Goal: Task Accomplishment & Management: Use online tool/utility

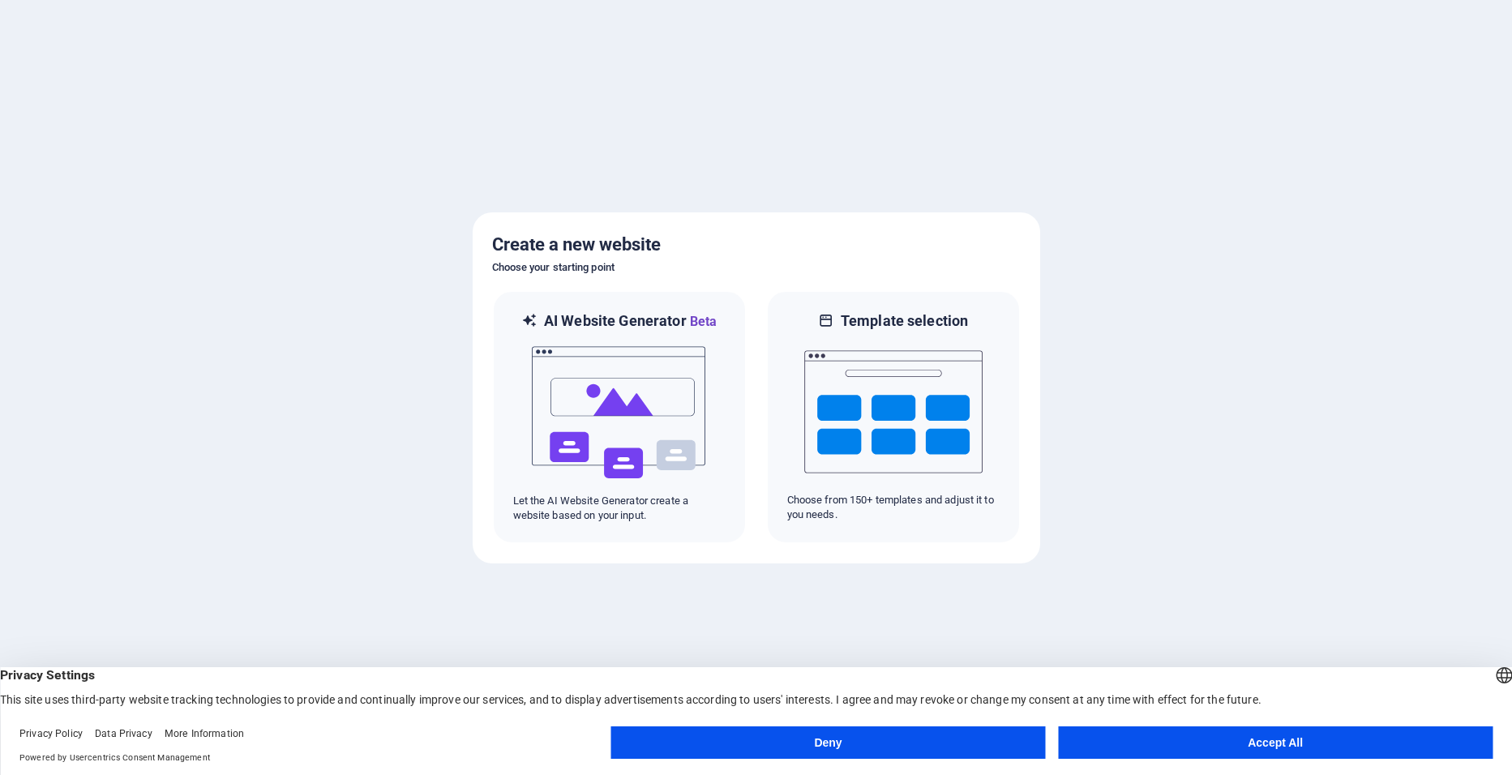
click at [1255, 737] on button "Accept All" at bounding box center [1275, 742] width 435 height 32
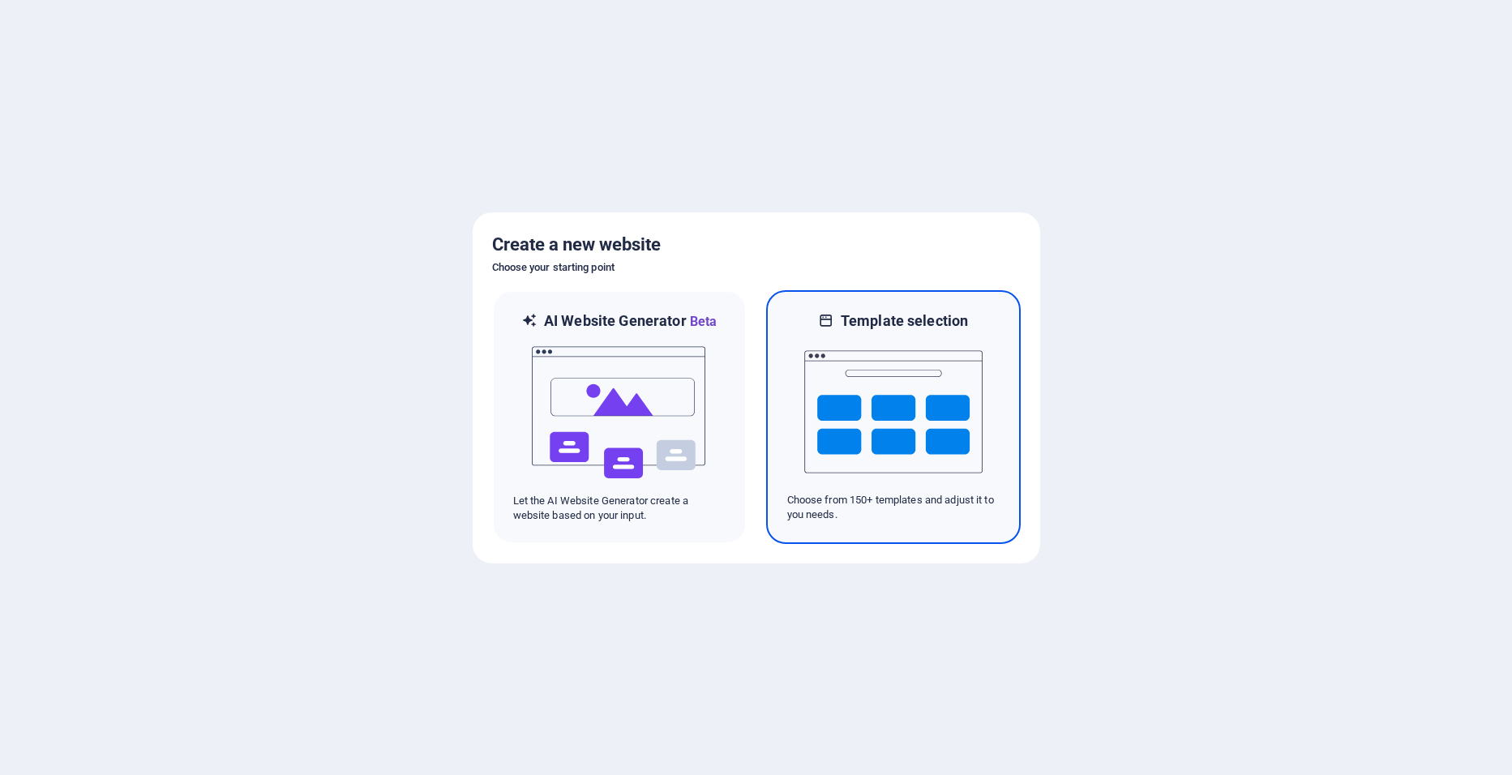
click at [889, 430] on img at bounding box center [893, 412] width 178 height 162
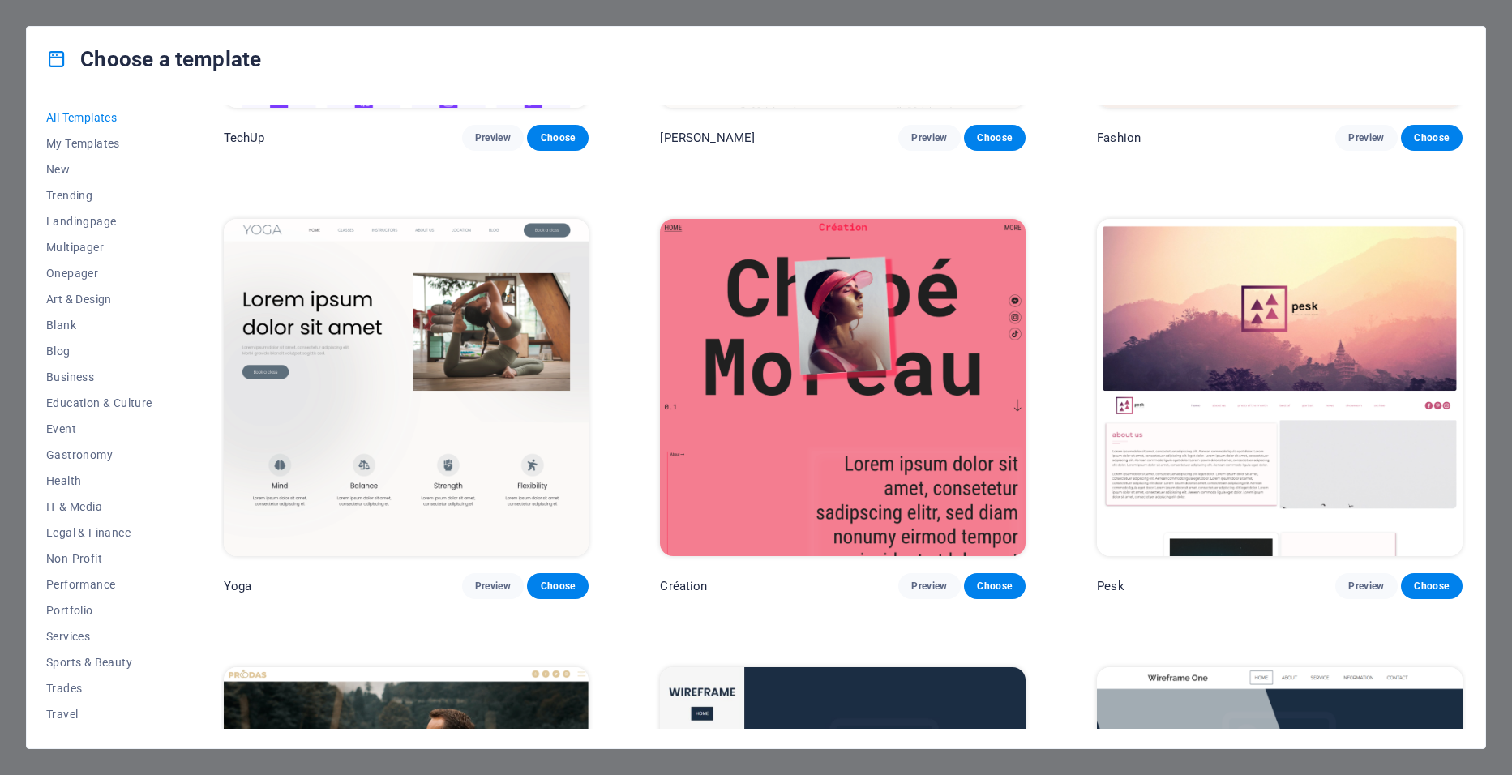
scroll to position [7134, 0]
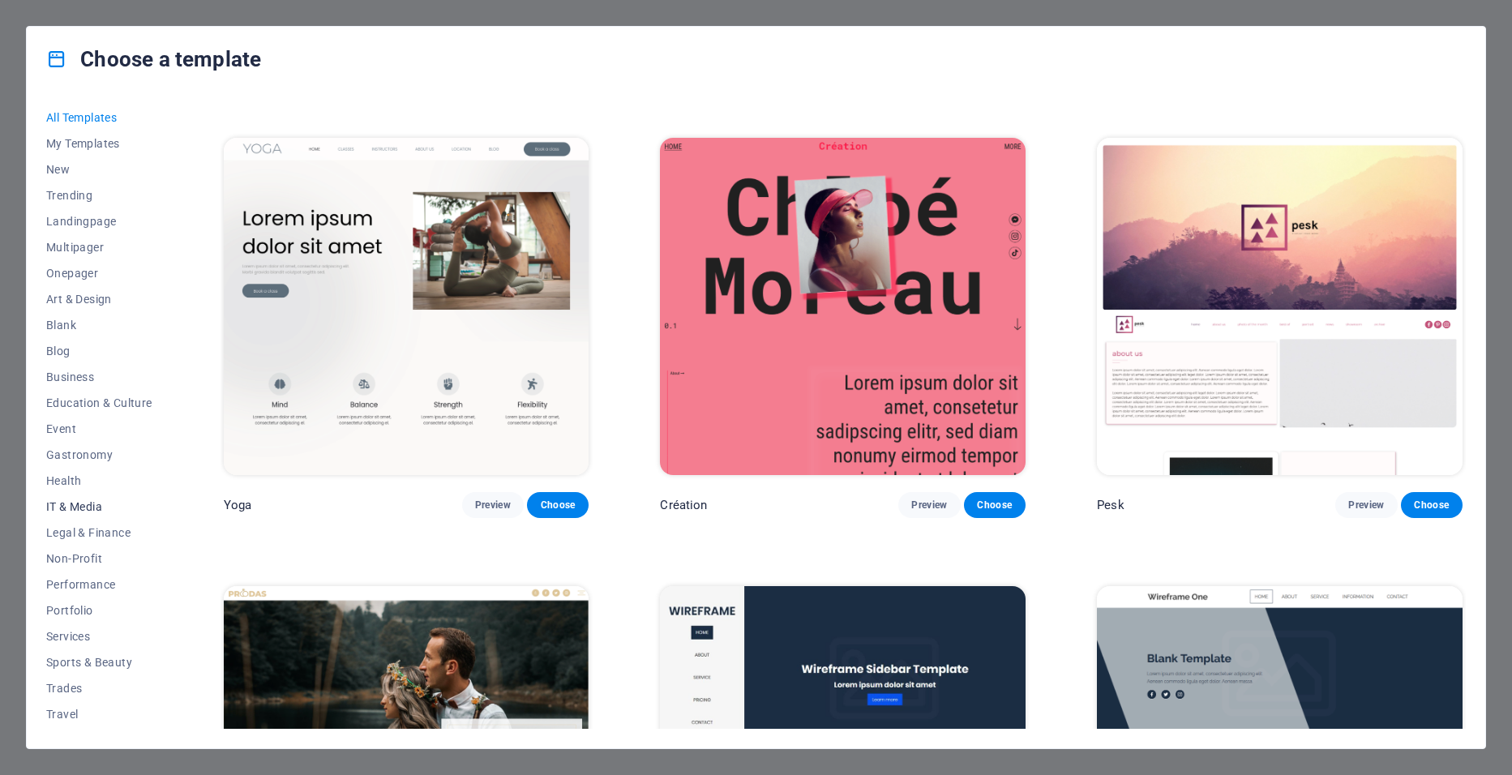
click at [78, 503] on span "IT & Media" at bounding box center [99, 506] width 106 height 13
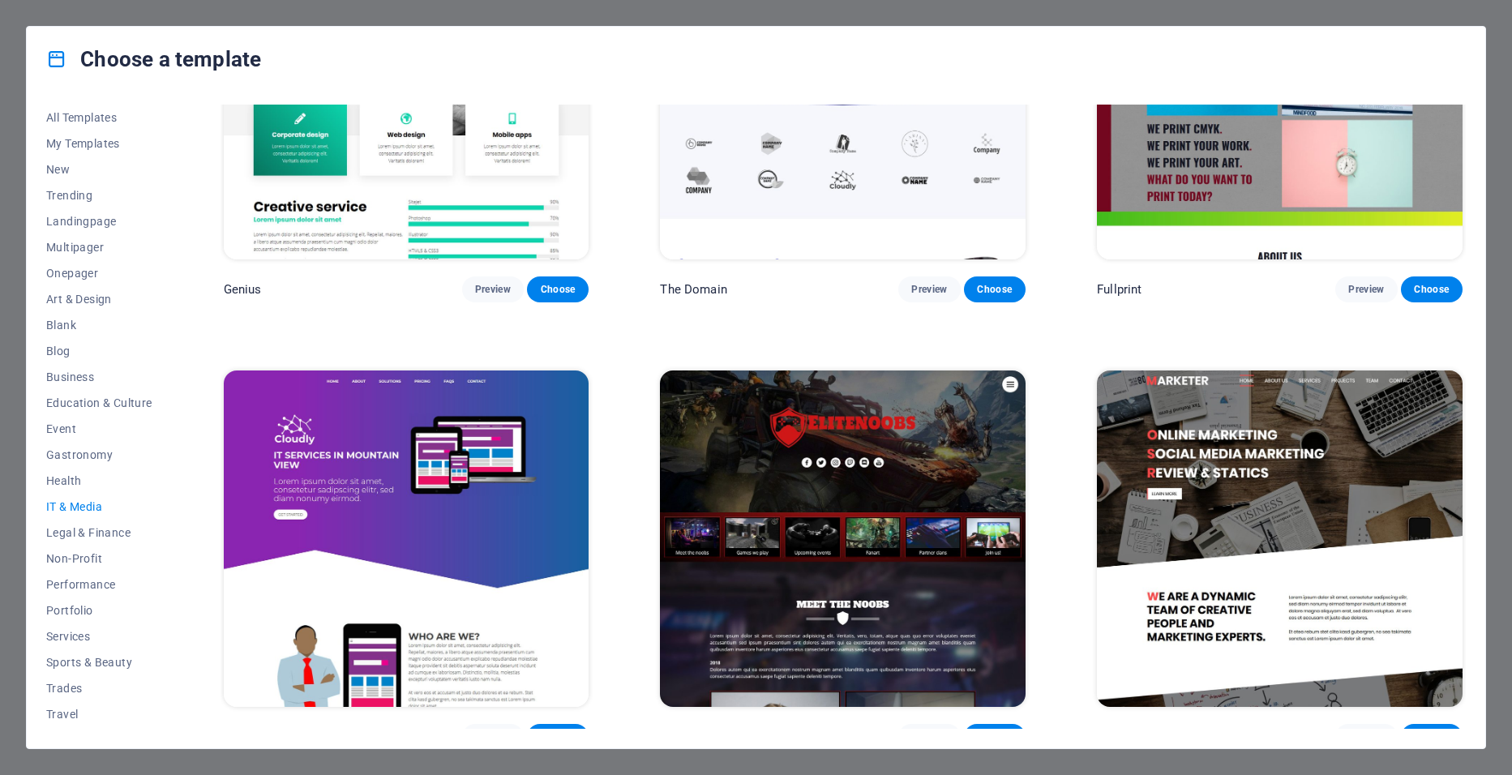
scroll to position [1094, 0]
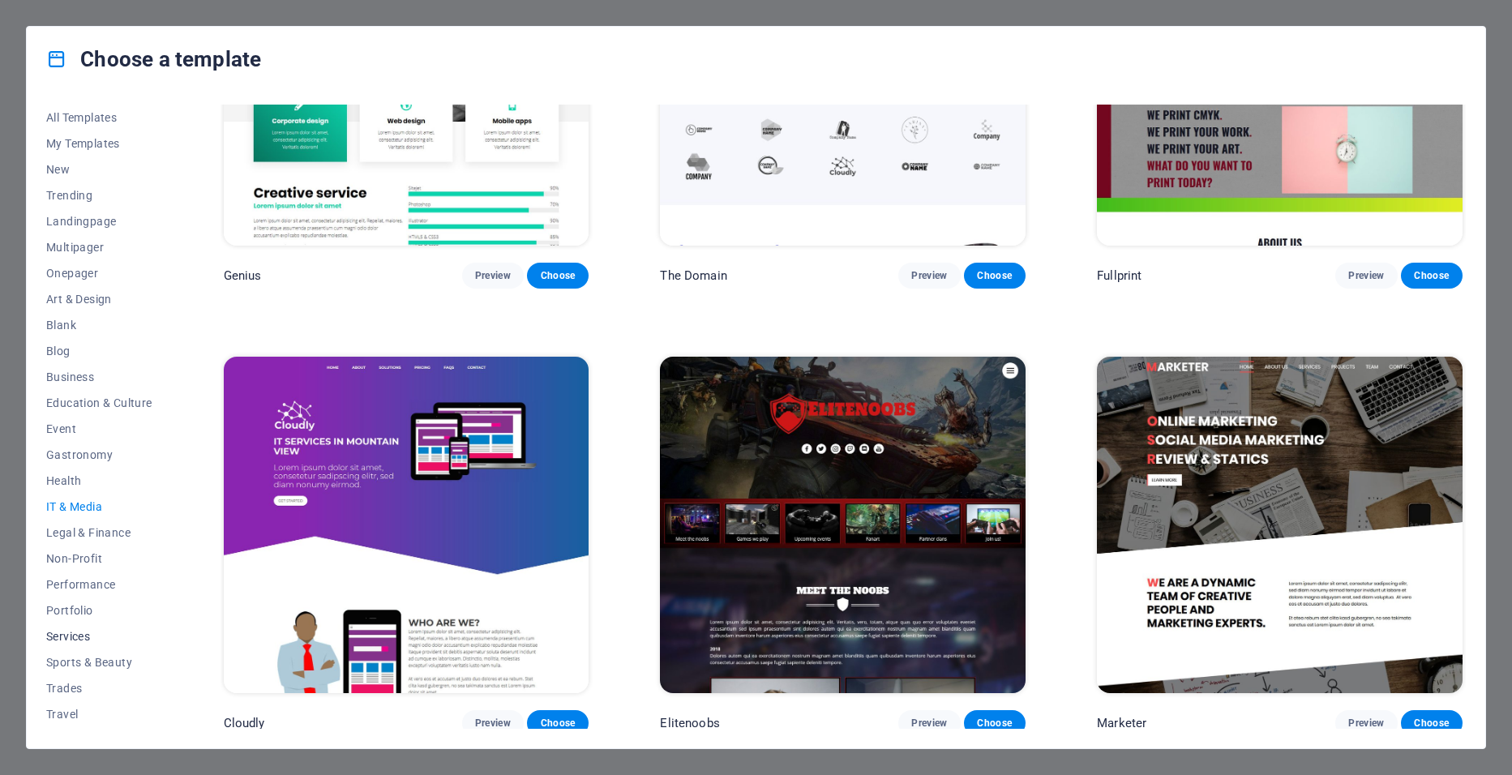
click at [79, 636] on span "Services" at bounding box center [99, 636] width 106 height 13
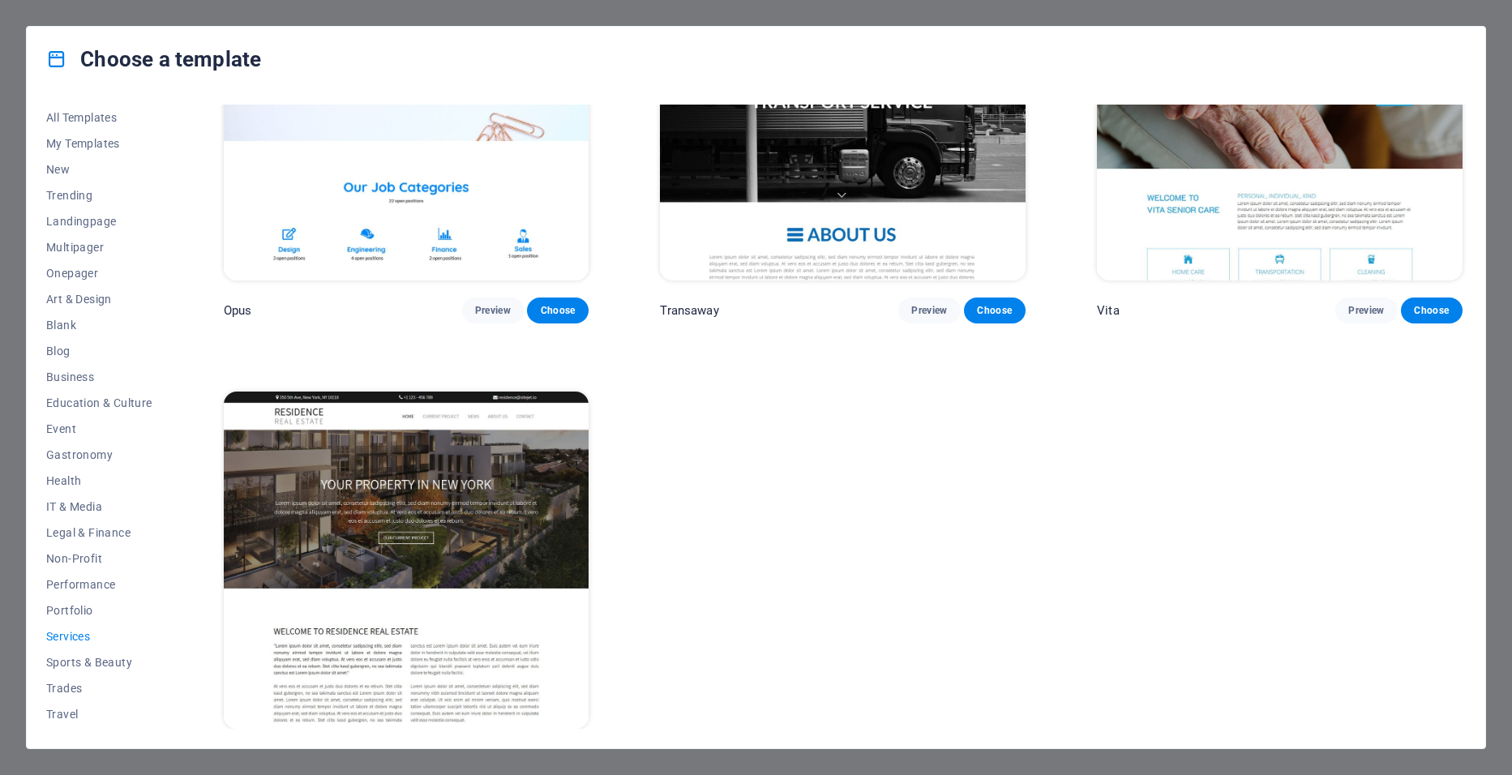
scroll to position [2879, 0]
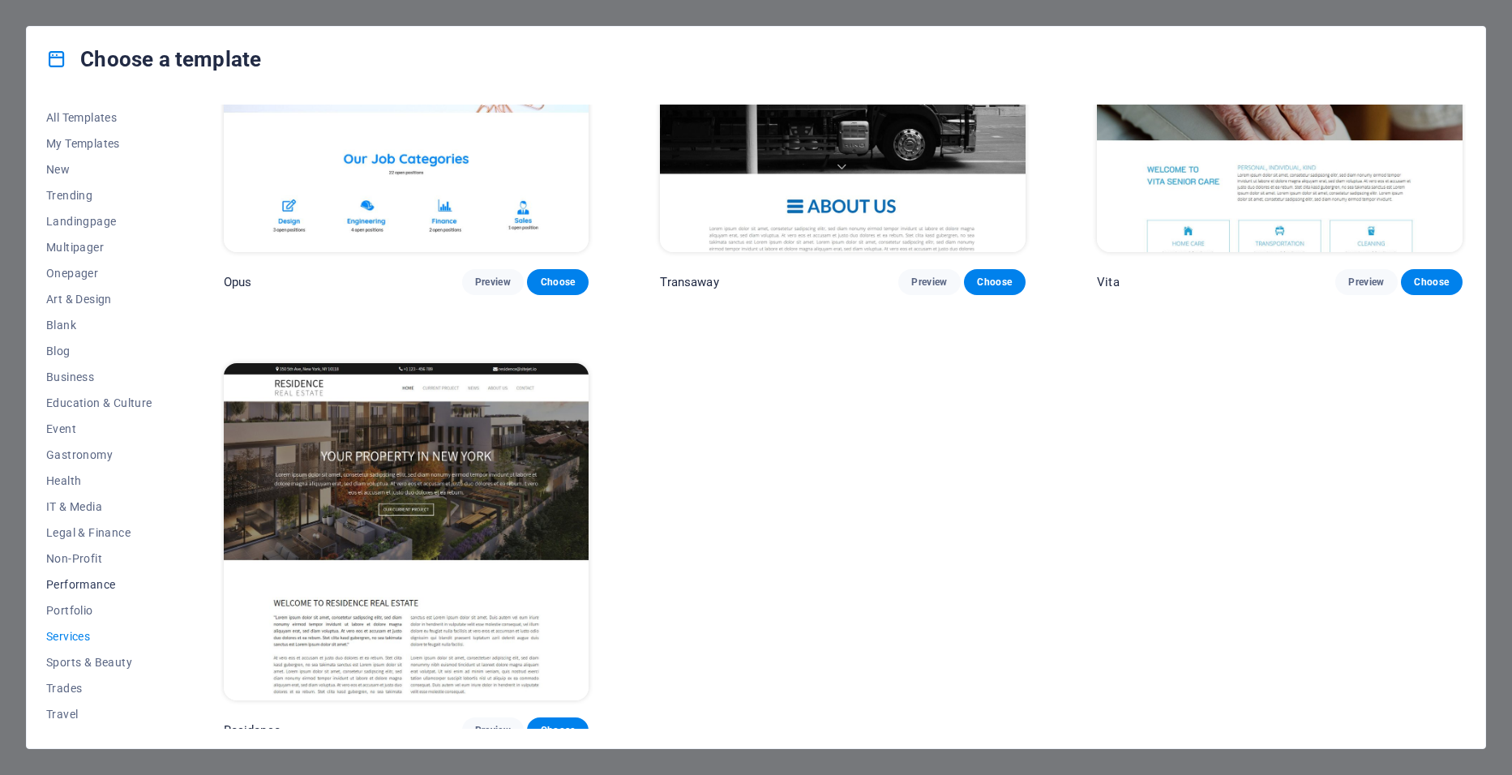
click at [78, 589] on span "Performance" at bounding box center [99, 584] width 106 height 13
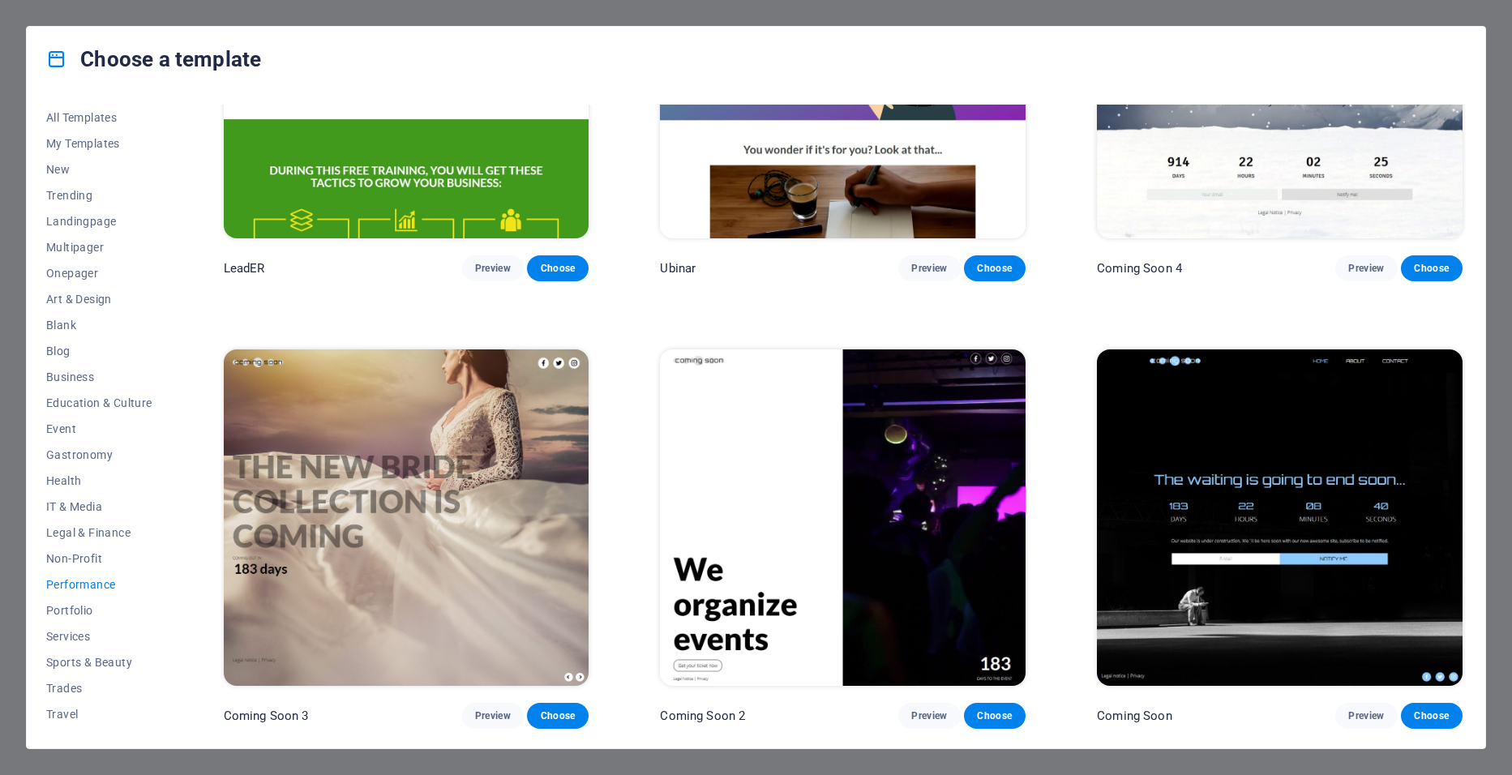
scroll to position [1986, 0]
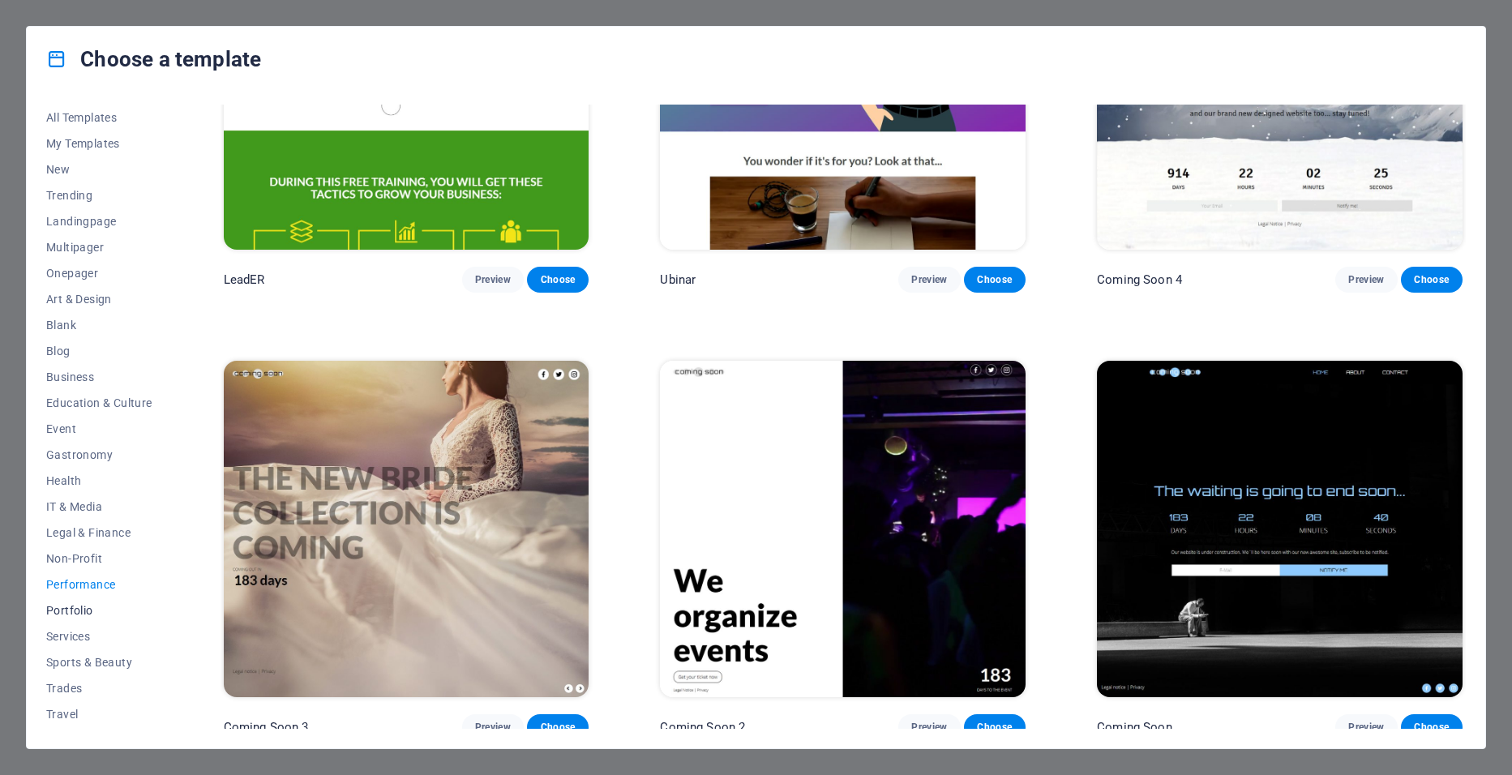
click at [77, 618] on button "Portfolio" at bounding box center [99, 610] width 106 height 26
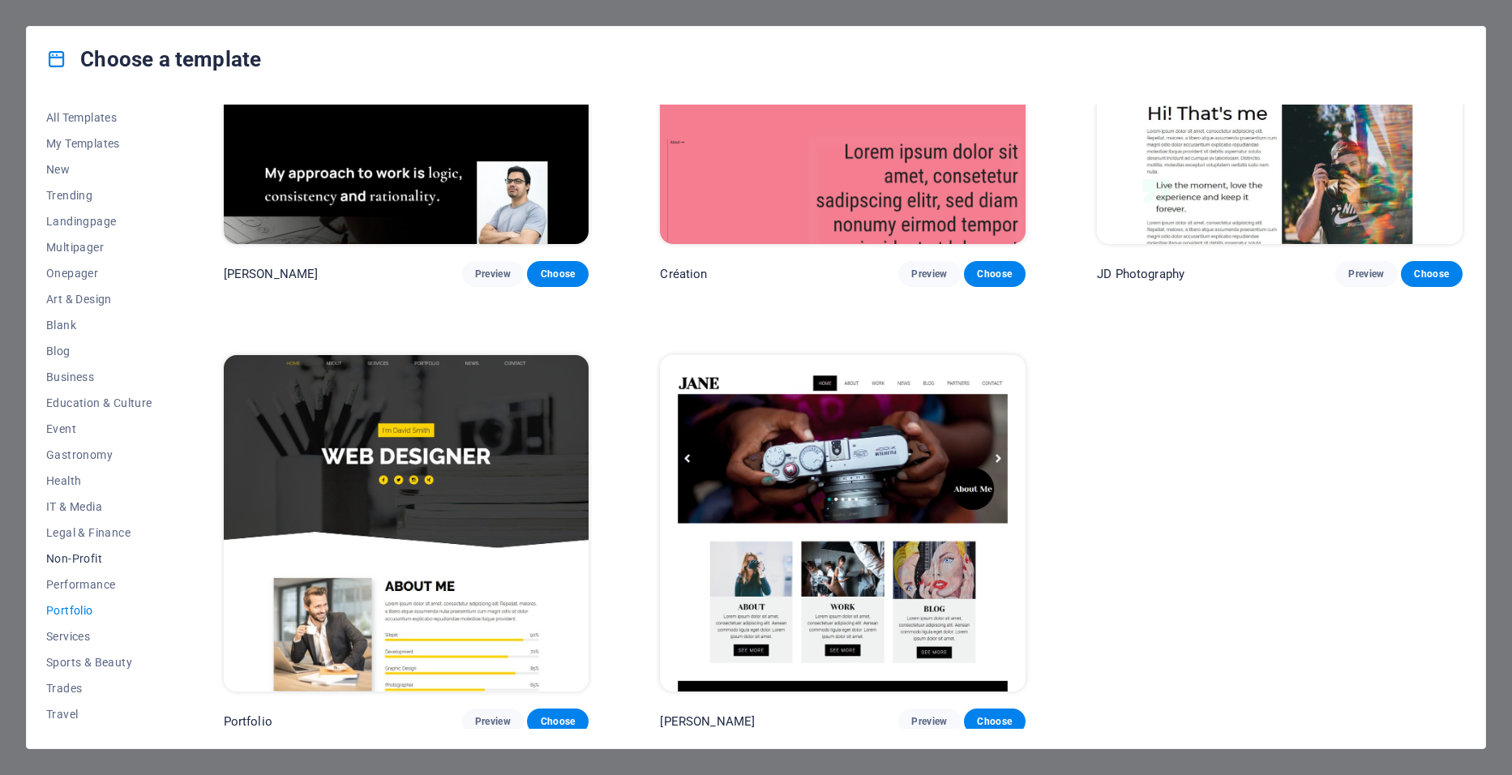
click at [76, 552] on span "Non-Profit" at bounding box center [99, 558] width 106 height 13
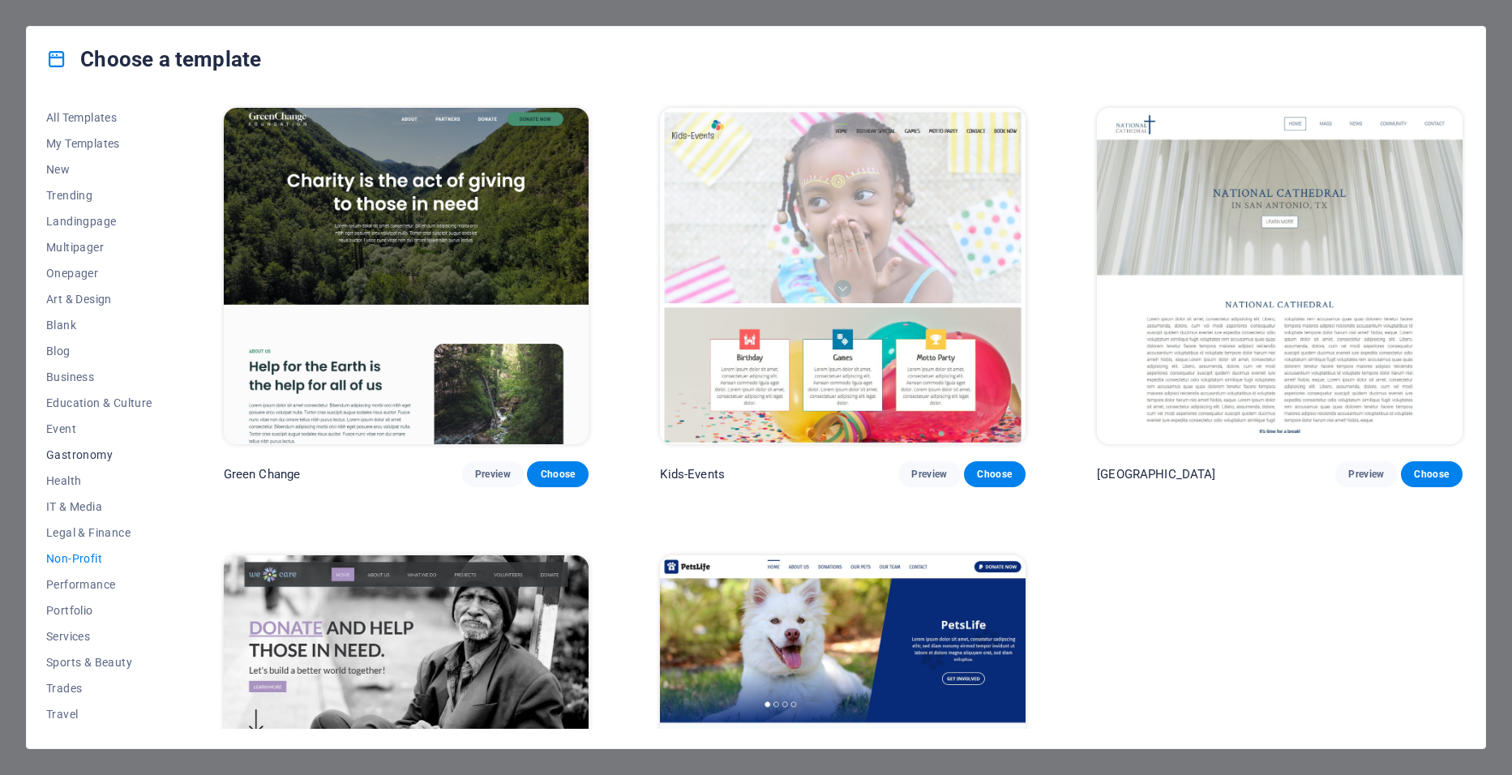
click at [85, 448] on span "Gastronomy" at bounding box center [99, 454] width 106 height 13
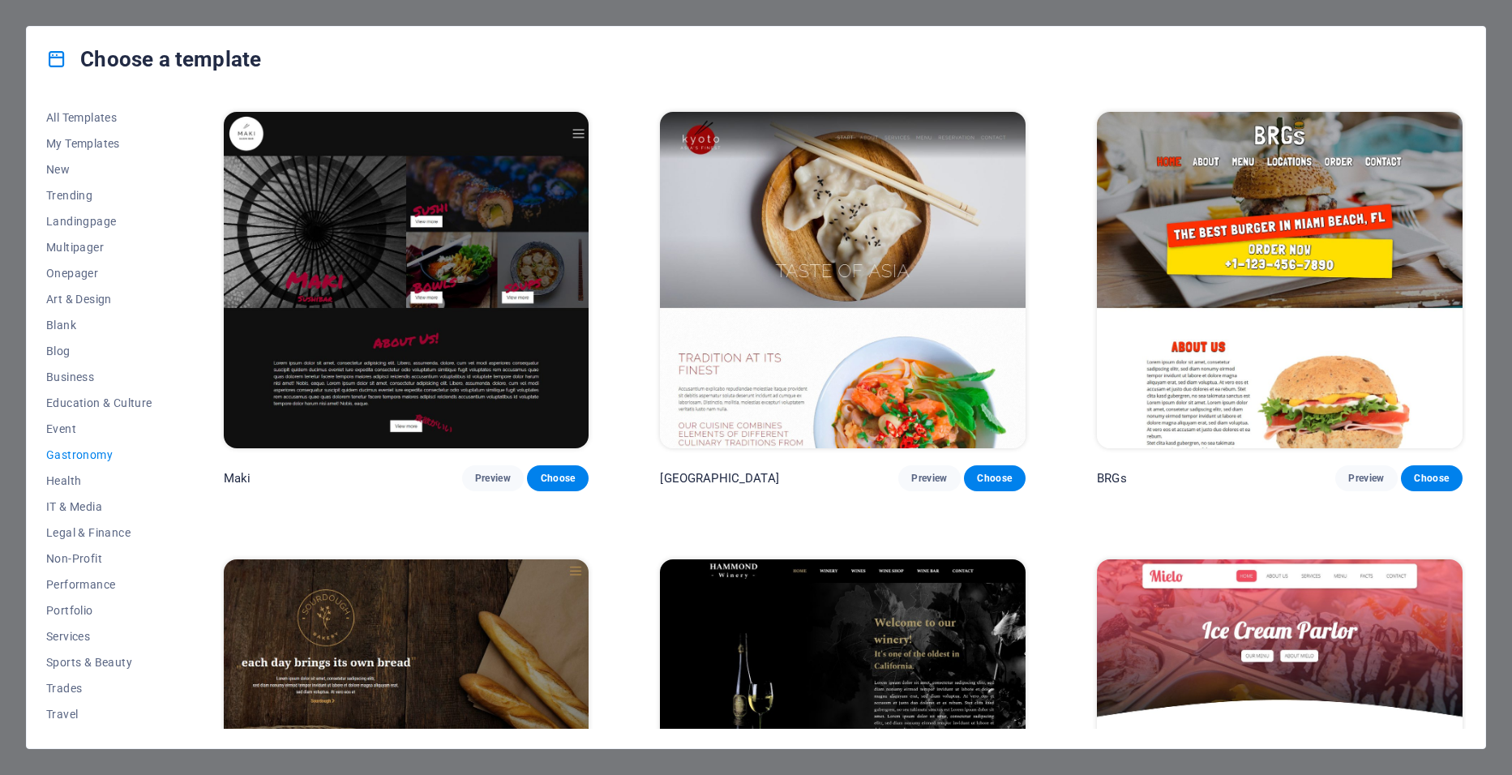
scroll to position [405, 0]
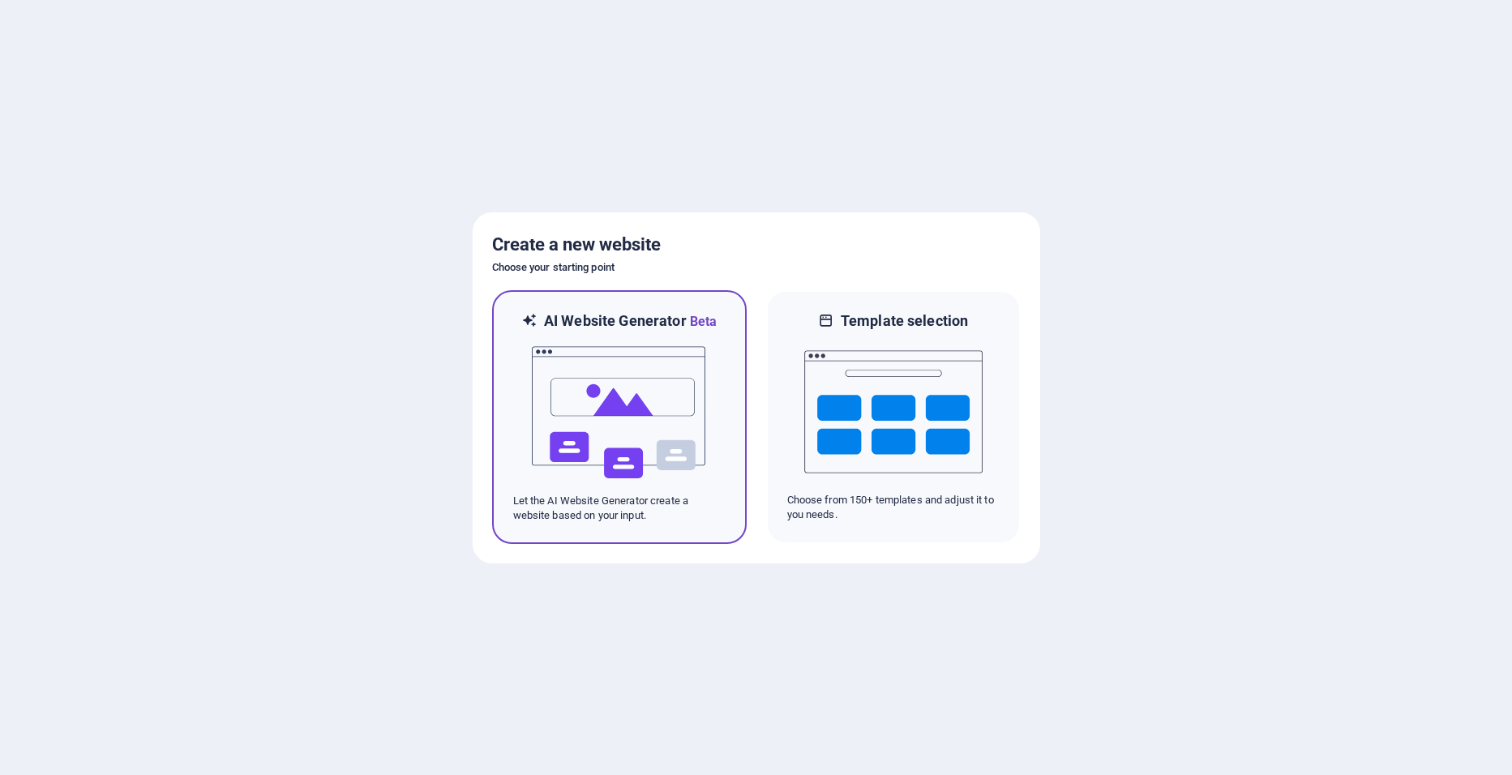
click at [580, 400] on img at bounding box center [619, 413] width 178 height 162
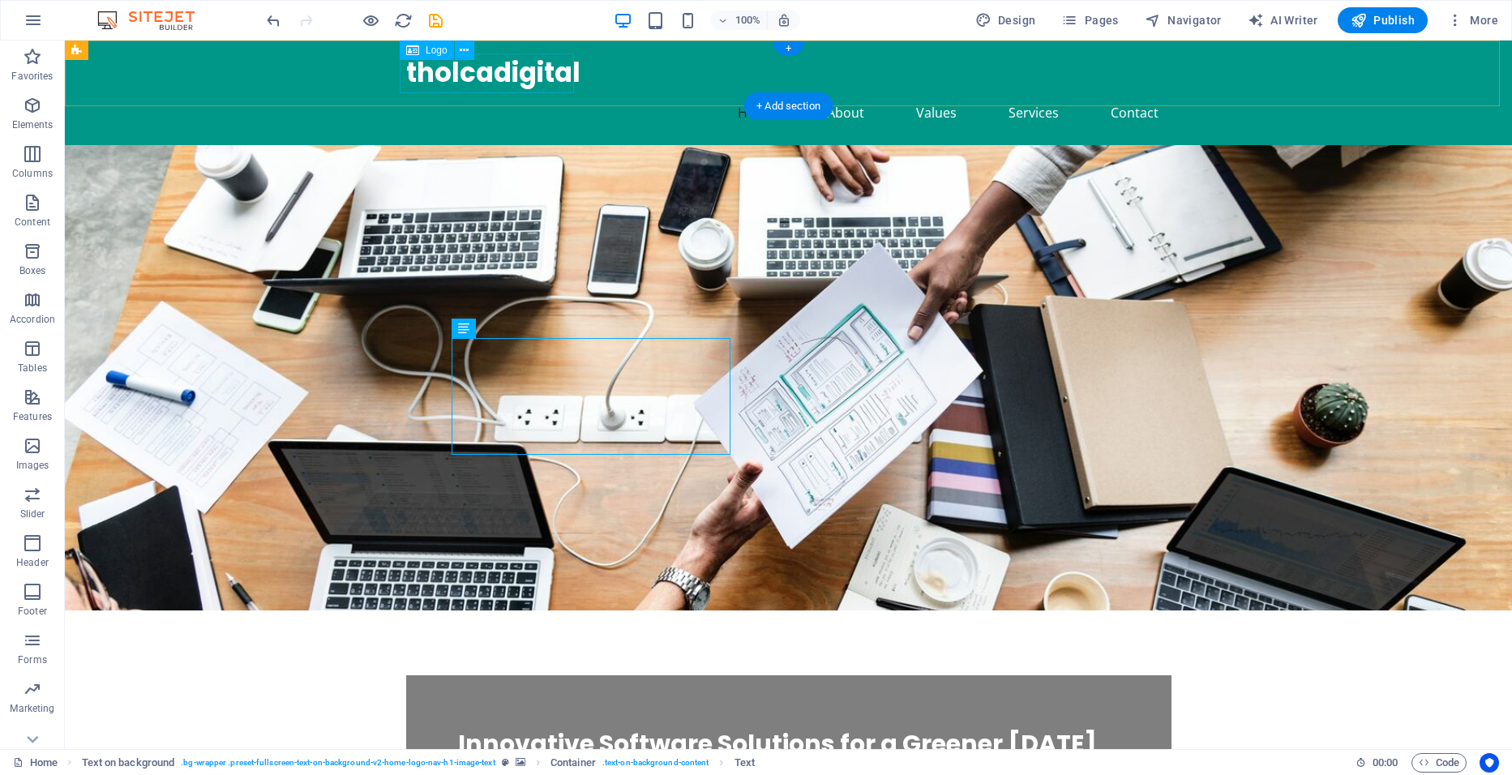
click at [413, 68] on div "tholcadigital" at bounding box center [788, 74] width 765 height 40
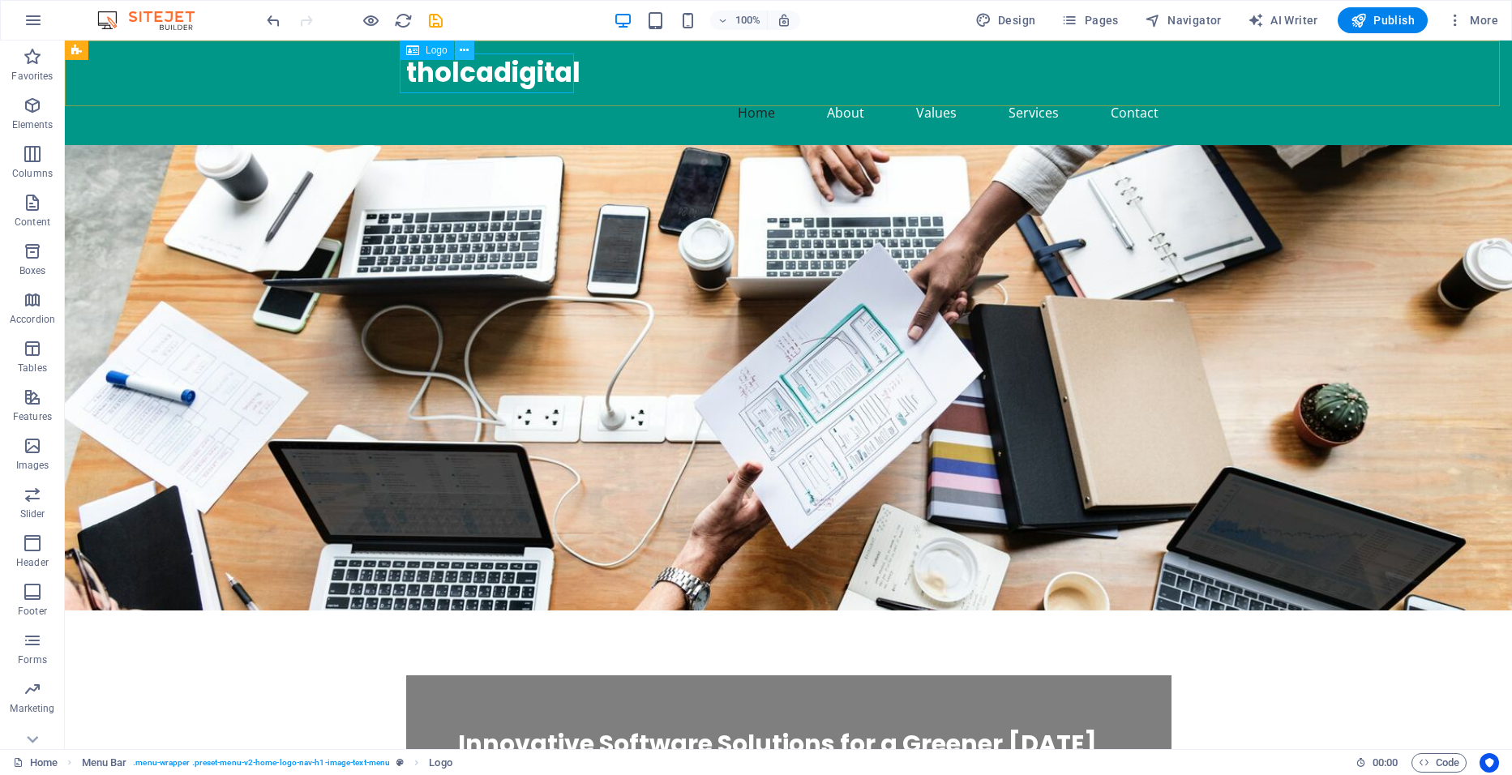
click at [470, 49] on button at bounding box center [464, 50] width 19 height 19
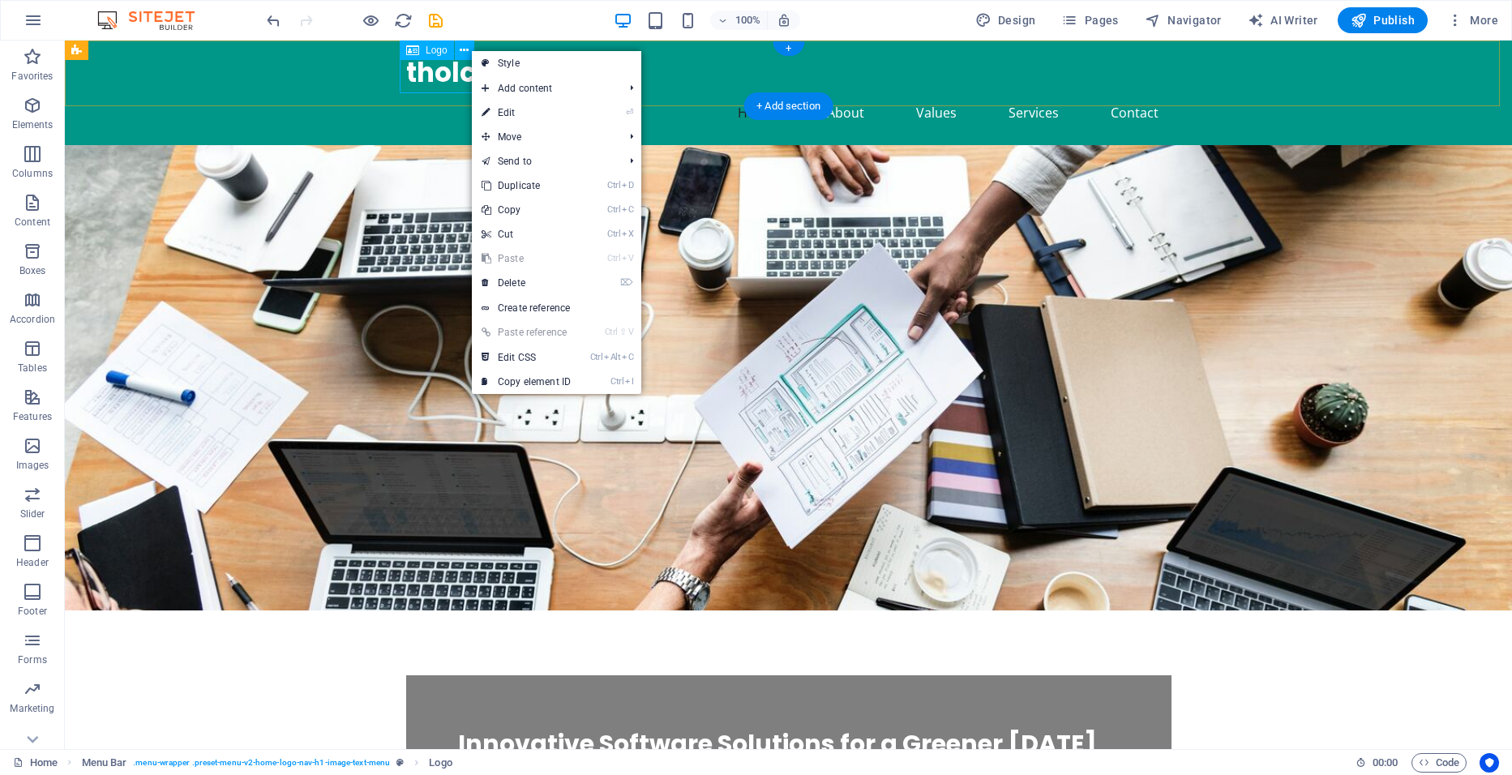
click at [429, 67] on div "tholcadigital" at bounding box center [788, 74] width 765 height 40
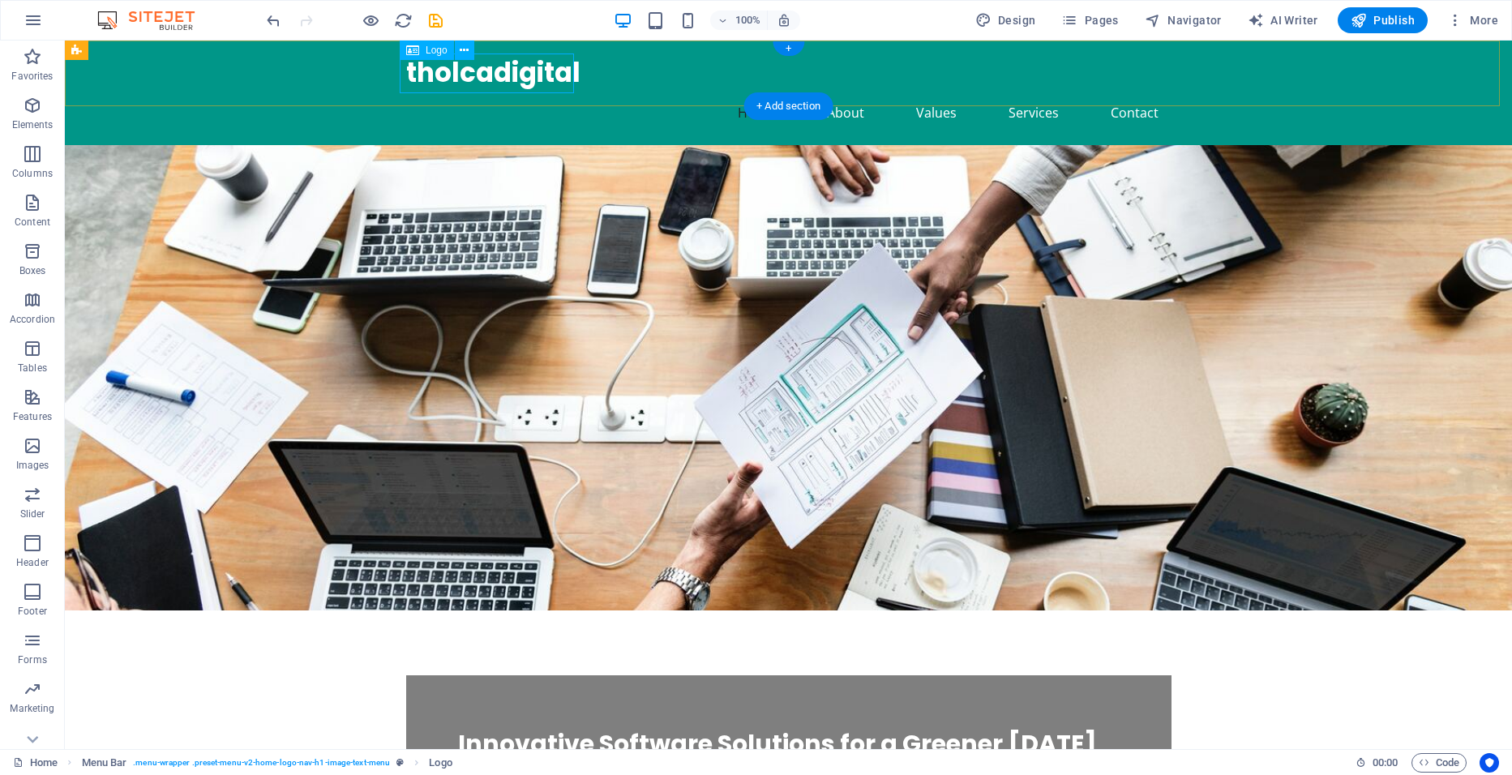
click at [429, 67] on div "tholcadigital" at bounding box center [788, 74] width 765 height 40
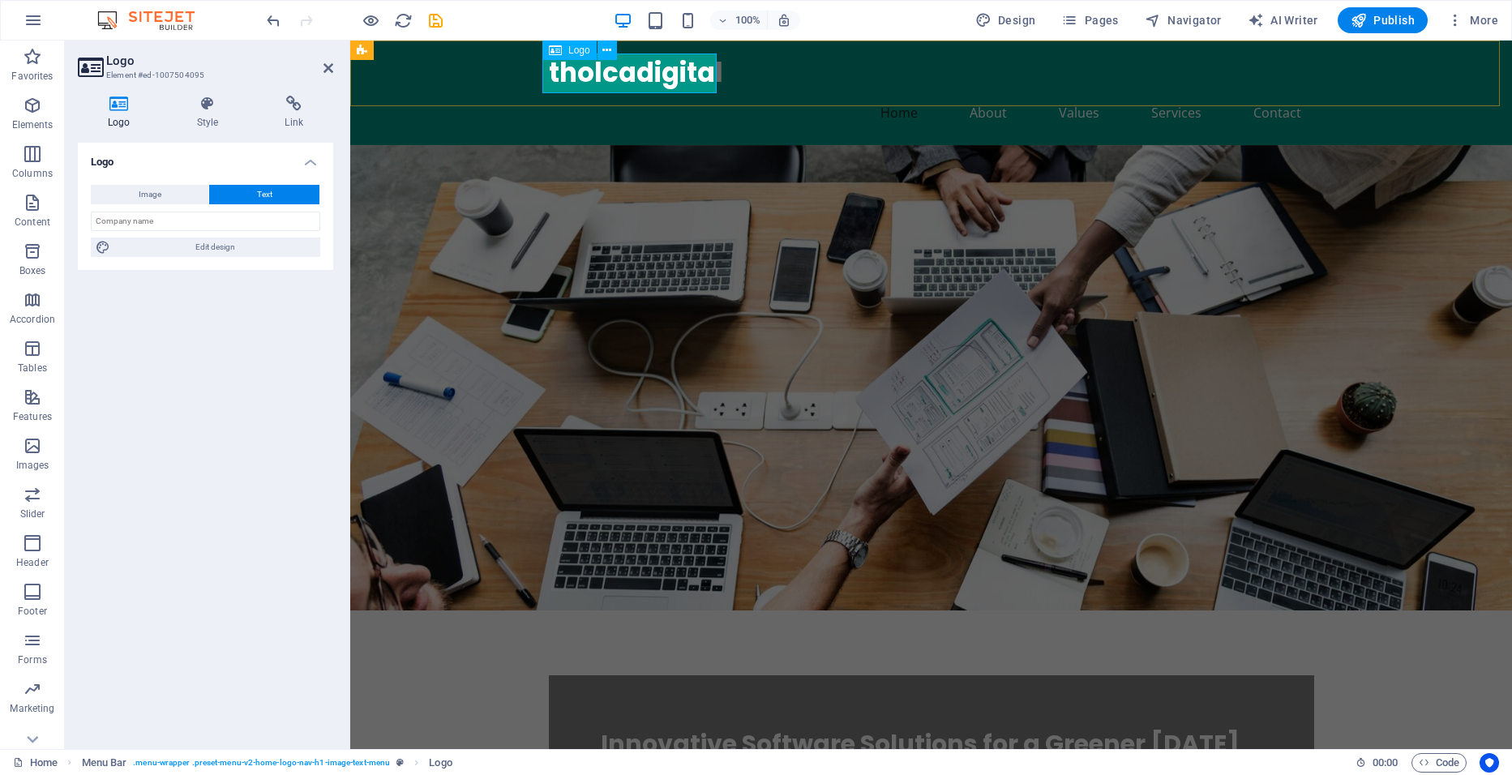
click at [557, 75] on div "tholcadigital" at bounding box center [931, 74] width 765 height 40
click at [567, 73] on div "tholcadigital" at bounding box center [931, 74] width 765 height 40
click at [611, 50] on icon at bounding box center [606, 50] width 9 height 17
click at [168, 191] on button "Image" at bounding box center [150, 194] width 118 height 19
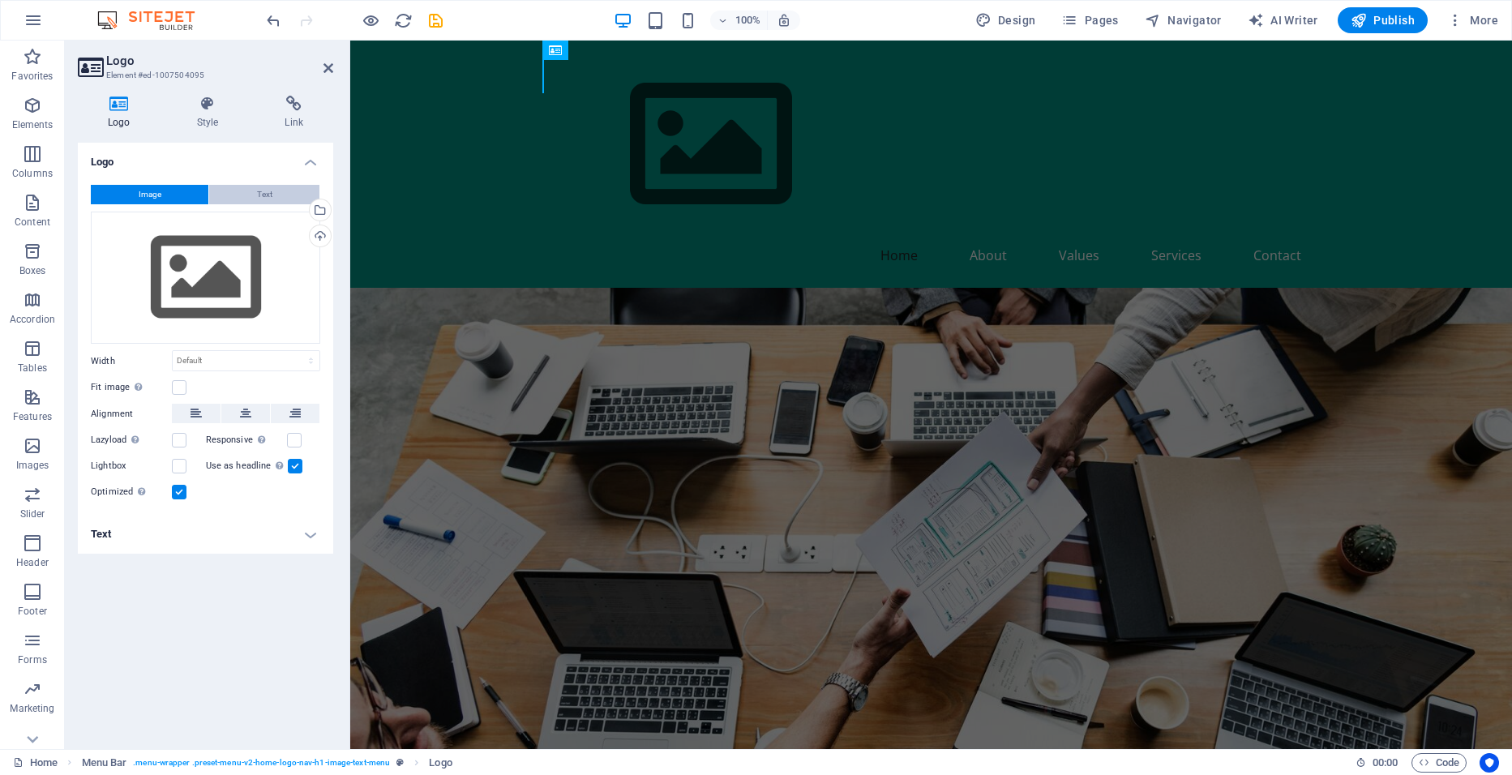
click at [246, 187] on button "Text" at bounding box center [264, 194] width 110 height 19
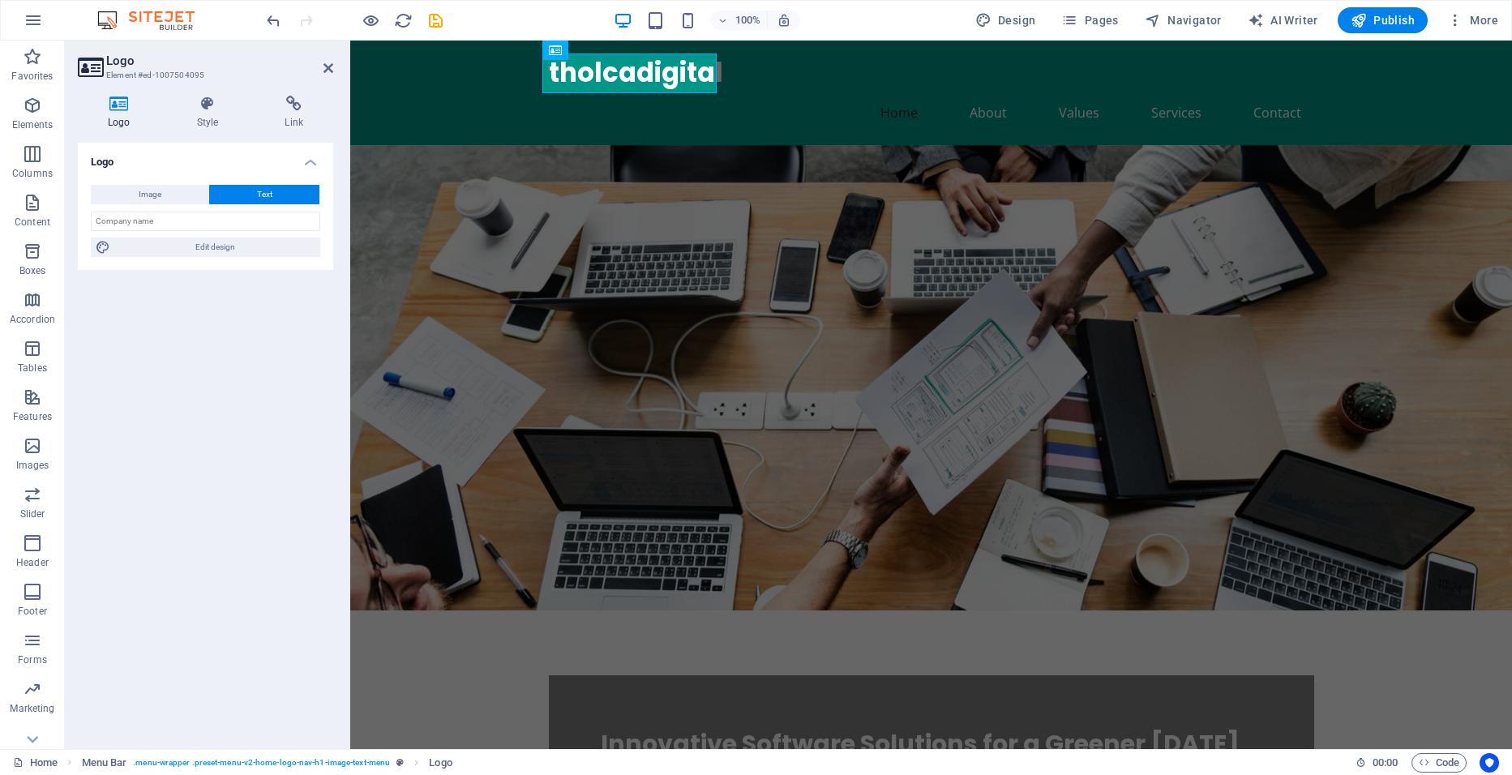
click at [118, 110] on icon at bounding box center [119, 104] width 83 height 16
click at [133, 202] on button "Image" at bounding box center [150, 194] width 118 height 19
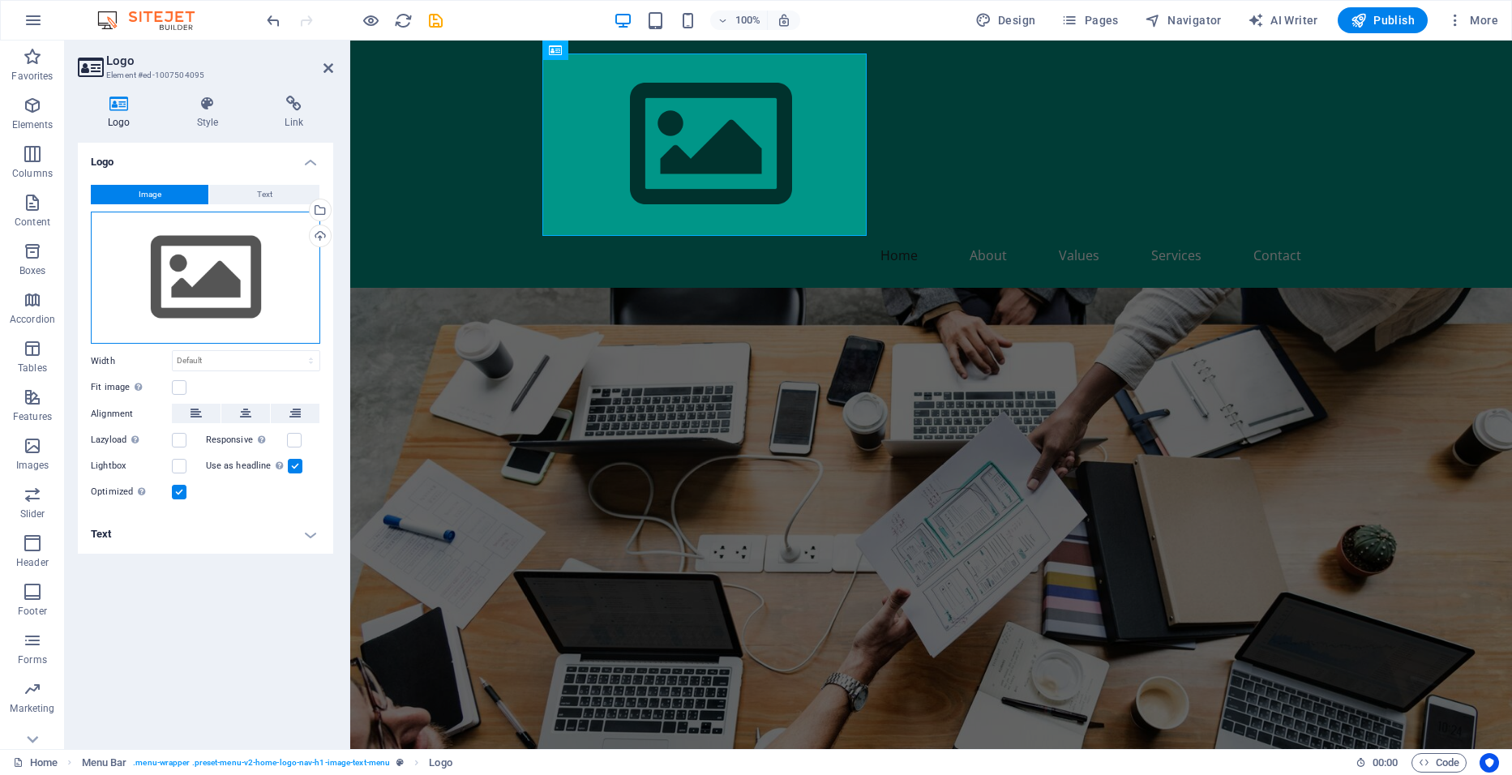
click at [203, 299] on div "Drag files here, click to choose files or select files from Files or our free s…" at bounding box center [205, 278] width 229 height 133
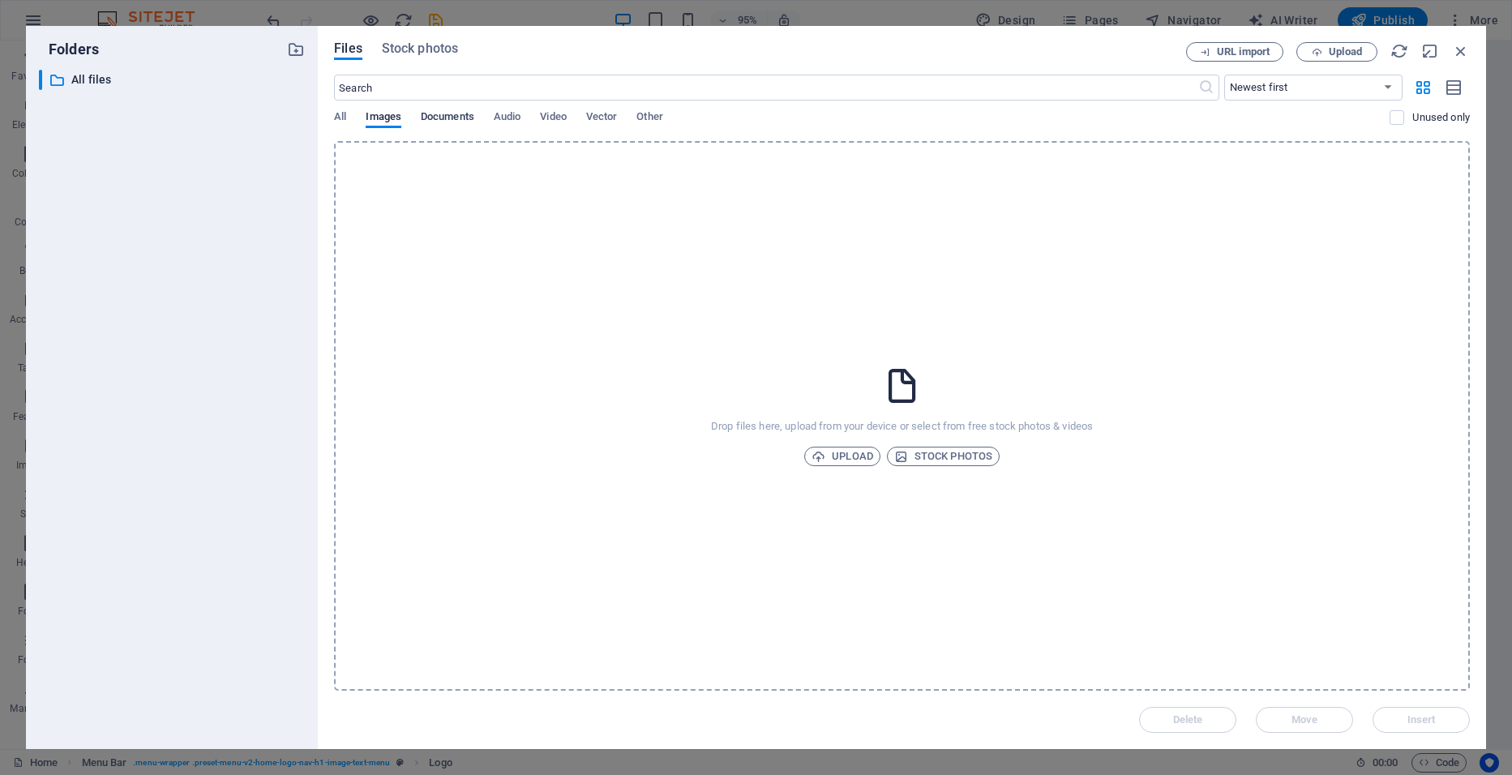
click at [439, 114] on span "Documents" at bounding box center [448, 118] width 54 height 23
click at [381, 117] on span "Images" at bounding box center [384, 118] width 36 height 23
click at [837, 456] on span "Upload" at bounding box center [842, 456] width 62 height 19
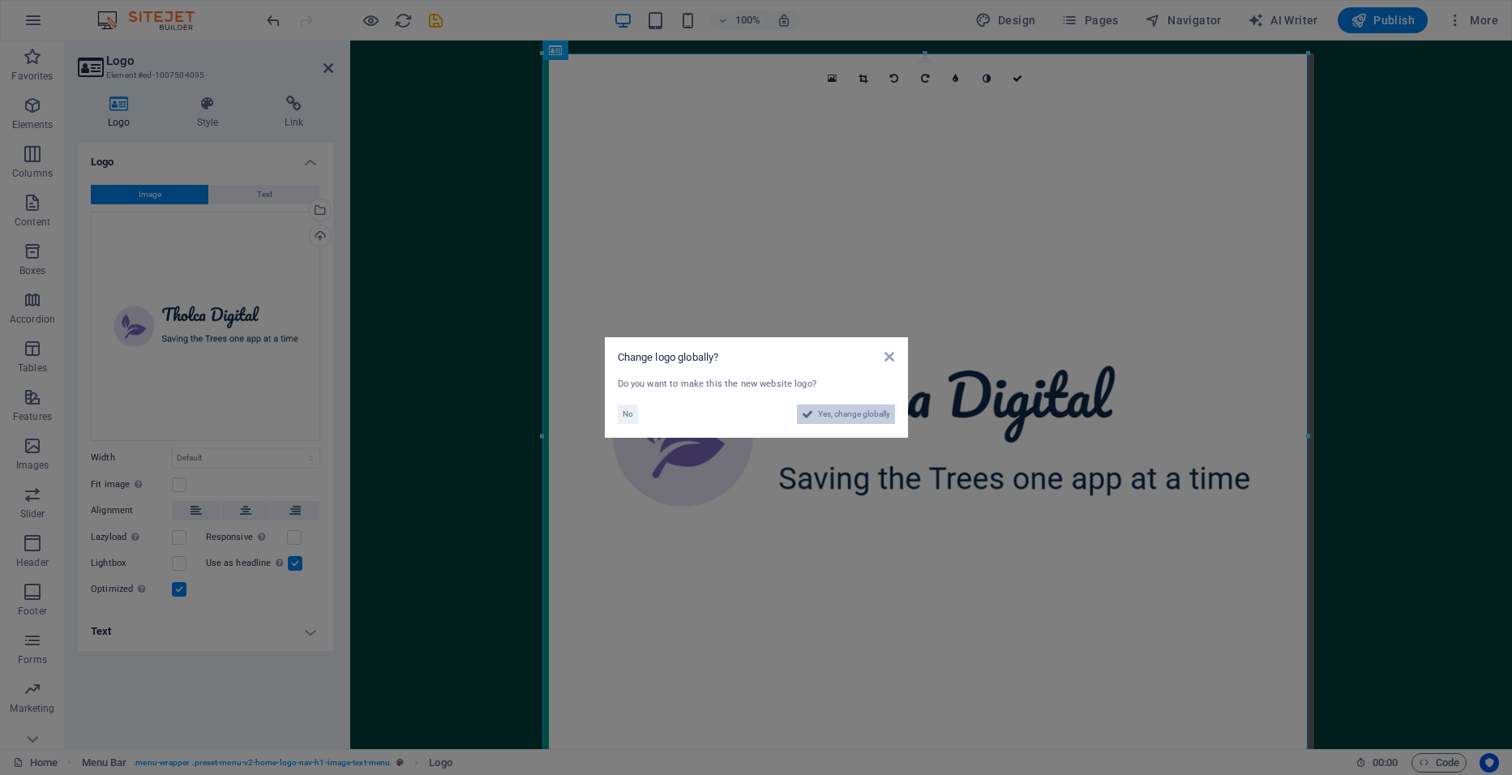
click at [844, 416] on span "Yes, change globally" at bounding box center [854, 414] width 72 height 19
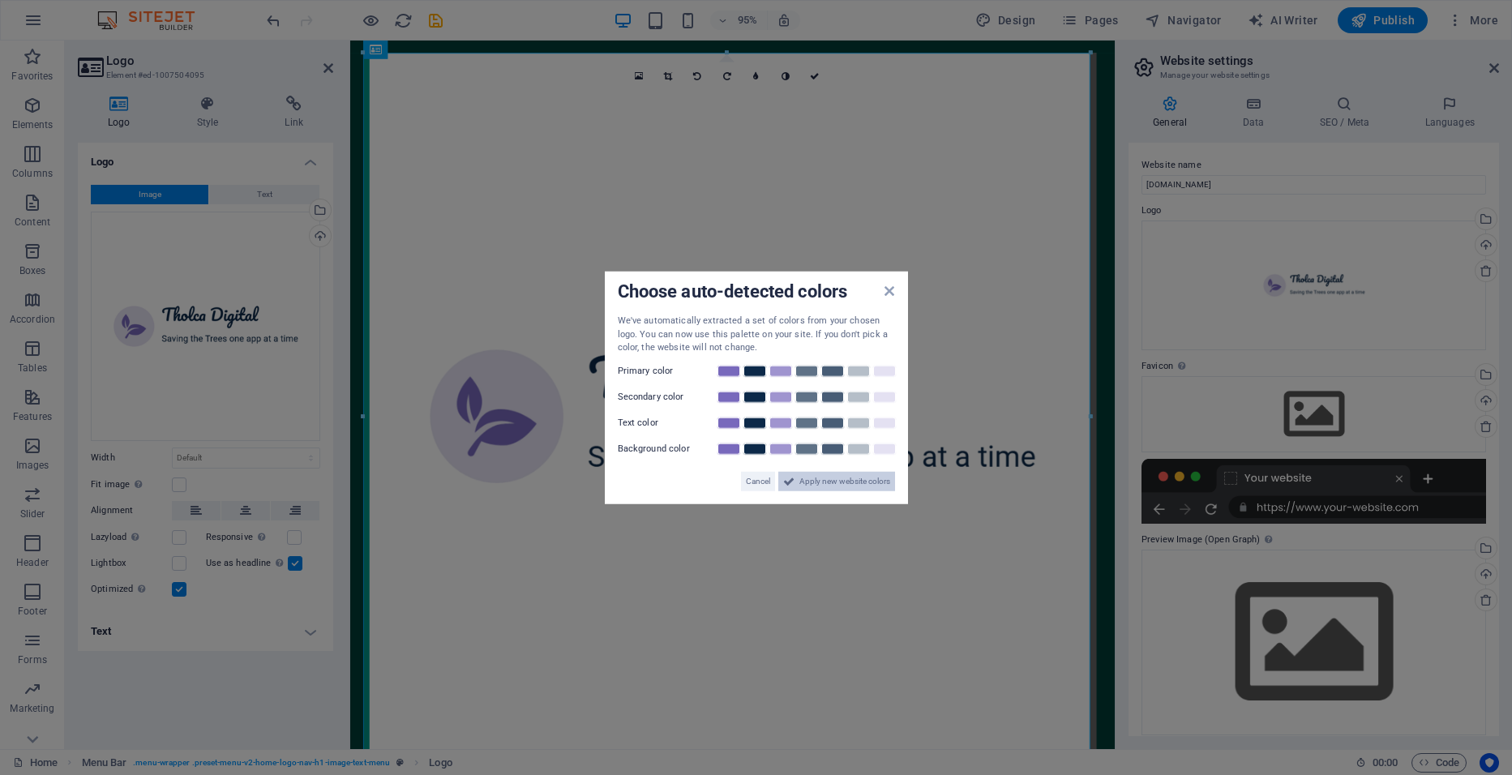
click at [855, 481] on span "Apply new website colors" at bounding box center [844, 480] width 91 height 19
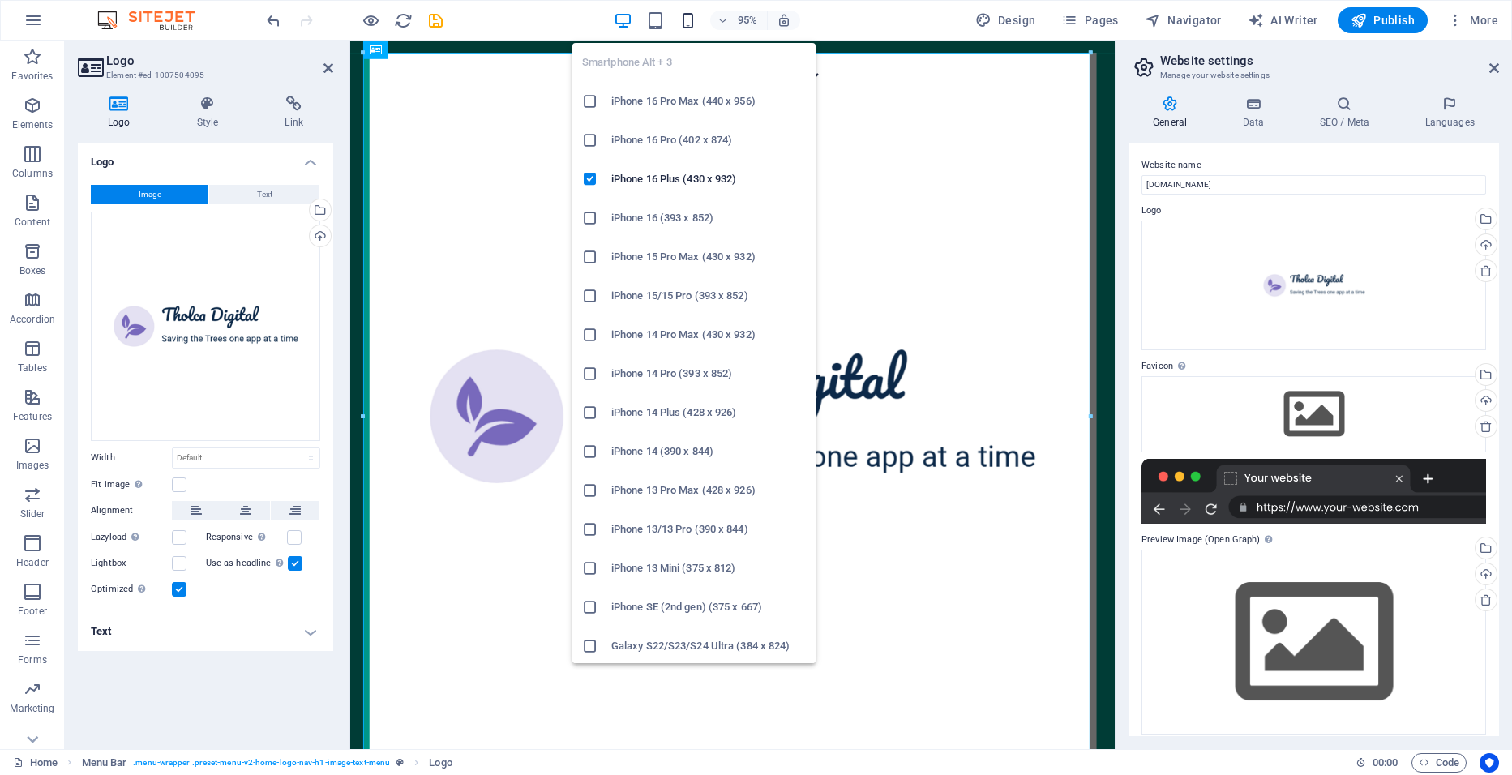
click at [695, 18] on icon "button" at bounding box center [688, 20] width 19 height 19
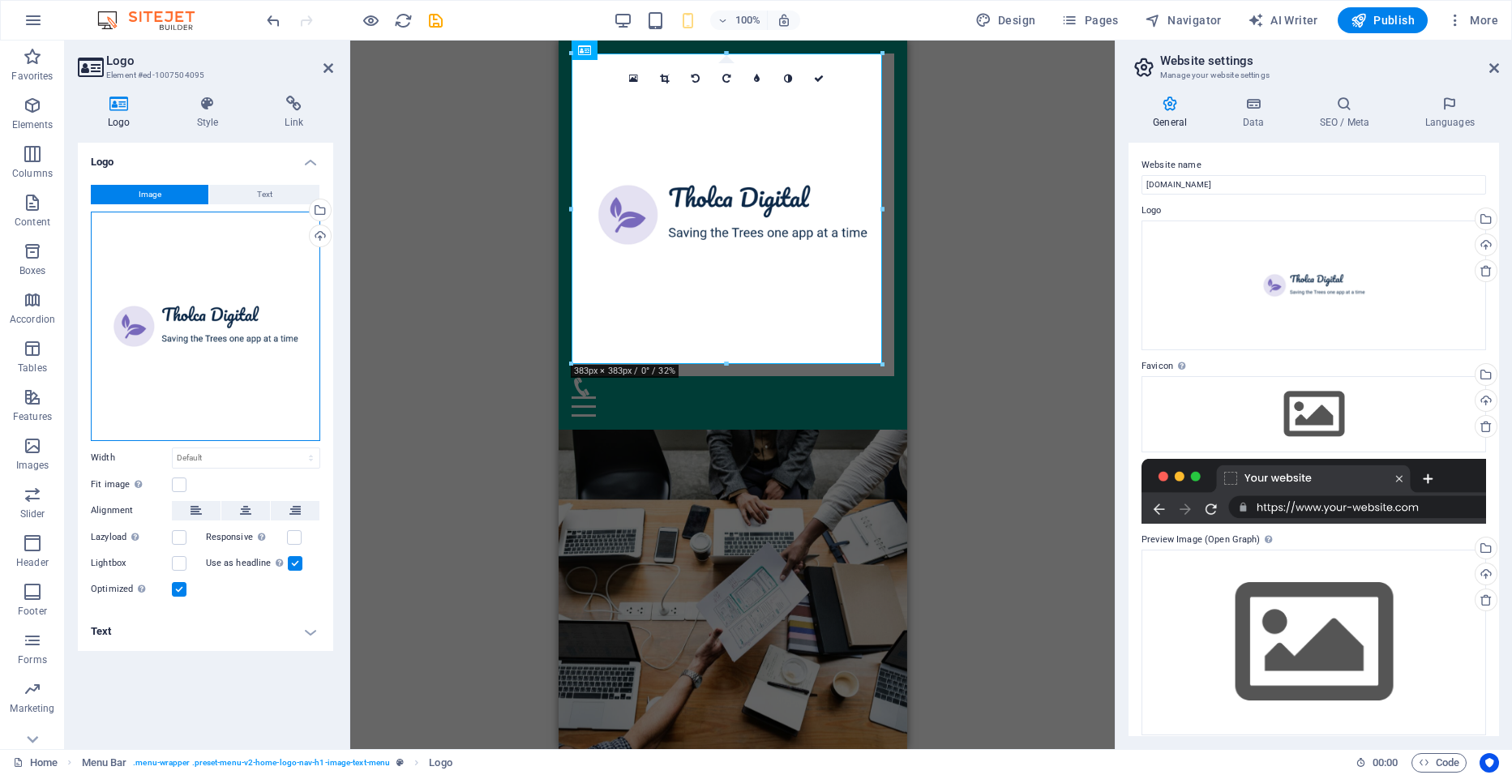
click at [296, 253] on div "Drag files here, click to choose files or select files from Files or our free s…" at bounding box center [205, 326] width 229 height 229
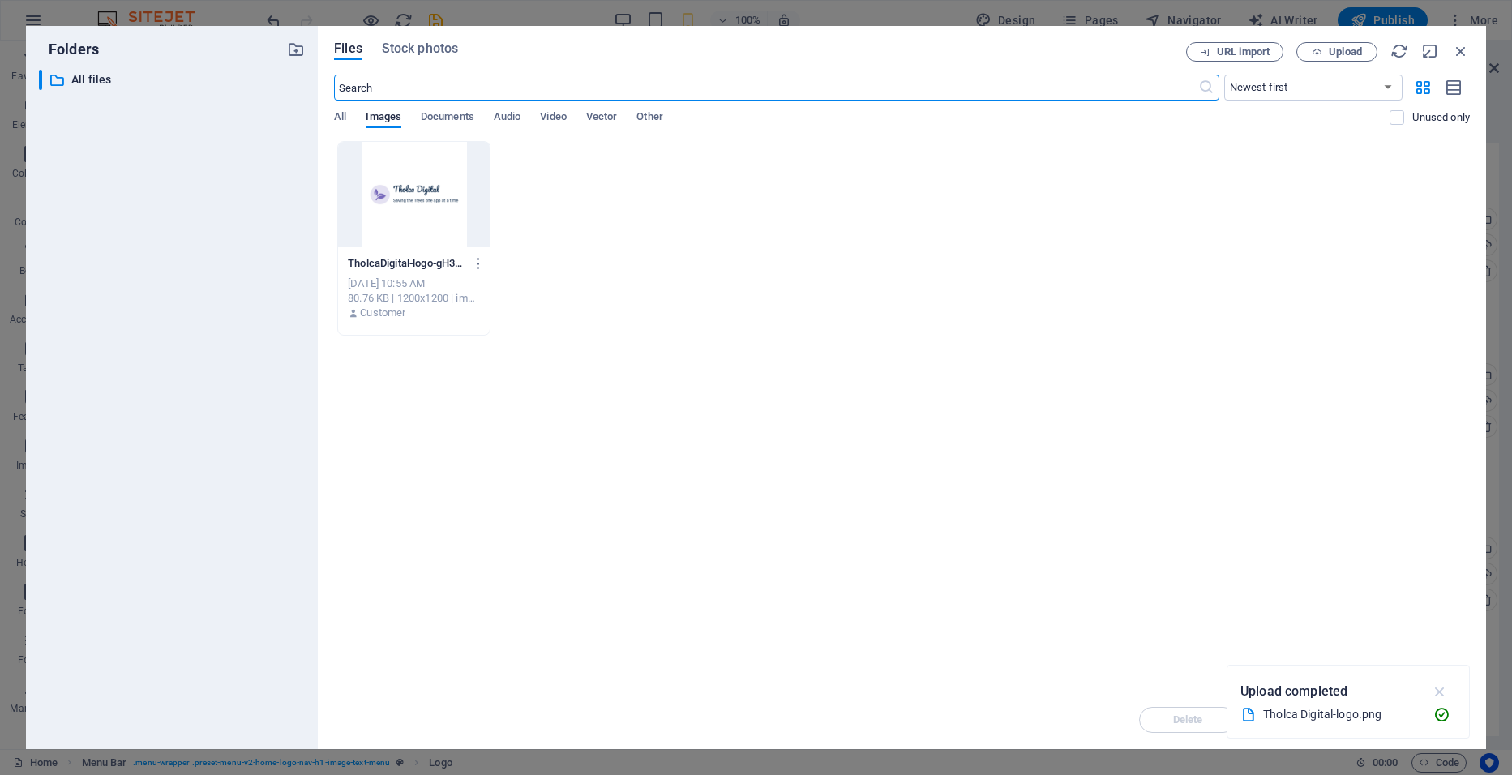
click at [1437, 693] on icon "button" at bounding box center [1440, 692] width 19 height 18
click at [1338, 49] on span "Upload" at bounding box center [1345, 52] width 33 height 10
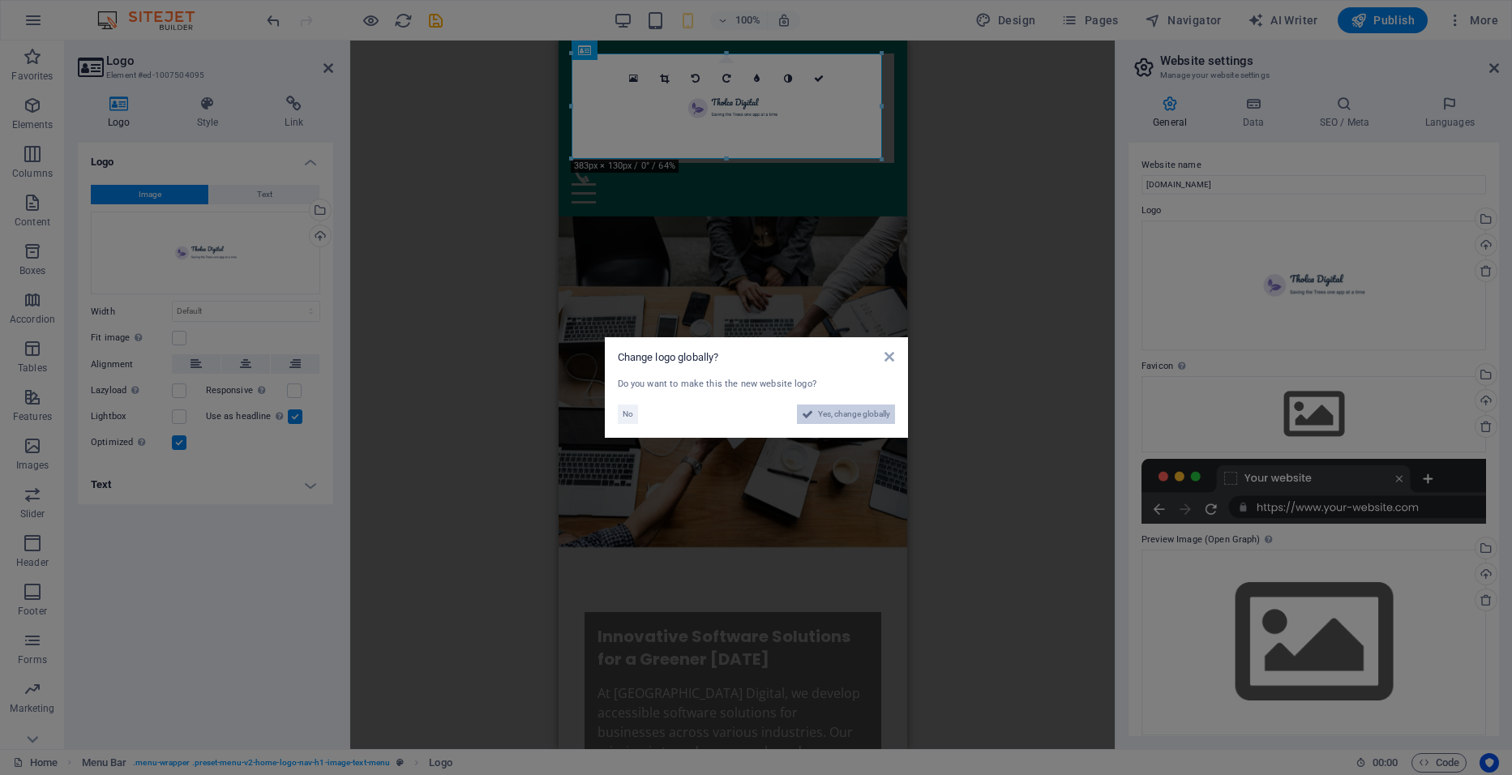
click at [840, 418] on span "Yes, change globally" at bounding box center [854, 414] width 72 height 19
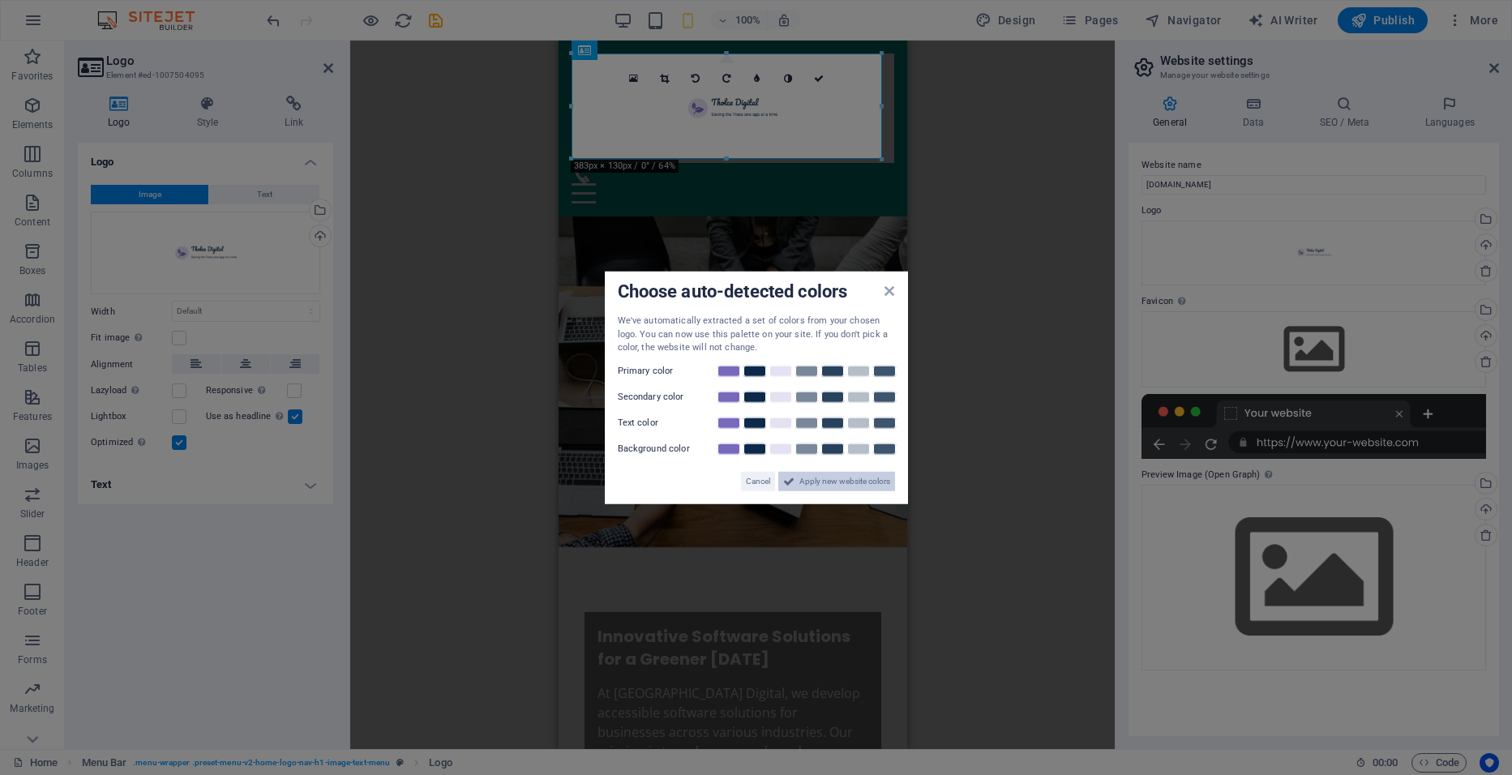
click at [821, 480] on span "Apply new website colors" at bounding box center [844, 480] width 91 height 19
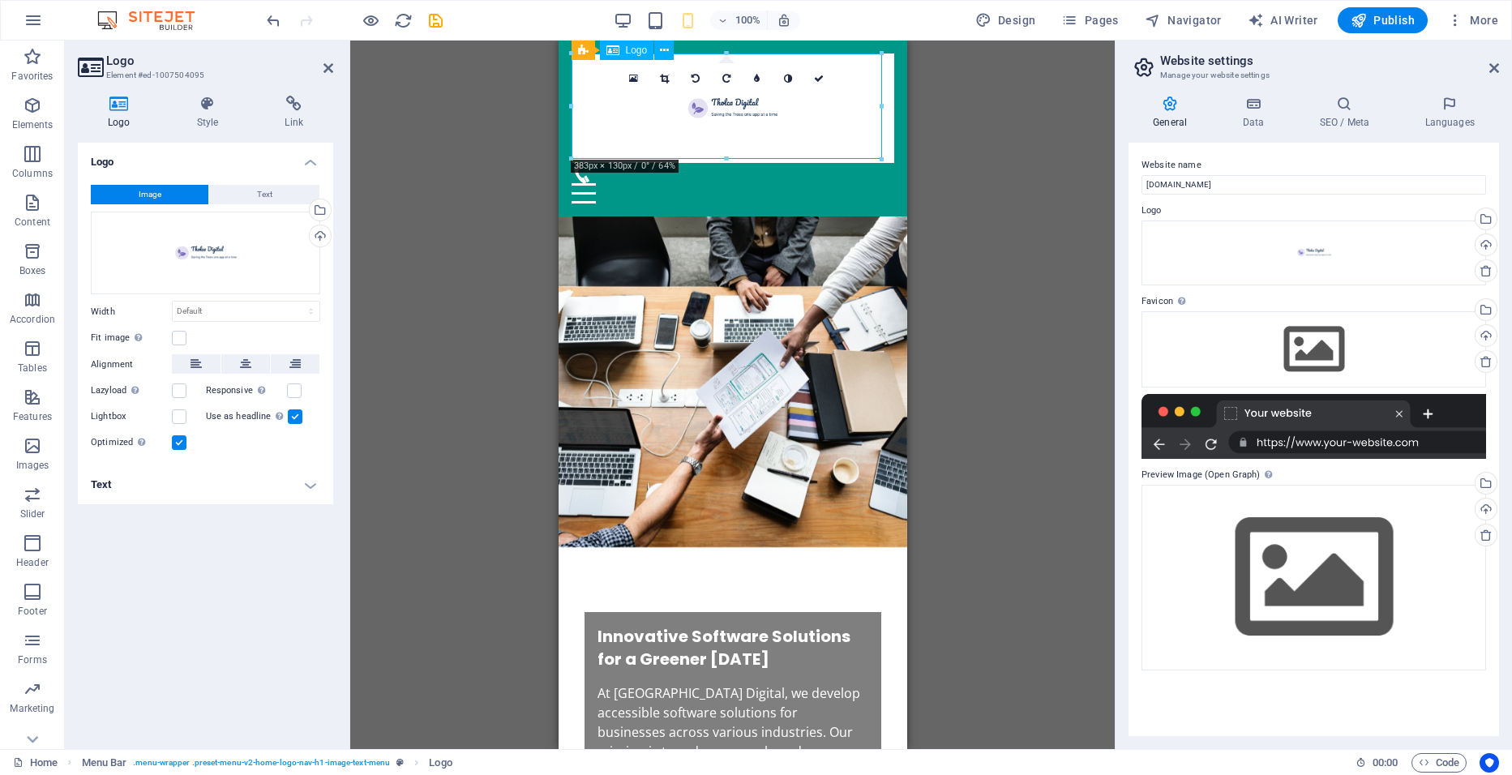
drag, startPoint x: 745, startPoint y: 107, endPoint x: 617, endPoint y: 138, distance: 131.7
click at [617, 138] on div at bounding box center [732, 108] width 323 height 109
drag, startPoint x: 1262, startPoint y: 146, endPoint x: 1259, endPoint y: 199, distance: 52.8
click at [700, 157] on div at bounding box center [732, 108] width 323 height 109
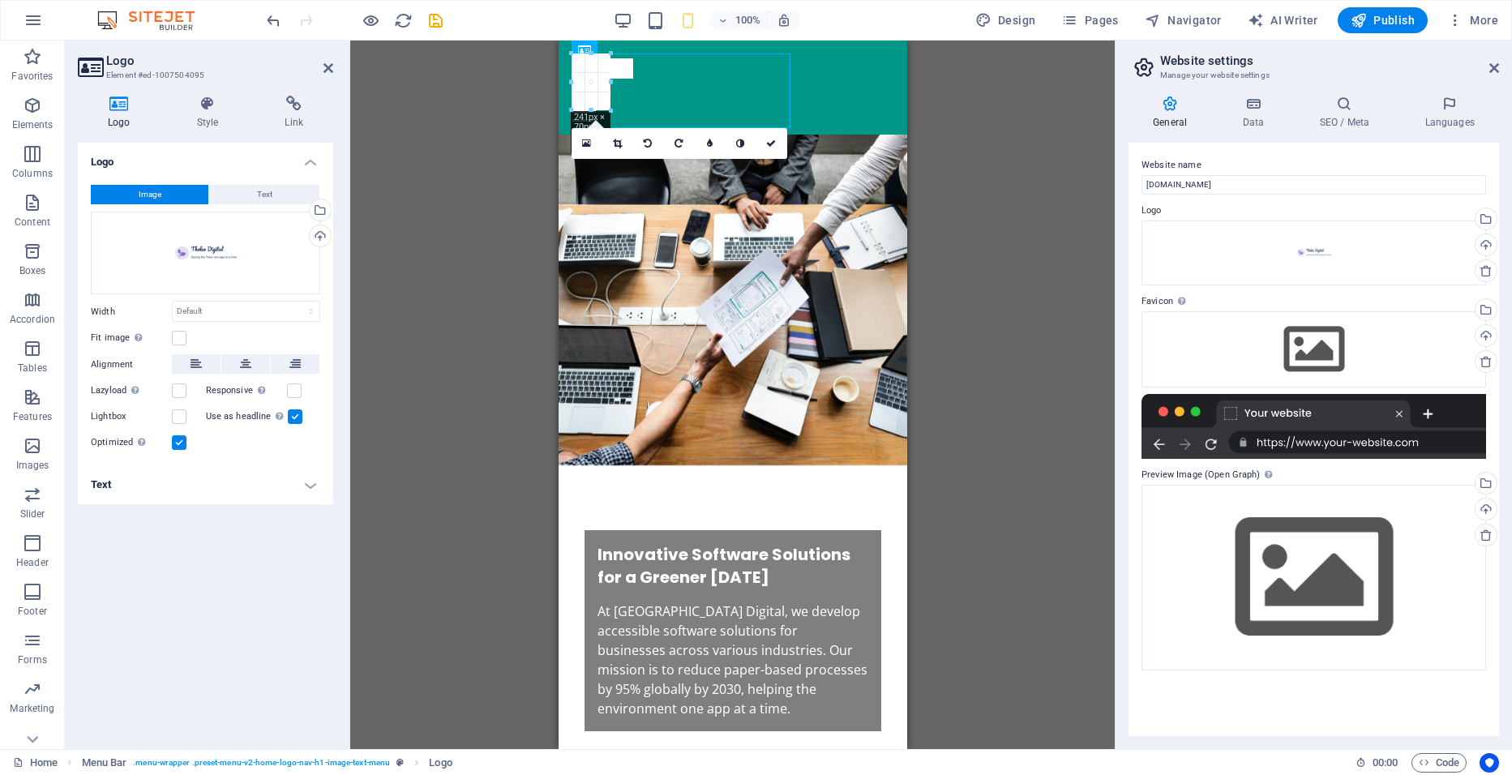
drag, startPoint x: 726, startPoint y: 158, endPoint x: 157, endPoint y: 24, distance: 584.8
type input "144"
select select "px"
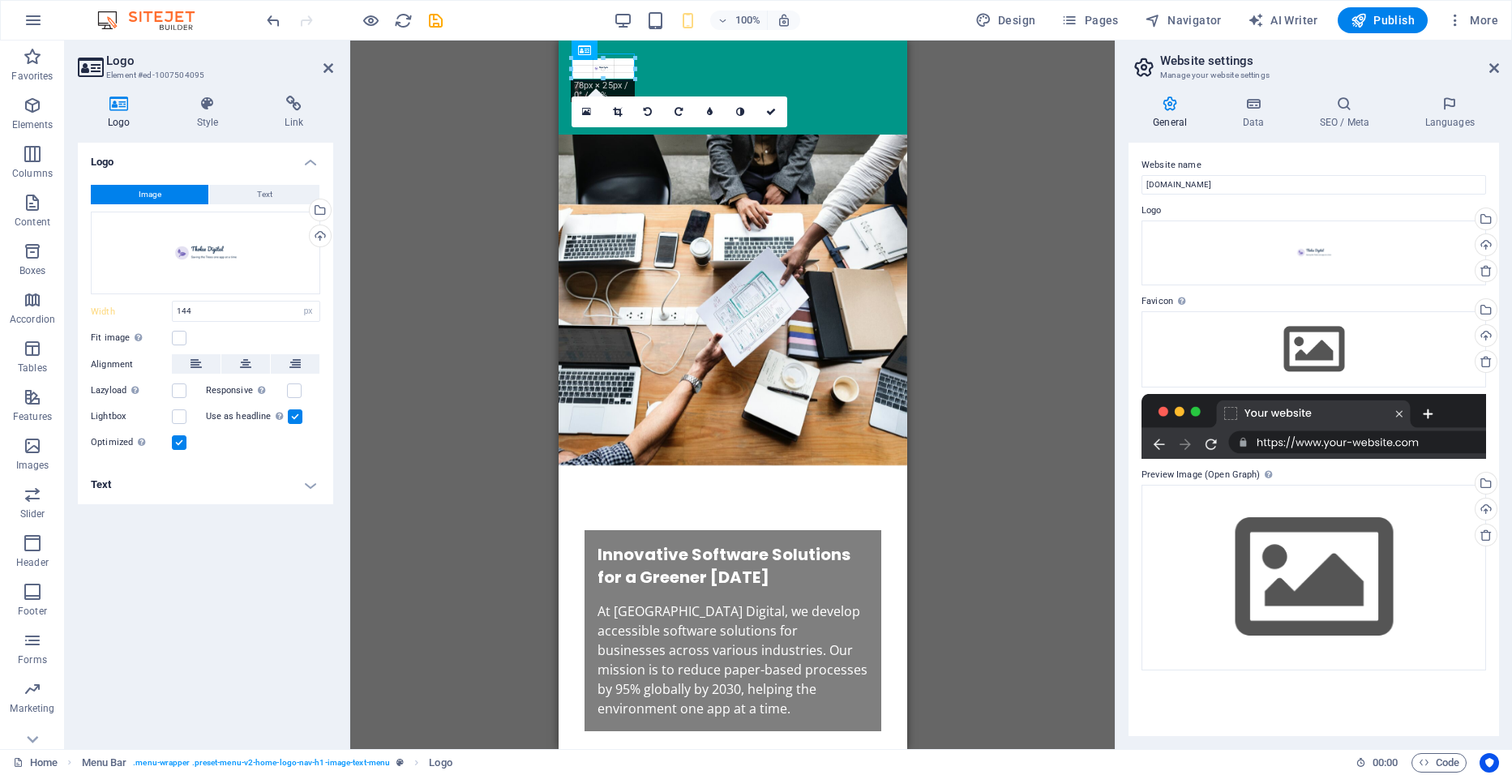
drag, startPoint x: 686, startPoint y: 91, endPoint x: 44, endPoint y: 27, distance: 645.2
type input "78"
click at [320, 212] on div "Select files from the file manager, stock photos, or upload file(s)" at bounding box center [318, 211] width 24 height 24
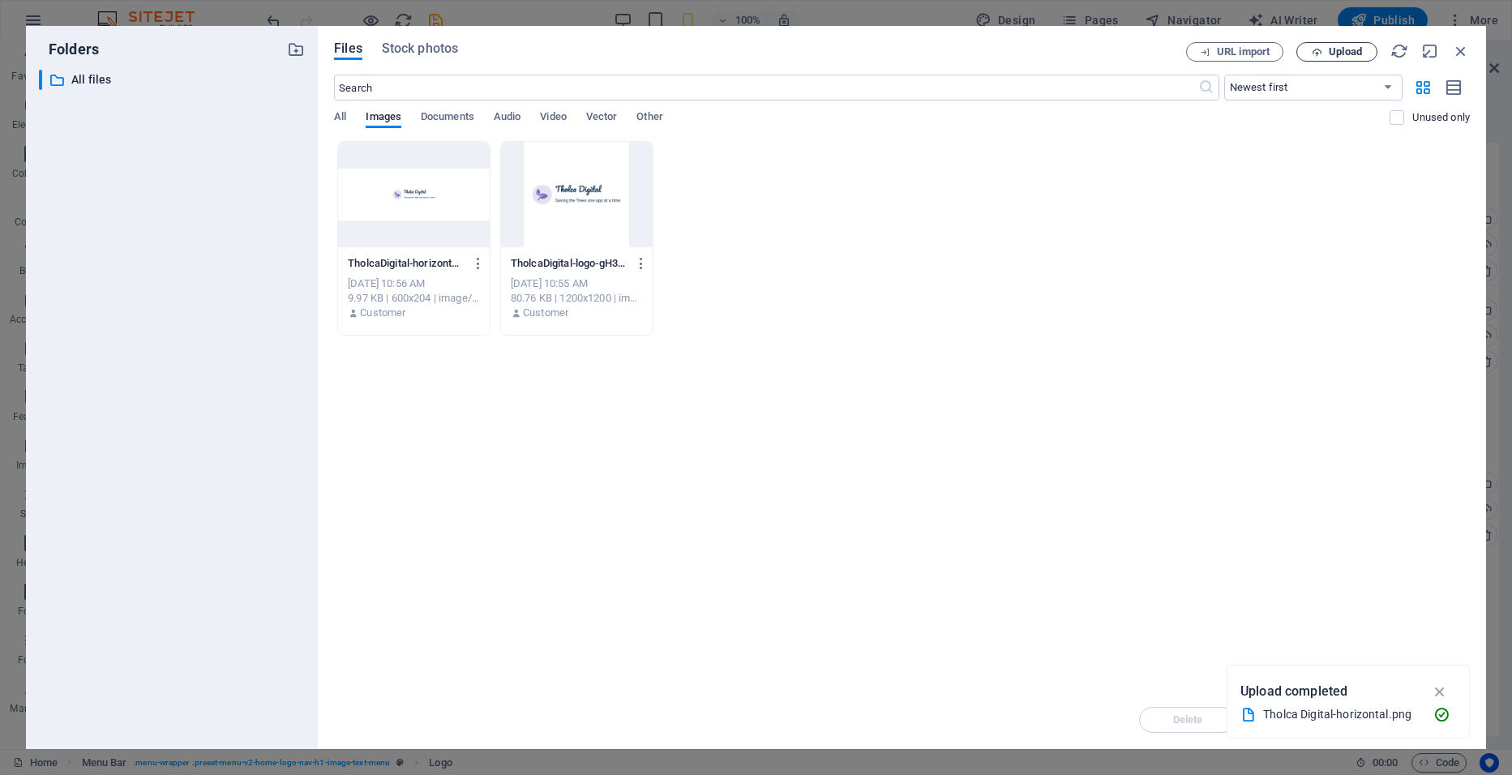
click at [1340, 54] on span "Upload" at bounding box center [1345, 52] width 33 height 10
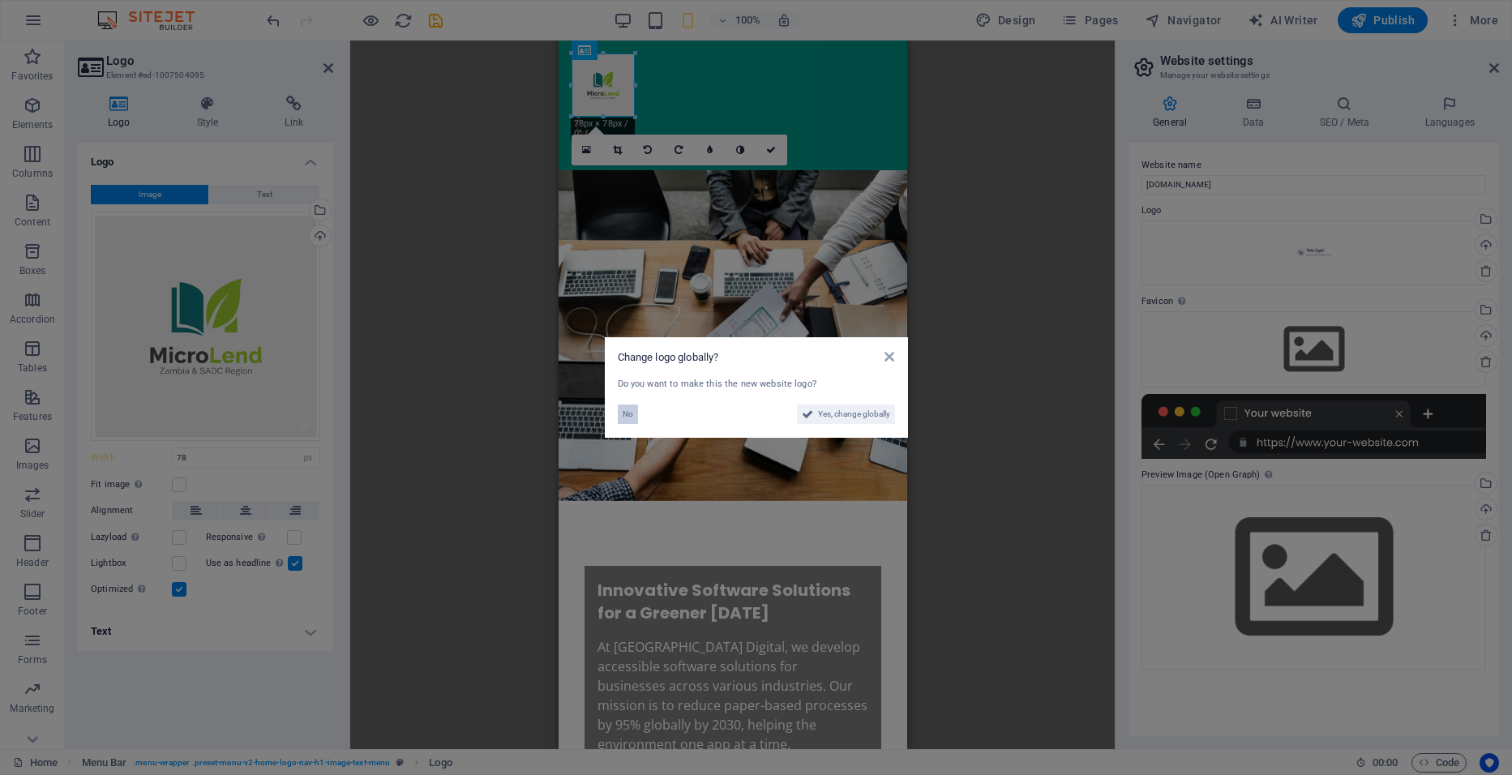
click at [633, 417] on button "No" at bounding box center [628, 414] width 20 height 19
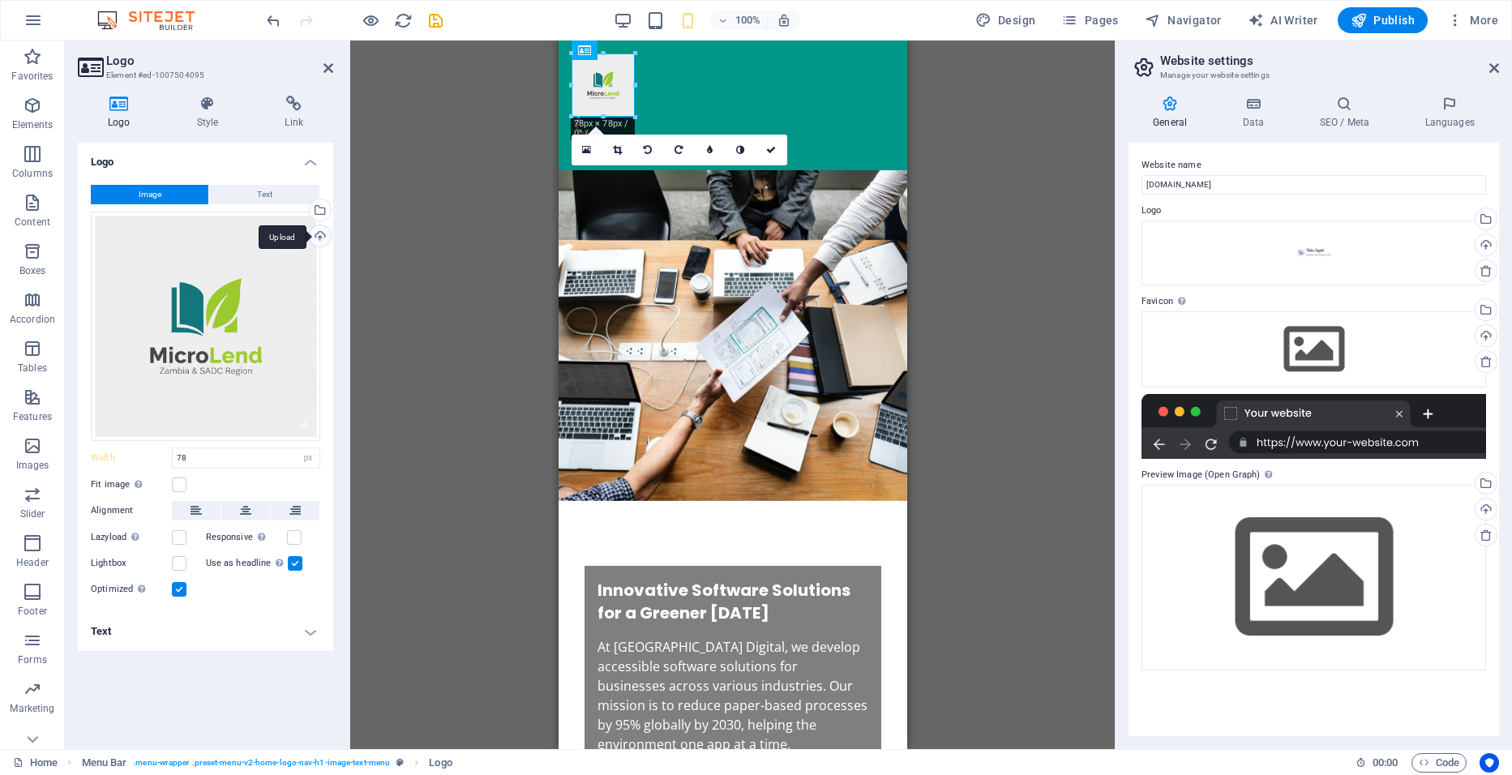
click at [317, 235] on div "Upload" at bounding box center [318, 237] width 24 height 24
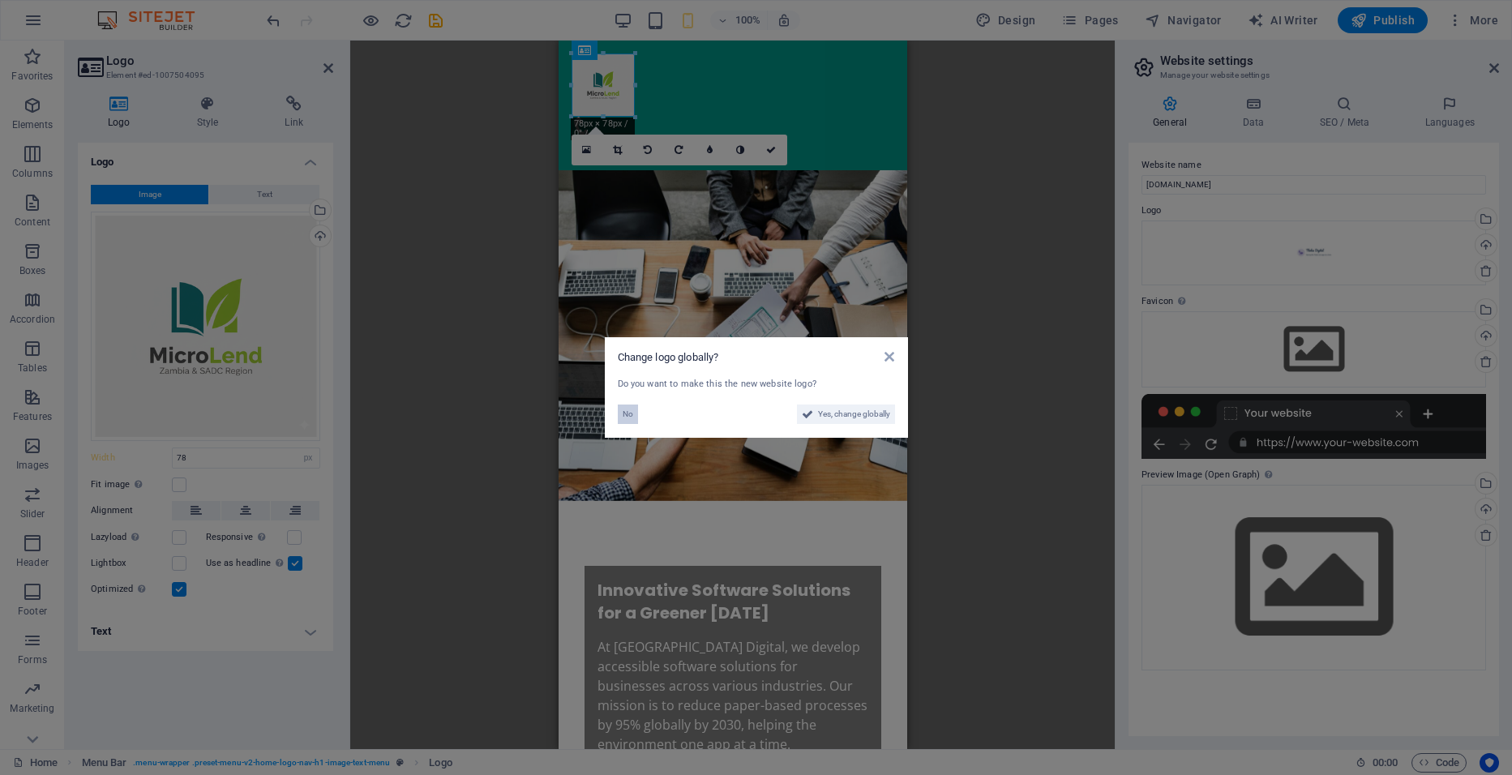
click at [627, 421] on span "No" at bounding box center [628, 414] width 11 height 19
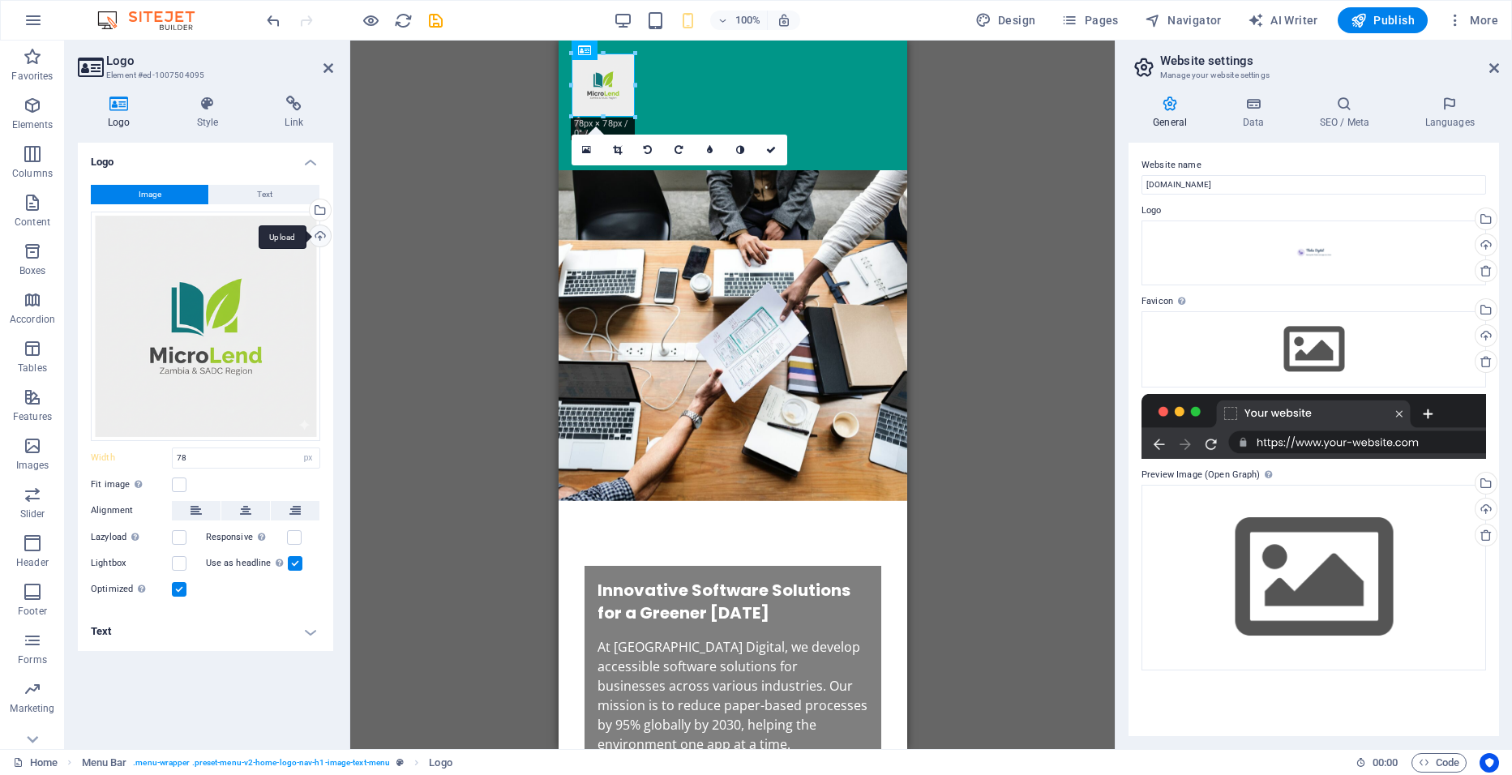
click at [316, 233] on div "Upload" at bounding box center [318, 237] width 24 height 24
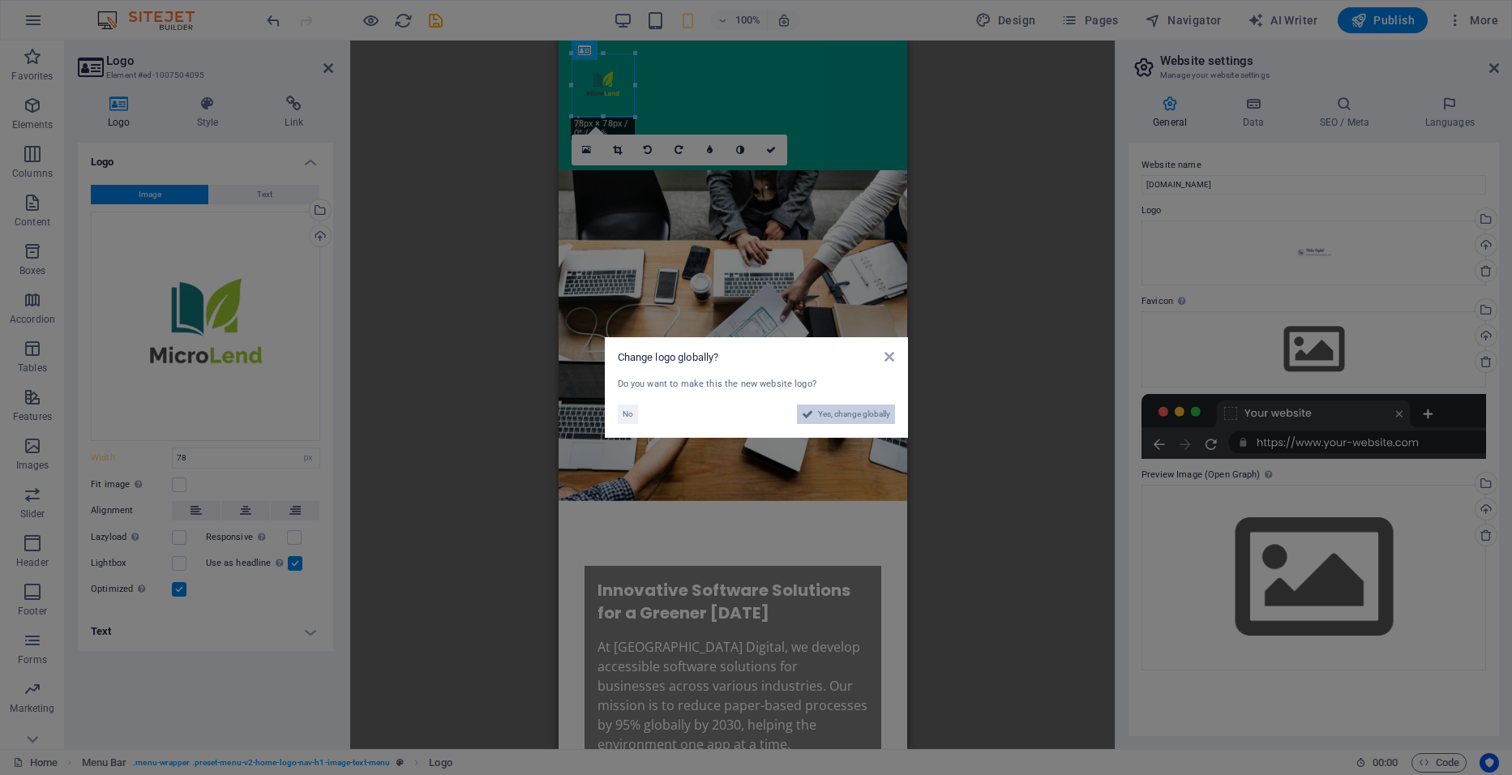
click at [824, 409] on span "Yes, change globally" at bounding box center [854, 414] width 72 height 19
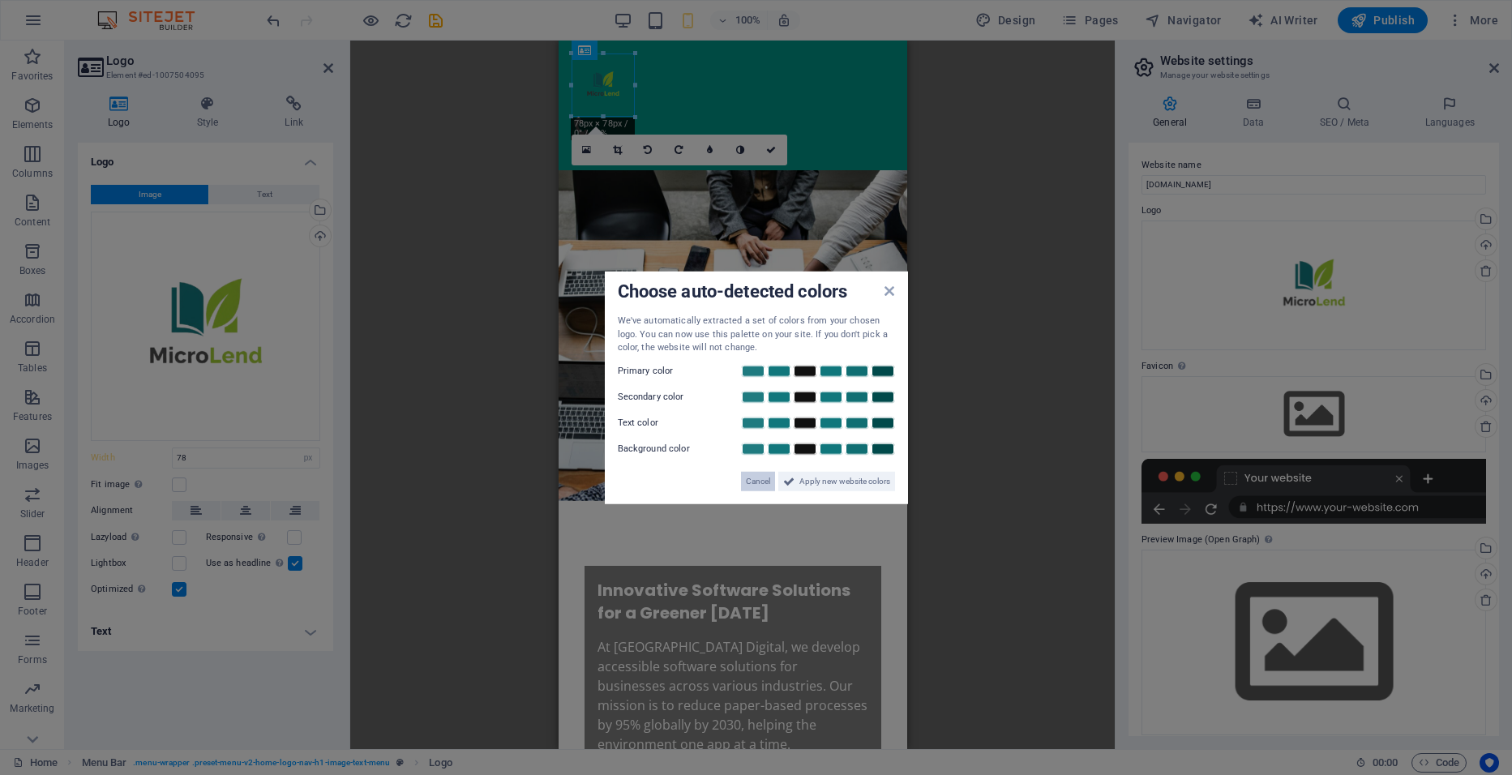
click at [756, 481] on span "Cancel" at bounding box center [758, 480] width 24 height 19
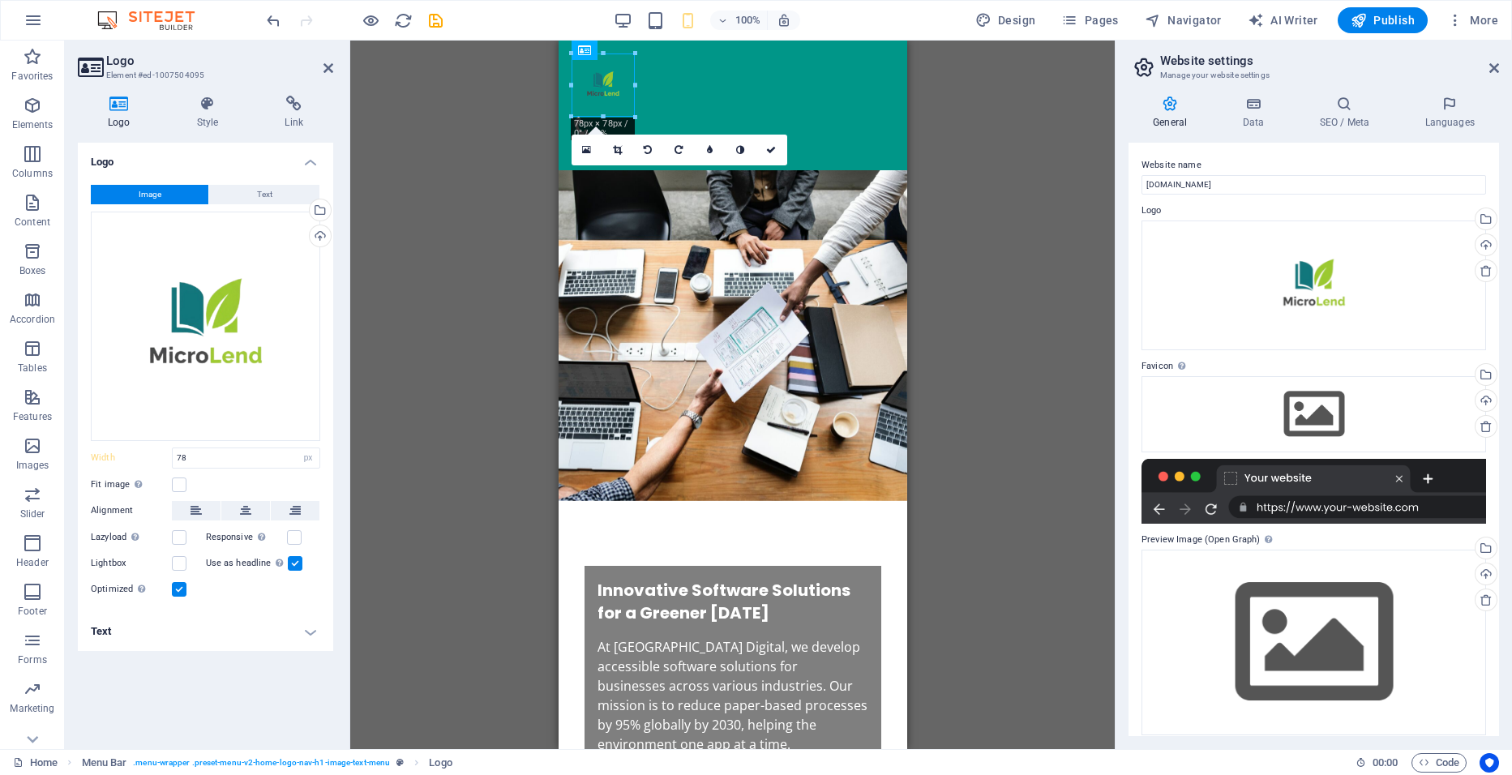
drag, startPoint x: 904, startPoint y: 100, endPoint x: 1488, endPoint y: 89, distance: 584.6
click at [636, 16] on div "100%" at bounding box center [706, 20] width 187 height 26
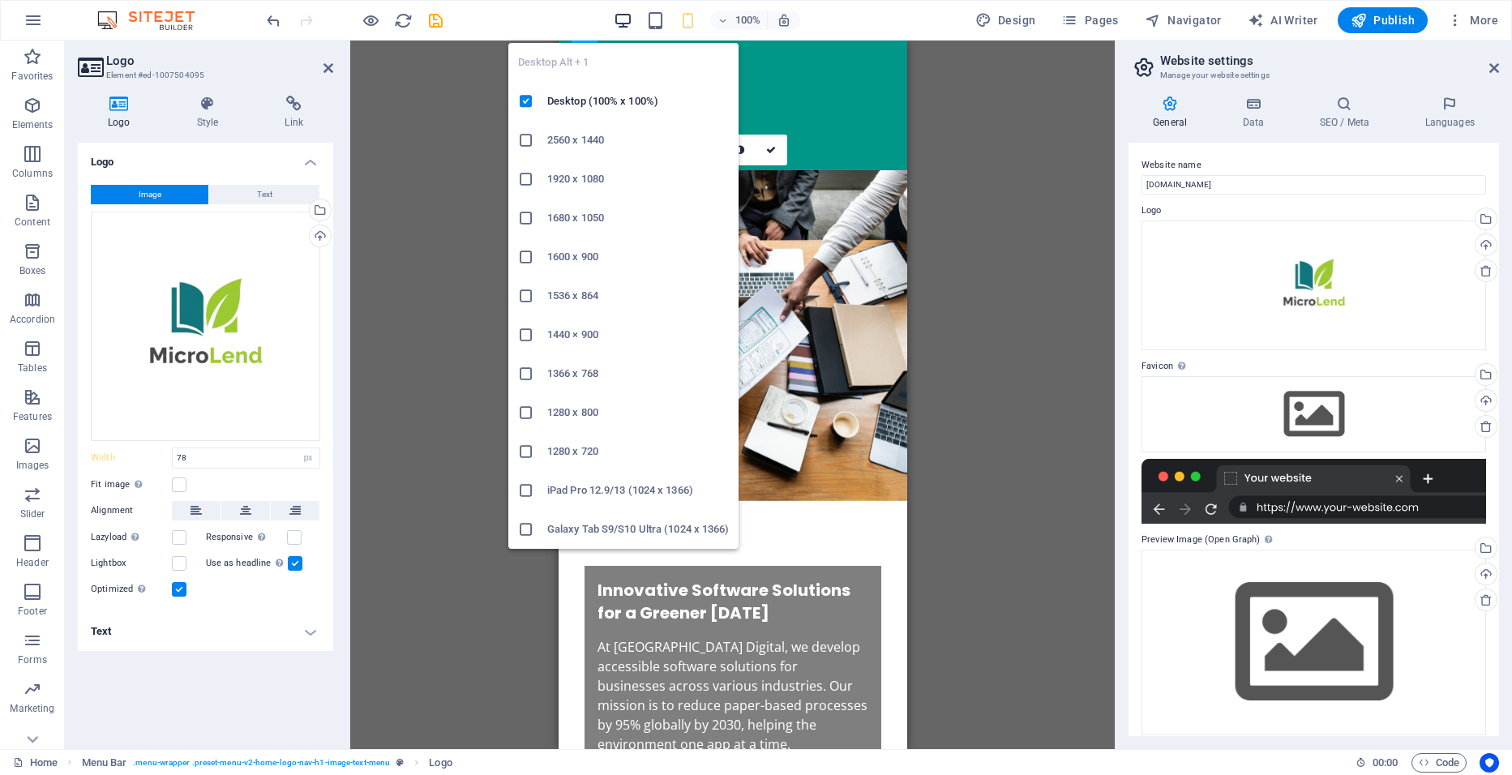
click at [627, 19] on icon "button" at bounding box center [623, 20] width 19 height 19
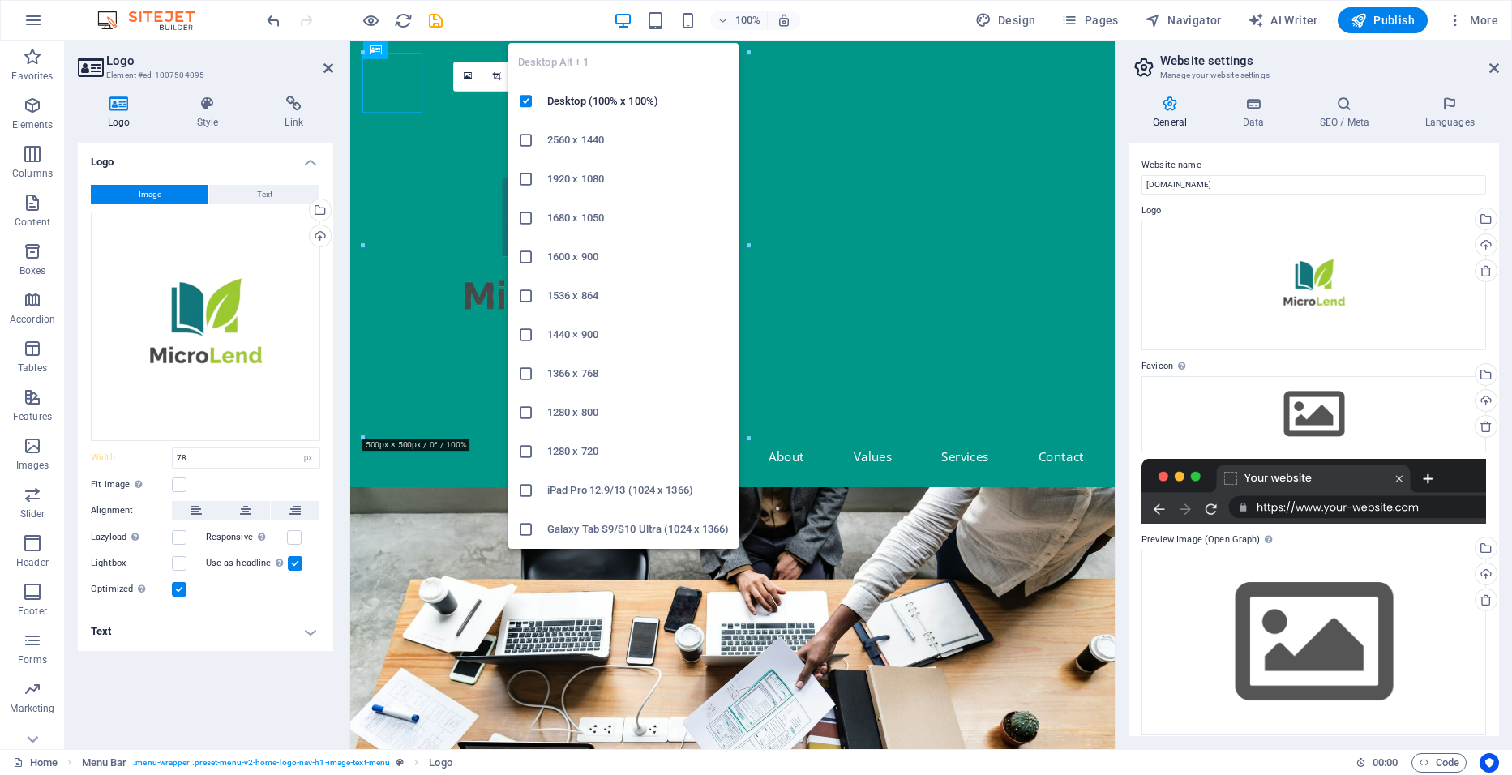
select select "DISABLED_OPTION_VALUE"
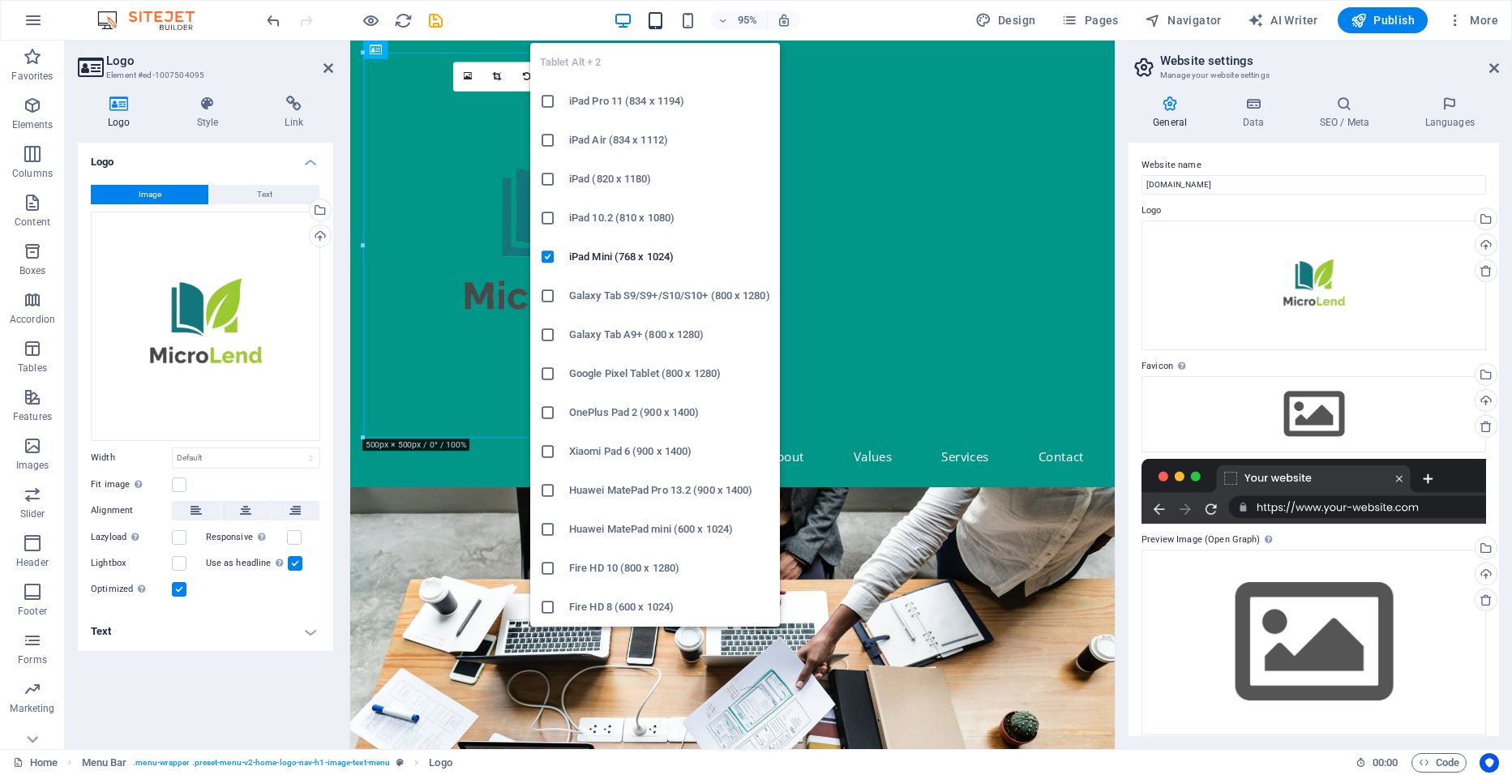
click at [653, 15] on icon "button" at bounding box center [655, 20] width 19 height 19
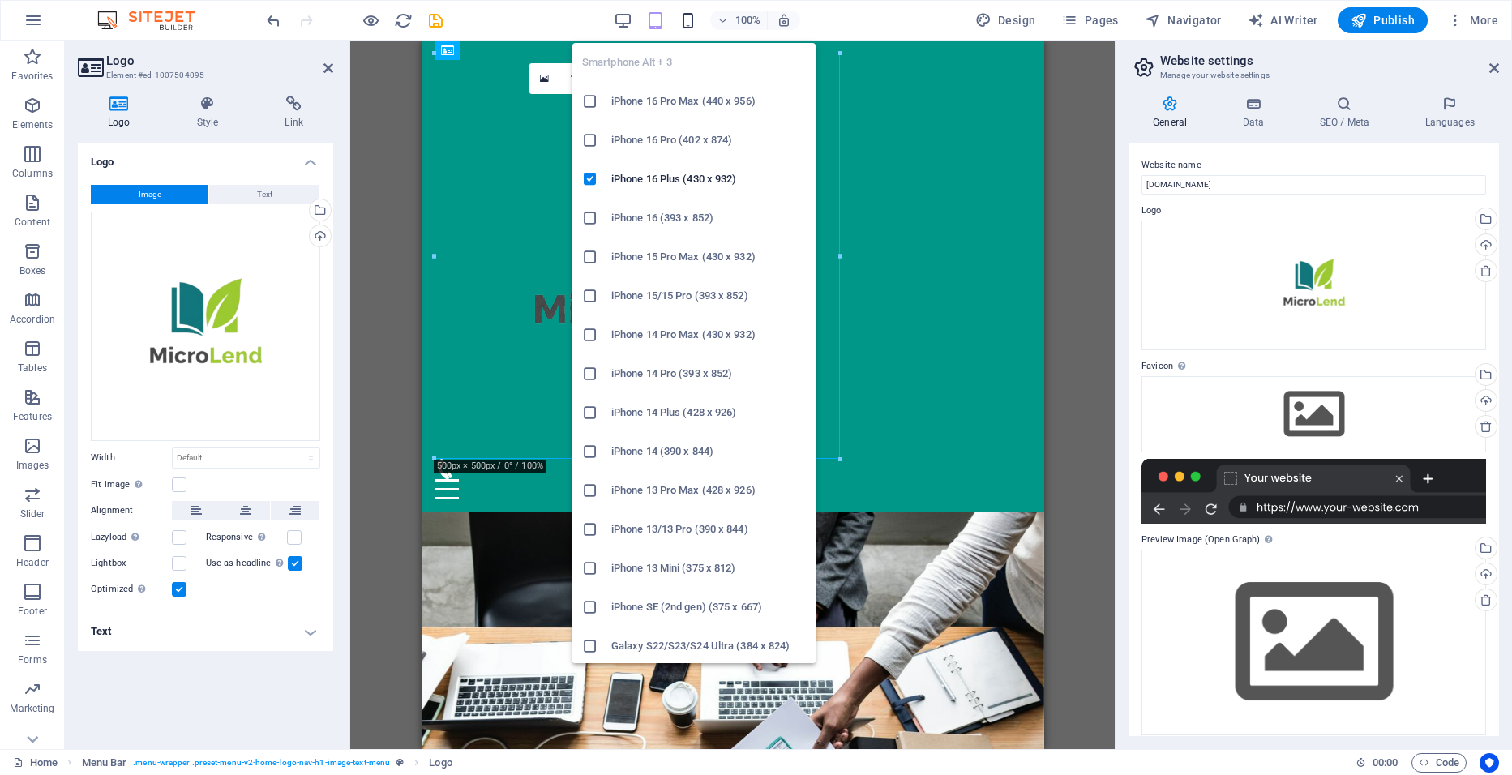
click at [685, 16] on icon "button" at bounding box center [688, 20] width 19 height 19
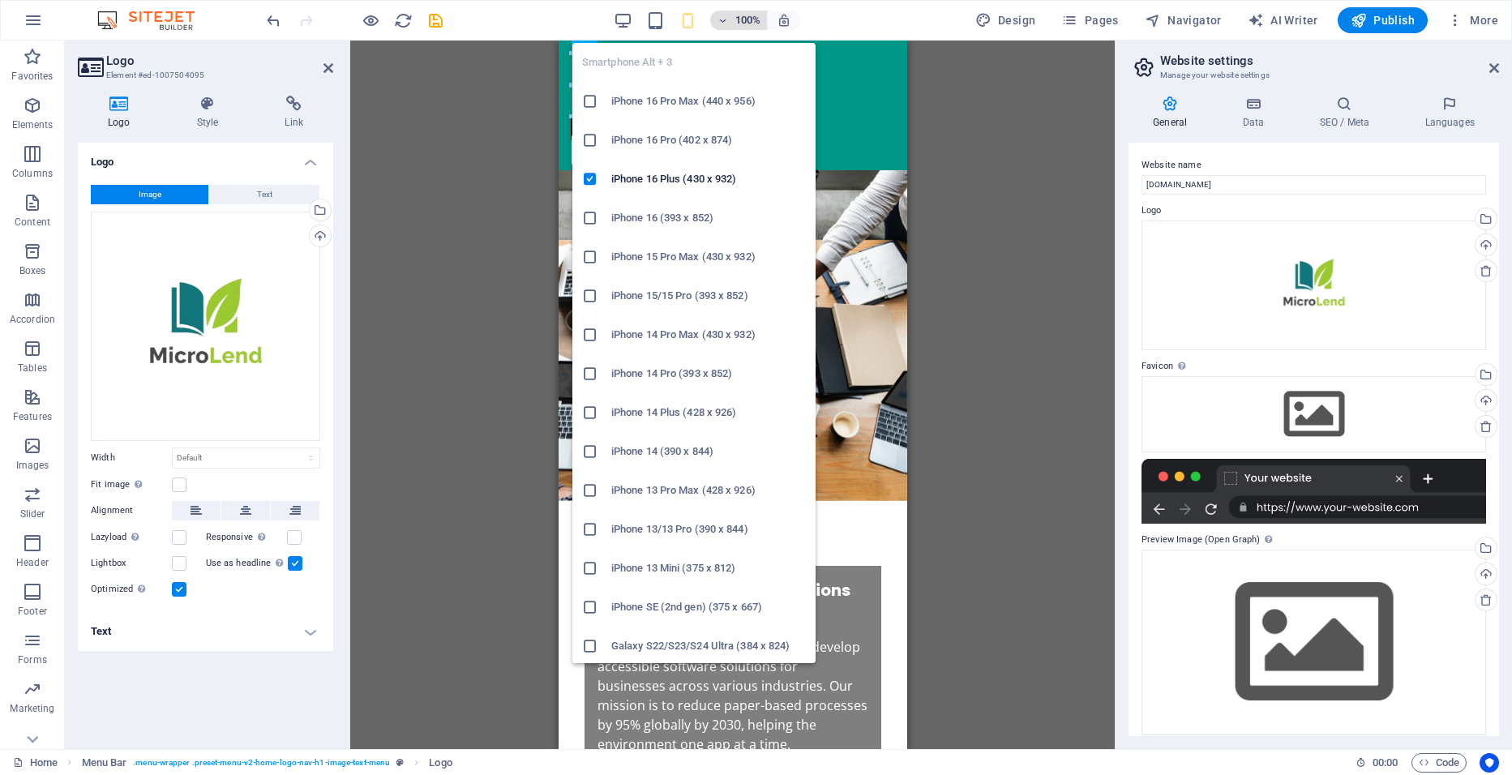
type input "78"
select select "px"
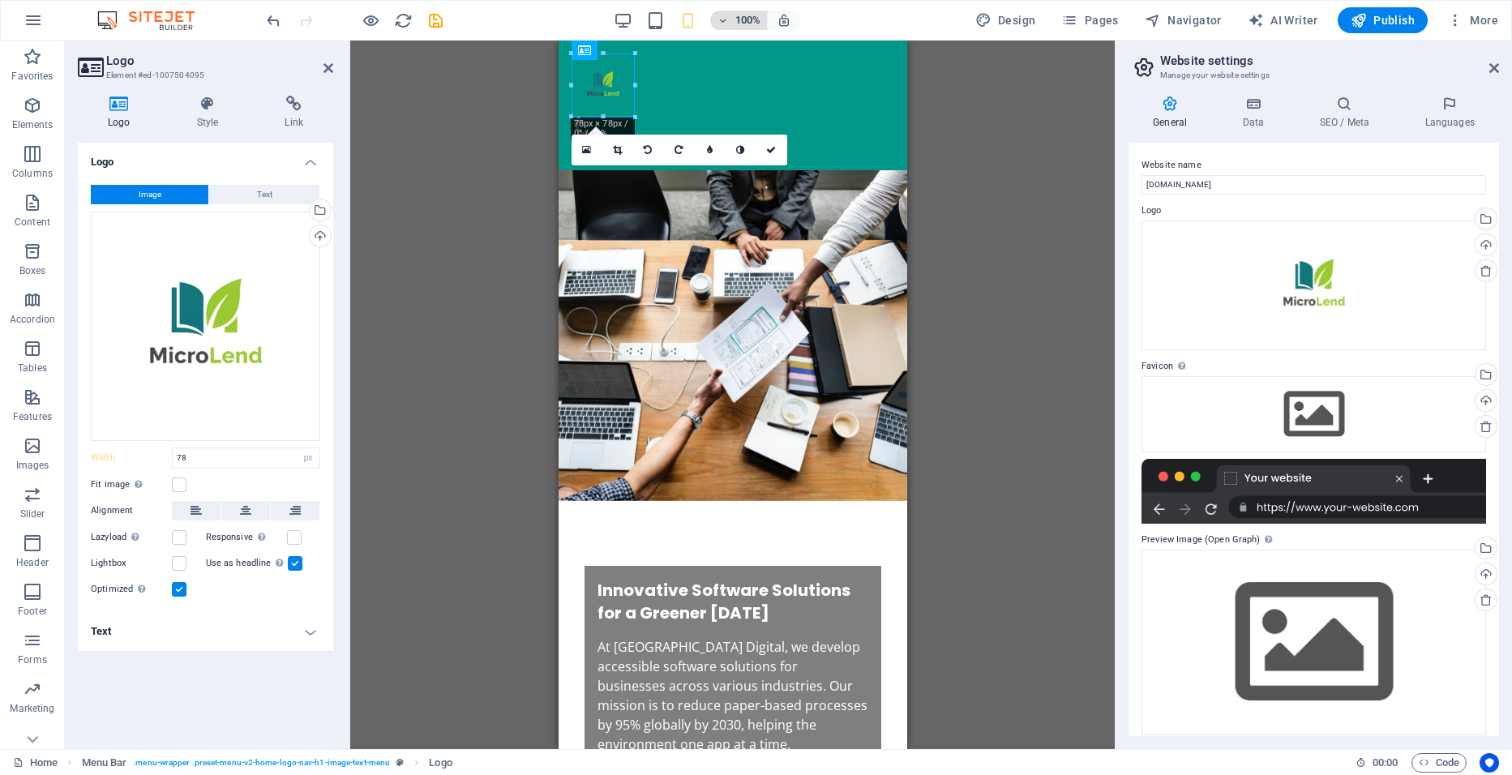
click at [738, 14] on h6 "100%" at bounding box center [747, 20] width 26 height 19
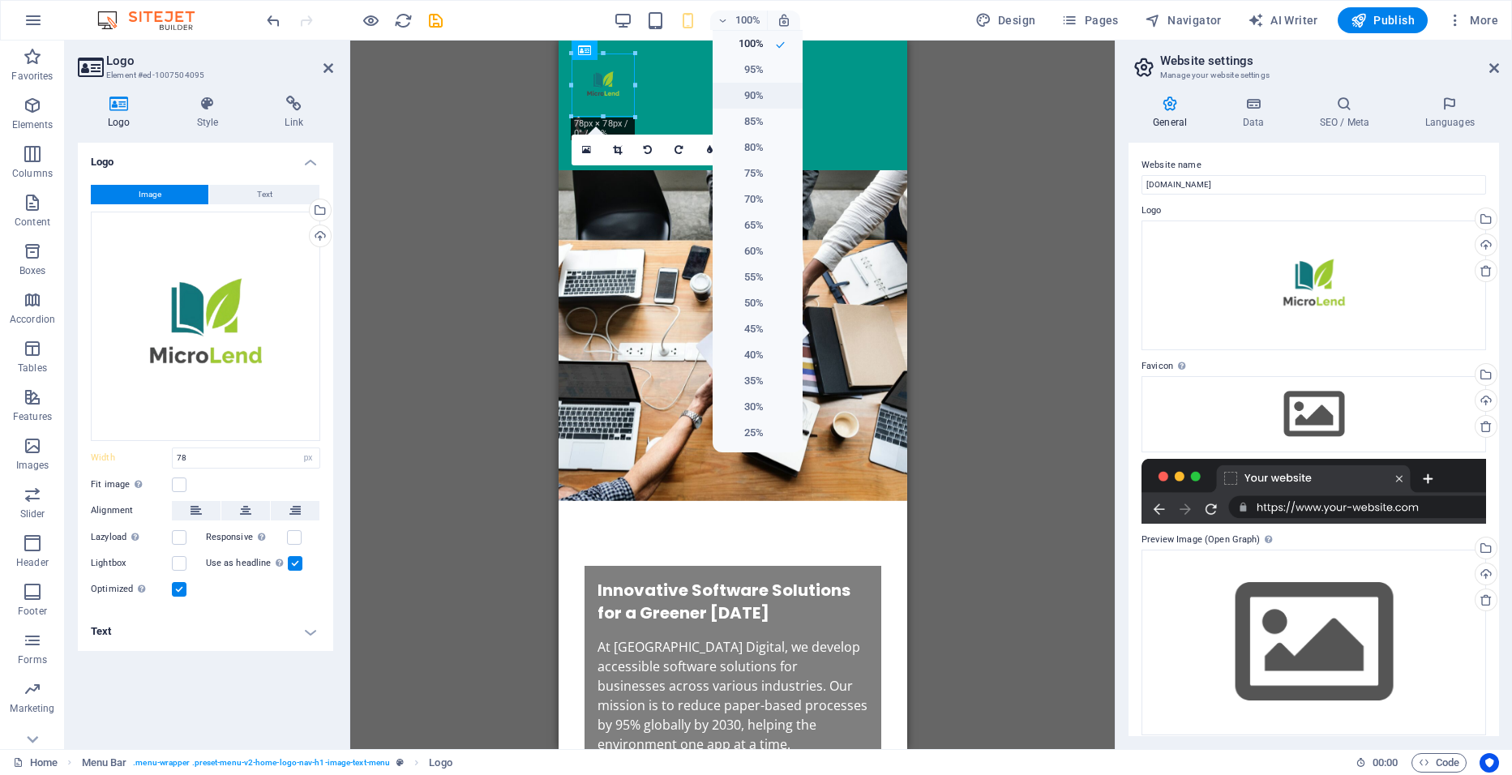
click at [749, 96] on h6 "90%" at bounding box center [742, 95] width 41 height 19
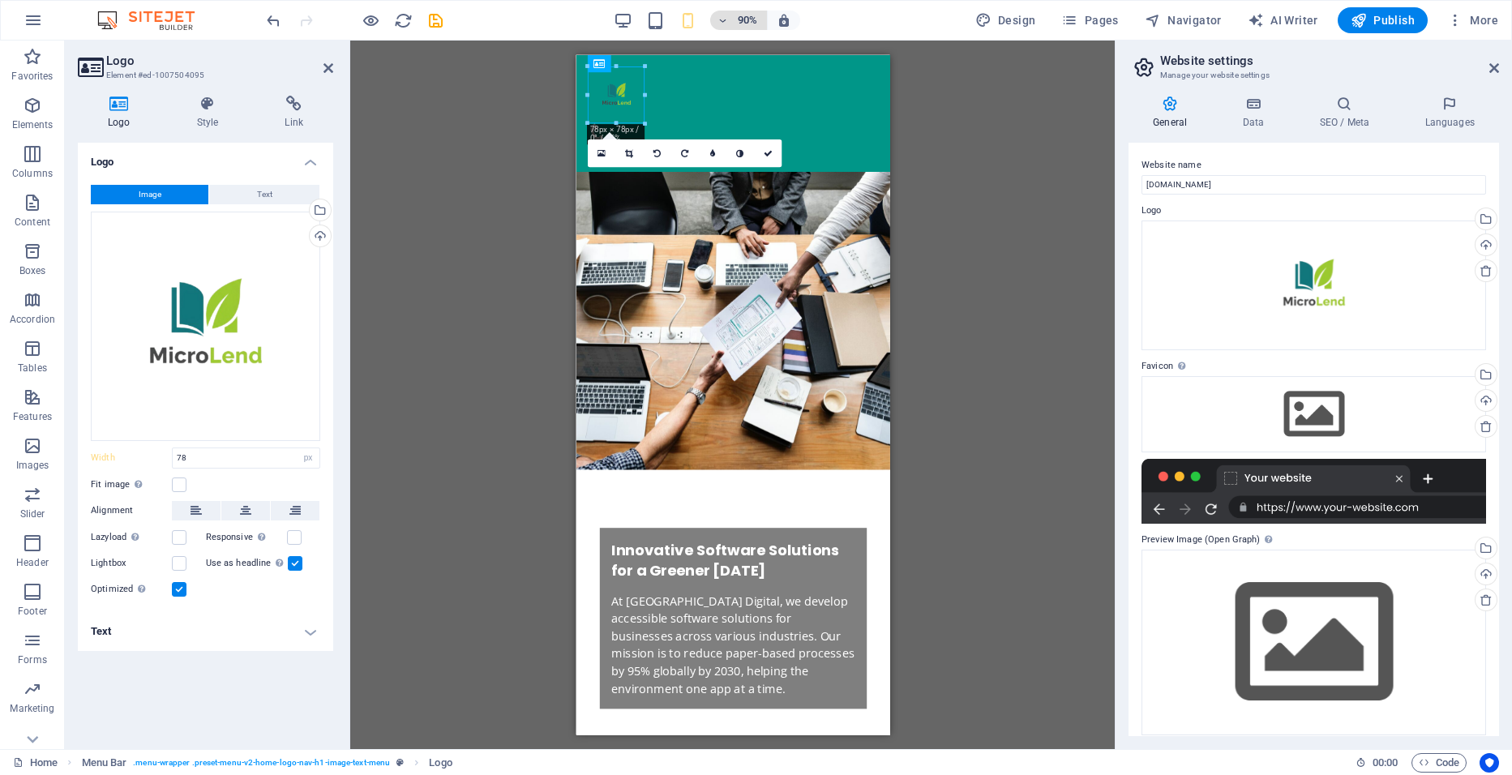
click at [734, 21] on span "90%" at bounding box center [739, 20] width 44 height 19
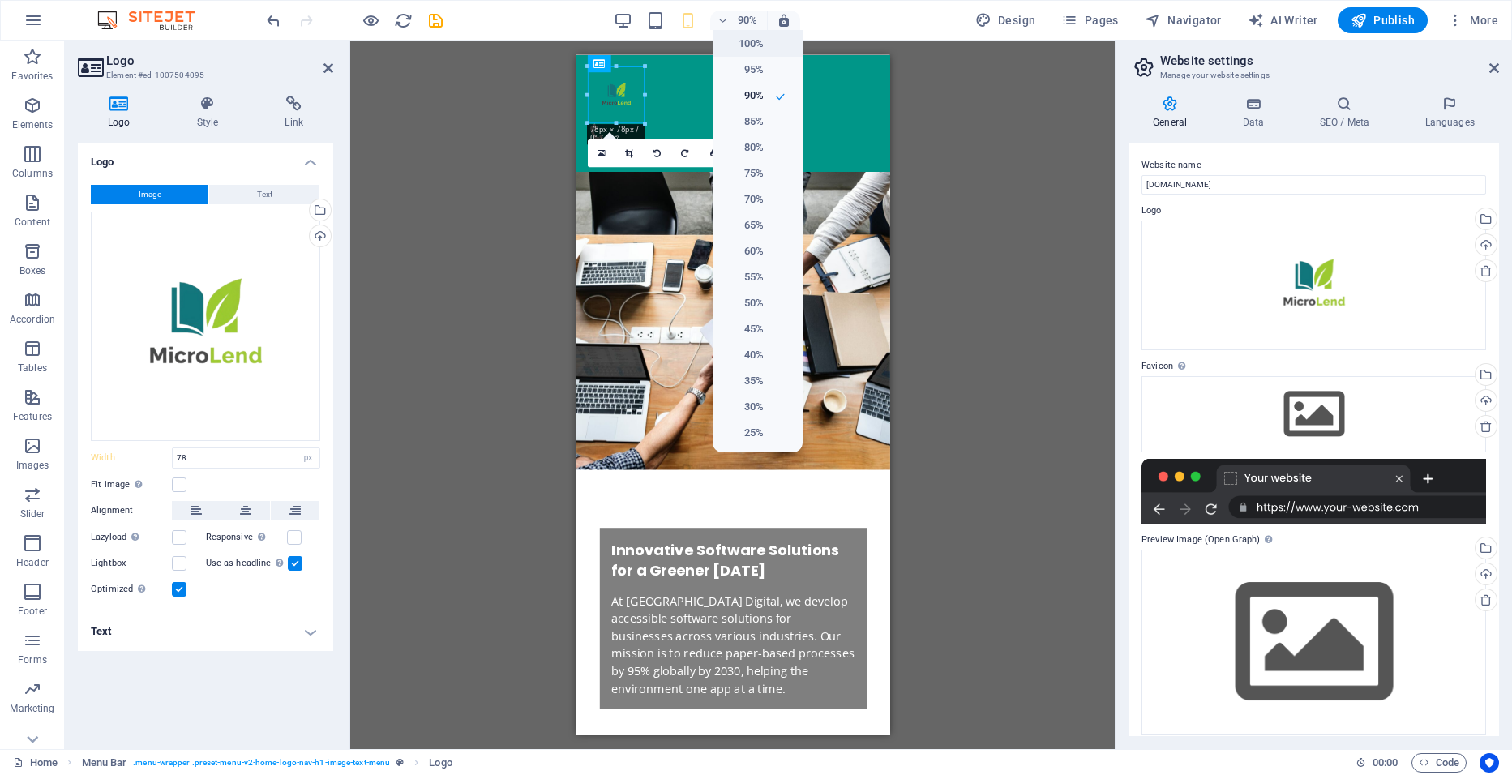
click at [740, 48] on h6 "100%" at bounding box center [742, 43] width 41 height 19
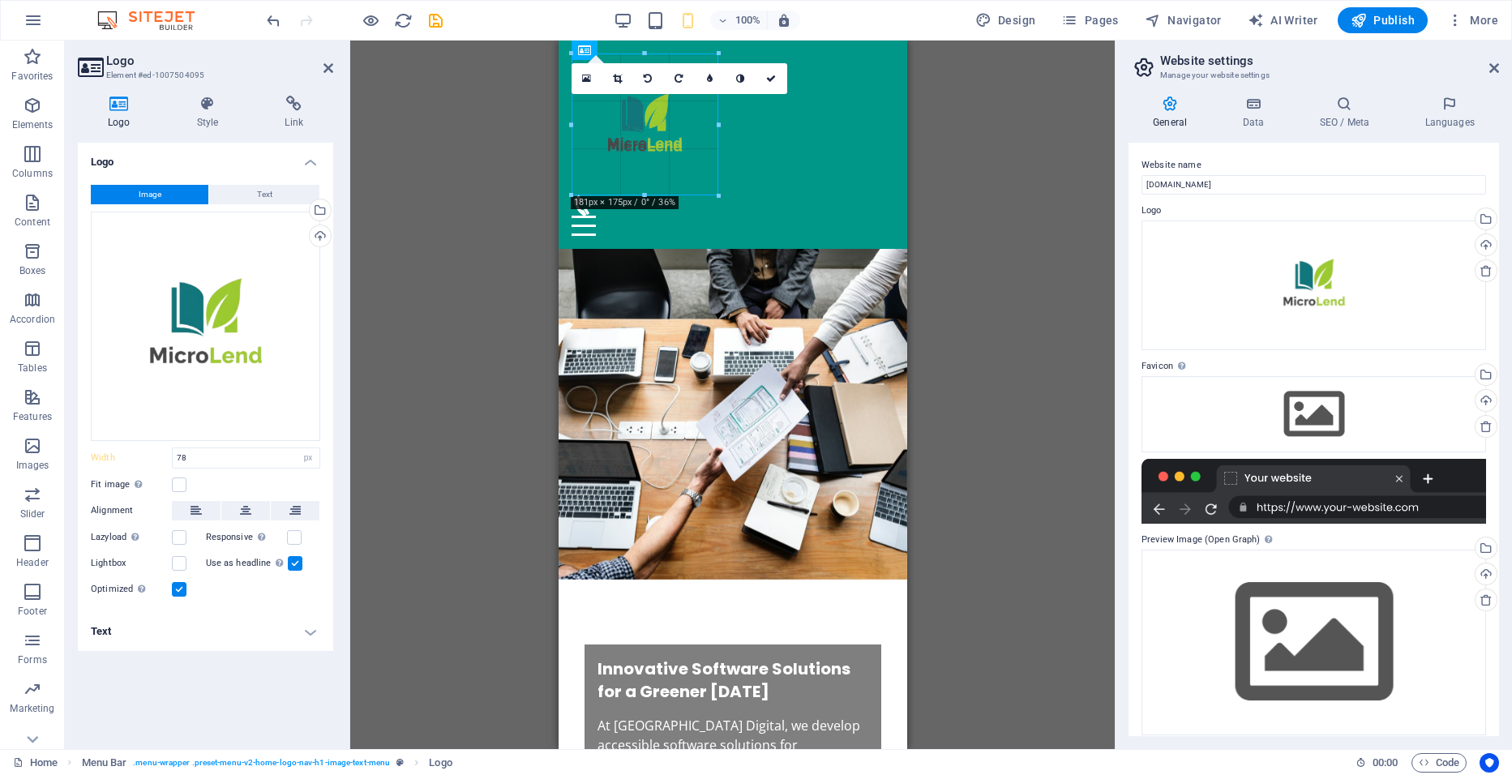
drag, startPoint x: 635, startPoint y: 115, endPoint x: 718, endPoint y: 112, distance: 83.6
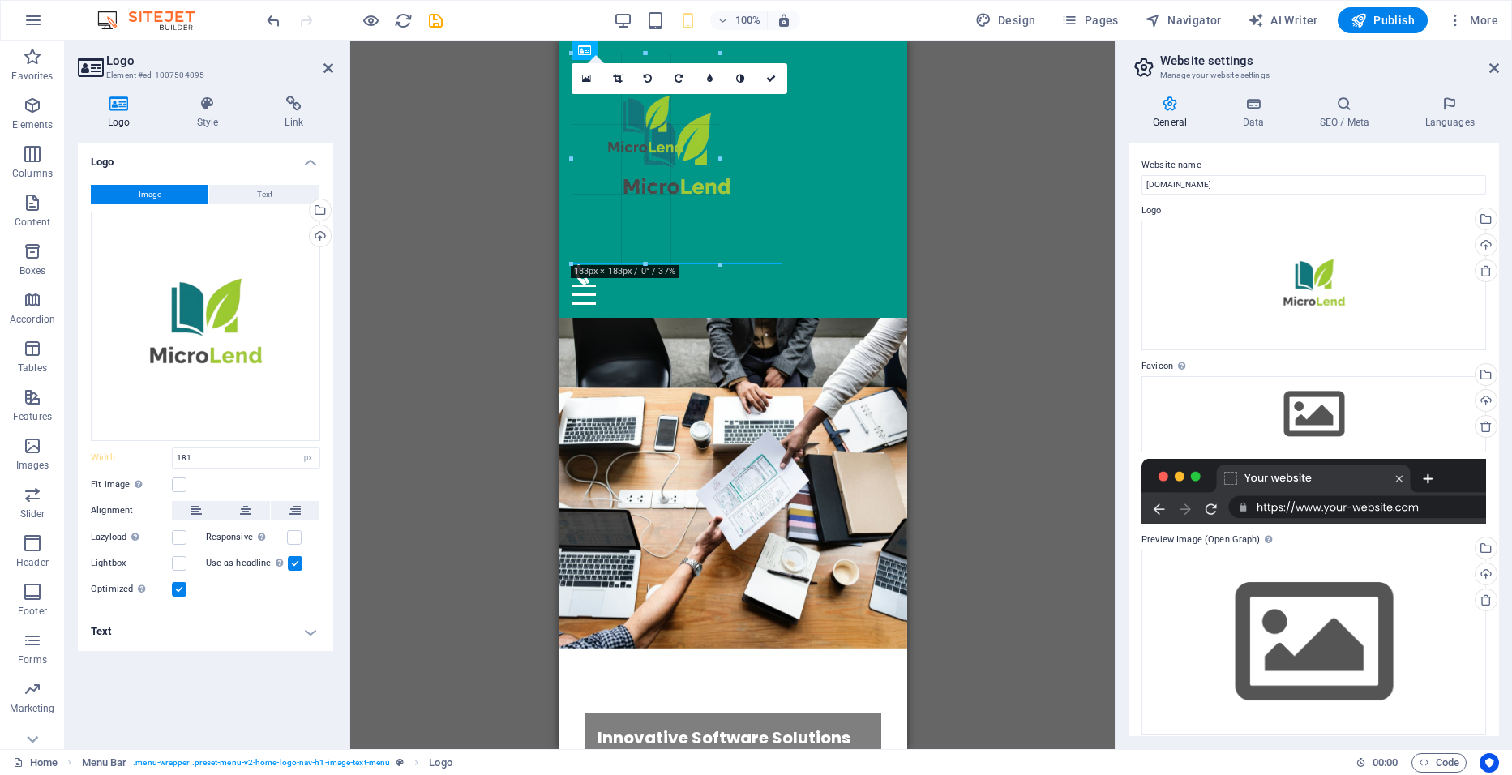
drag, startPoint x: 720, startPoint y: 127, endPoint x: 784, endPoint y: 126, distance: 64.0
click at [614, 77] on icon at bounding box center [614, 79] width 9 height 10
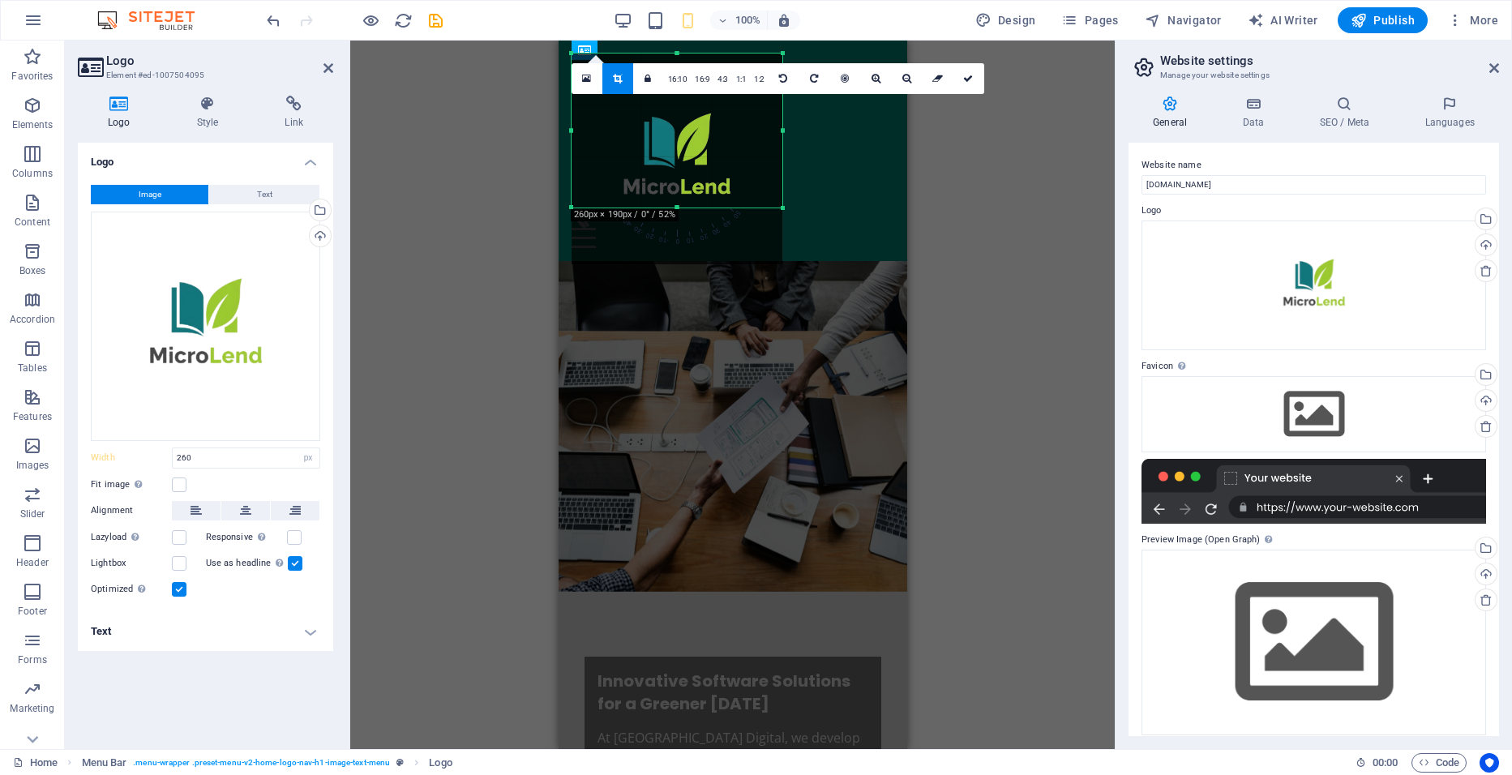
drag, startPoint x: 679, startPoint y: 264, endPoint x: 688, endPoint y: 208, distance: 57.6
click at [688, 208] on div at bounding box center [677, 208] width 211 height 6
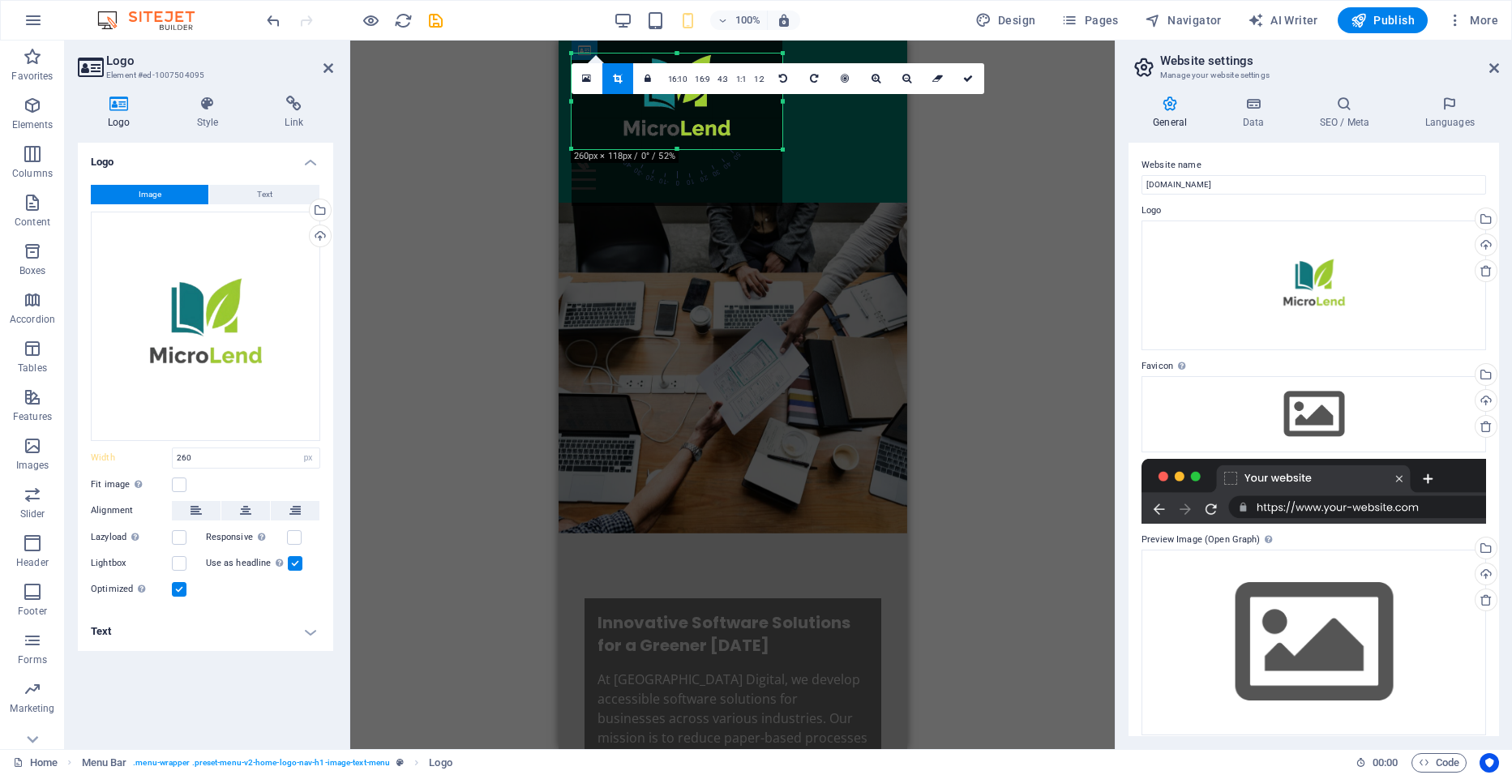
drag, startPoint x: 678, startPoint y: 54, endPoint x: 670, endPoint y: 112, distance: 58.8
click at [670, 112] on div "180 170 160 150 140 130 120 110 100 90 80 70 60 50 40 30 20 10 0 -10 -20 -30 -4…" at bounding box center [677, 102] width 211 height 96
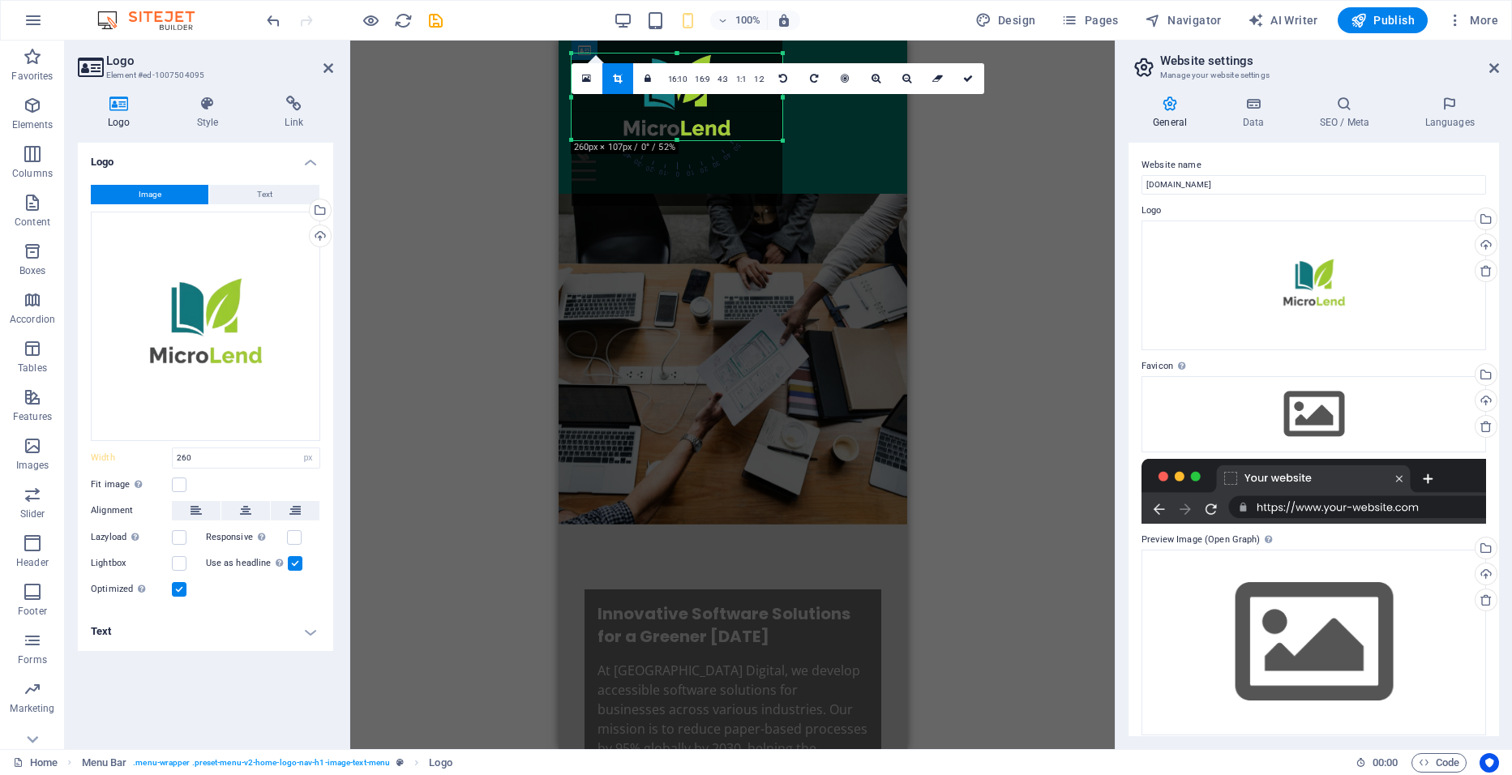
drag, startPoint x: 676, startPoint y: 148, endPoint x: 683, endPoint y: 139, distance: 11.0
click at [683, 139] on div at bounding box center [677, 141] width 211 height 6
drag, startPoint x: 779, startPoint y: 96, endPoint x: 730, endPoint y: 103, distance: 49.2
click at [731, 103] on div at bounding box center [734, 97] width 6 height 87
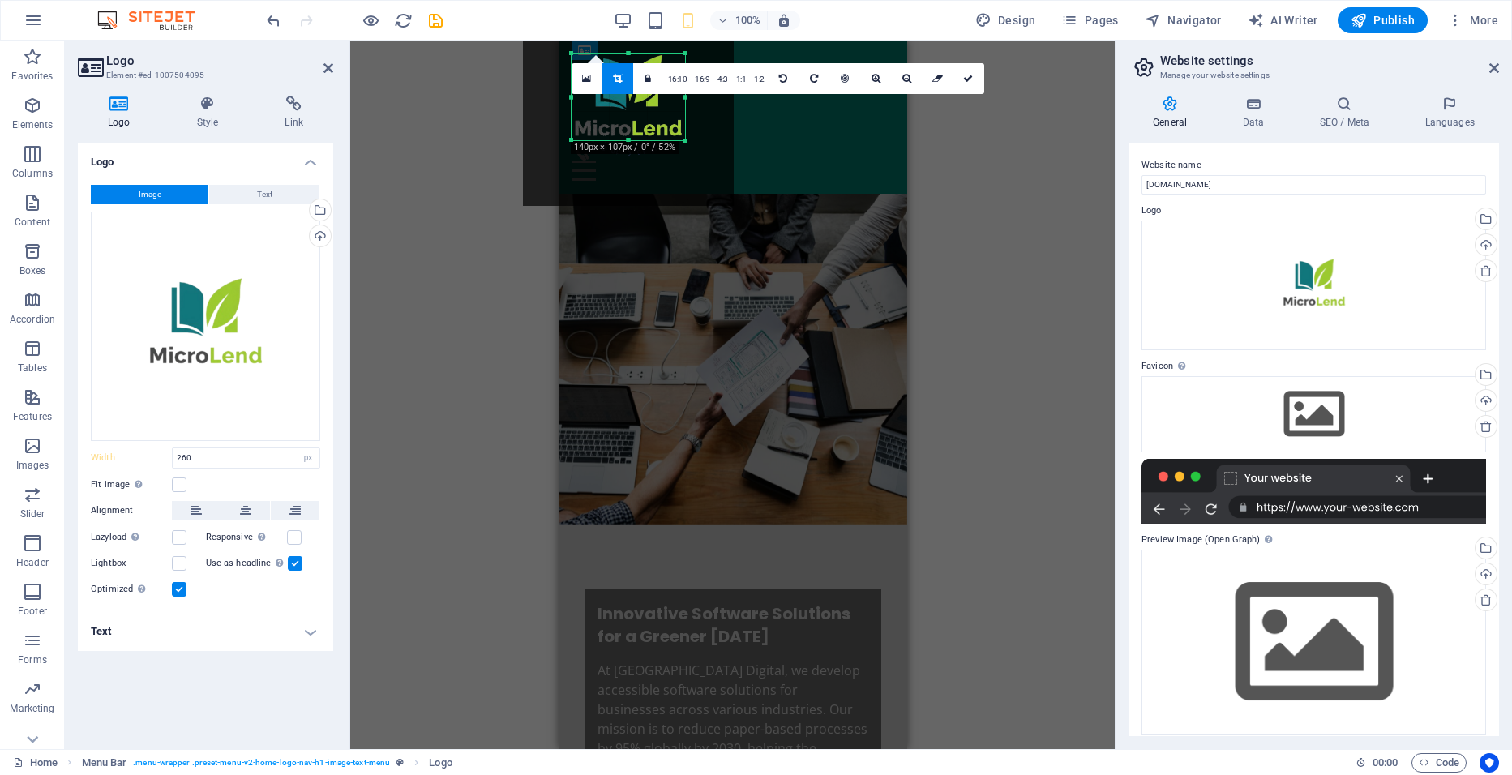
drag, startPoint x: 572, startPoint y: 101, endPoint x: 620, endPoint y: 107, distance: 49.0
click at [620, 107] on div "180 170 160 150 140 130 120 110 100 90 80 70 60 50 40 30 20 10 0 -10 -20 -30 -4…" at bounding box center [628, 97] width 113 height 87
click at [625, 74] on link at bounding box center [617, 78] width 31 height 31
type input "140"
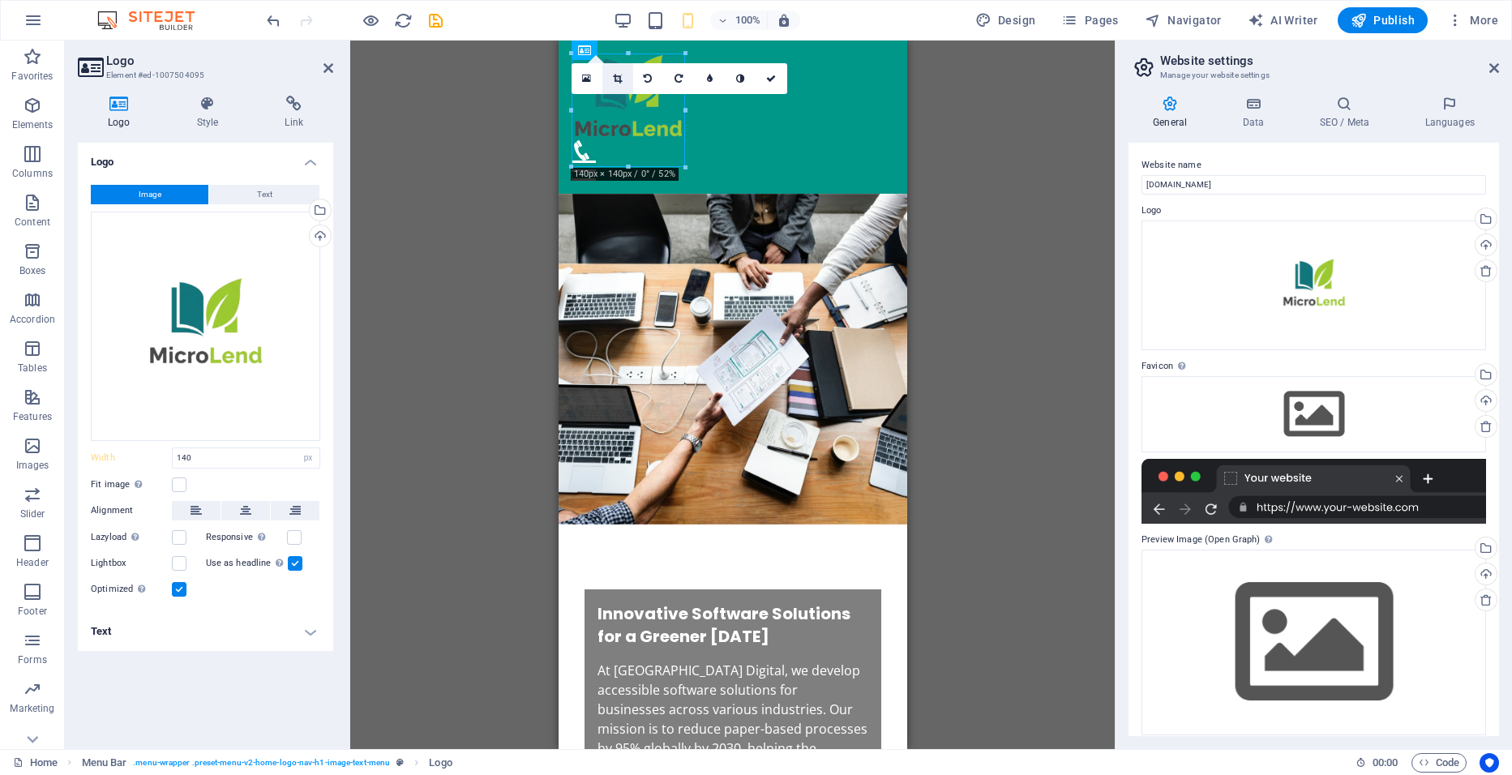
click at [622, 75] on icon at bounding box center [617, 79] width 9 height 10
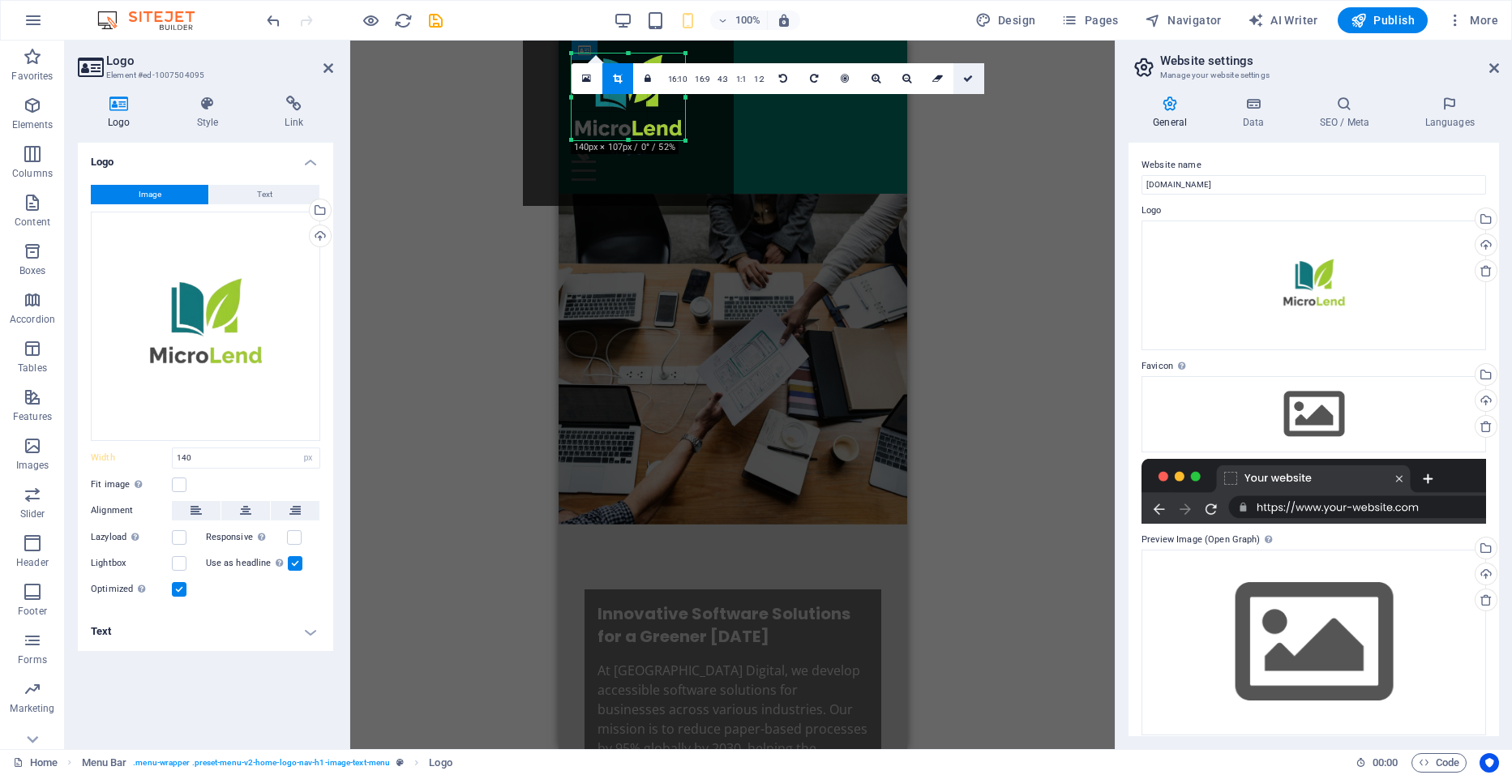
click at [963, 76] on icon at bounding box center [968, 79] width 10 height 10
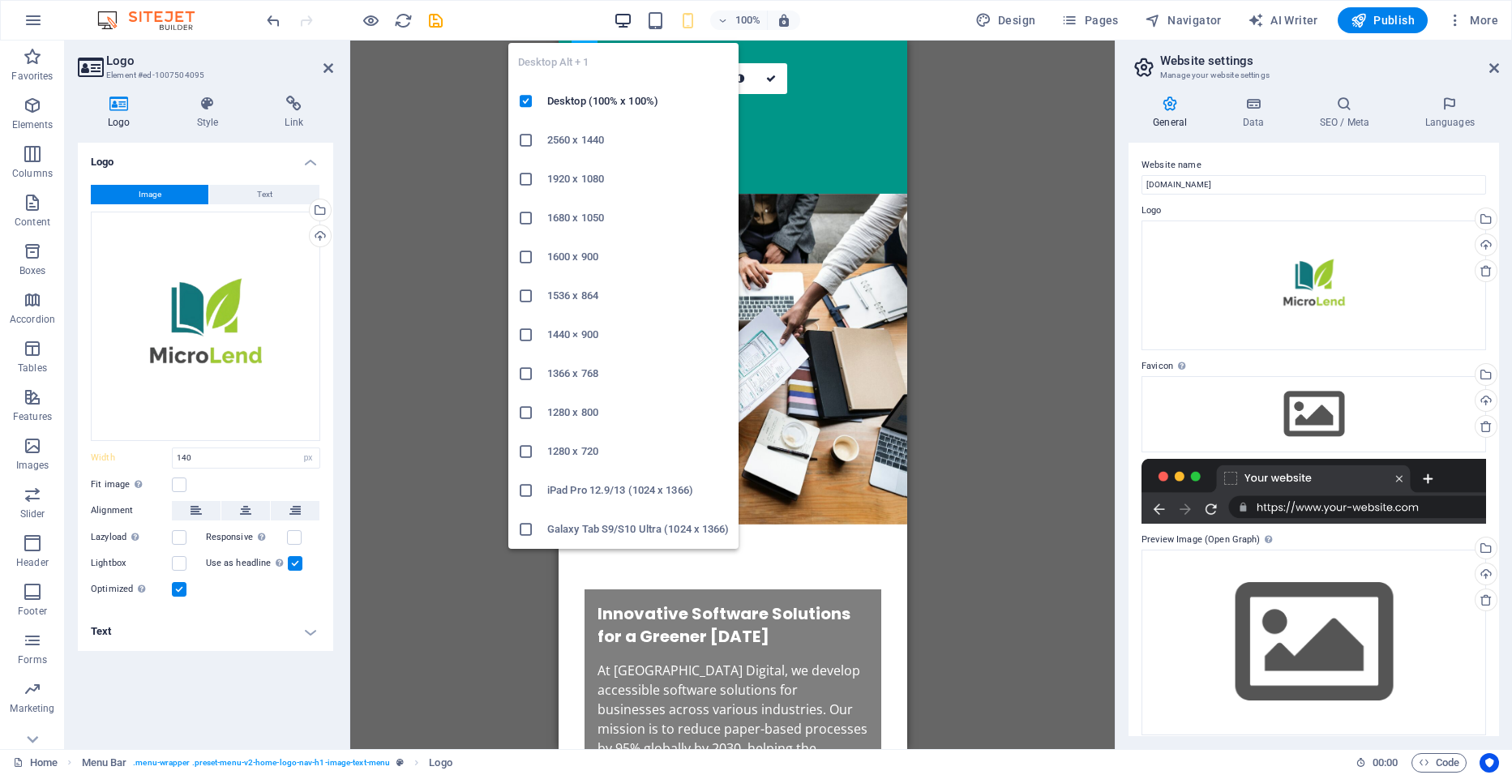
click at [620, 19] on icon "button" at bounding box center [623, 20] width 19 height 19
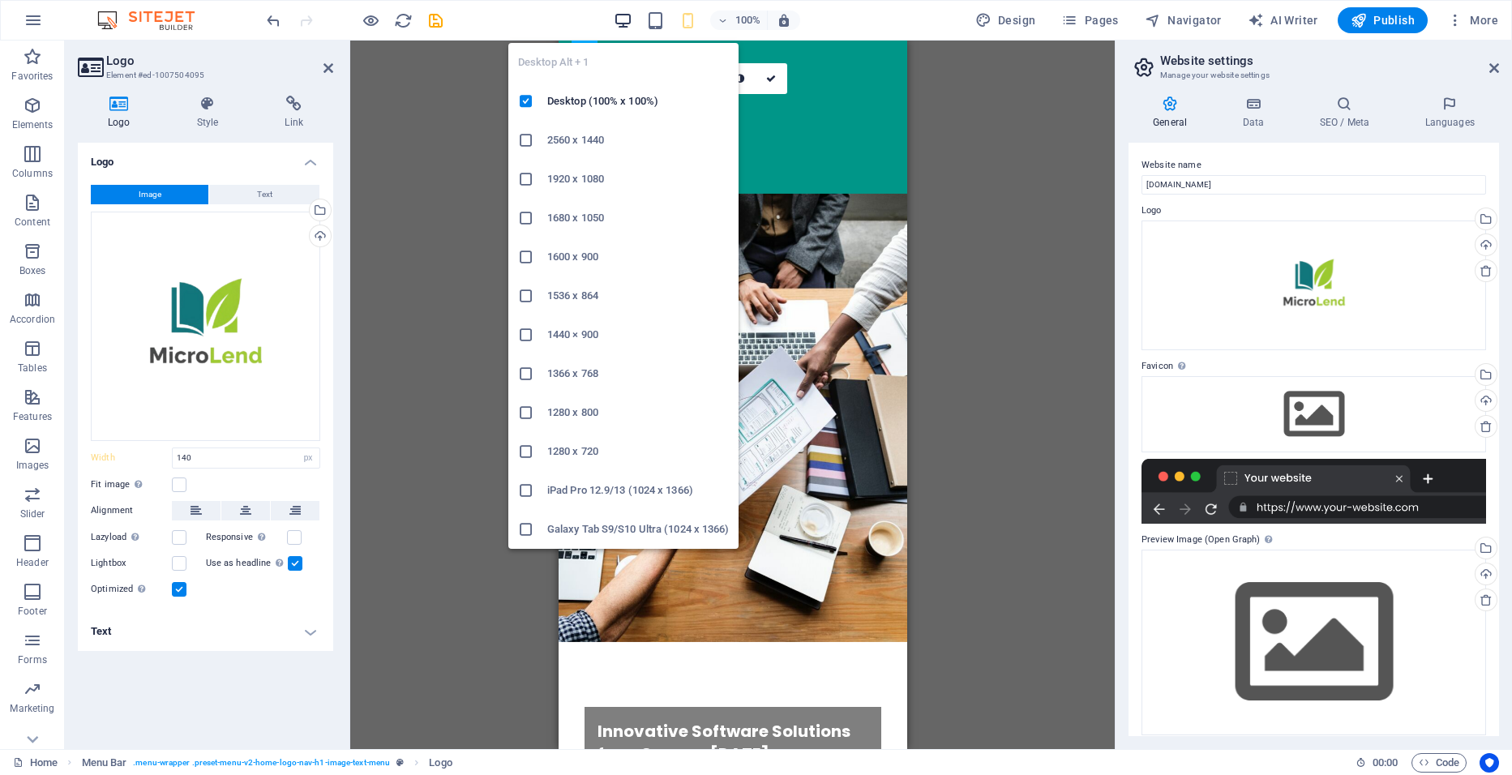
select select "DISABLED_OPTION_VALUE"
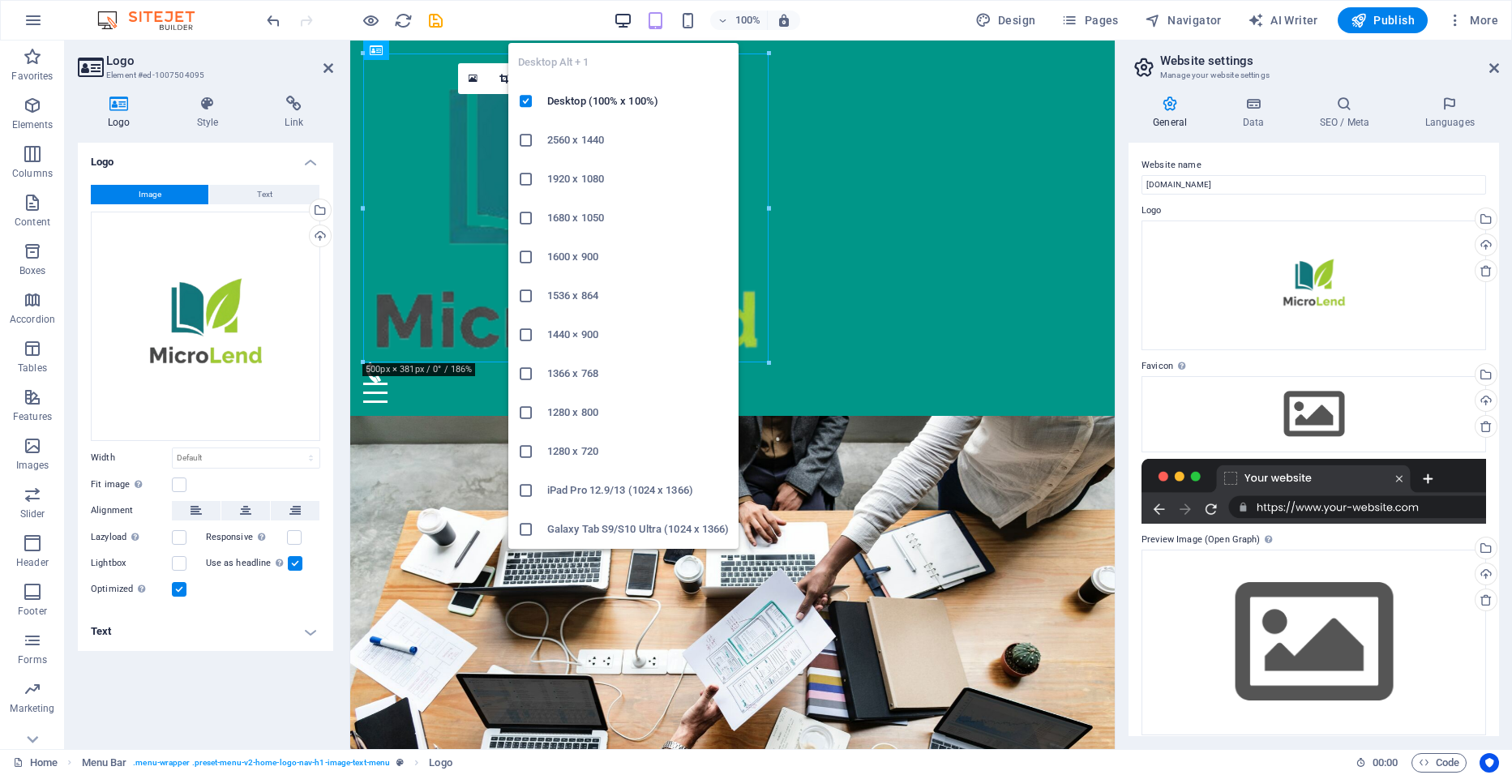
click at [624, 19] on icon "button" at bounding box center [623, 20] width 19 height 19
click at [629, 17] on icon "button" at bounding box center [623, 20] width 19 height 19
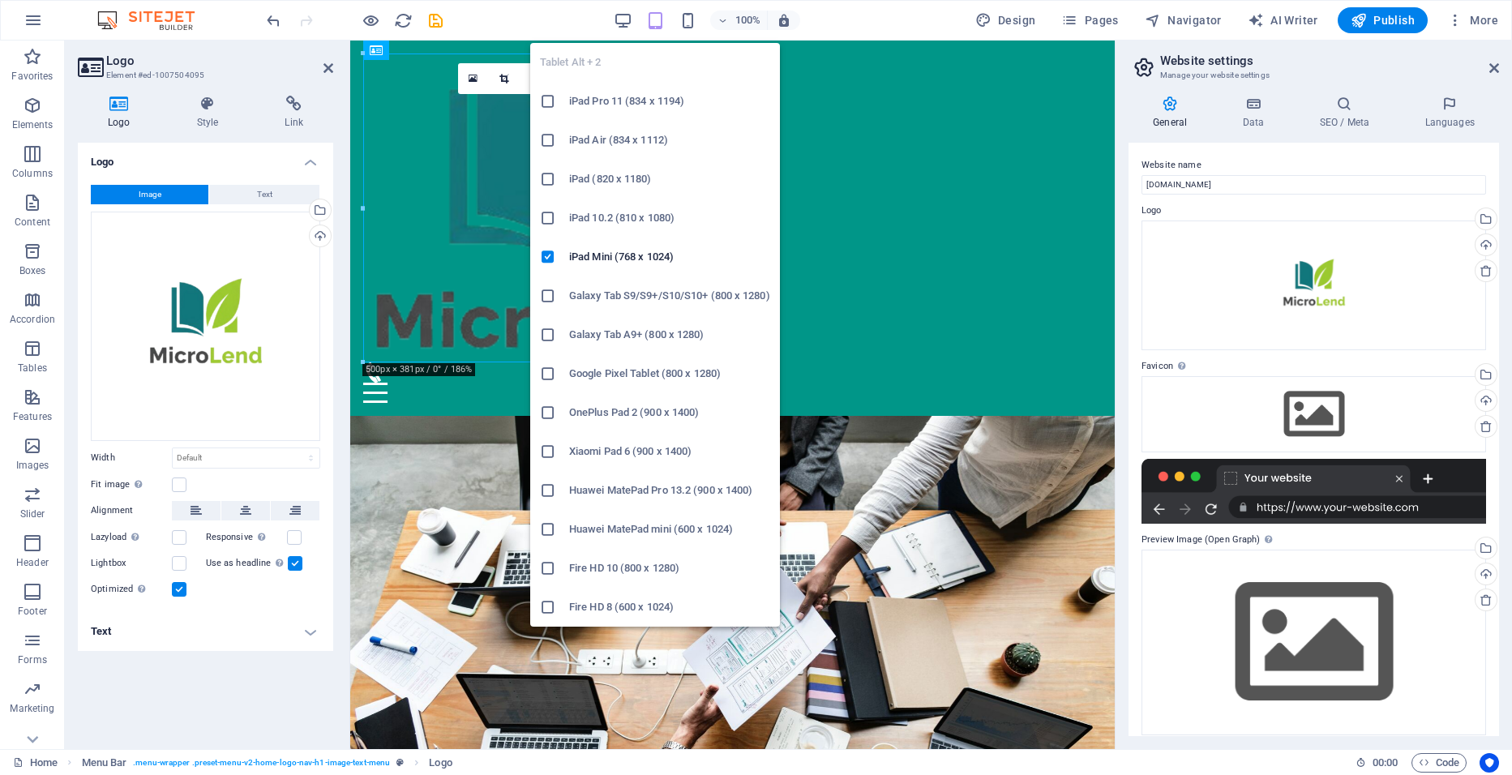
click at [658, 19] on icon "button" at bounding box center [655, 20] width 19 height 19
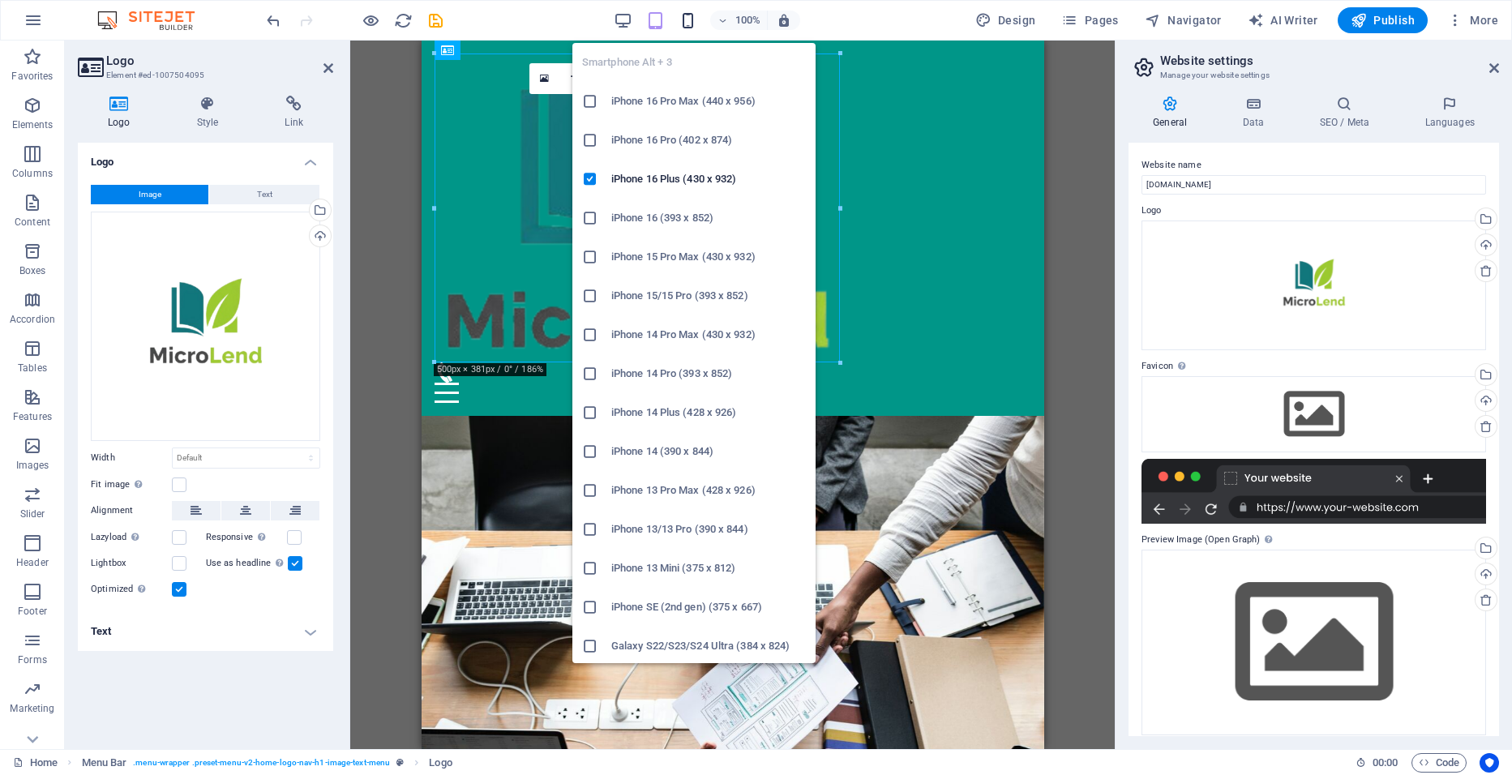
click at [685, 19] on icon "button" at bounding box center [688, 20] width 19 height 19
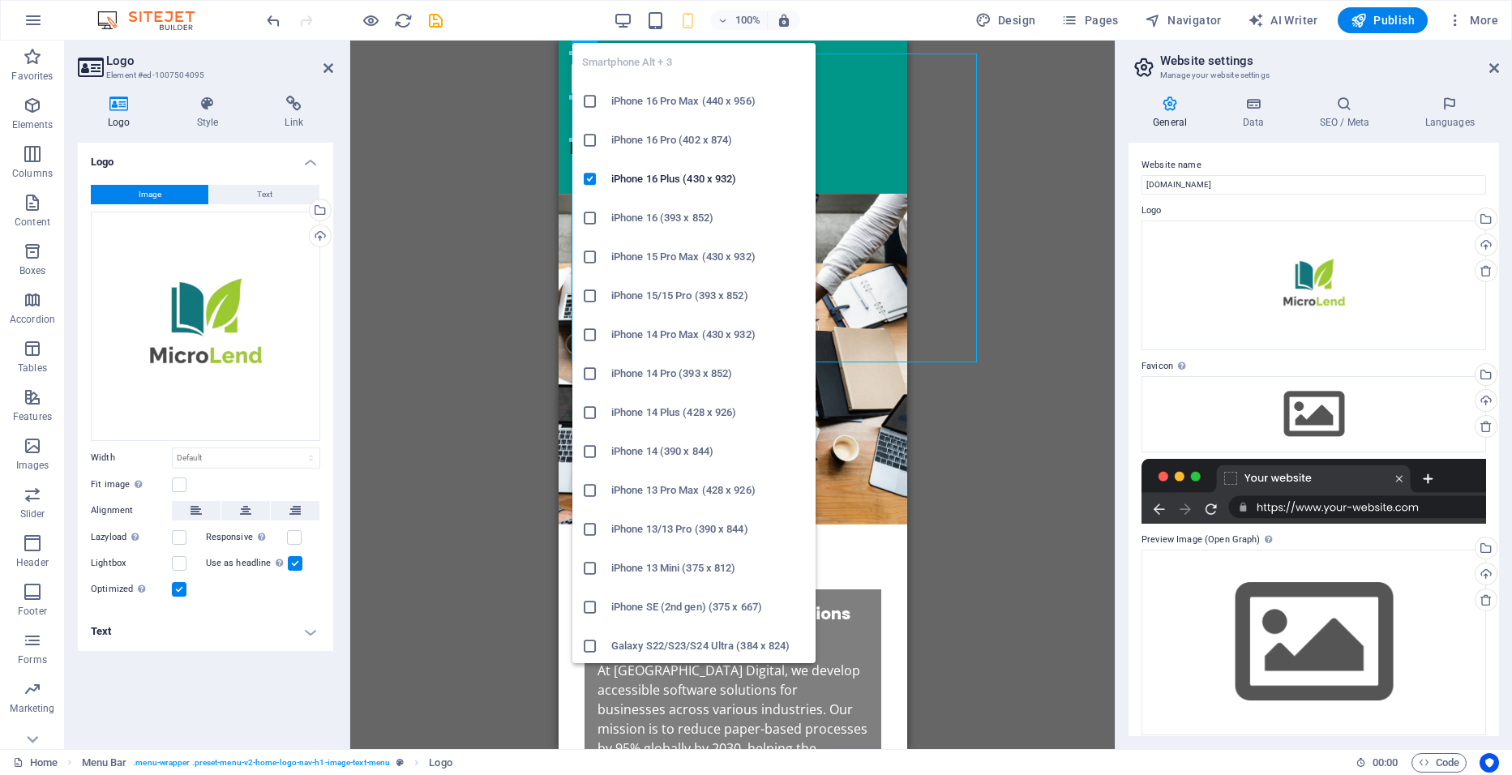
type input "140"
select select "px"
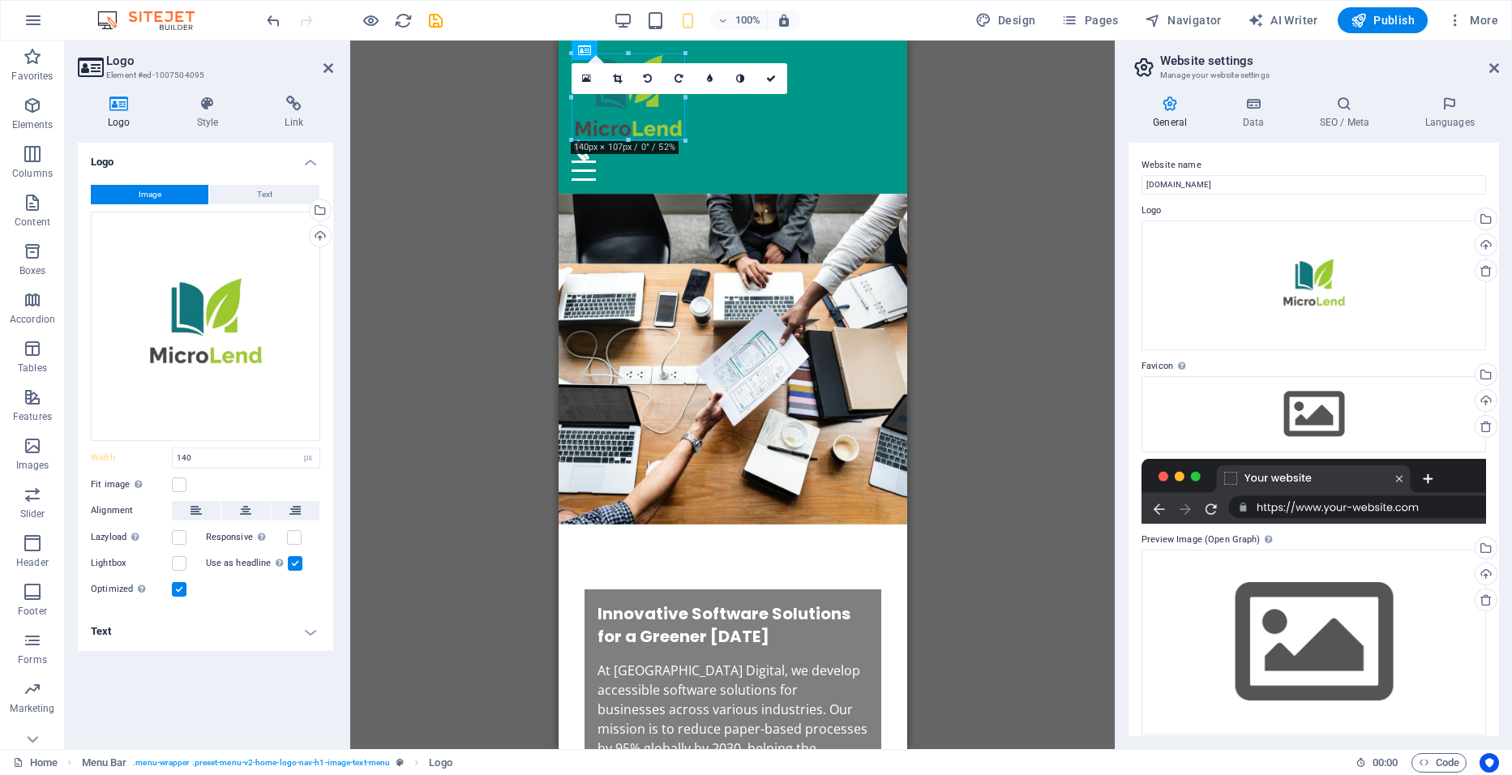
click at [647, 20] on div "100%" at bounding box center [706, 20] width 187 height 26
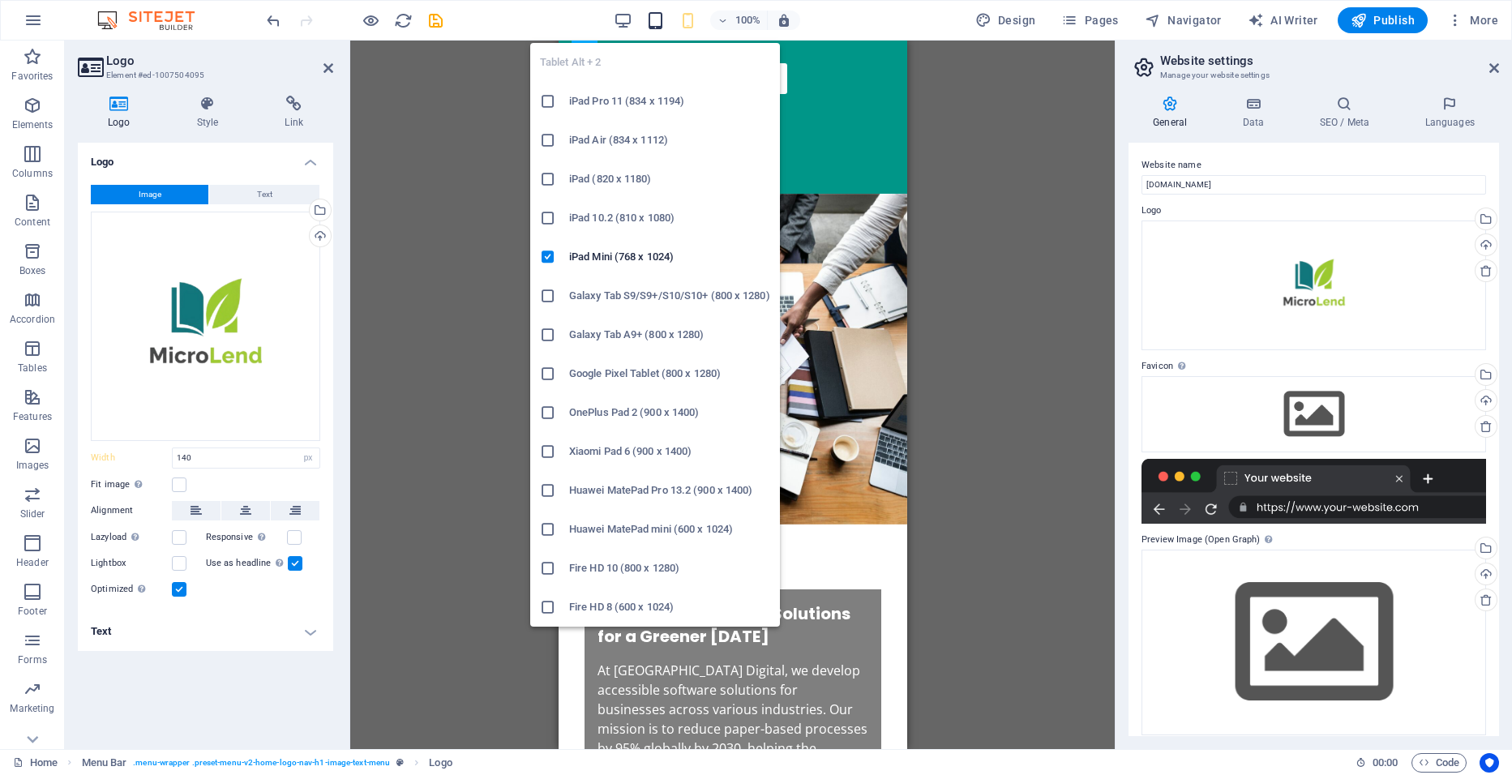
click at [657, 18] on icon "button" at bounding box center [655, 20] width 19 height 19
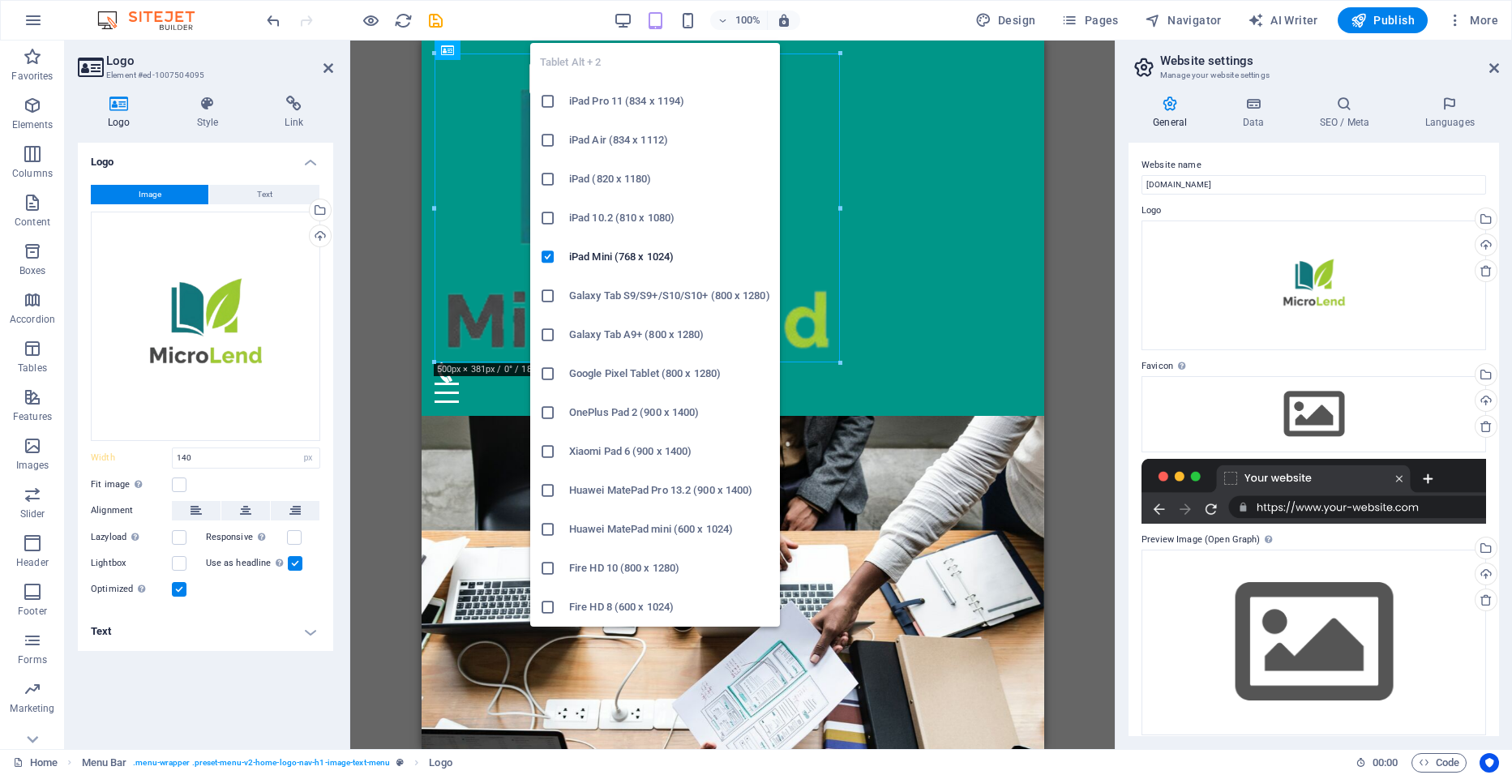
select select "DISABLED_OPTION_VALUE"
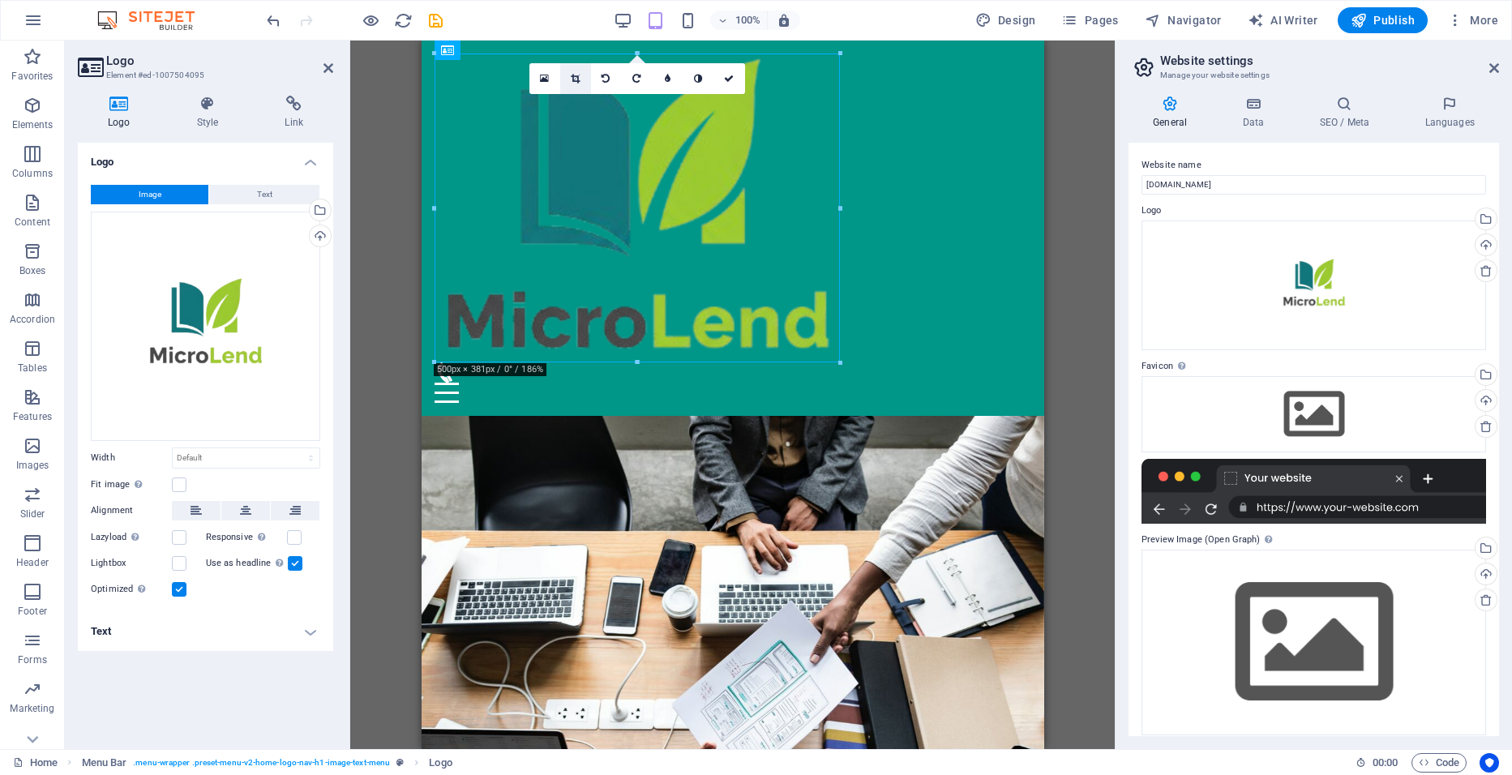
click at [571, 75] on icon at bounding box center [575, 79] width 9 height 10
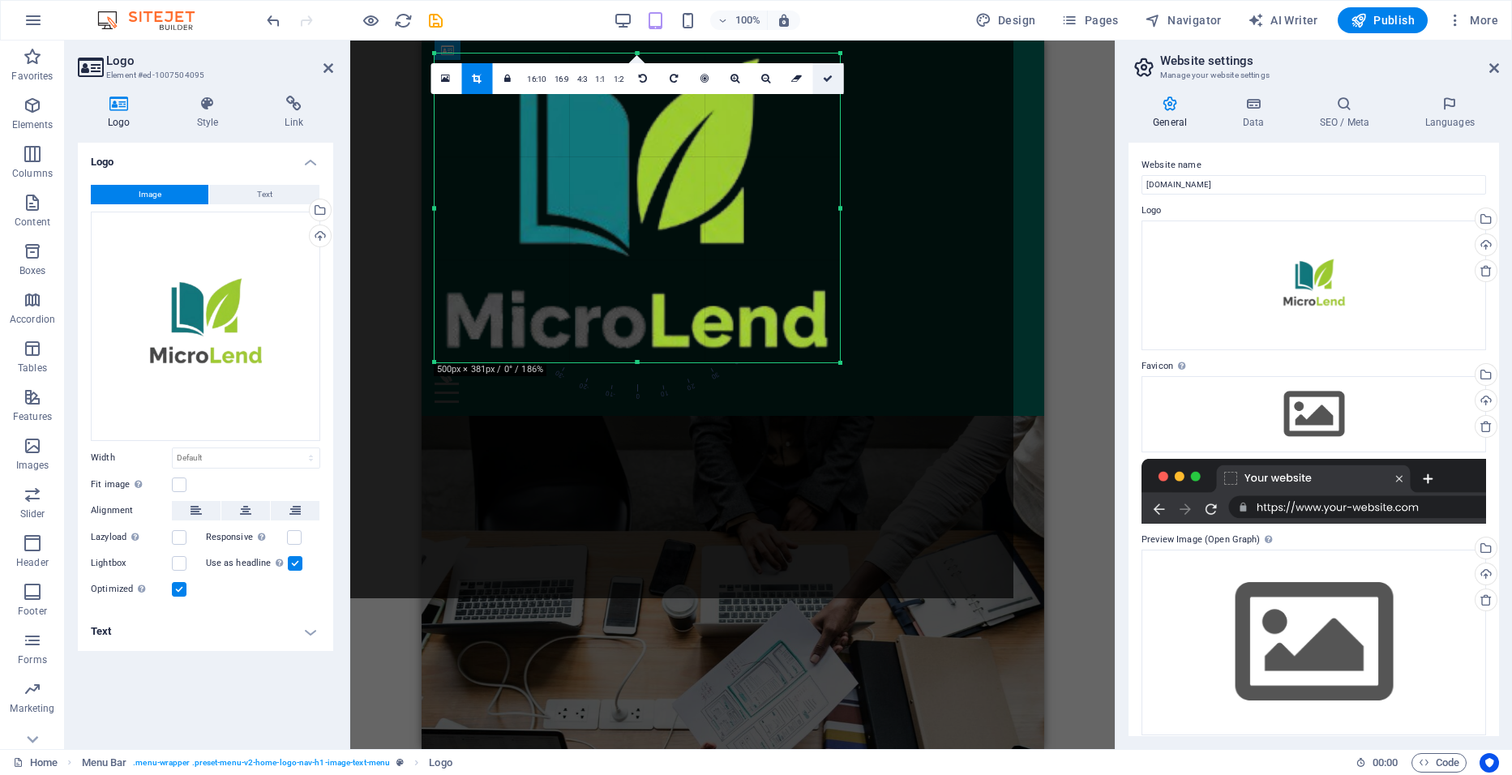
drag, startPoint x: 824, startPoint y: 79, endPoint x: 400, endPoint y: 38, distance: 426.7
click at [824, 79] on icon at bounding box center [828, 79] width 10 height 10
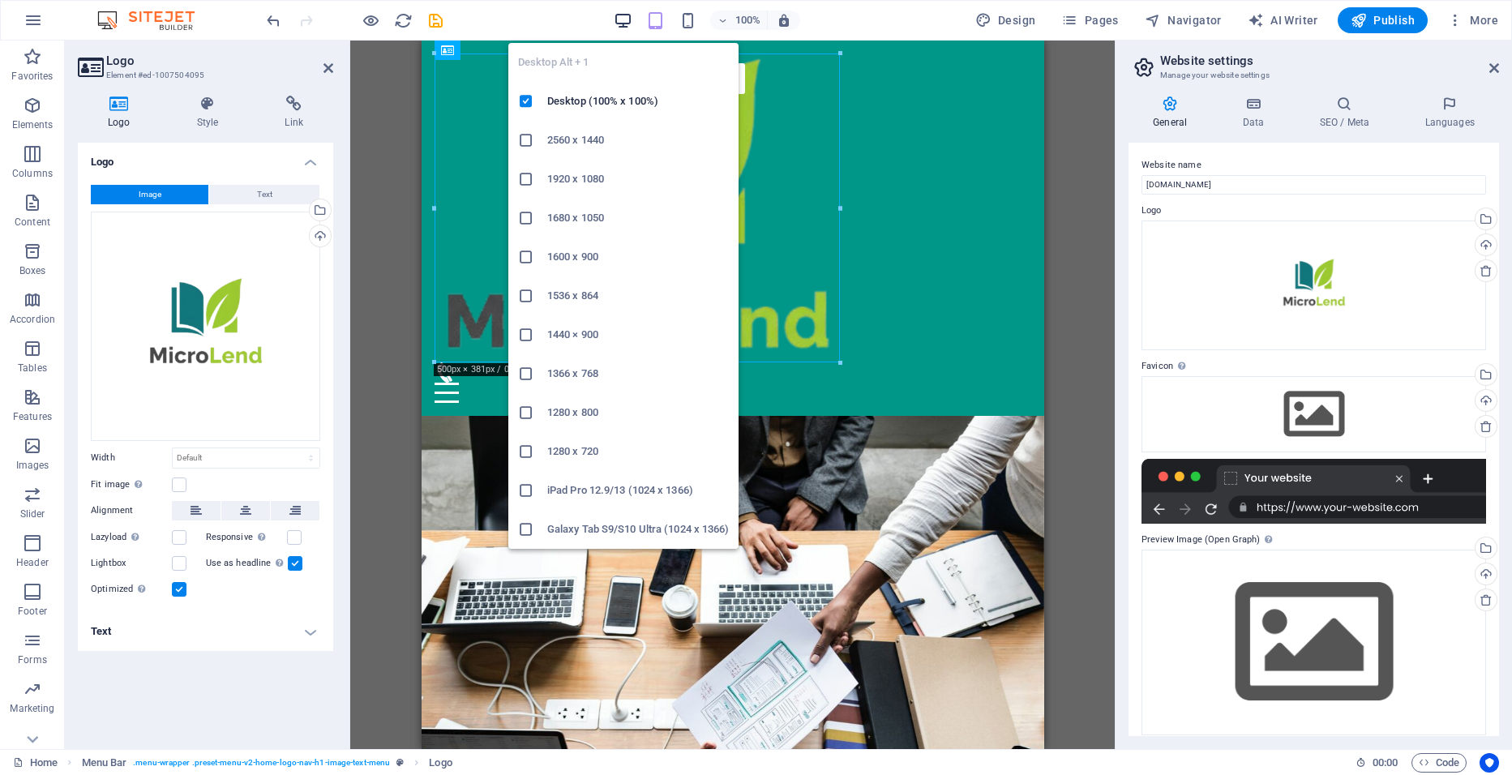
click at [624, 19] on icon "button" at bounding box center [623, 20] width 19 height 19
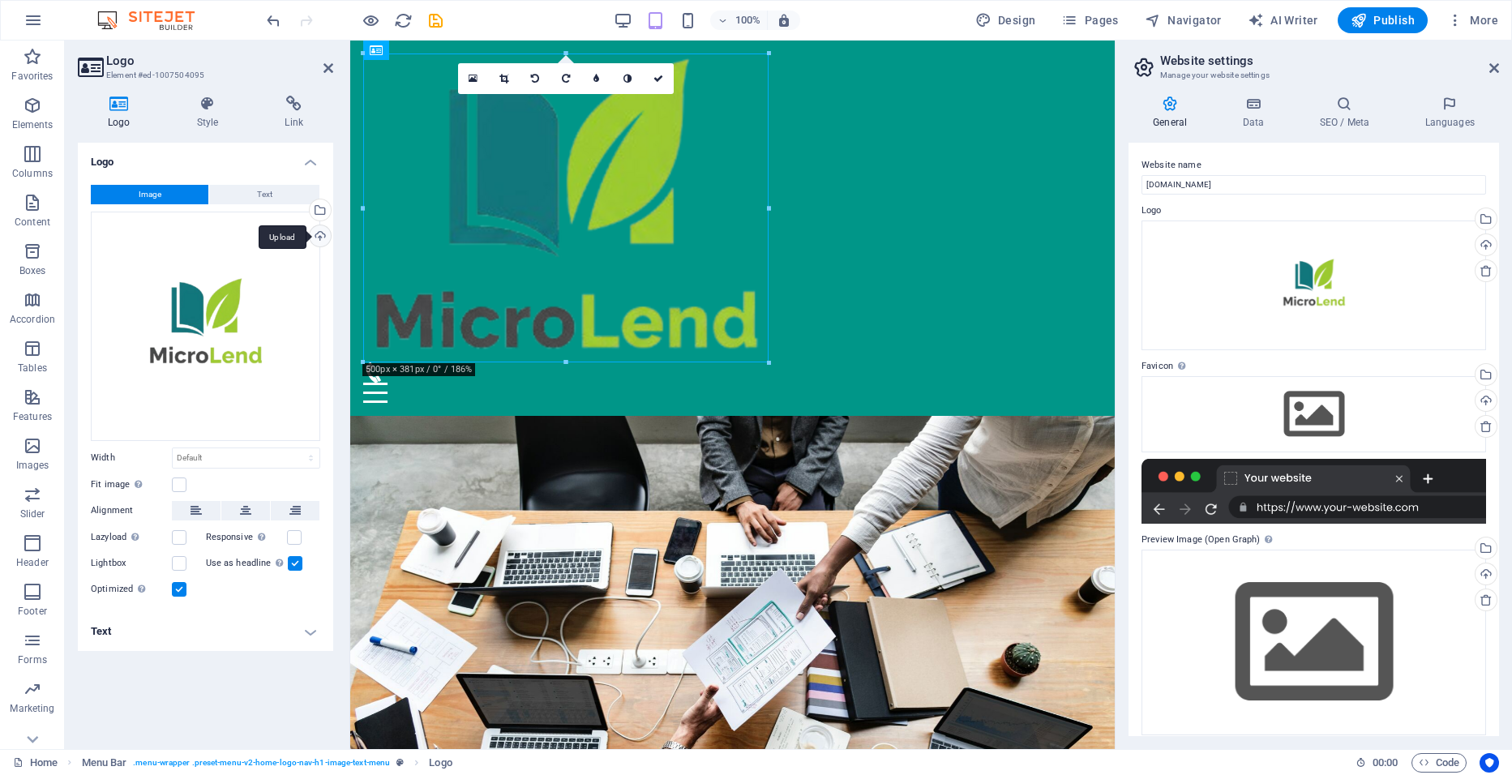
click at [317, 239] on div "Upload" at bounding box center [318, 237] width 24 height 24
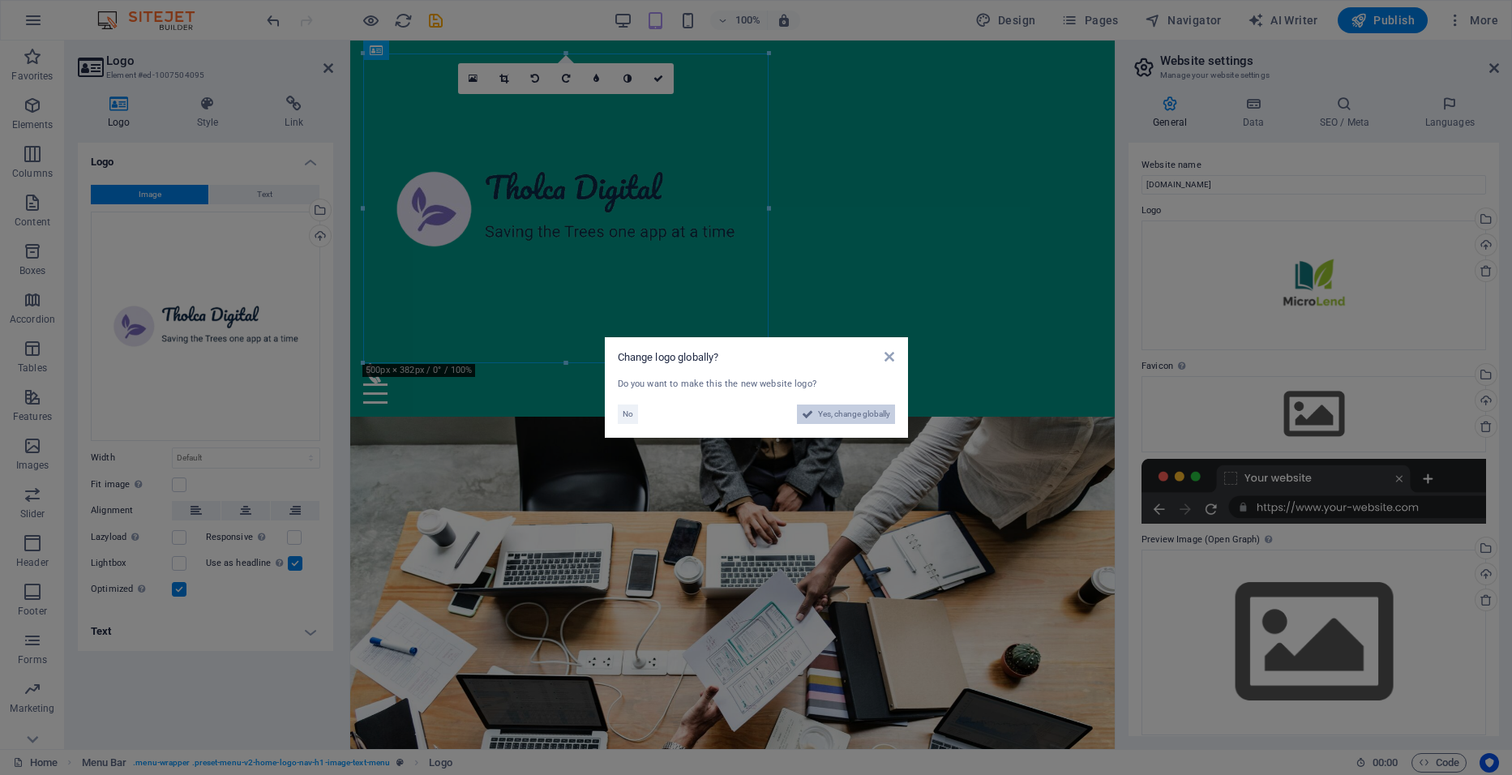
click at [841, 422] on span "Yes, change globally" at bounding box center [854, 414] width 72 height 19
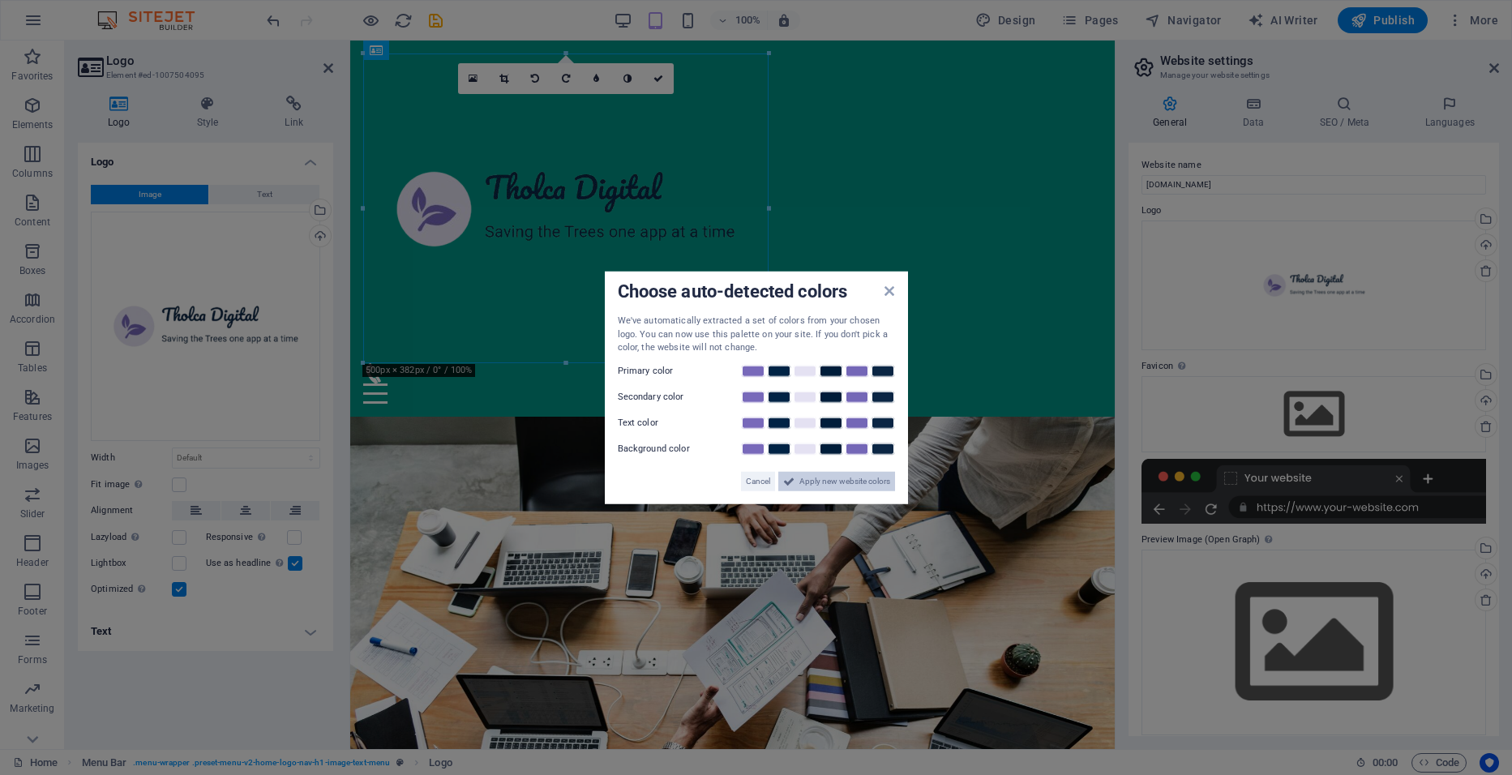
click at [826, 482] on span "Apply new website colors" at bounding box center [844, 480] width 91 height 19
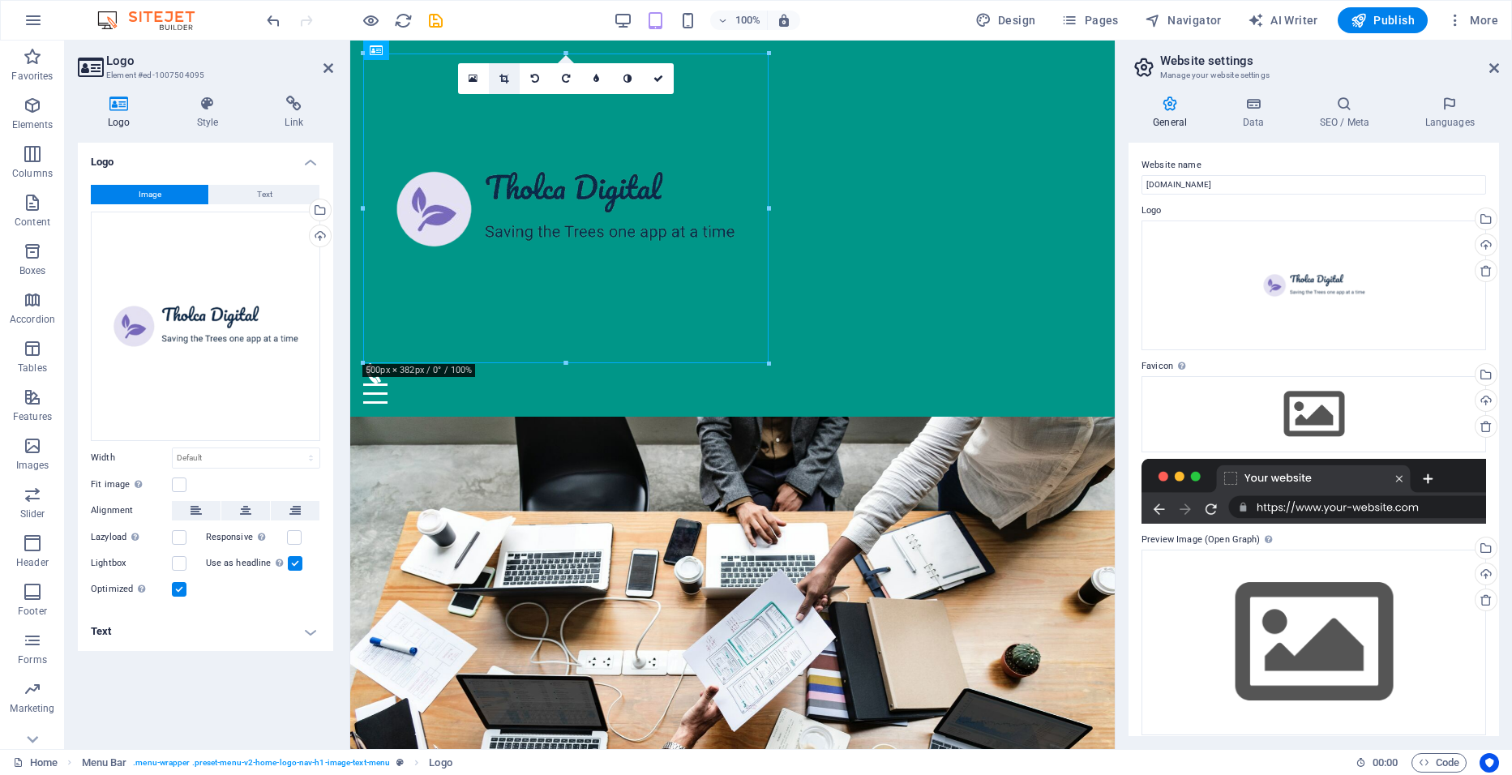
click at [501, 79] on icon at bounding box center [503, 79] width 9 height 10
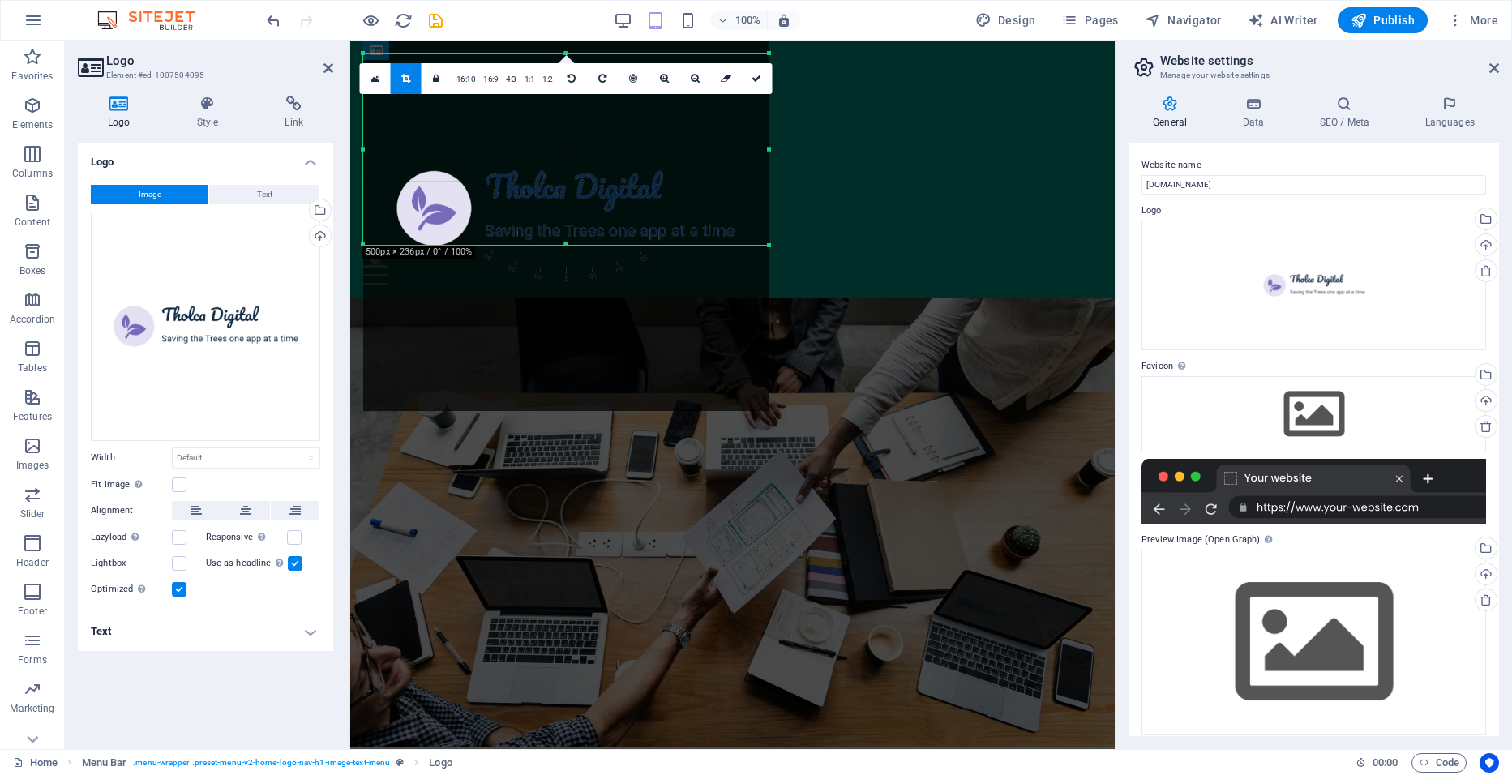
drag, startPoint x: 561, startPoint y: 362, endPoint x: 569, endPoint y: 243, distance: 118.6
click at [569, 243] on div at bounding box center [565, 245] width 405 height 6
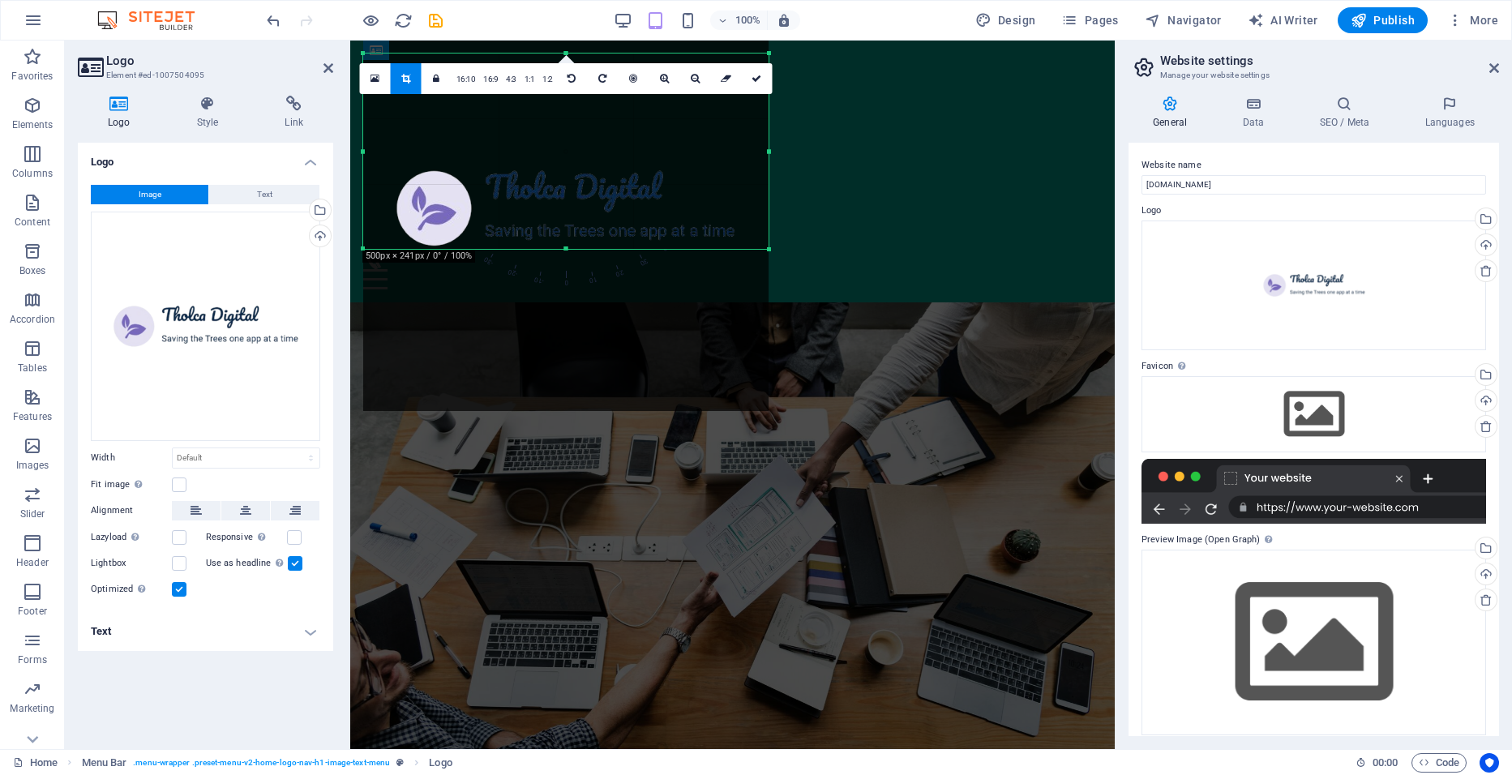
click at [568, 247] on div at bounding box center [565, 249] width 405 height 6
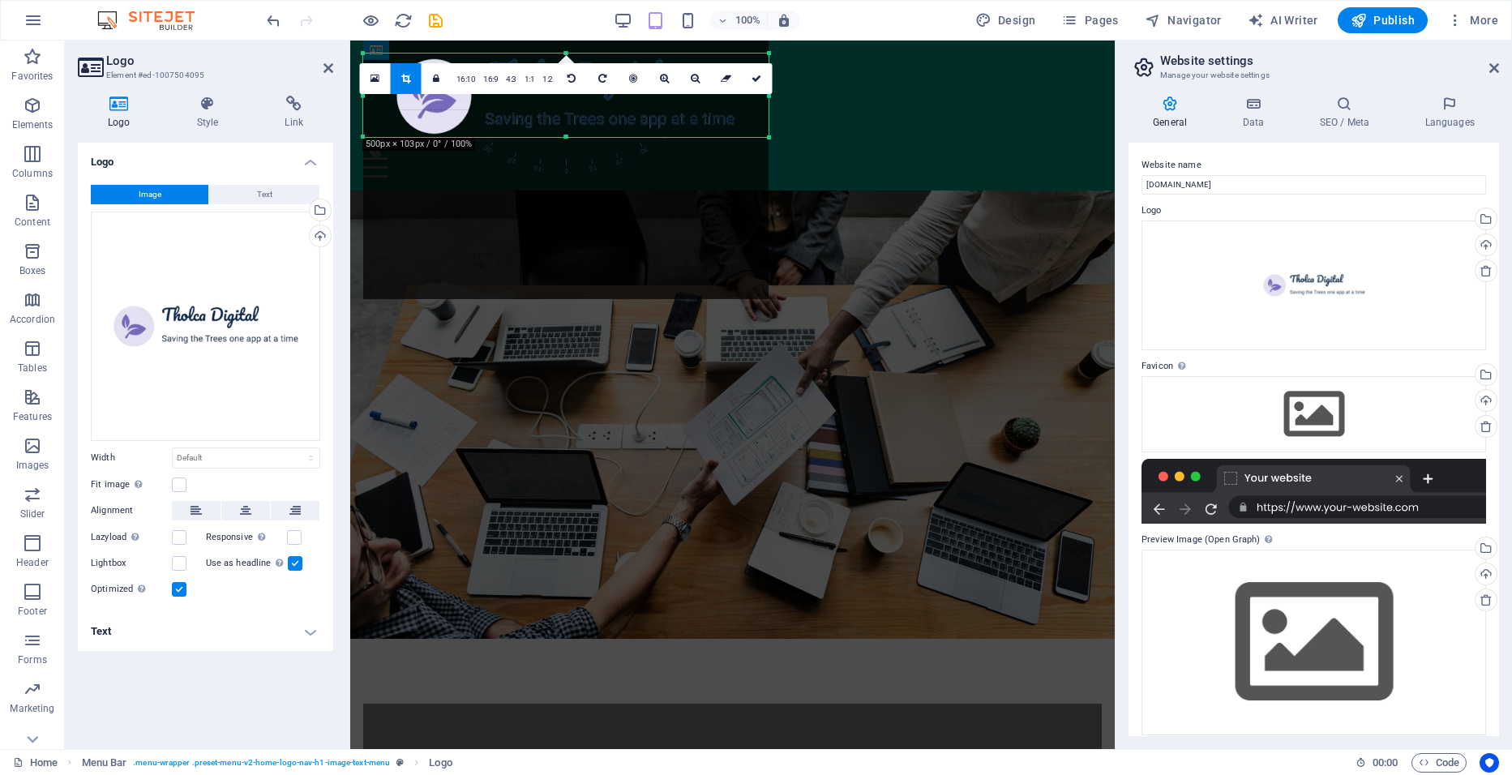
drag, startPoint x: 563, startPoint y: 51, endPoint x: 567, endPoint y: 163, distance: 111.9
click at [567, 137] on div "180 170 160 150 140 130 120 110 100 90 80 70 60 50 40 30 20 10 0 -10 -20 -30 -4…" at bounding box center [565, 95] width 405 height 83
drag, startPoint x: 770, startPoint y: 96, endPoint x: 741, endPoint y: 99, distance: 29.4
click at [741, 99] on div at bounding box center [740, 95] width 6 height 83
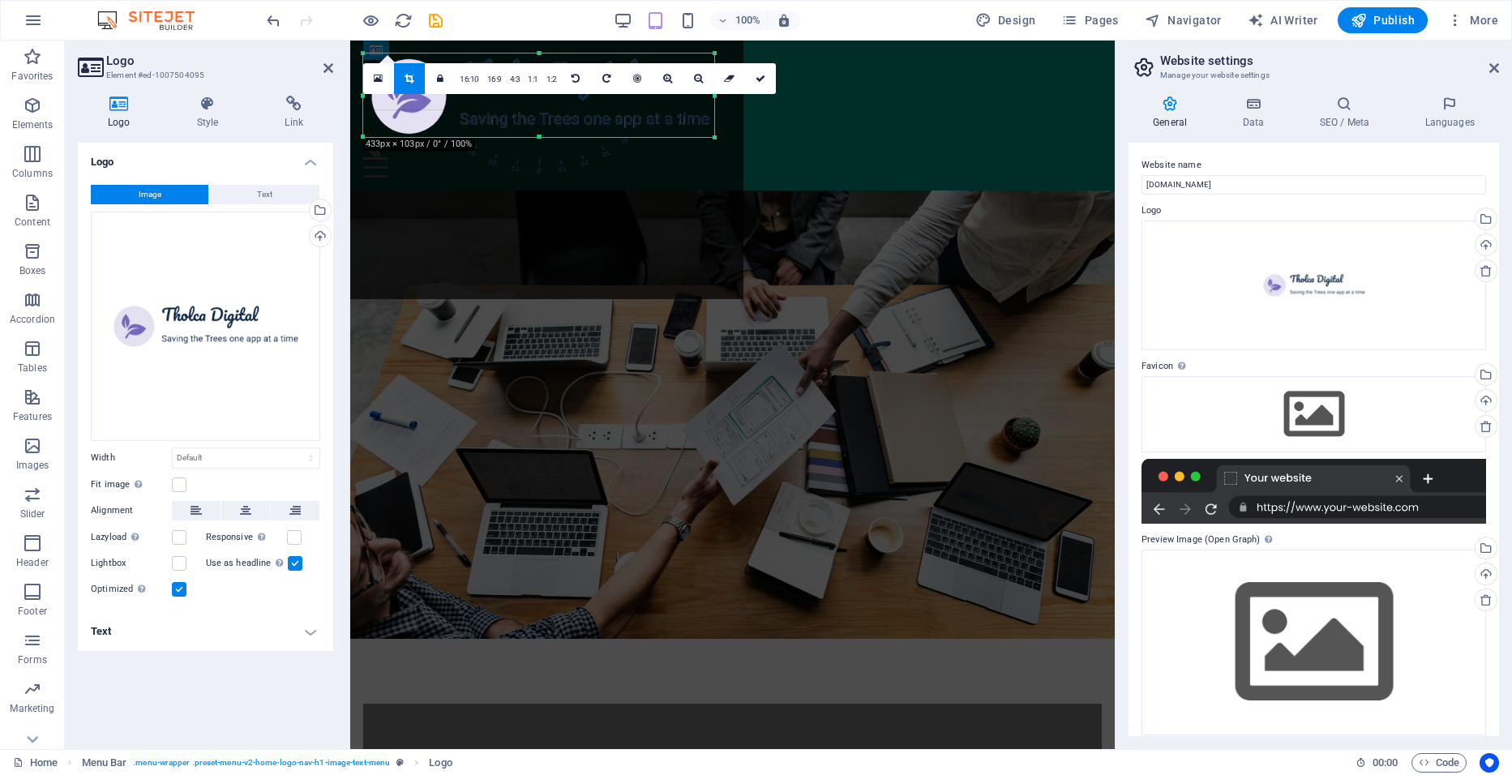
drag, startPoint x: 366, startPoint y: 97, endPoint x: 391, endPoint y: 96, distance: 25.1
click at [391, 96] on div "180 170 160 150 140 130 120 110 100 90 80 70 60 50 40 30 20 10 0 -10 -20 -30 -4…" at bounding box center [538, 95] width 351 height 83
click at [757, 75] on icon at bounding box center [761, 79] width 10 height 10
type input "433"
select select "px"
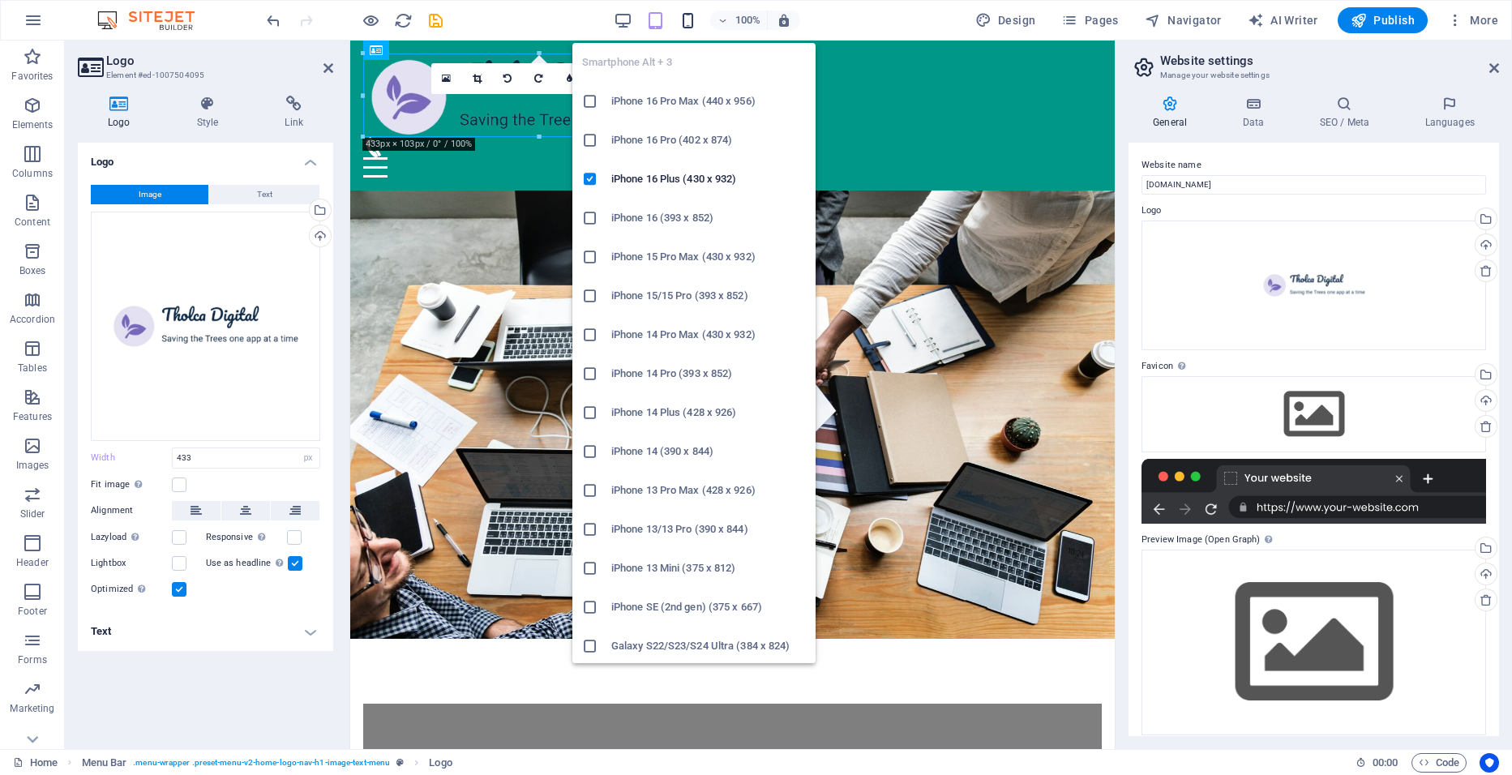
click at [690, 21] on icon "button" at bounding box center [688, 20] width 19 height 19
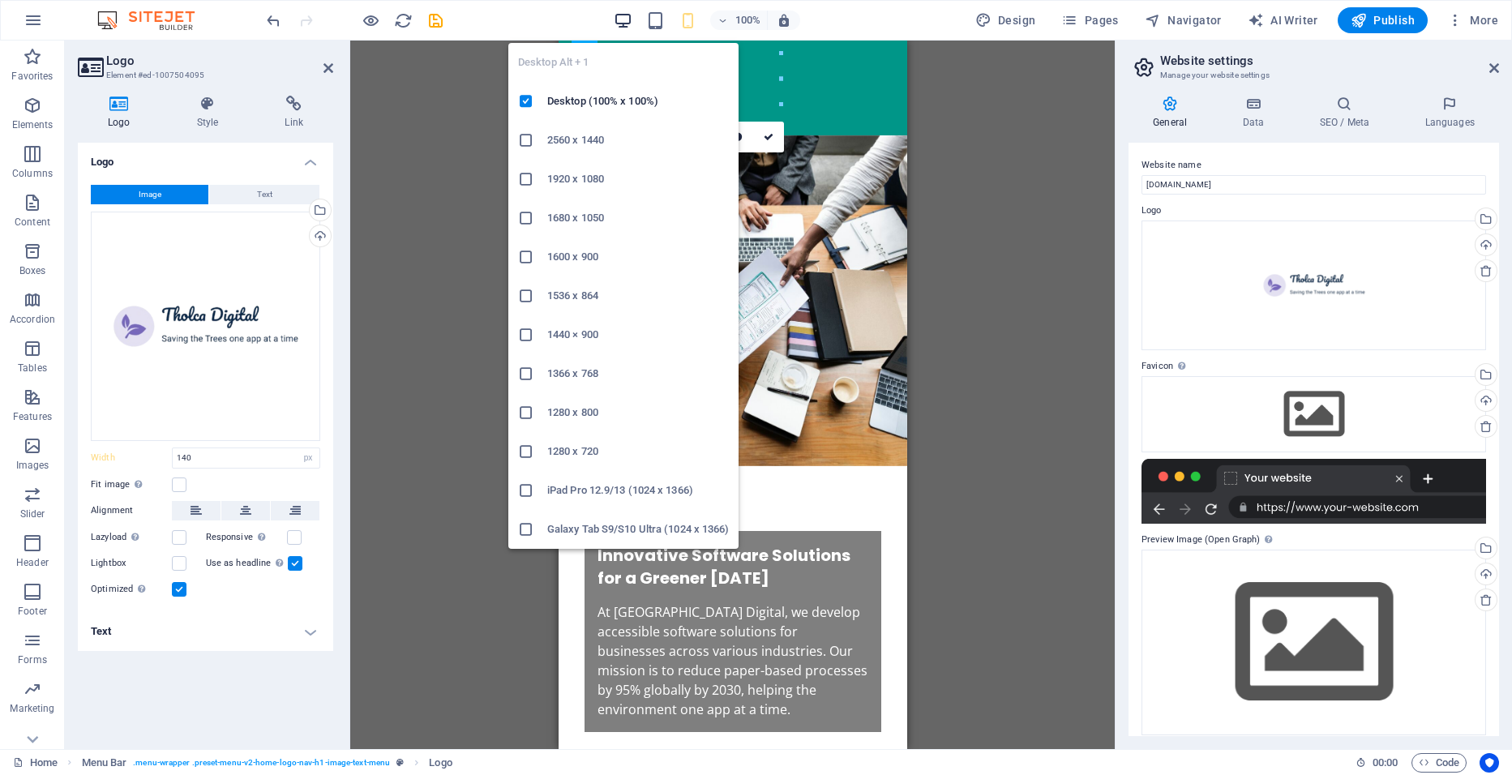
click at [632, 21] on icon "button" at bounding box center [623, 20] width 19 height 19
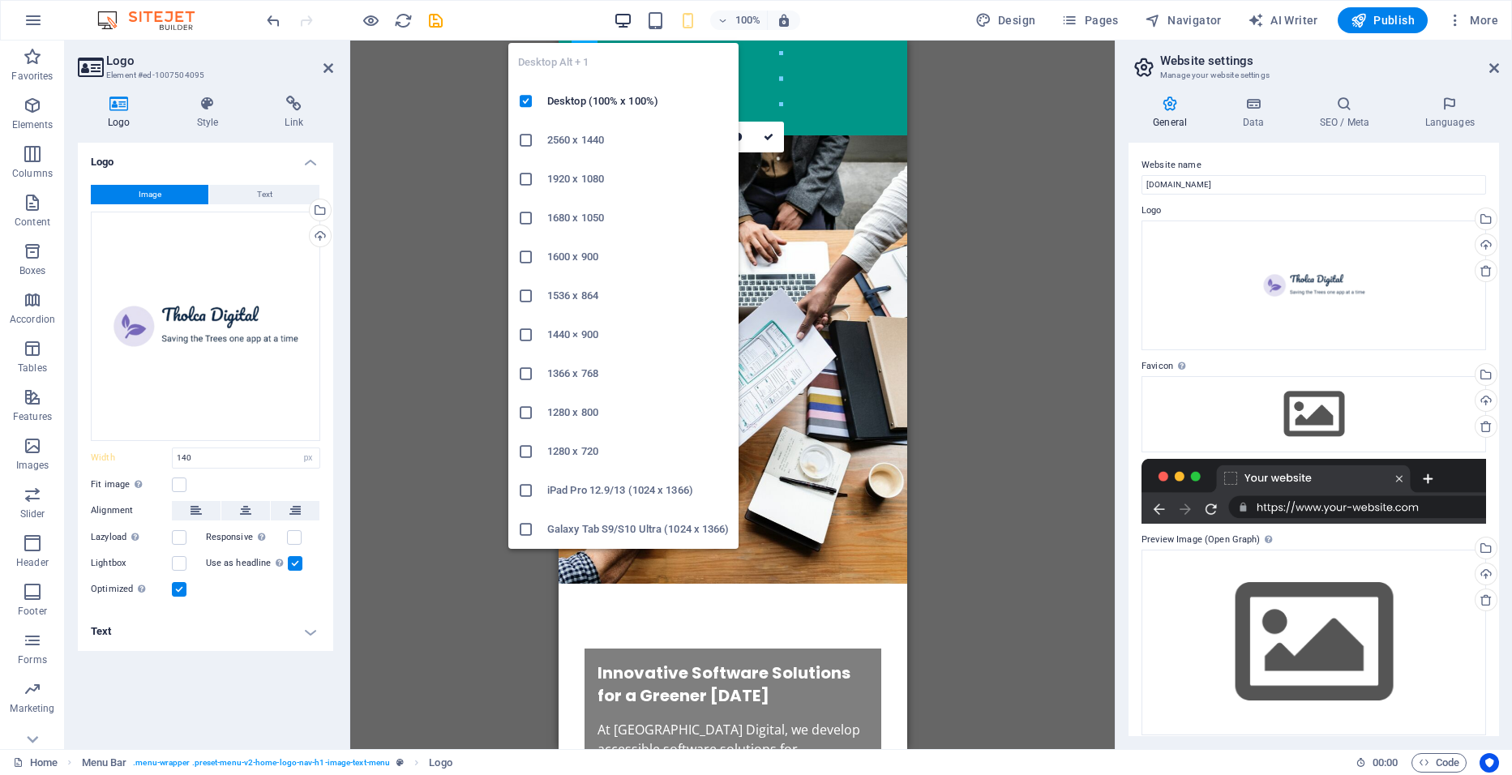
type input "433"
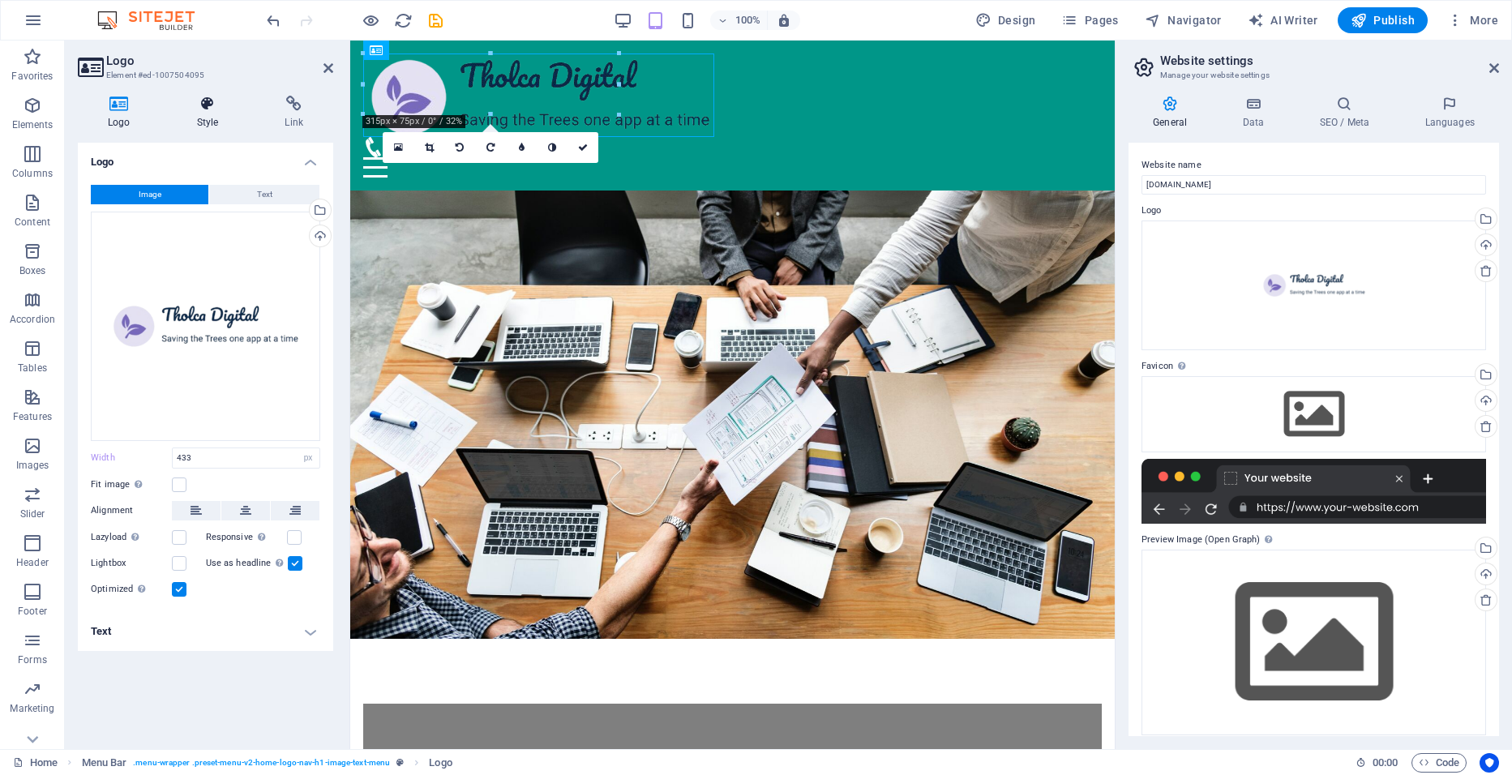
click at [202, 119] on h4 "Style" at bounding box center [211, 113] width 88 height 34
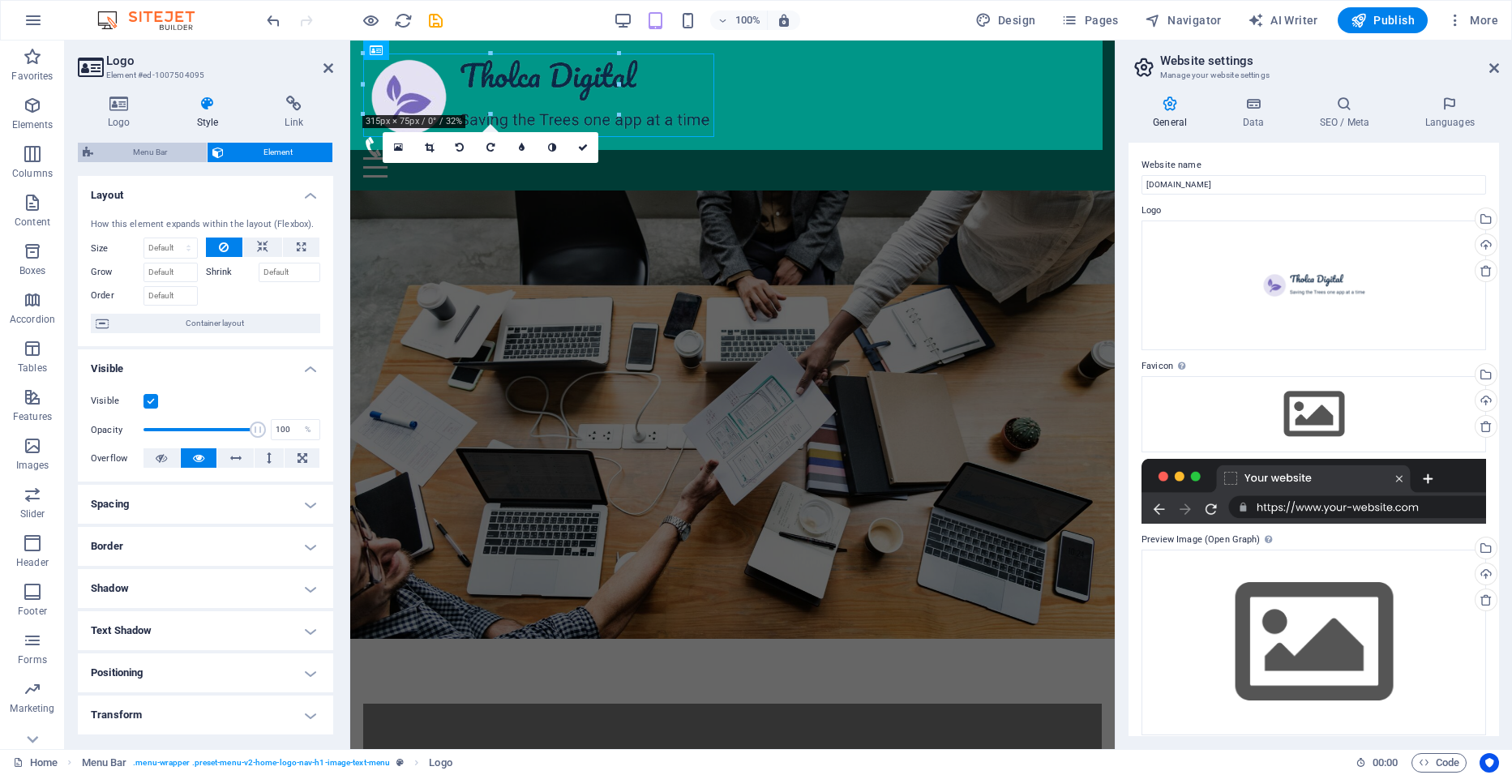
click at [177, 153] on span "Menu Bar" at bounding box center [150, 152] width 104 height 19
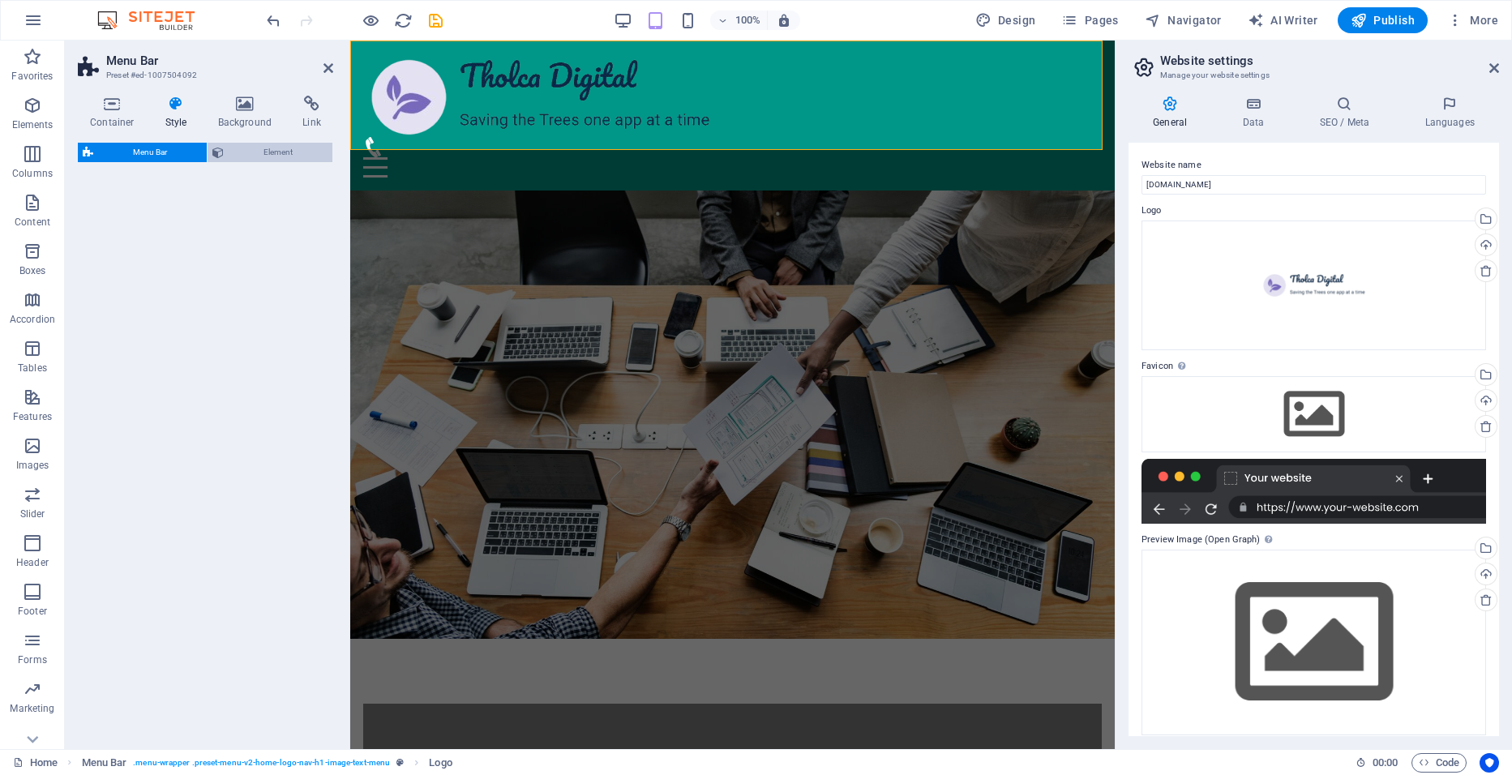
select select "rem"
select select "preset-menu-v2-home-logo-nav-h1-image-text-menu"
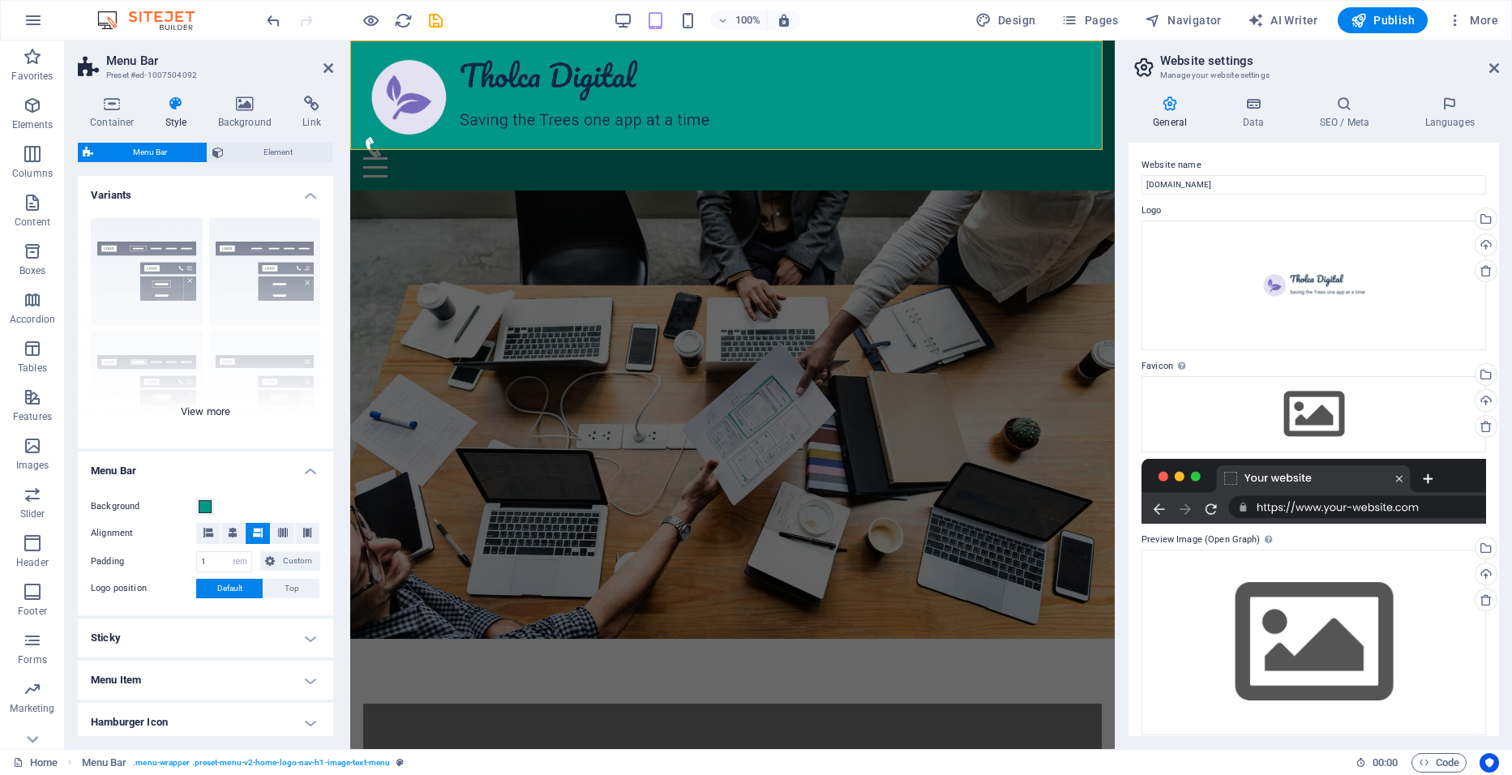
click at [277, 279] on div "Border Centered Default Fixed Loki Trigger Wide XXL" at bounding box center [205, 326] width 255 height 243
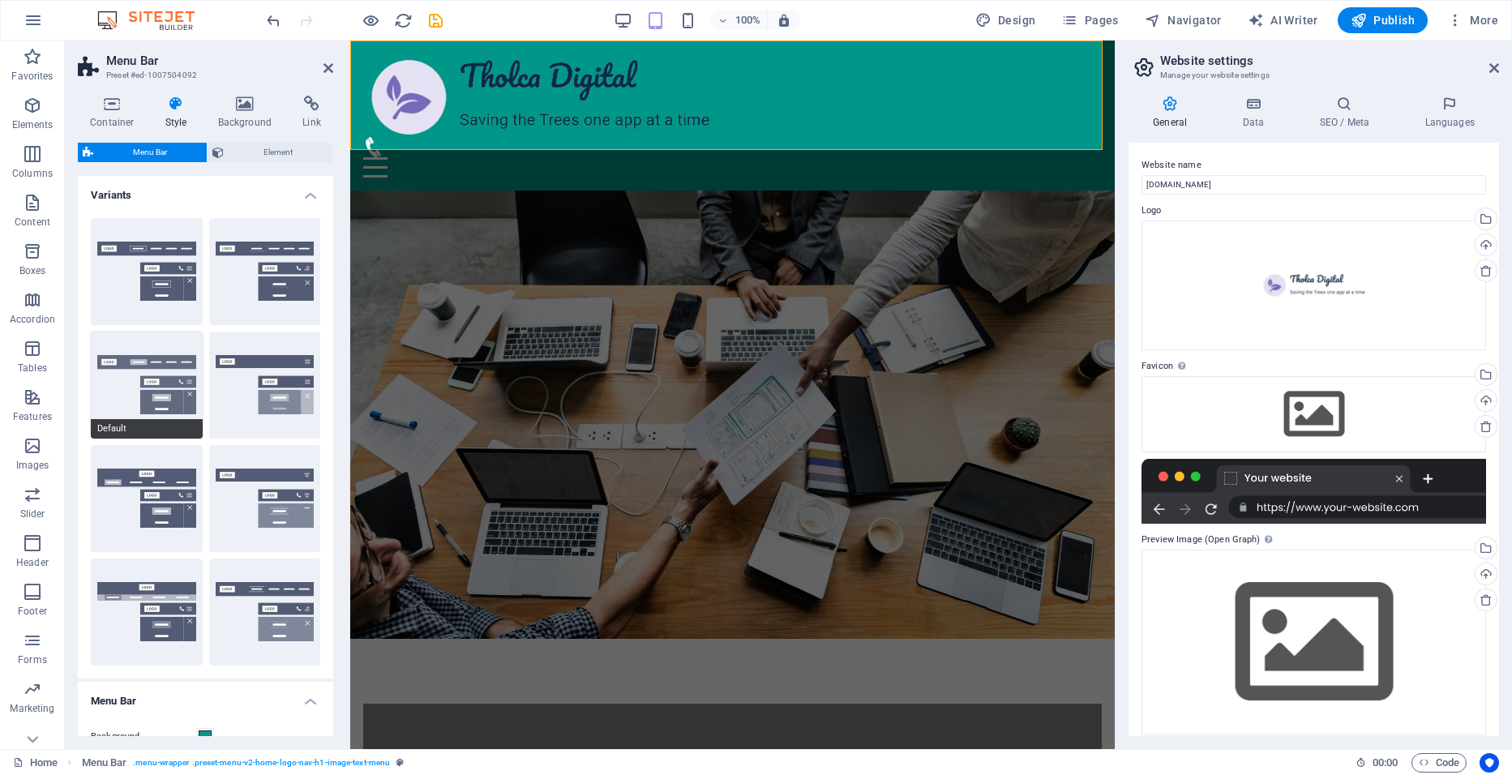
click at [162, 383] on button "Default" at bounding box center [147, 385] width 112 height 107
click at [278, 371] on button "Fixed" at bounding box center [265, 385] width 112 height 107
click at [275, 507] on button "Trigger" at bounding box center [265, 498] width 112 height 107
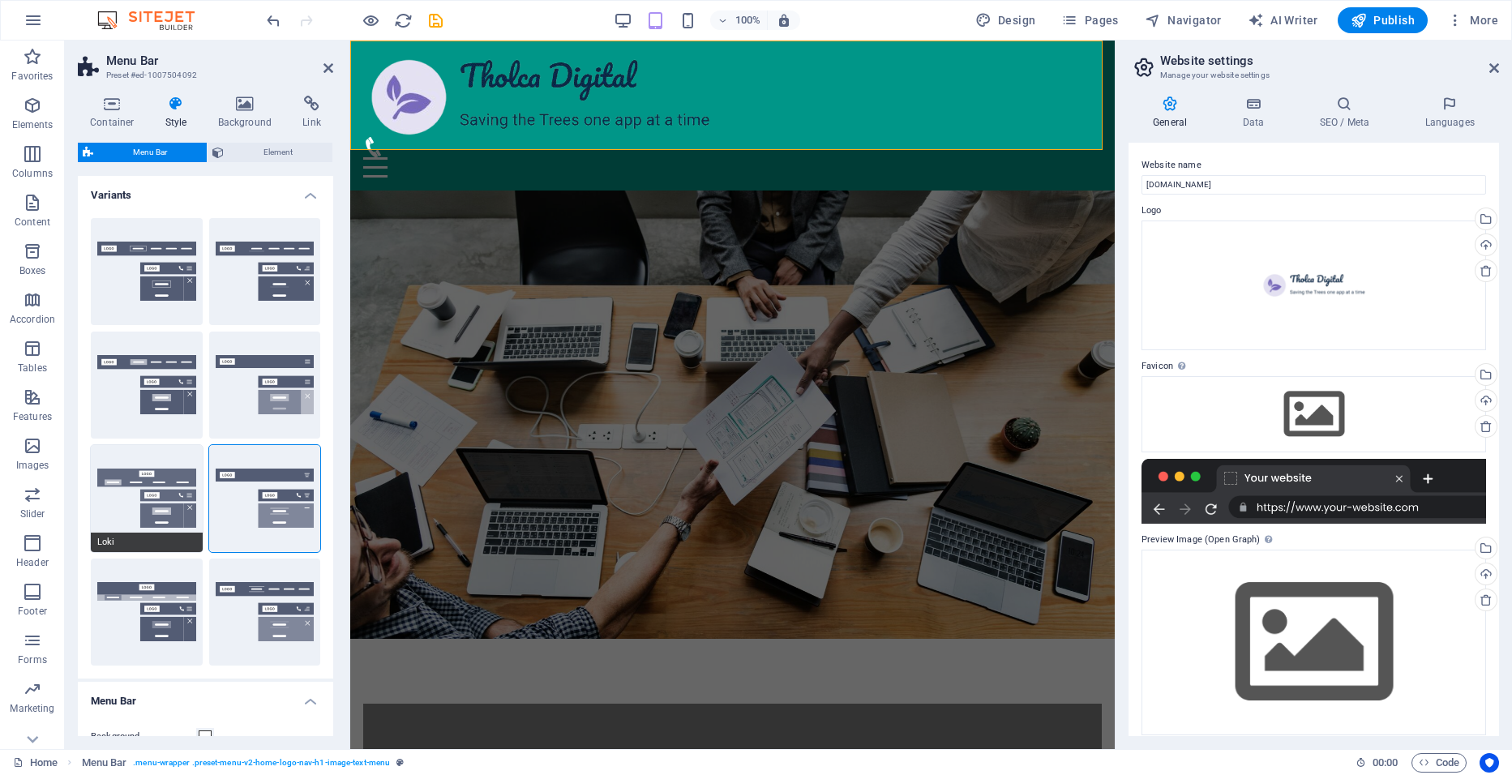
click at [161, 508] on button "Loki" at bounding box center [147, 498] width 112 height 107
select select "DISABLED_OPTION_VALUE"
type input "2"
type input "1"
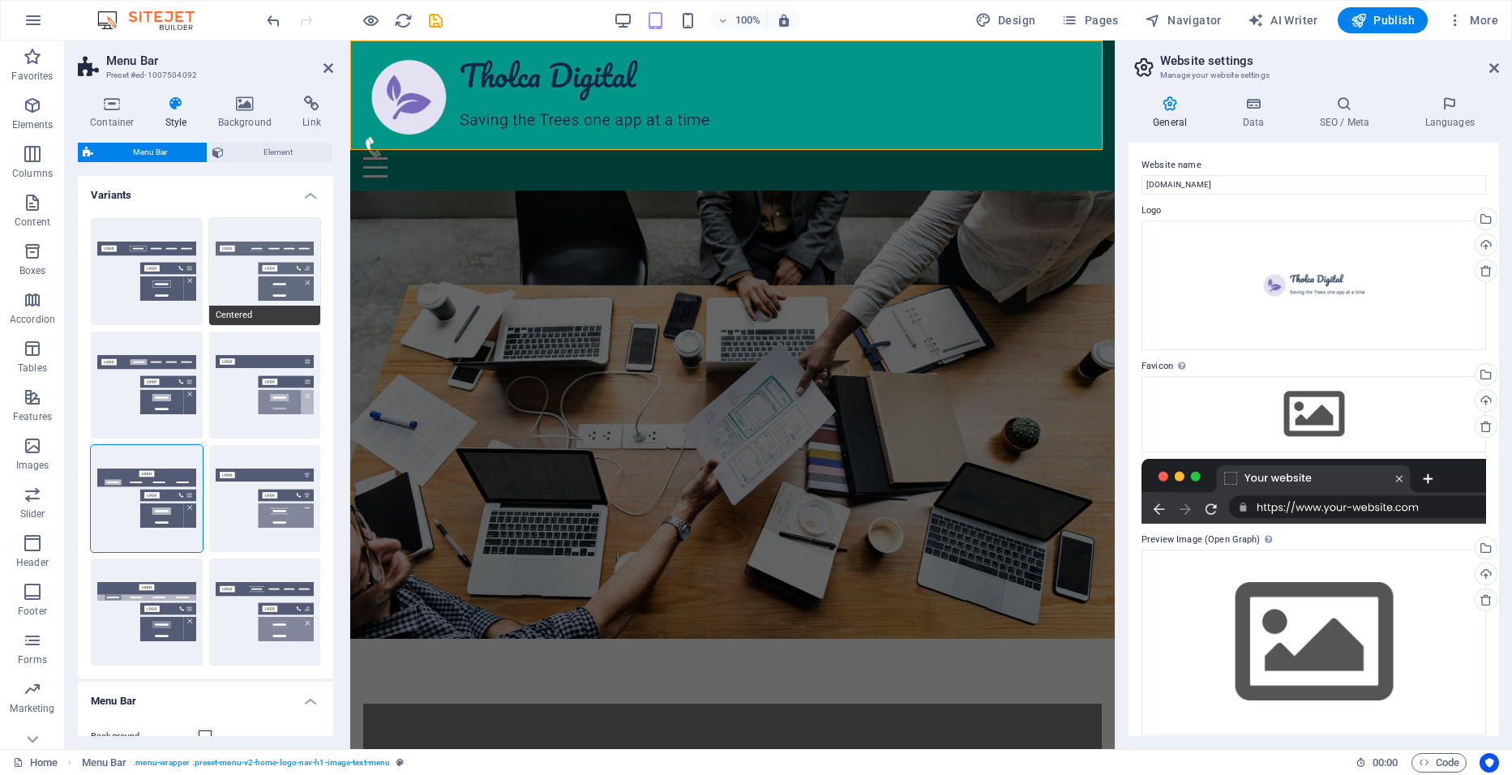
click at [250, 266] on button "Centered" at bounding box center [265, 271] width 112 height 107
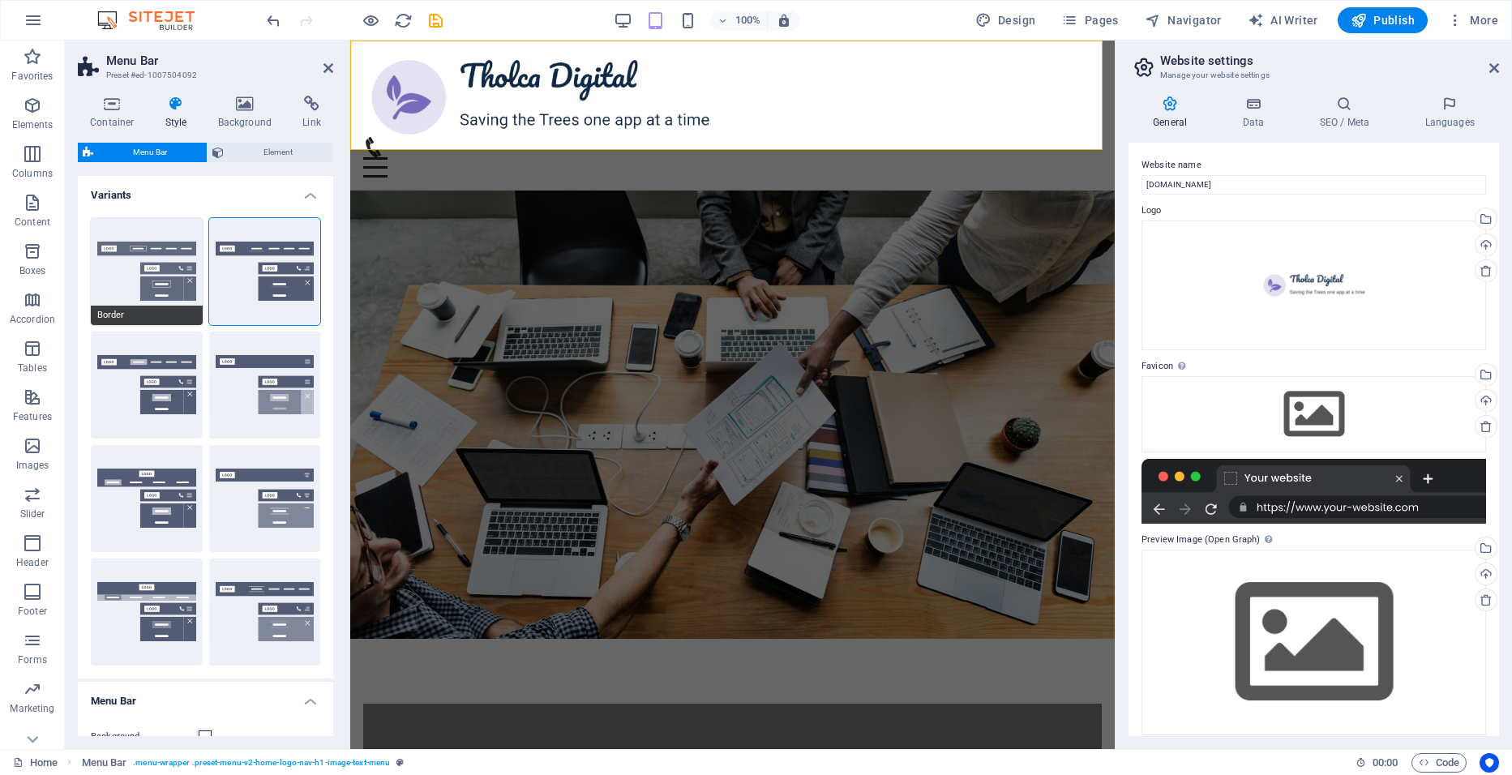
click at [132, 248] on button "Border" at bounding box center [147, 271] width 112 height 107
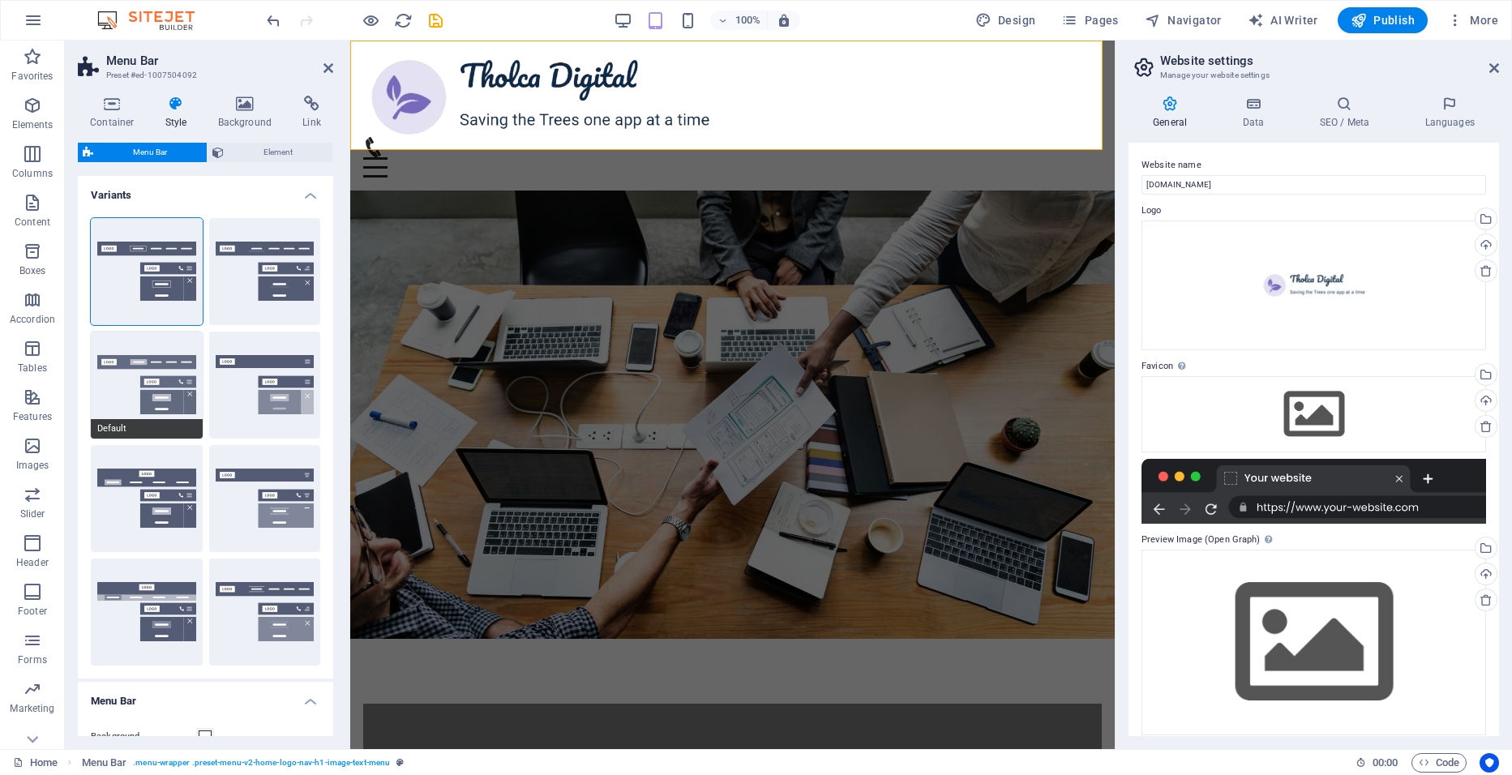
click at [151, 384] on button "Default" at bounding box center [147, 385] width 112 height 107
select select "sticky_menu"
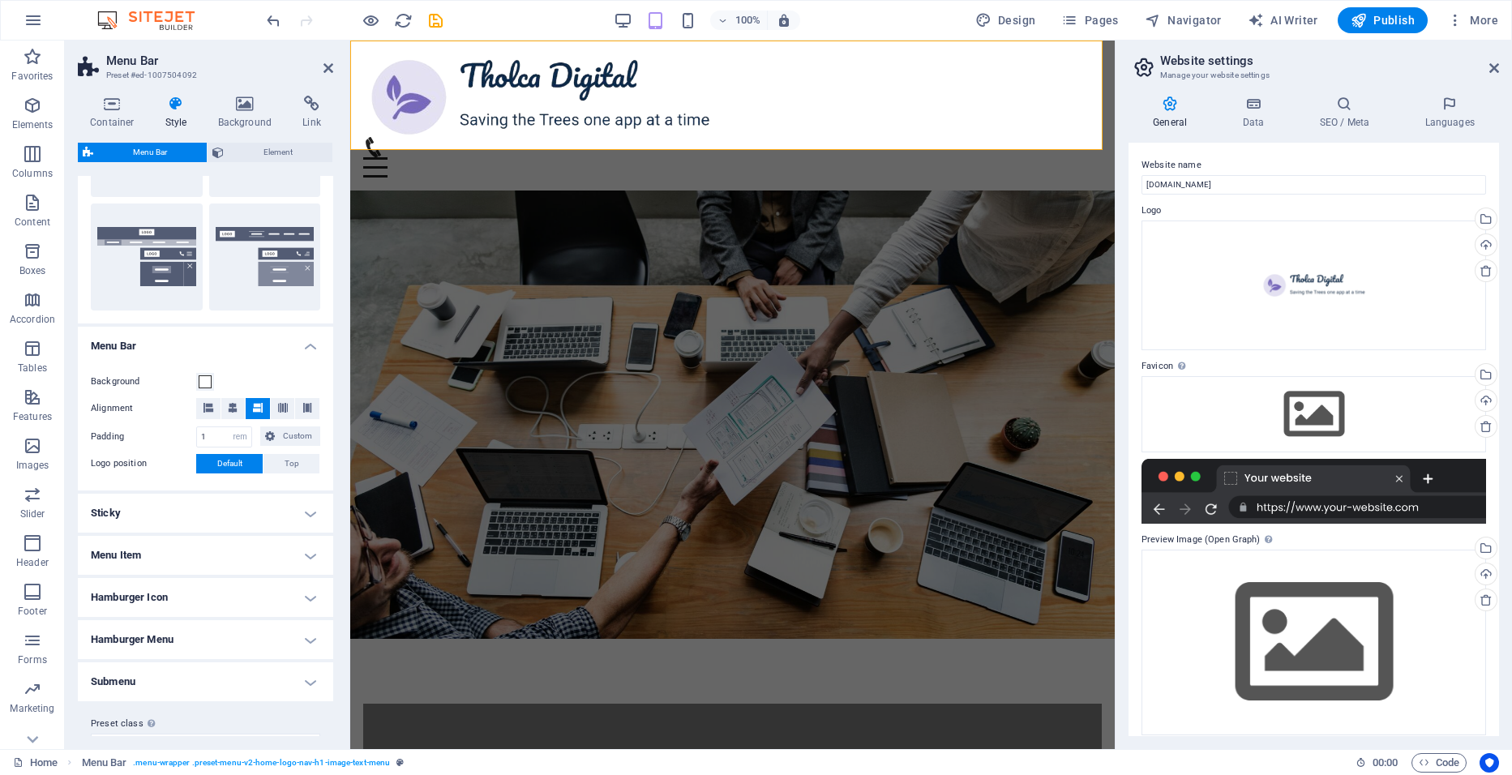
scroll to position [385, 0]
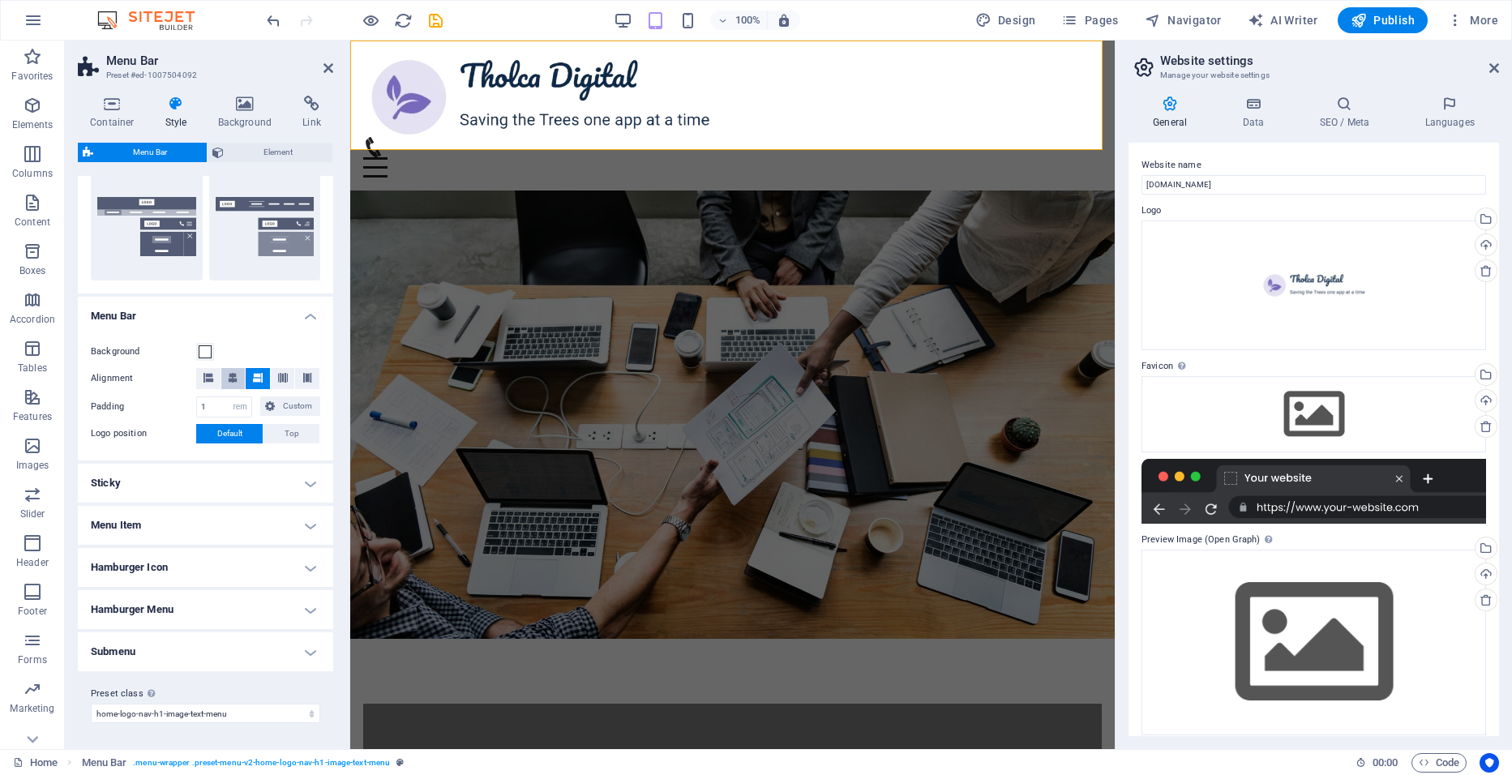
click at [224, 376] on button at bounding box center [233, 378] width 24 height 21
click at [256, 378] on icon at bounding box center [258, 378] width 10 height 10
click at [279, 491] on h4 "Sticky" at bounding box center [205, 483] width 255 height 39
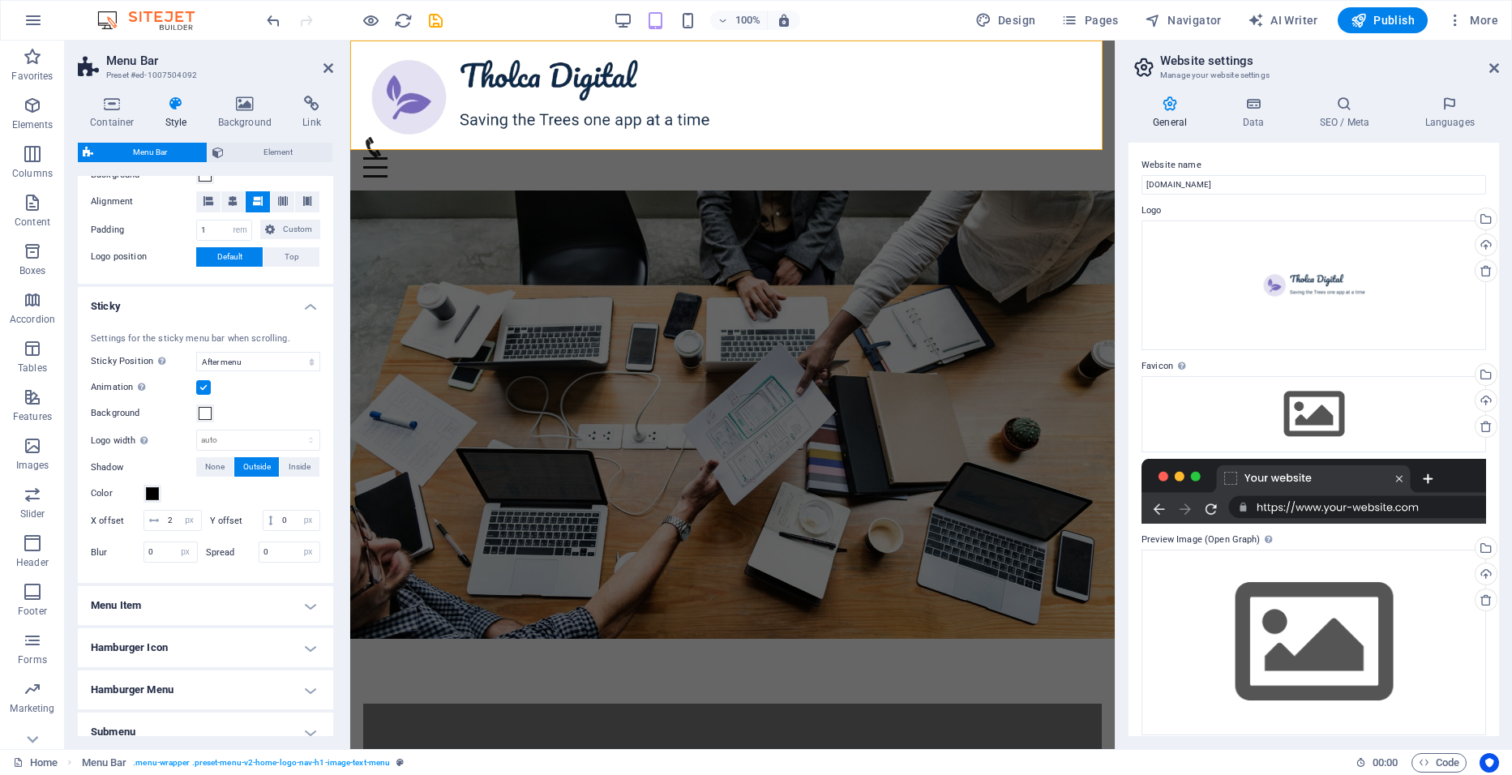
scroll to position [663, 0]
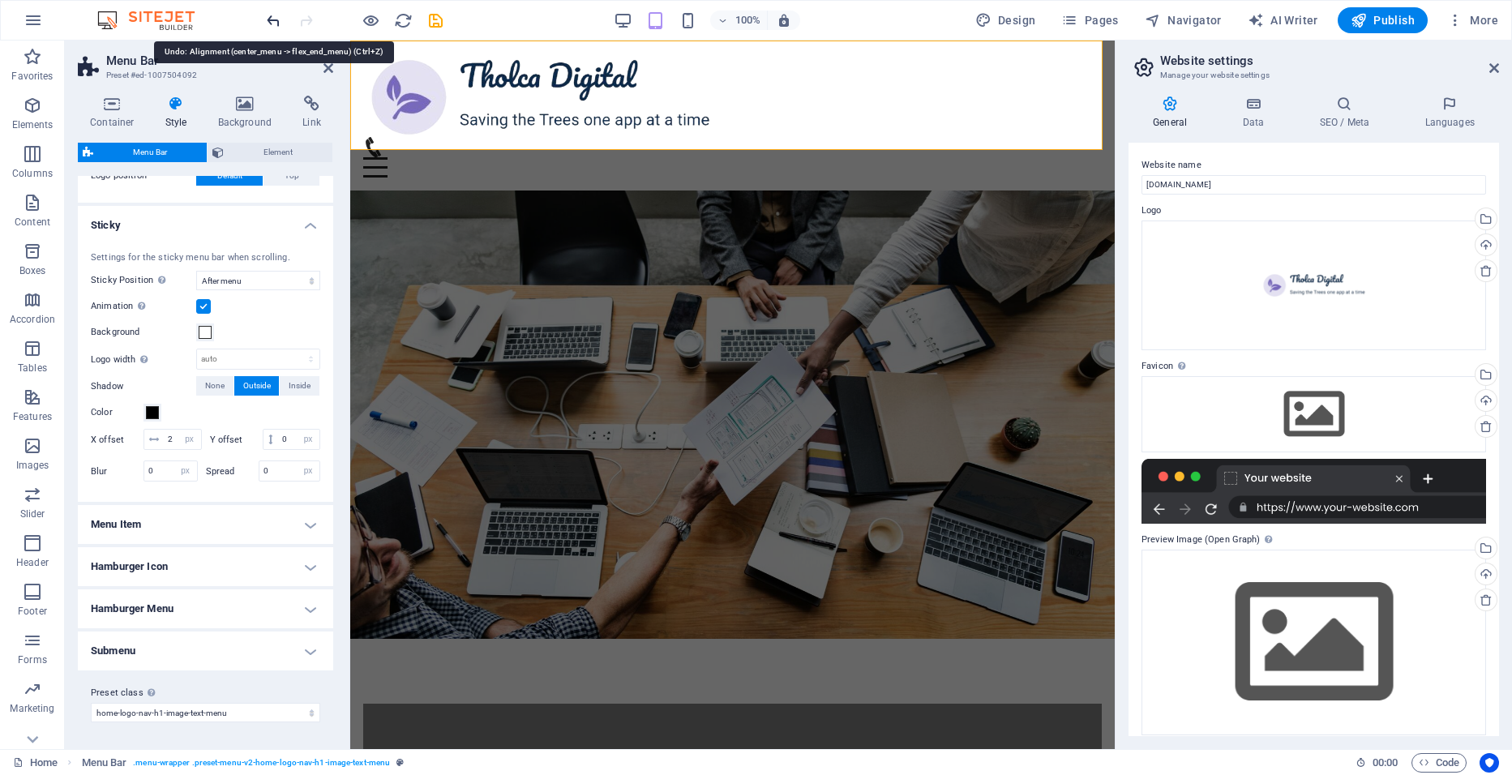
click at [276, 20] on icon "undo" at bounding box center [273, 20] width 19 height 19
click at [306, 19] on icon "redo" at bounding box center [306, 20] width 19 height 19
click at [317, 66] on h2 "Menu Bar" at bounding box center [219, 61] width 227 height 15
click at [323, 66] on icon at bounding box center [328, 68] width 10 height 13
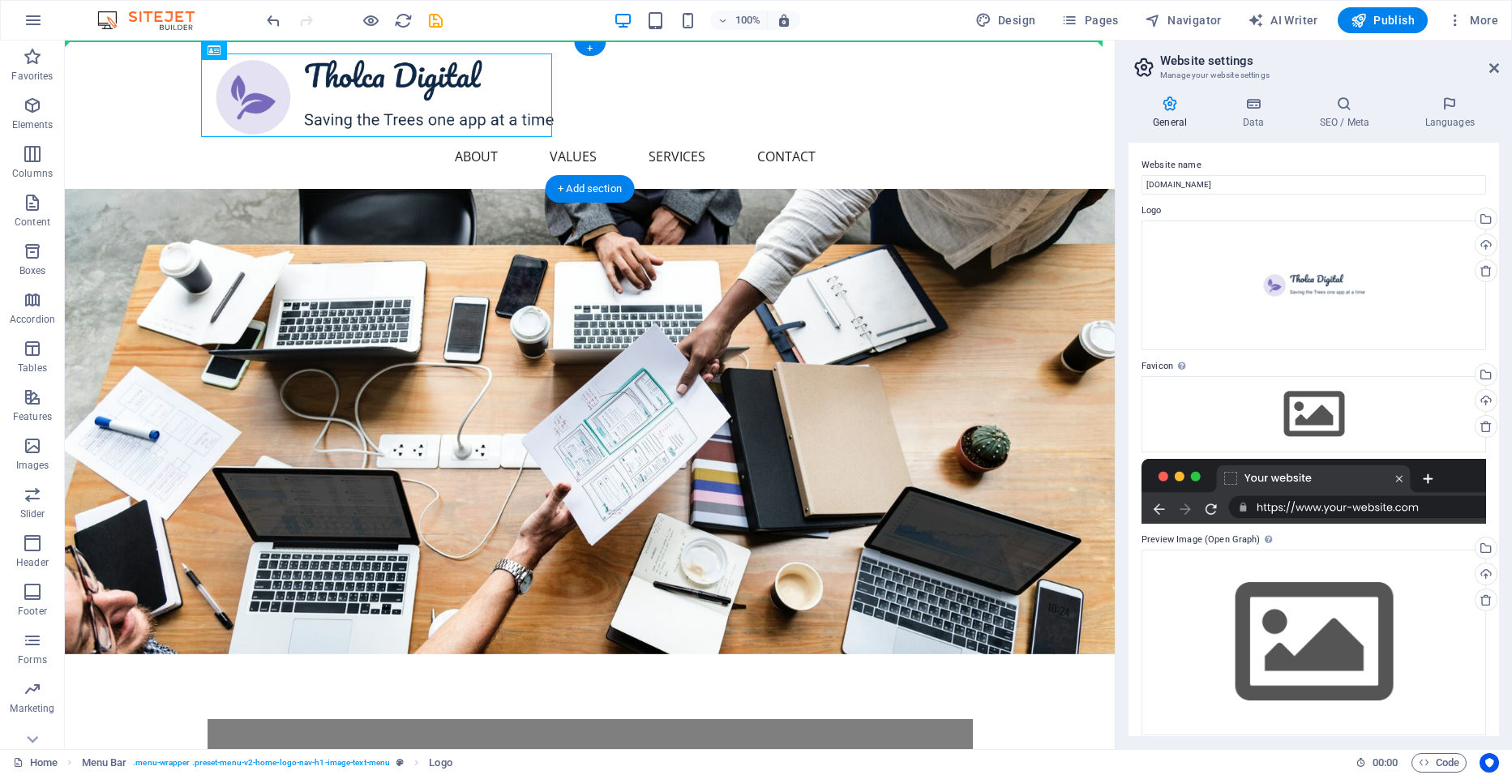
drag, startPoint x: 306, startPoint y: 91, endPoint x: 195, endPoint y: 111, distance: 112.1
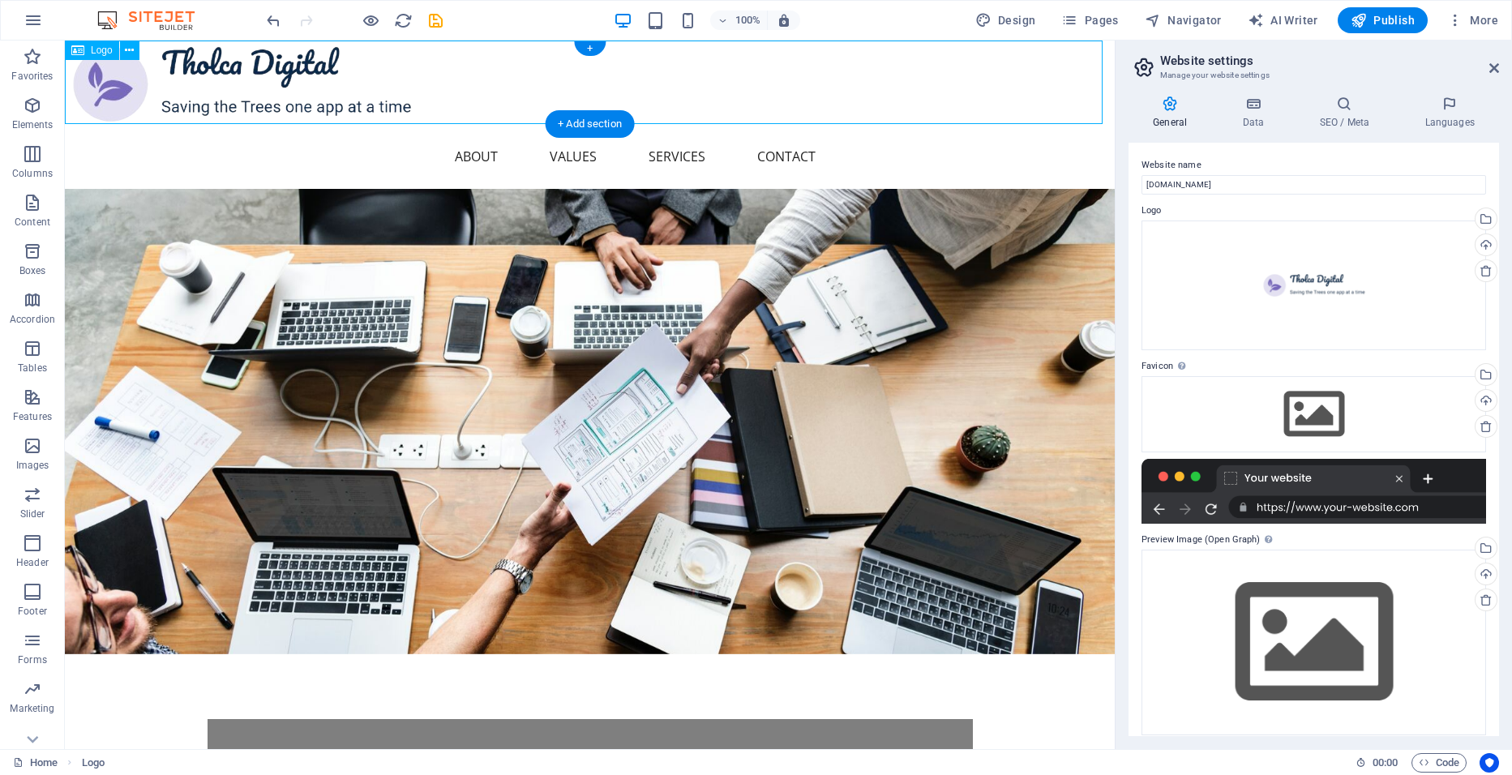
drag, startPoint x: 213, startPoint y: 90, endPoint x: 211, endPoint y: 122, distance: 32.5
click at [211, 122] on div at bounding box center [590, 82] width 1050 height 83
drag, startPoint x: 185, startPoint y: 71, endPoint x: 175, endPoint y: 106, distance: 36.2
click at [175, 106] on div at bounding box center [590, 82] width 1050 height 83
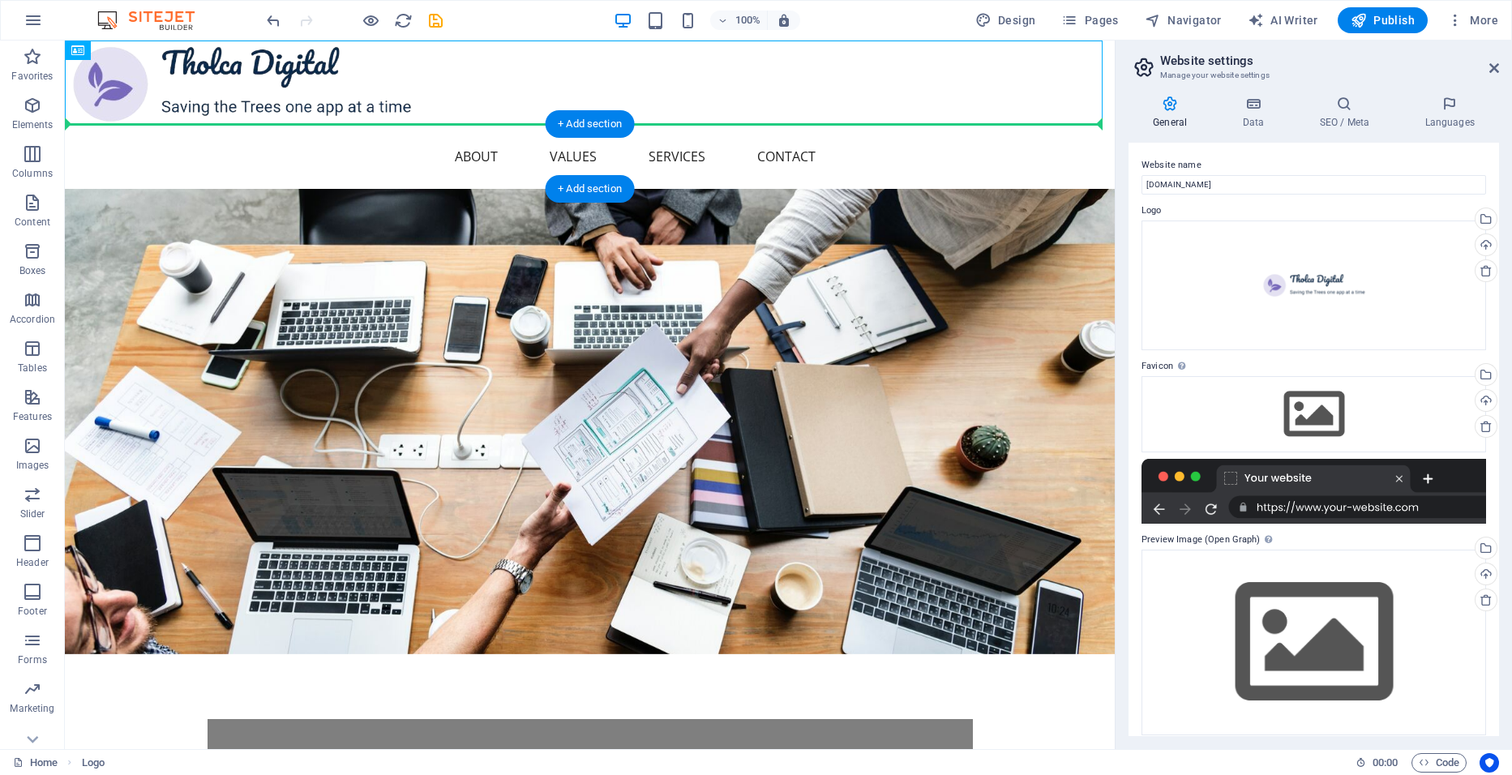
drag, startPoint x: 166, startPoint y: 86, endPoint x: 105, endPoint y: 155, distance: 91.9
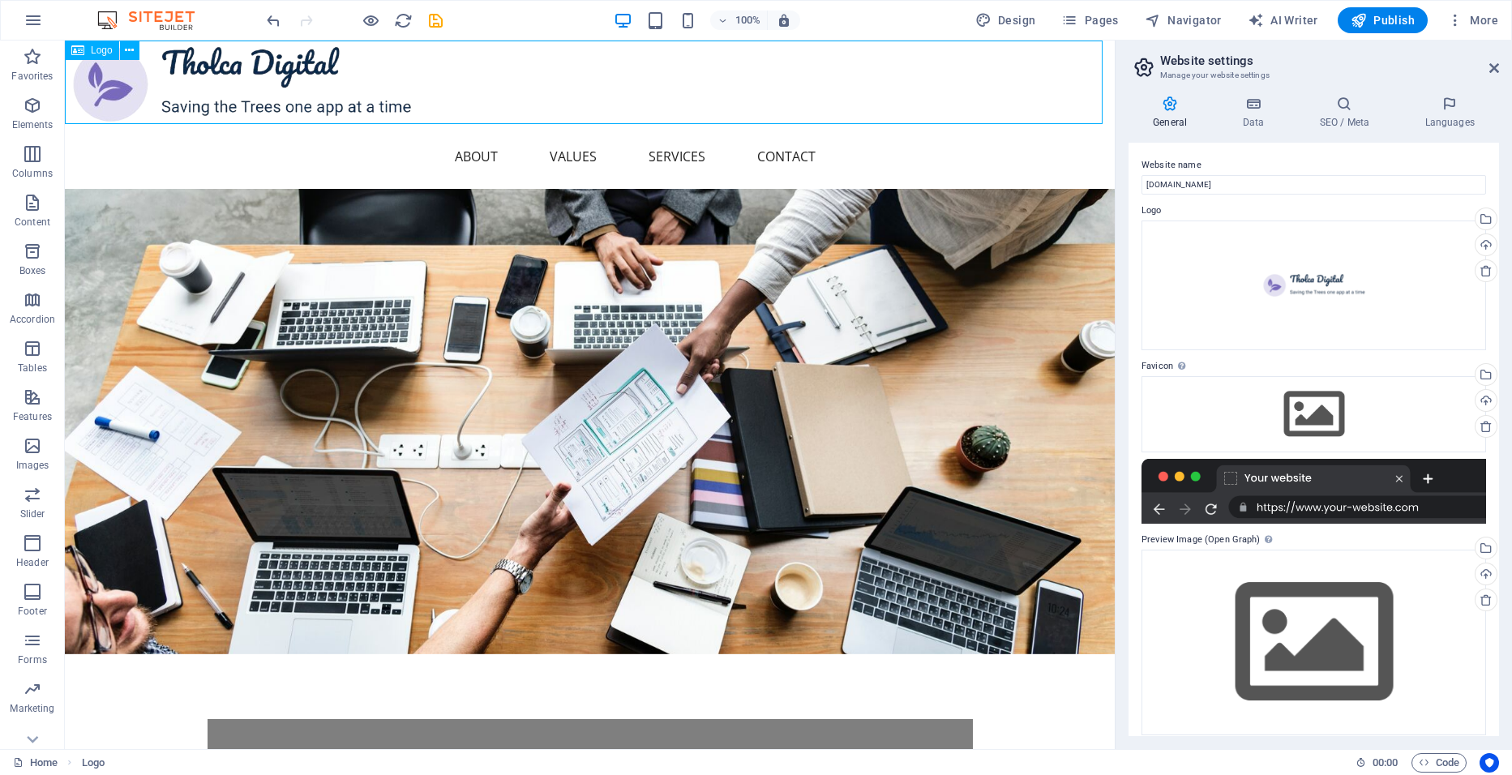
click at [106, 49] on span "Logo" at bounding box center [102, 50] width 22 height 10
click at [132, 49] on icon at bounding box center [129, 50] width 9 height 17
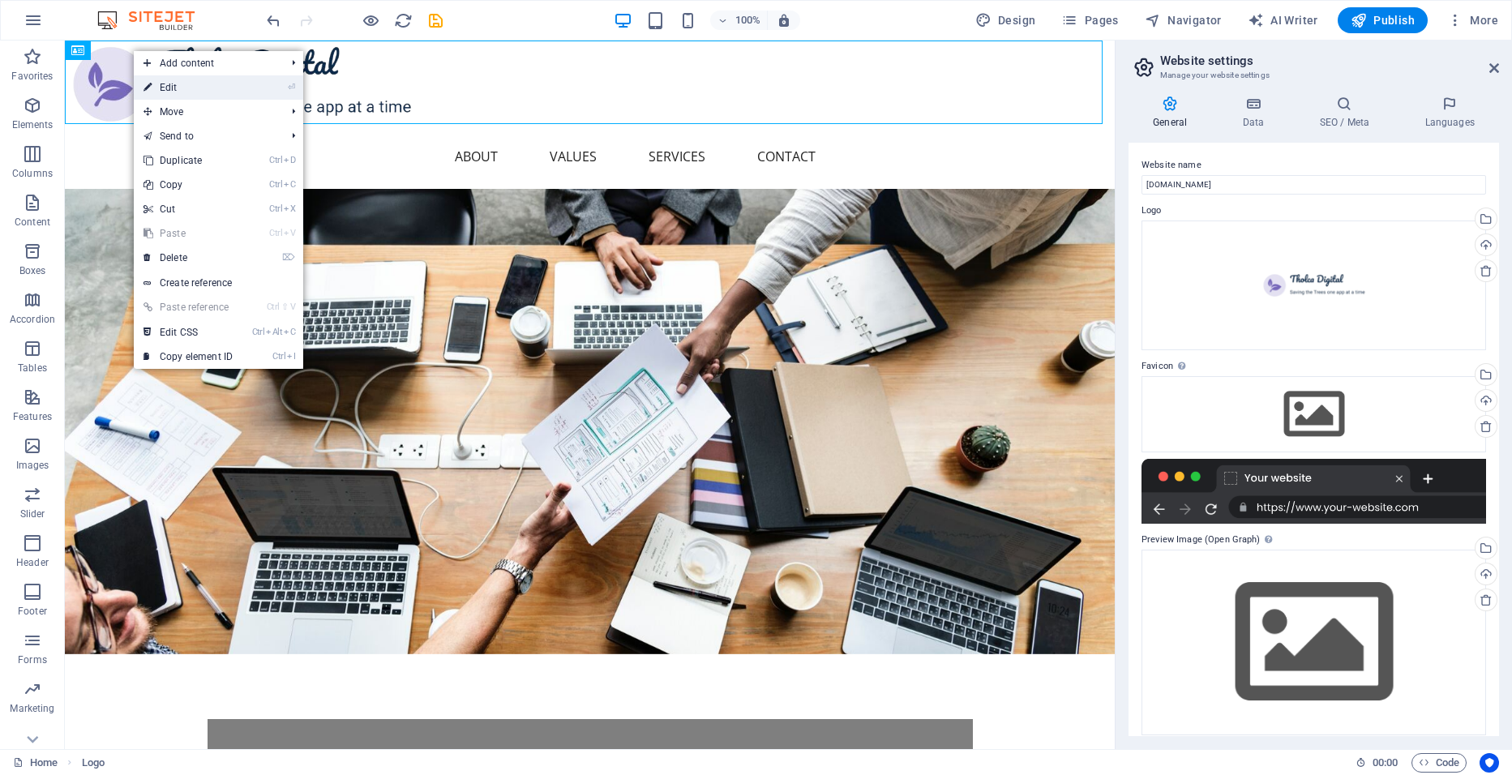
click at [176, 83] on link "⏎ Edit" at bounding box center [188, 87] width 109 height 24
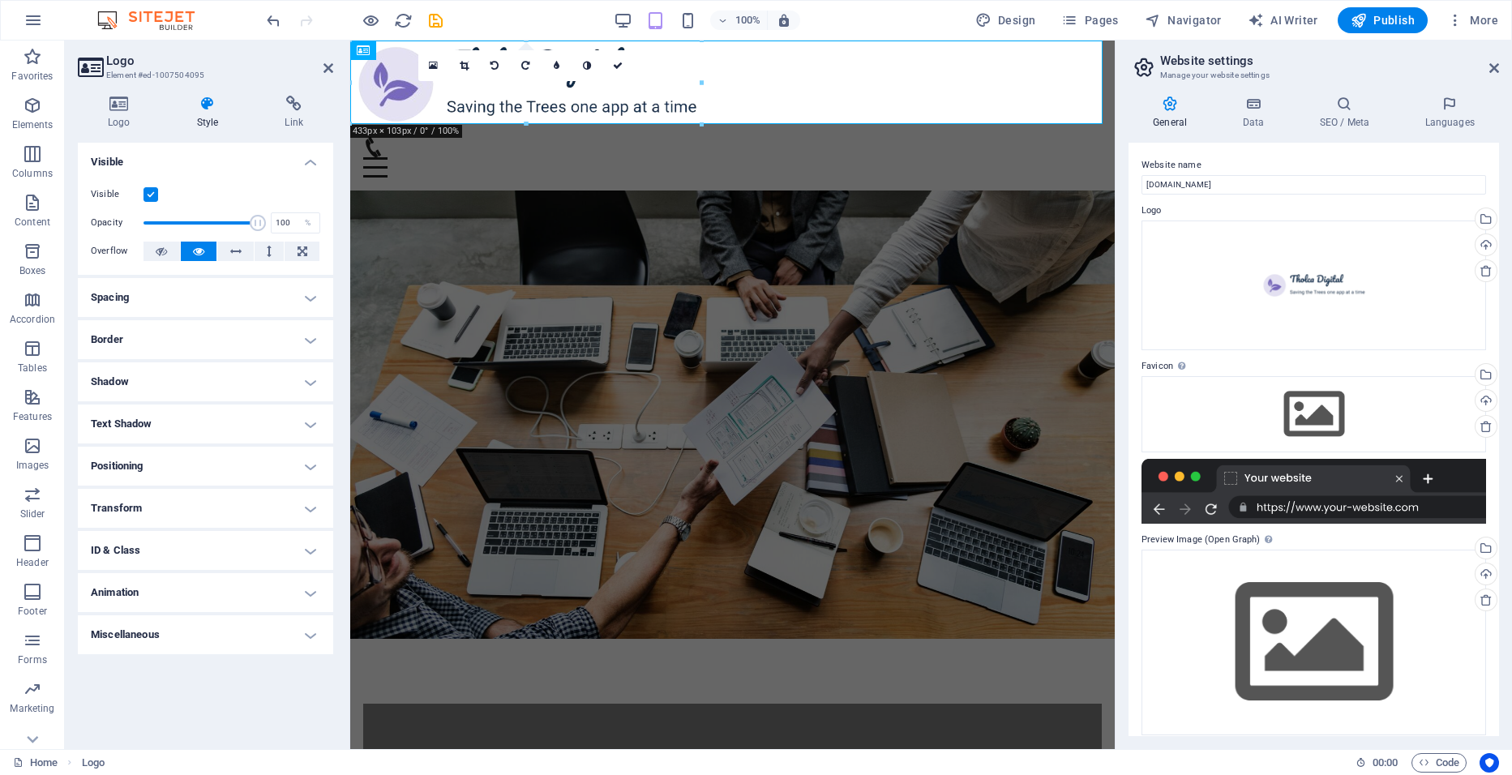
click at [150, 196] on label at bounding box center [150, 194] width 15 height 15
click at [0, 0] on input "Visible" at bounding box center [0, 0] width 0 height 0
click at [150, 196] on label at bounding box center [150, 194] width 15 height 15
click at [0, 0] on input "Visible" at bounding box center [0, 0] width 0 height 0
click at [150, 196] on label at bounding box center [150, 194] width 15 height 15
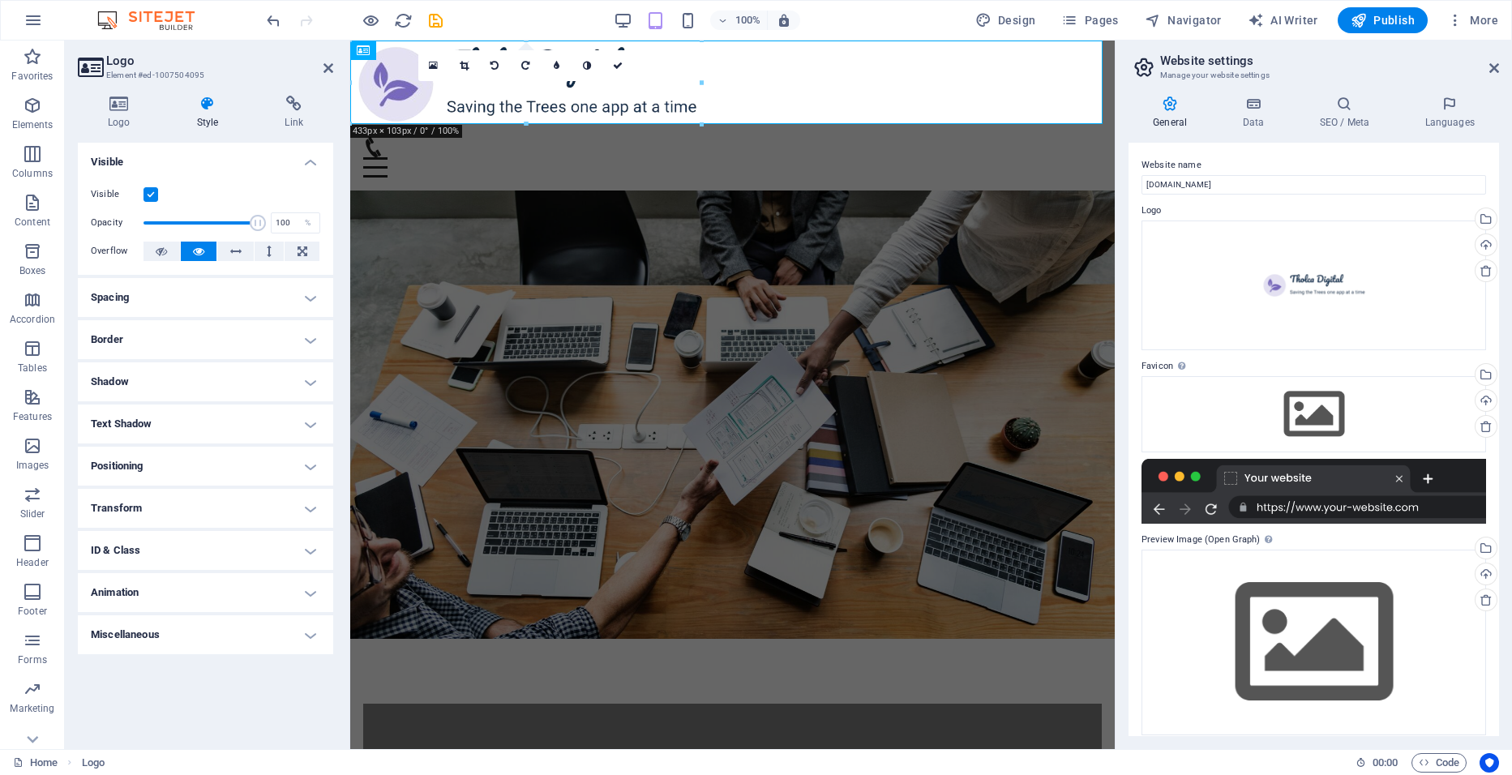
click at [0, 0] on input "Visible" at bounding box center [0, 0] width 0 height 0
click at [150, 195] on label at bounding box center [150, 194] width 15 height 15
click at [0, 0] on input "Visible" at bounding box center [0, 0] width 0 height 0
click at [128, 104] on icon at bounding box center [119, 104] width 83 height 16
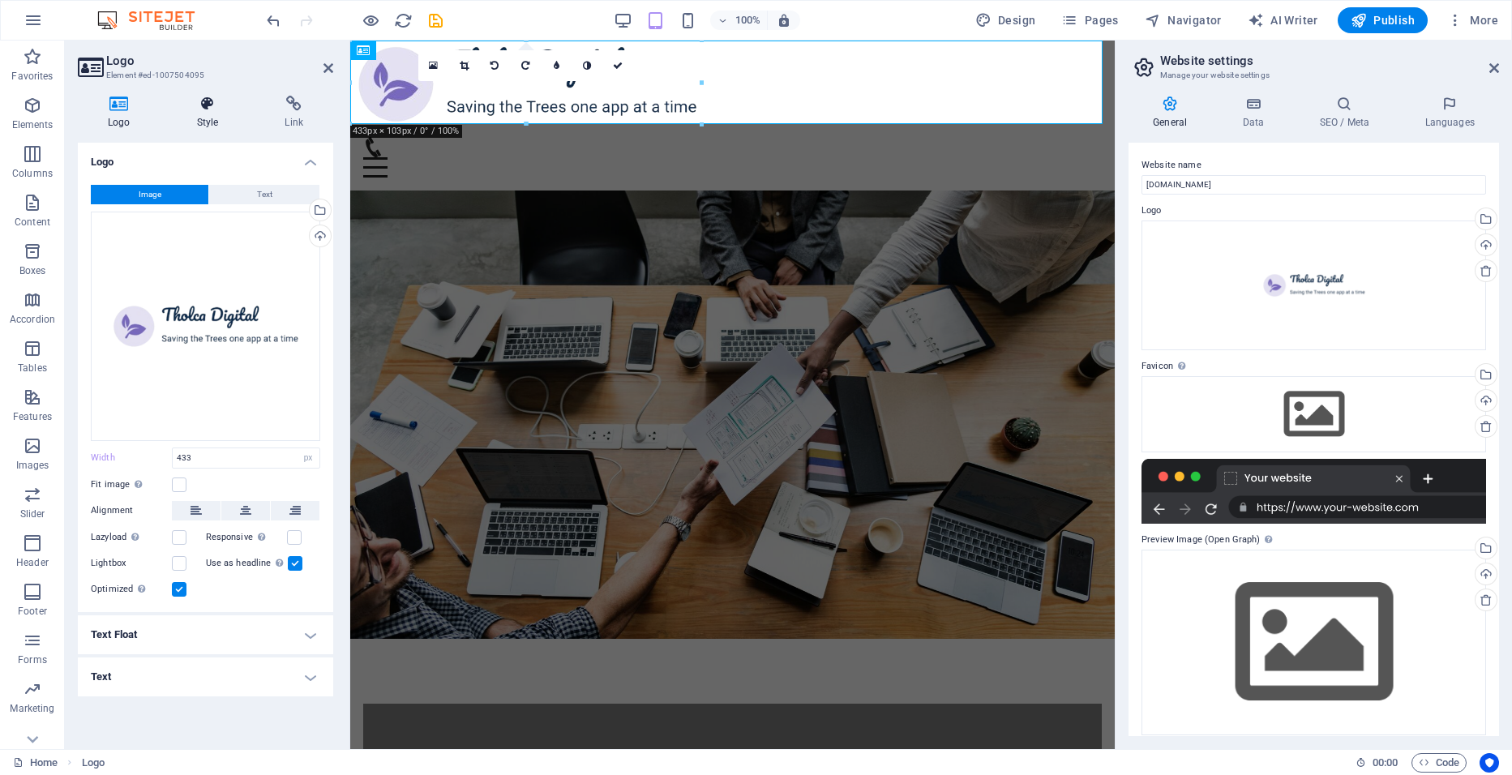
click at [199, 105] on icon at bounding box center [208, 104] width 82 height 16
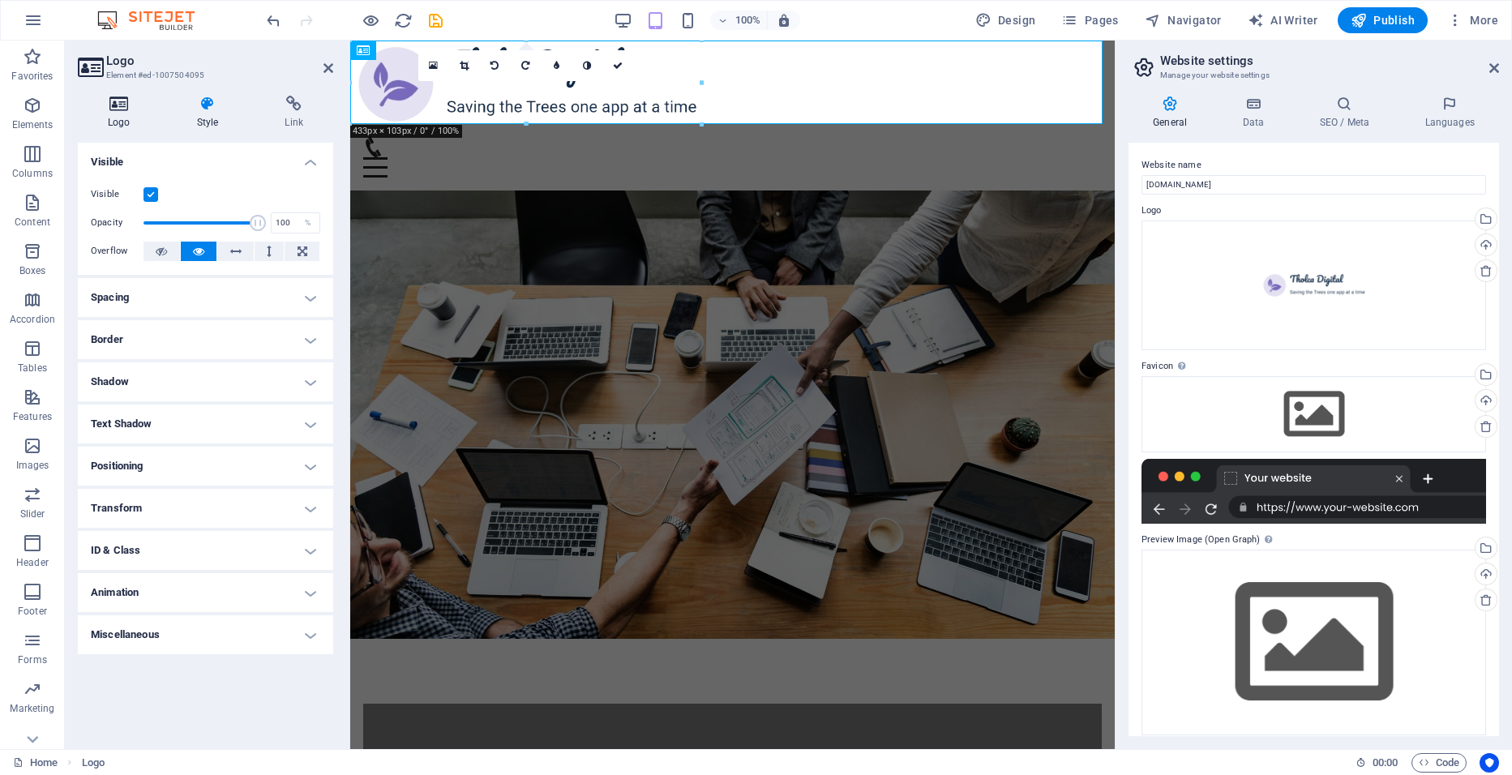
click at [116, 110] on icon at bounding box center [119, 104] width 83 height 16
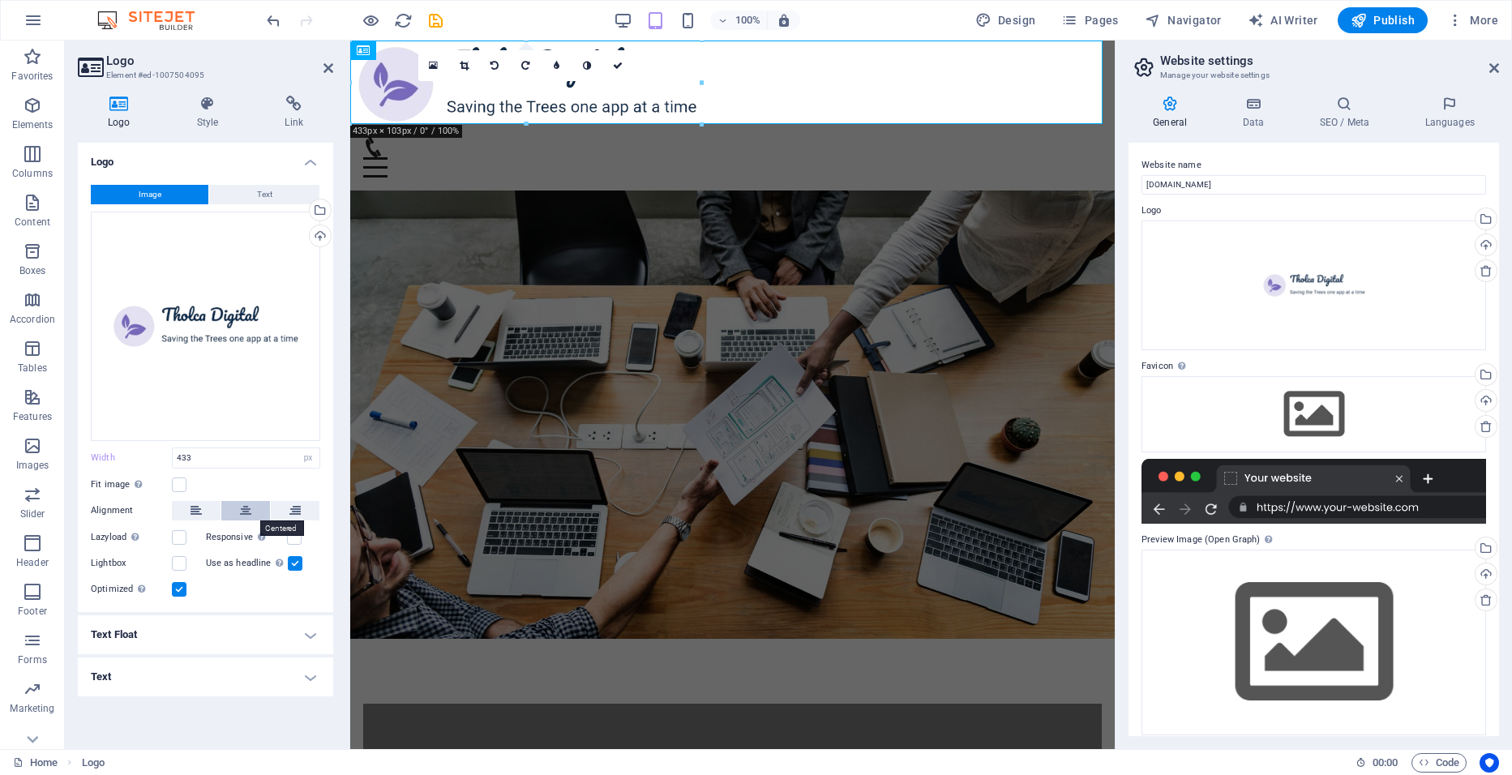
click at [241, 510] on icon at bounding box center [245, 510] width 11 height 19
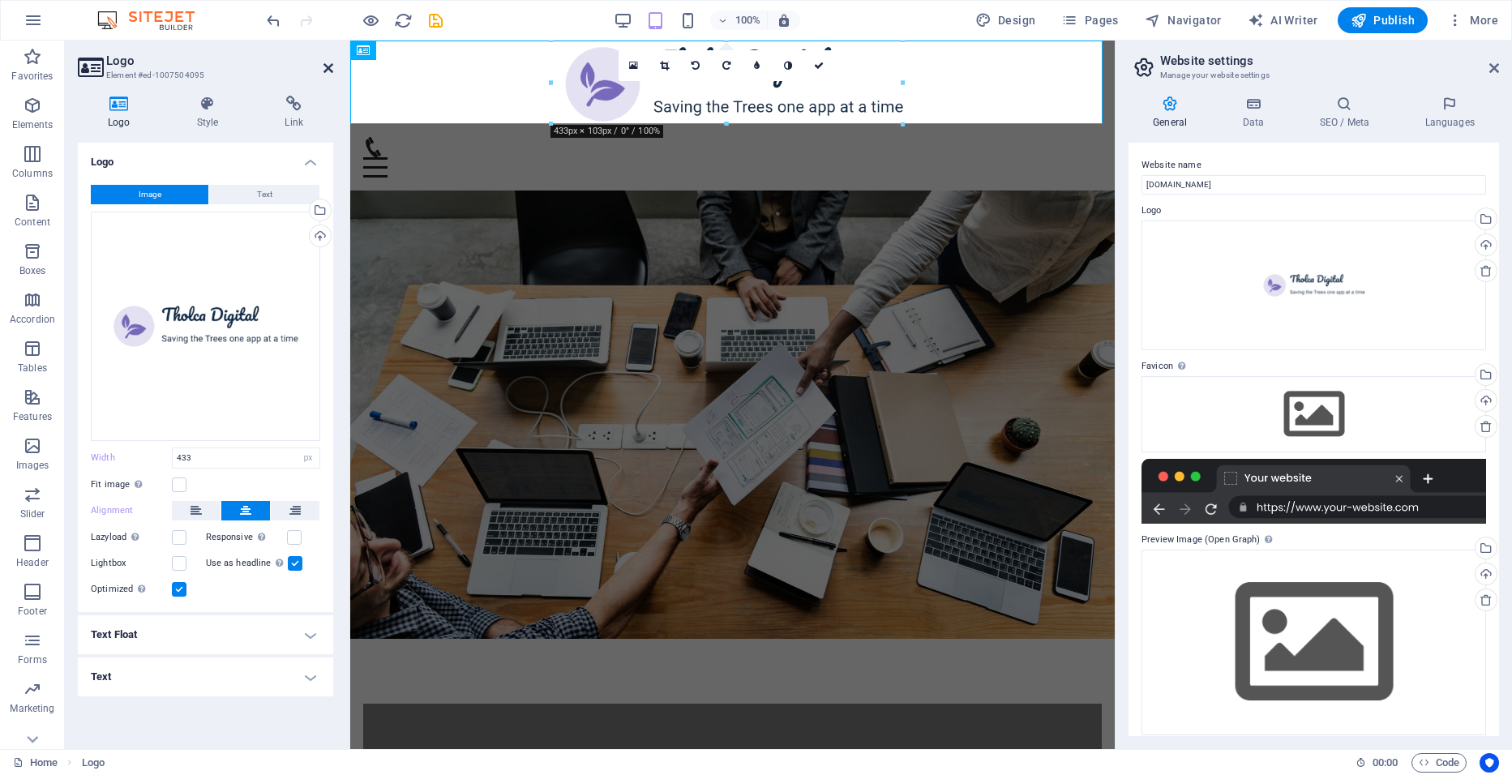
click at [325, 64] on icon at bounding box center [328, 68] width 10 height 13
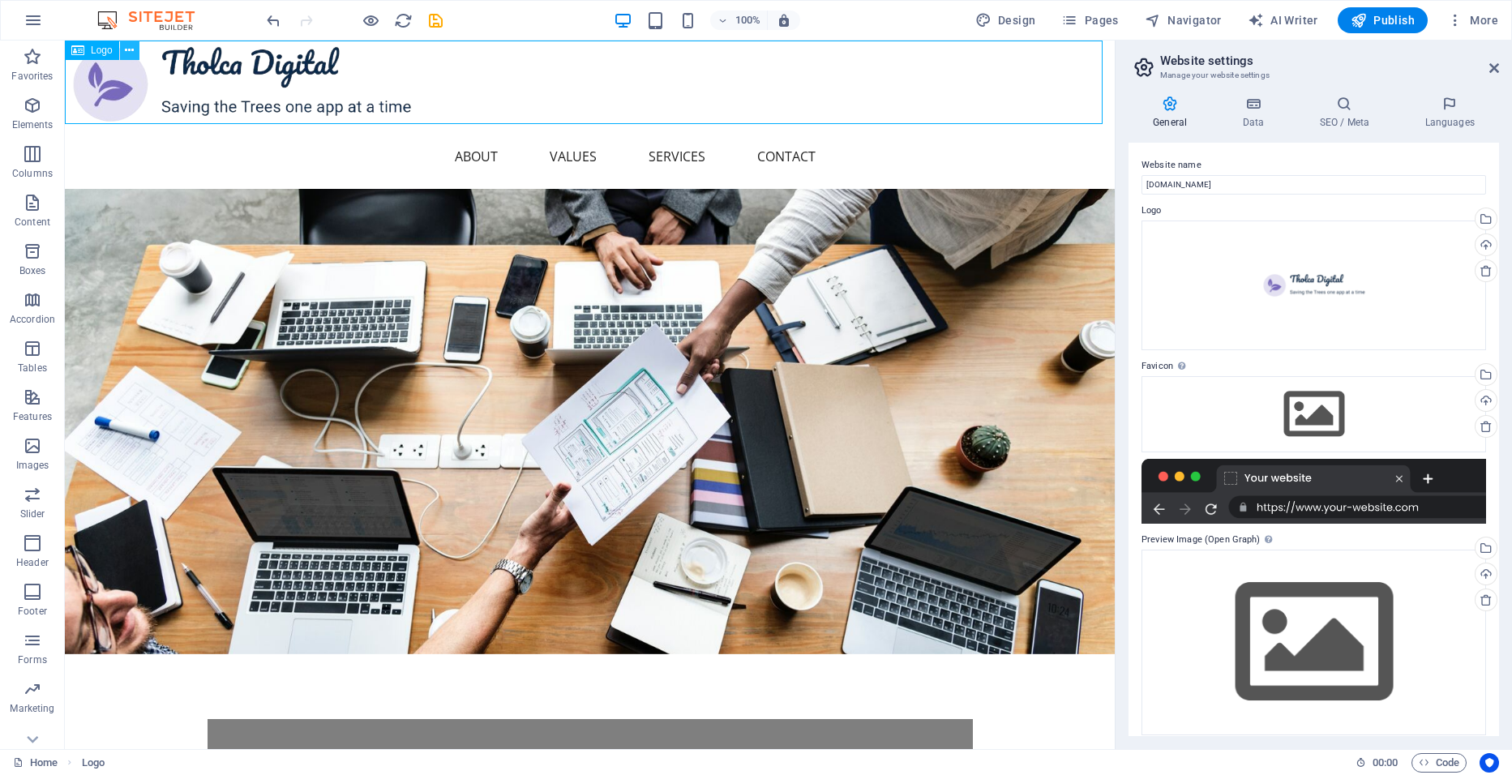
click at [122, 45] on button at bounding box center [129, 50] width 19 height 19
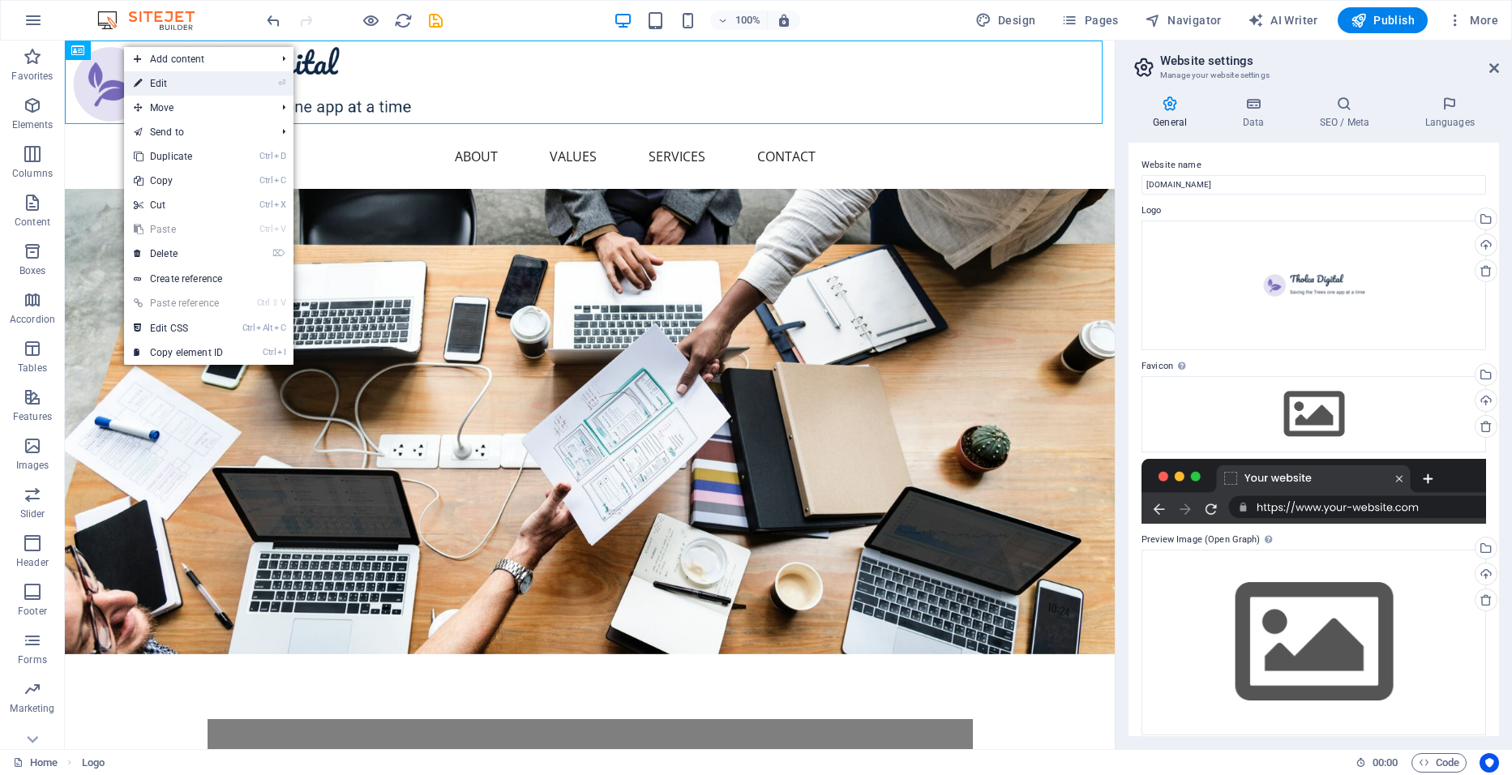
click at [169, 83] on link "⏎ Edit" at bounding box center [178, 83] width 109 height 24
select select "px"
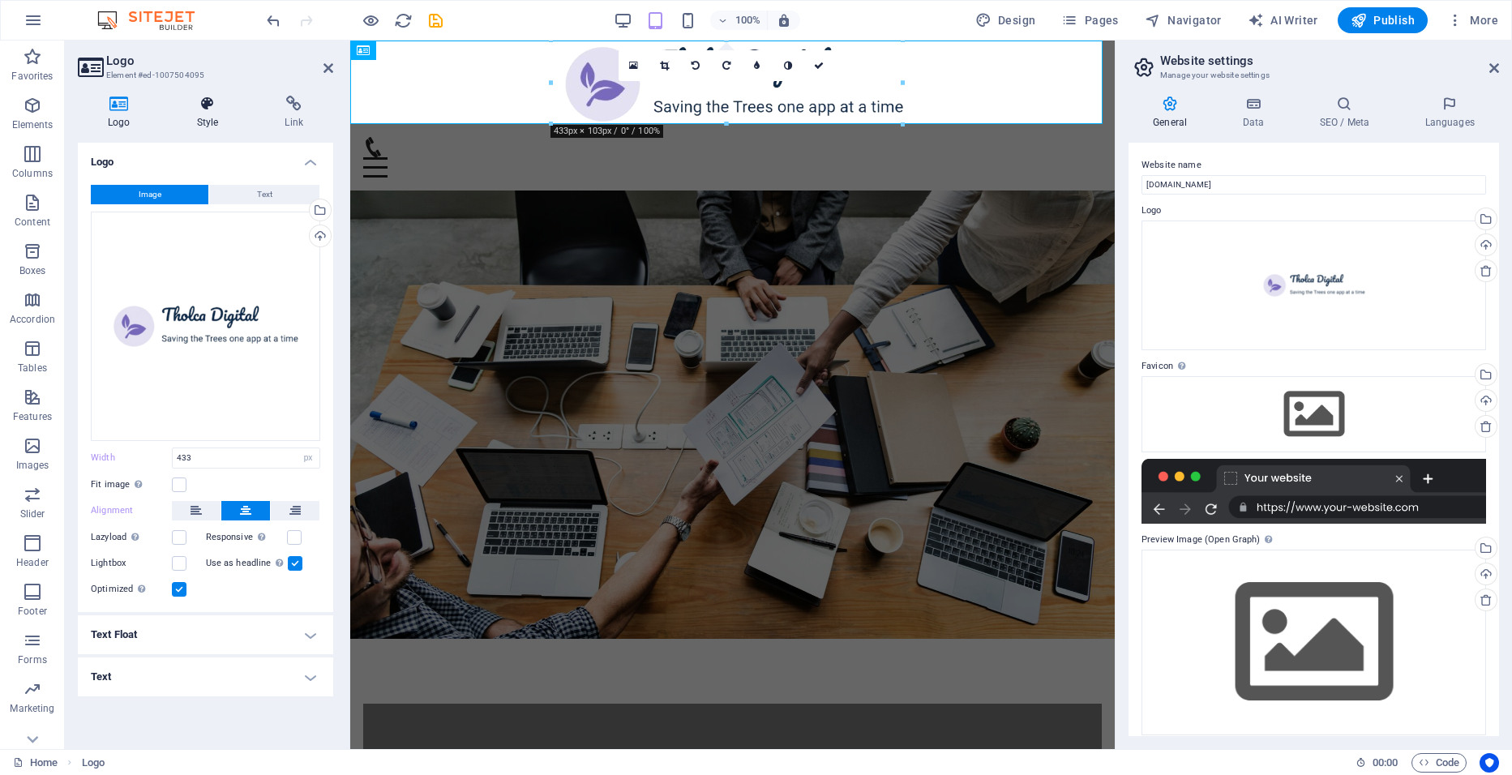
click at [205, 113] on h4 "Style" at bounding box center [211, 113] width 88 height 34
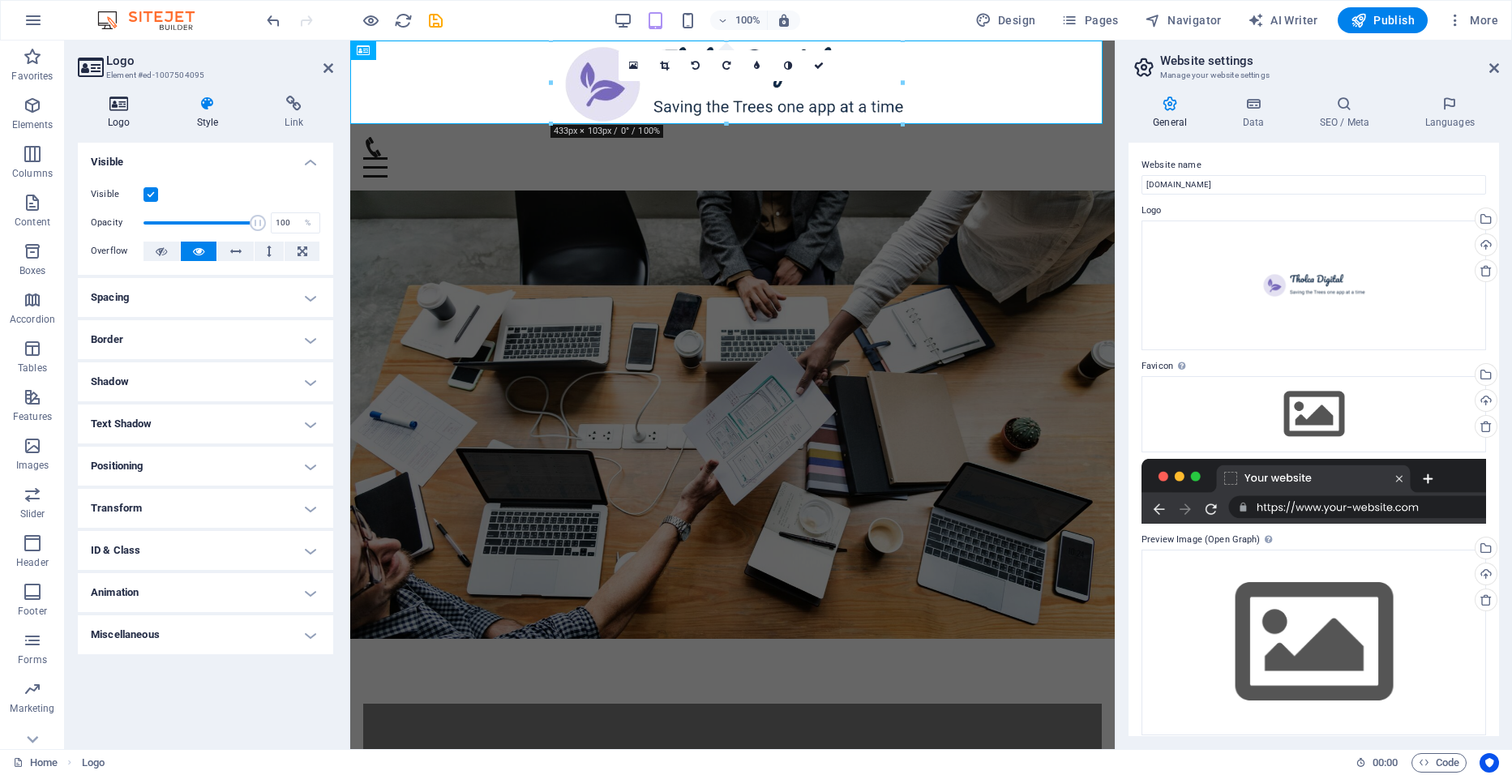
click at [134, 97] on icon at bounding box center [119, 104] width 83 height 16
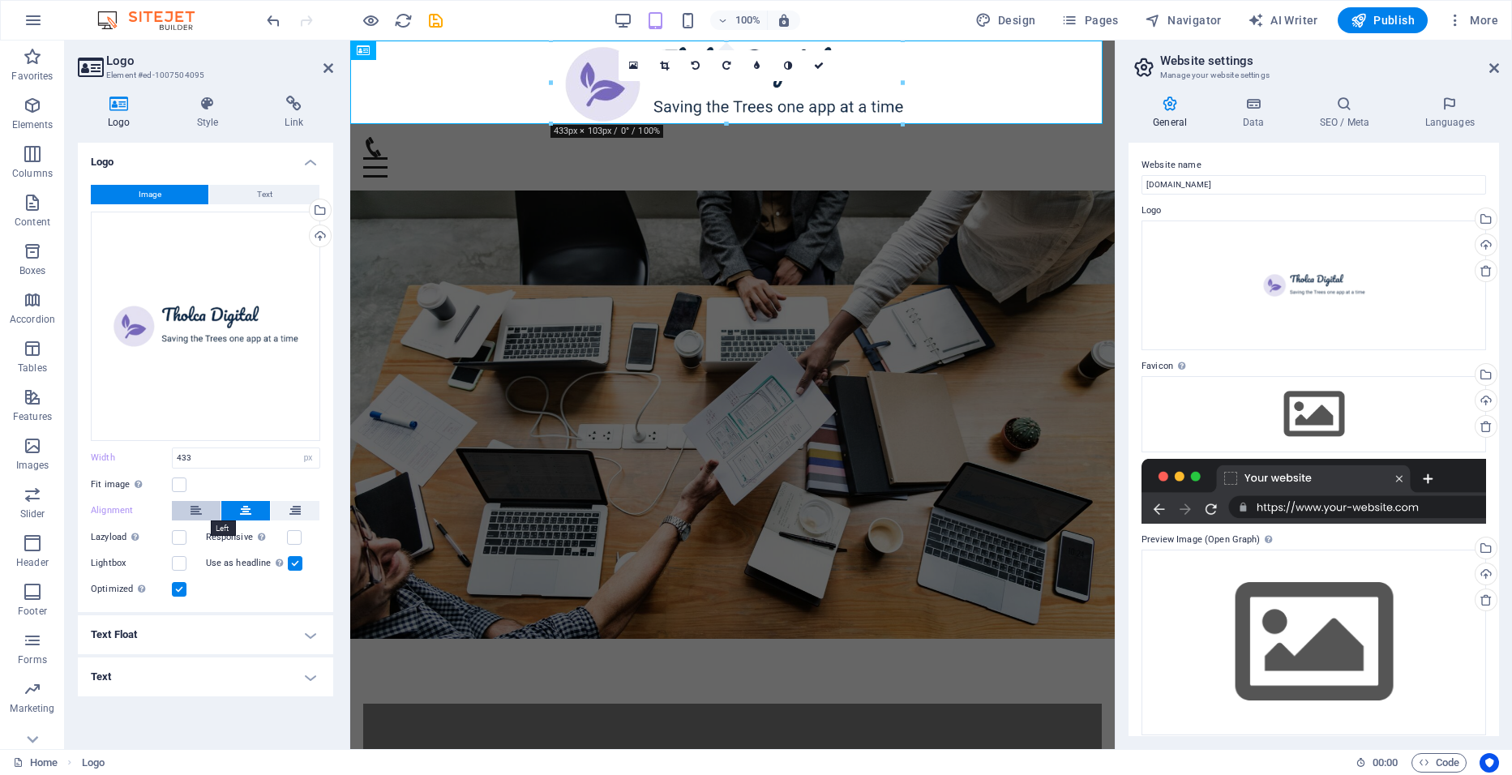
click at [196, 513] on icon at bounding box center [196, 510] width 11 height 19
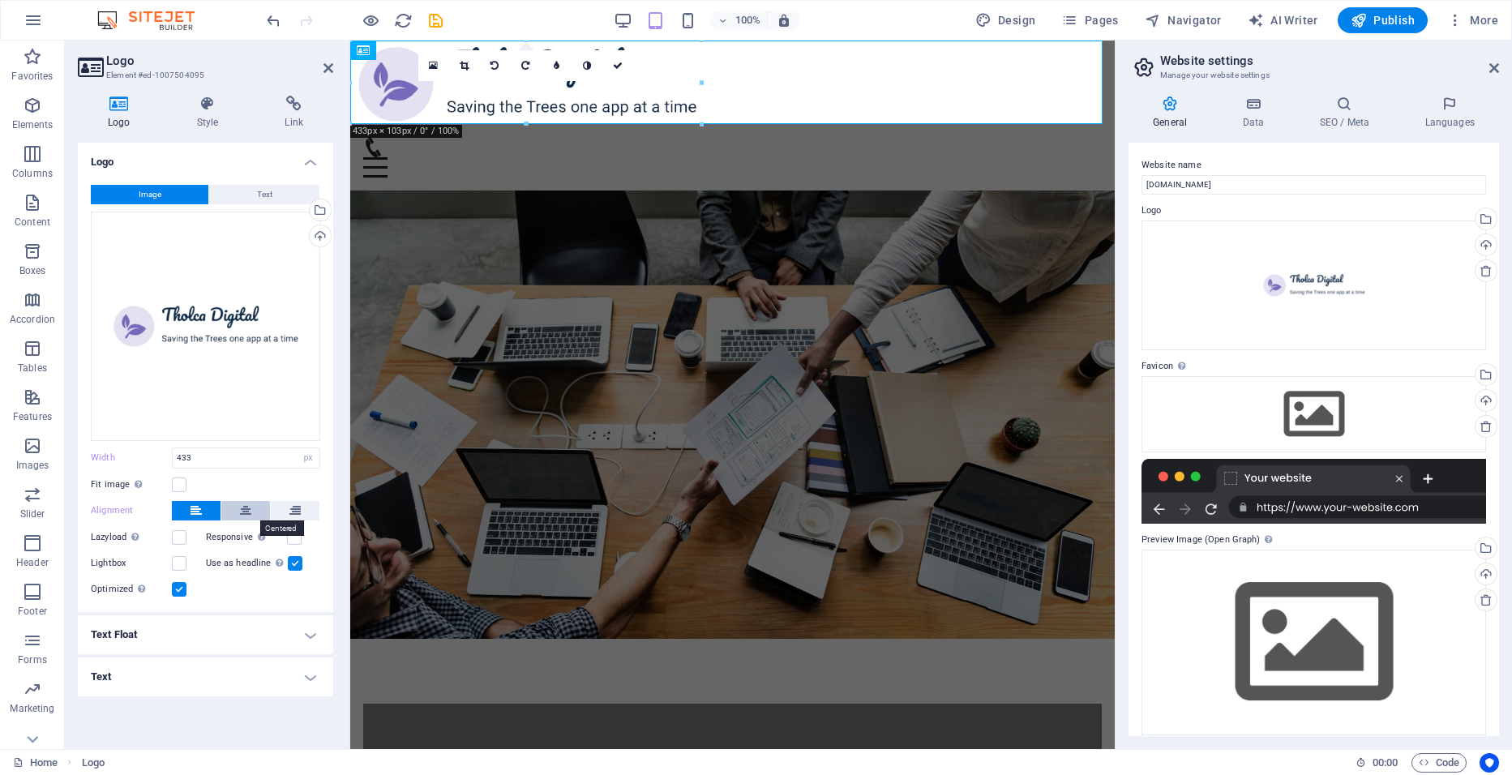
click at [241, 513] on icon at bounding box center [245, 510] width 11 height 19
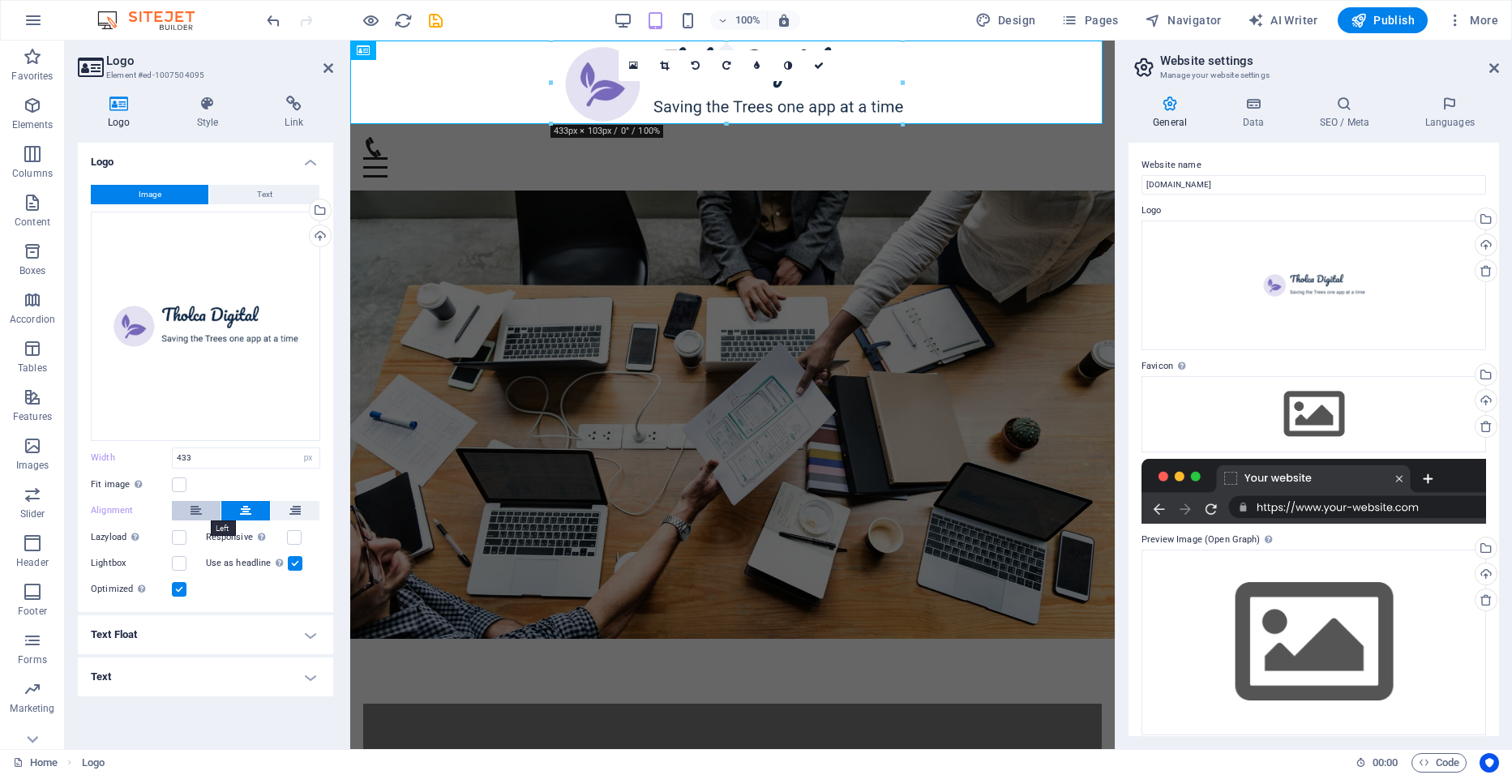
click at [195, 513] on icon at bounding box center [196, 510] width 11 height 19
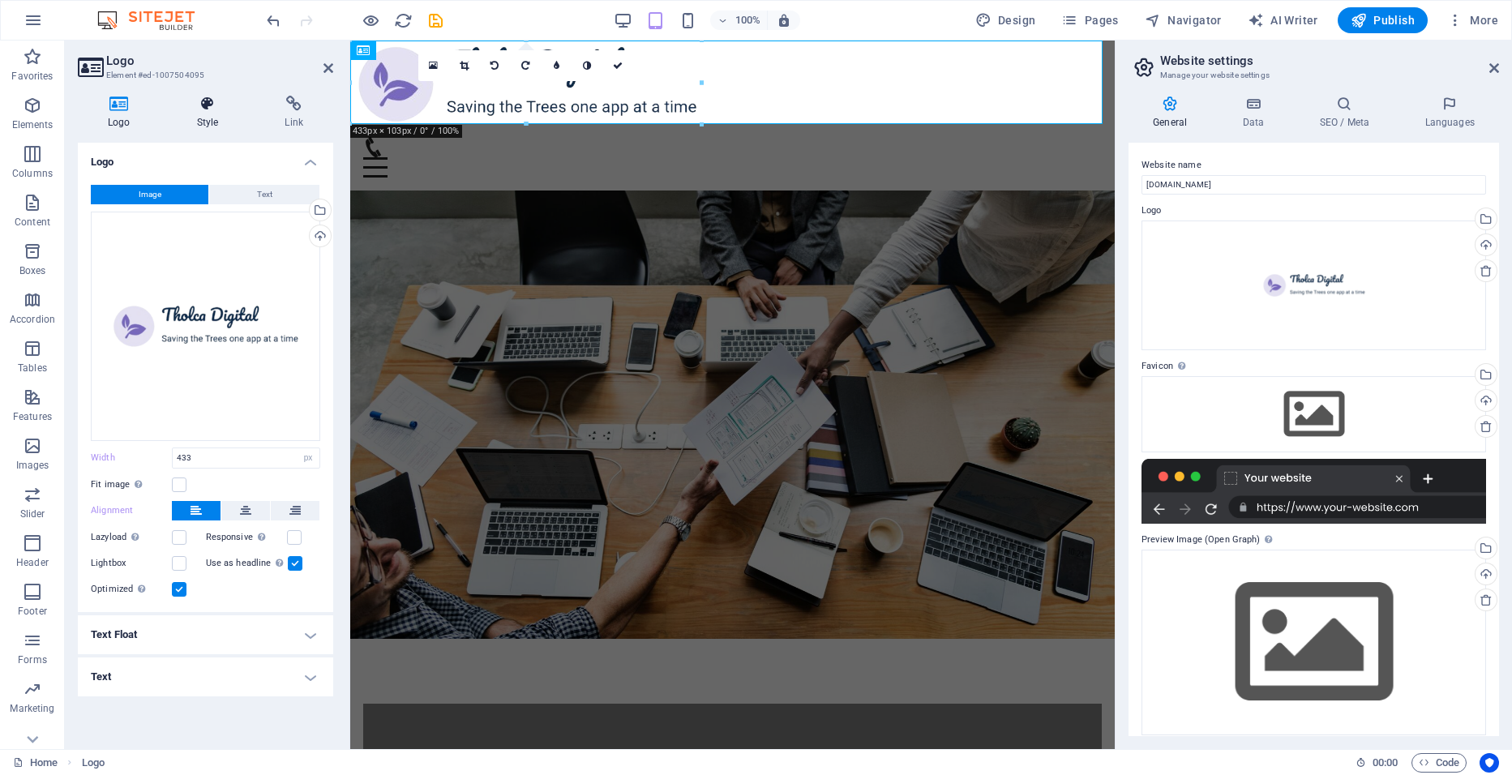
click at [216, 118] on h4 "Style" at bounding box center [211, 113] width 88 height 34
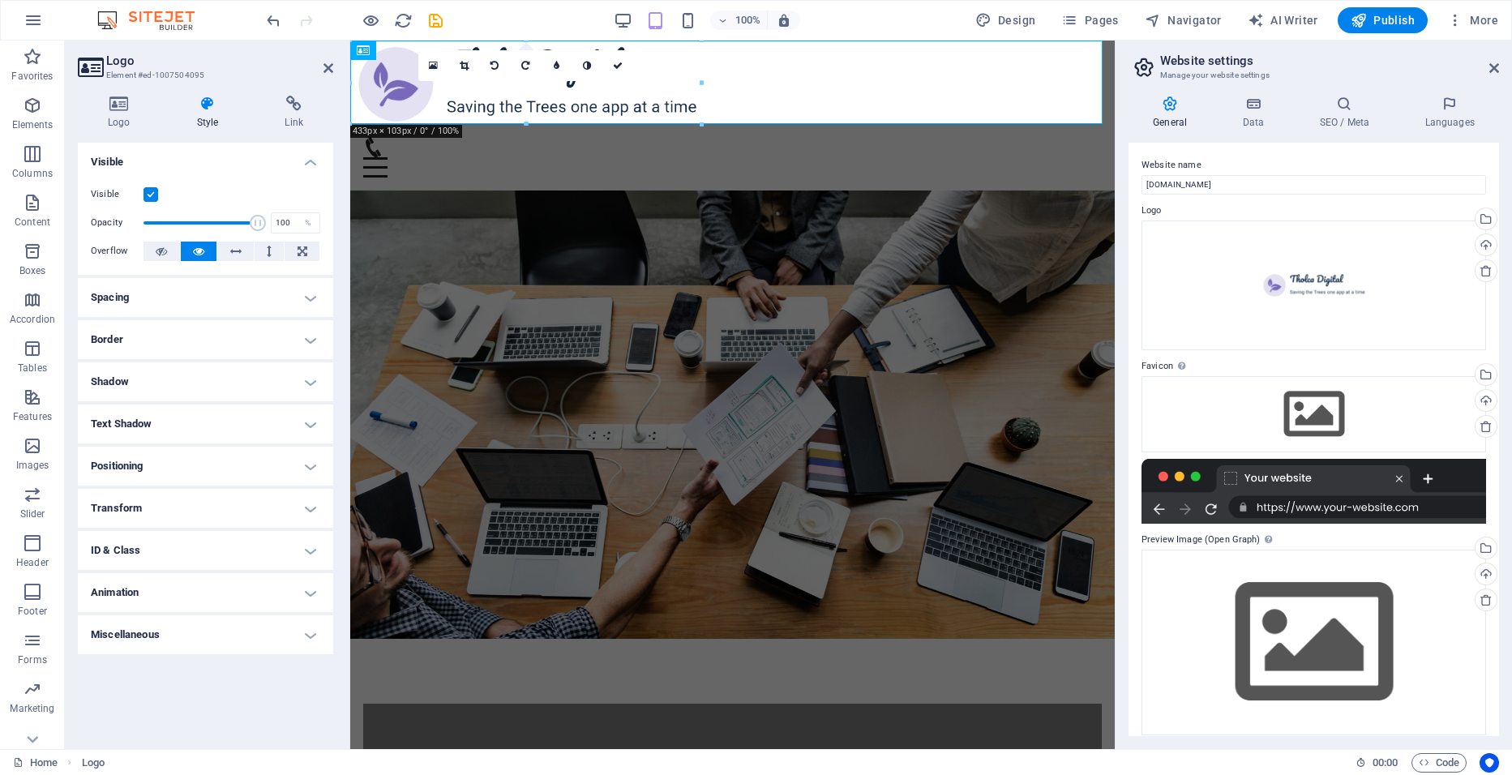
click at [165, 287] on h4 "Spacing" at bounding box center [205, 297] width 255 height 39
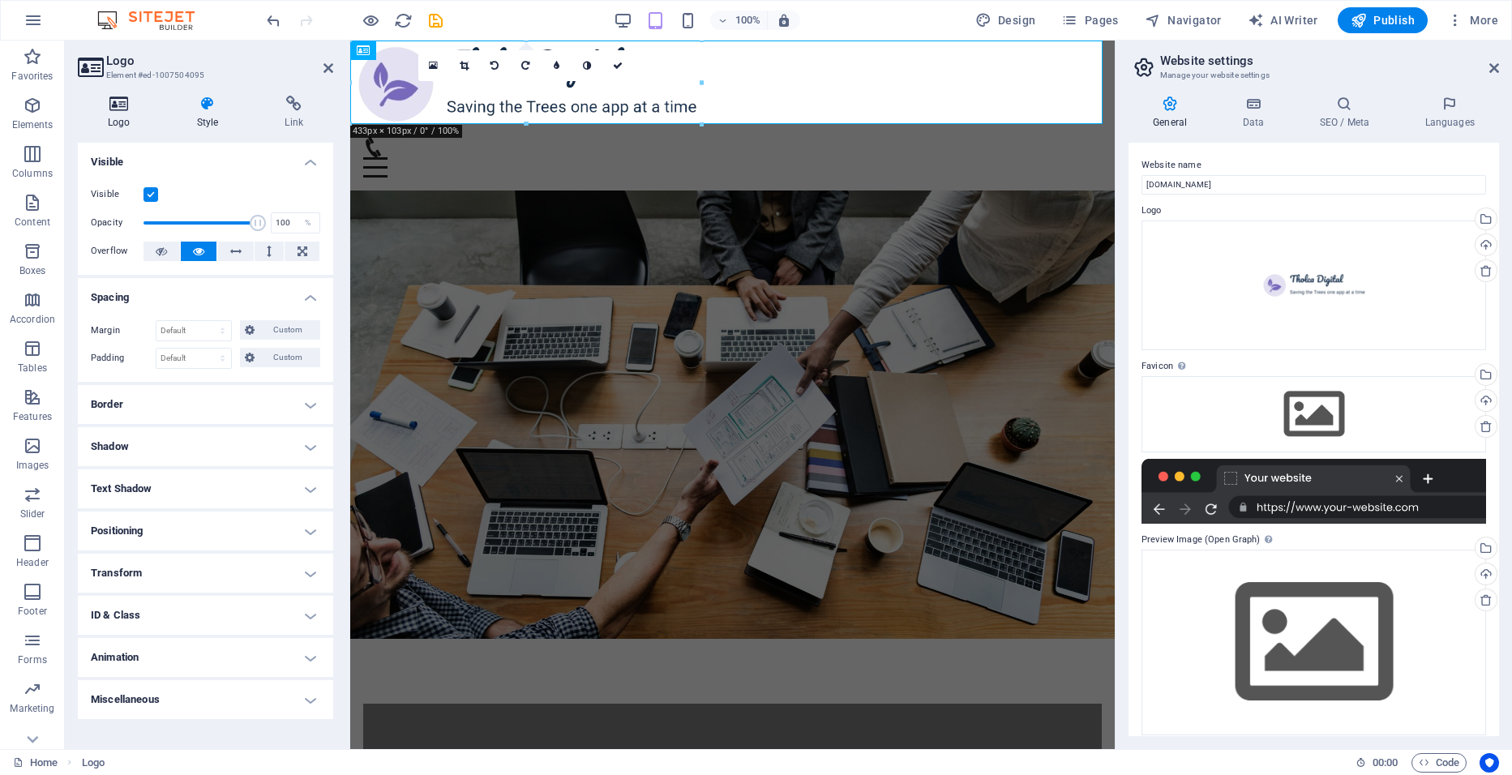
click at [115, 102] on icon at bounding box center [119, 104] width 83 height 16
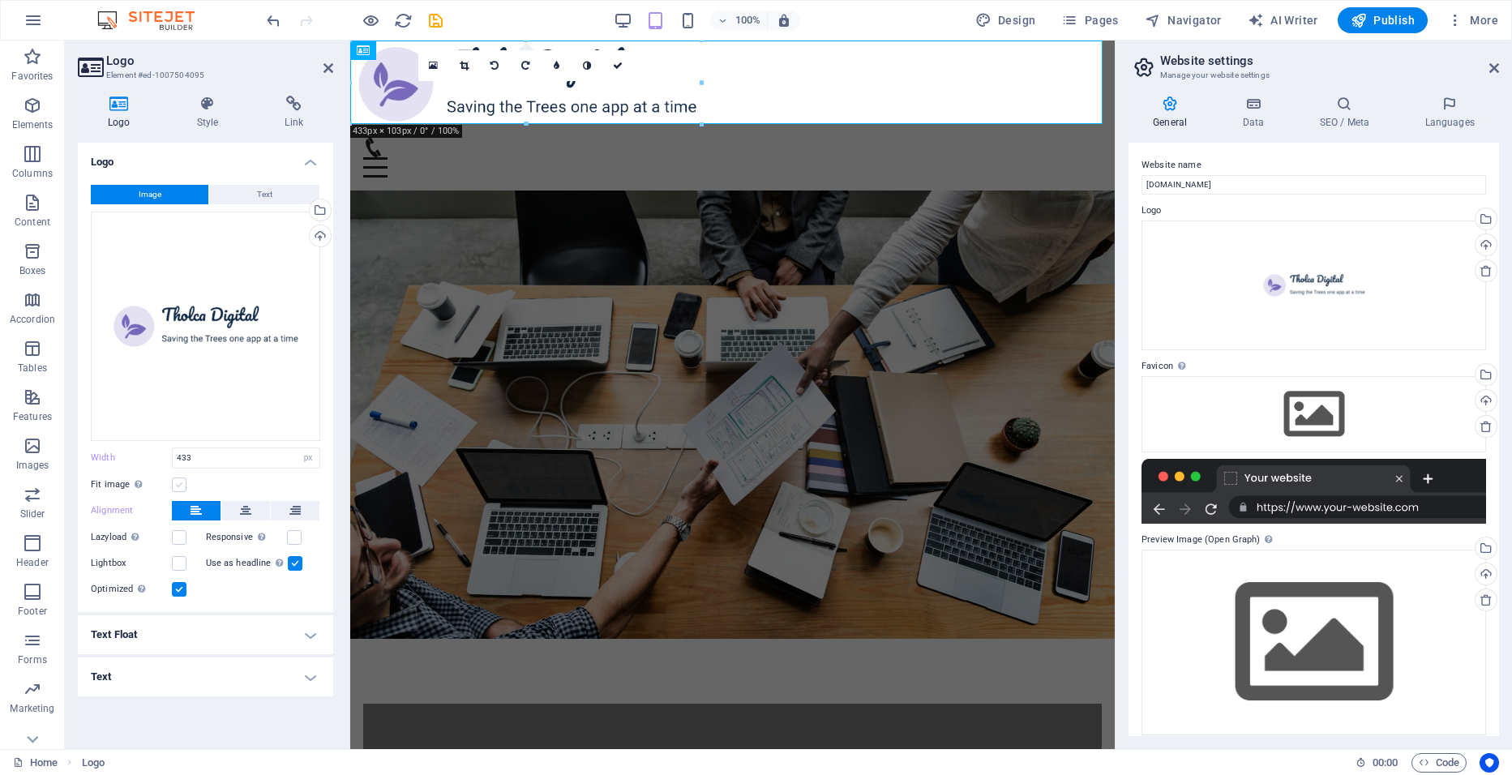
click at [178, 483] on label at bounding box center [179, 484] width 15 height 15
click at [0, 0] on input "Fit image Automatically fit image to a fixed width and height" at bounding box center [0, 0] width 0 height 0
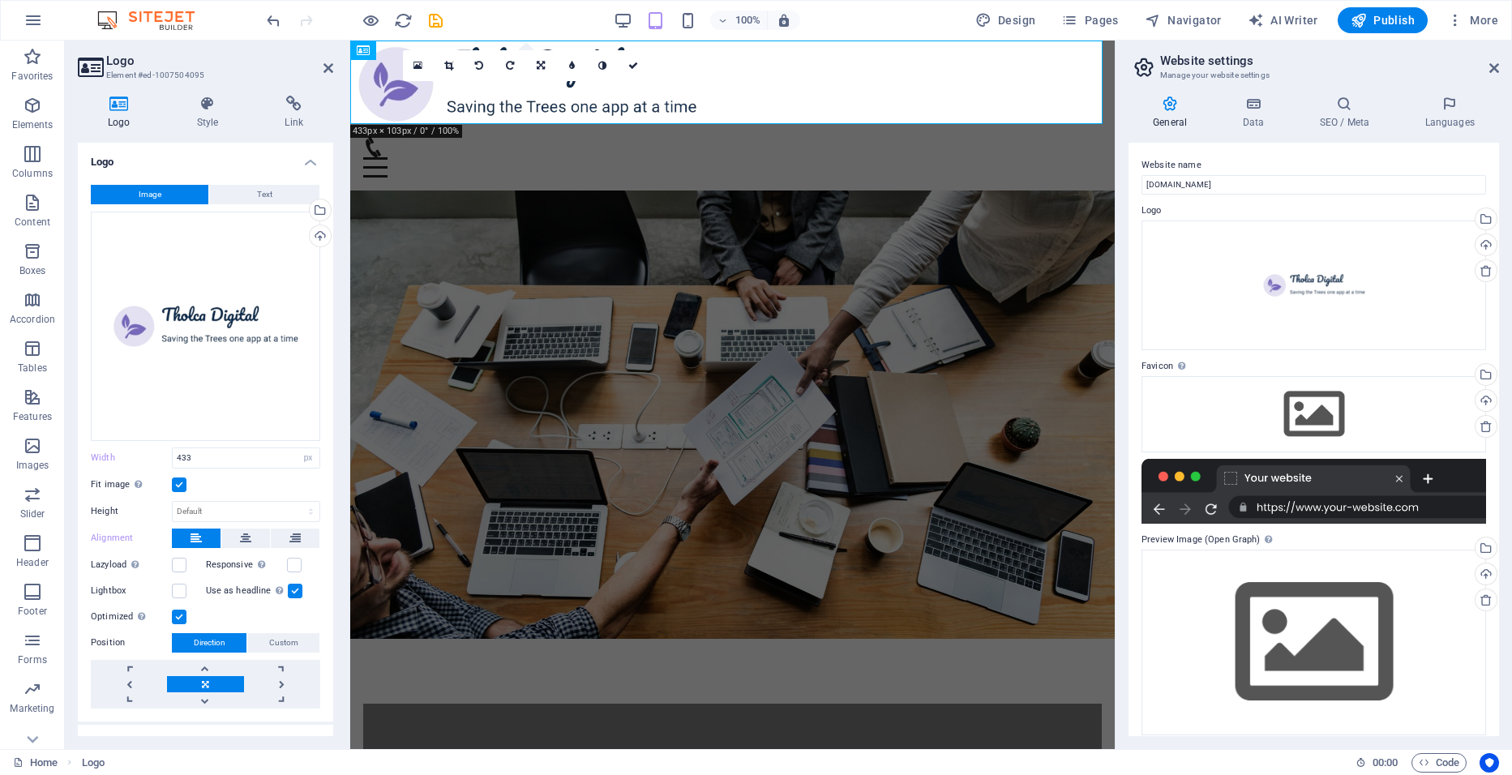
click at [178, 483] on label at bounding box center [179, 484] width 15 height 15
click at [0, 0] on input "Fit image Automatically fit image to a fixed width and height" at bounding box center [0, 0] width 0 height 0
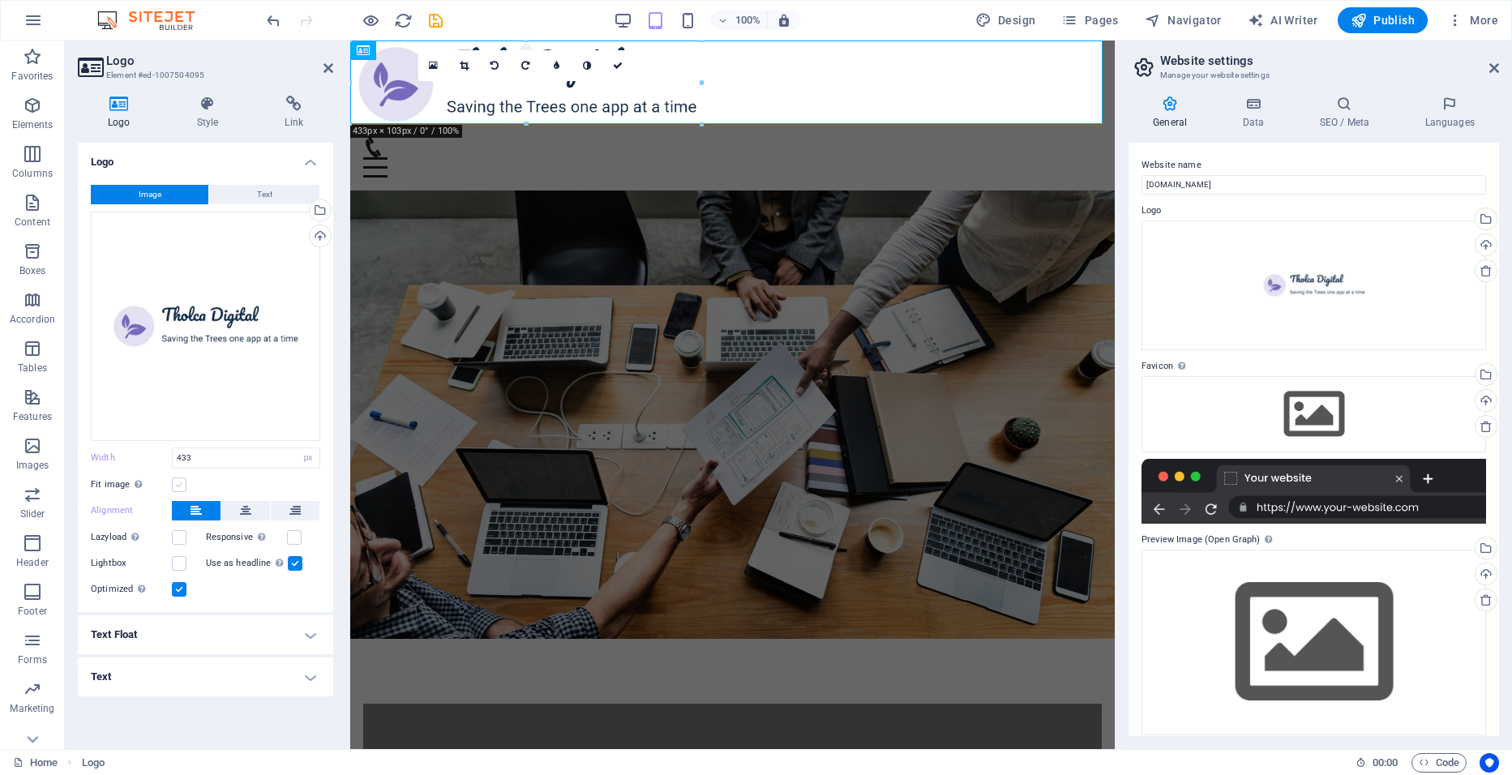
click at [178, 483] on label at bounding box center [179, 484] width 15 height 15
click at [0, 0] on input "Fit image Automatically fit image to a fixed width and height" at bounding box center [0, 0] width 0 height 0
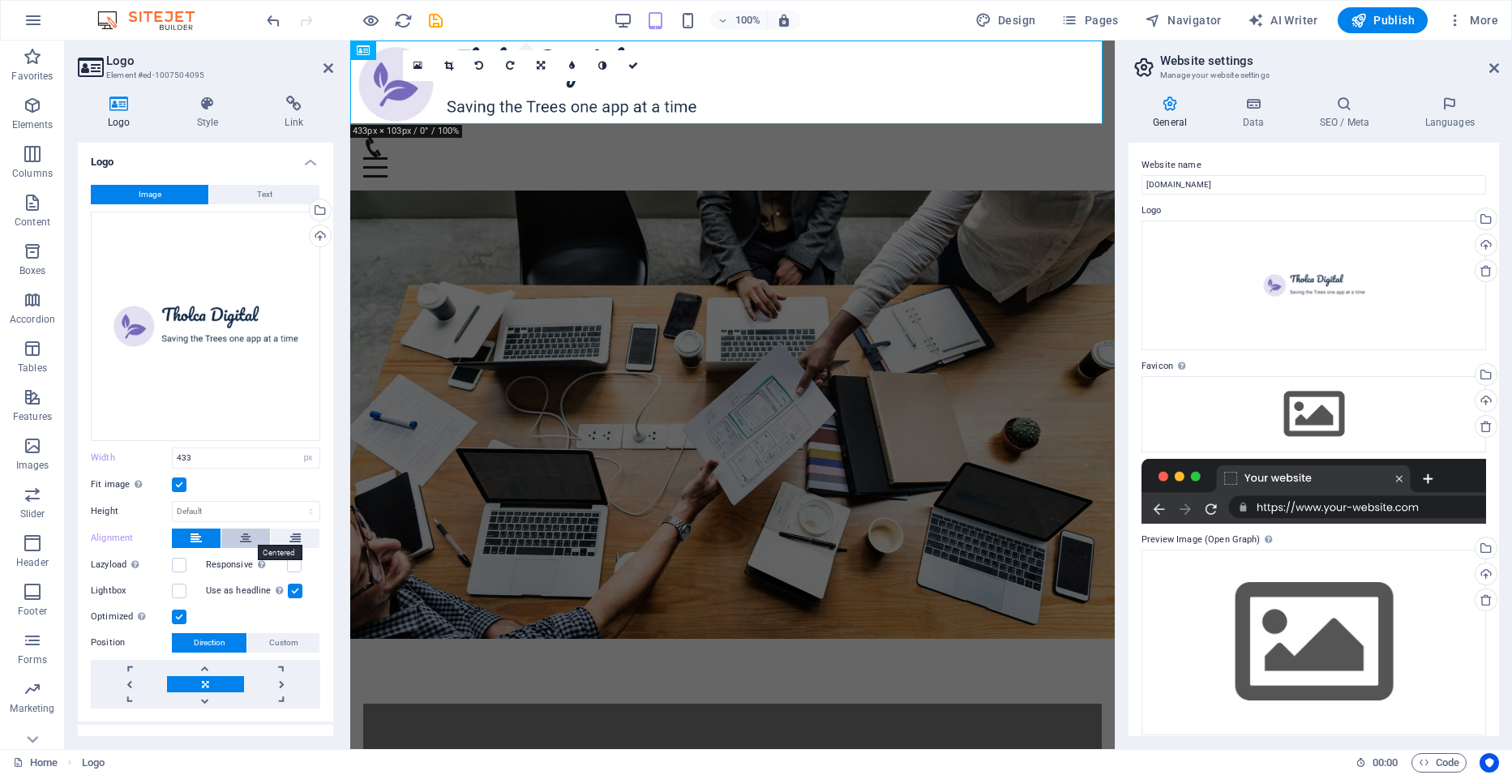
click at [243, 529] on icon at bounding box center [245, 538] width 11 height 19
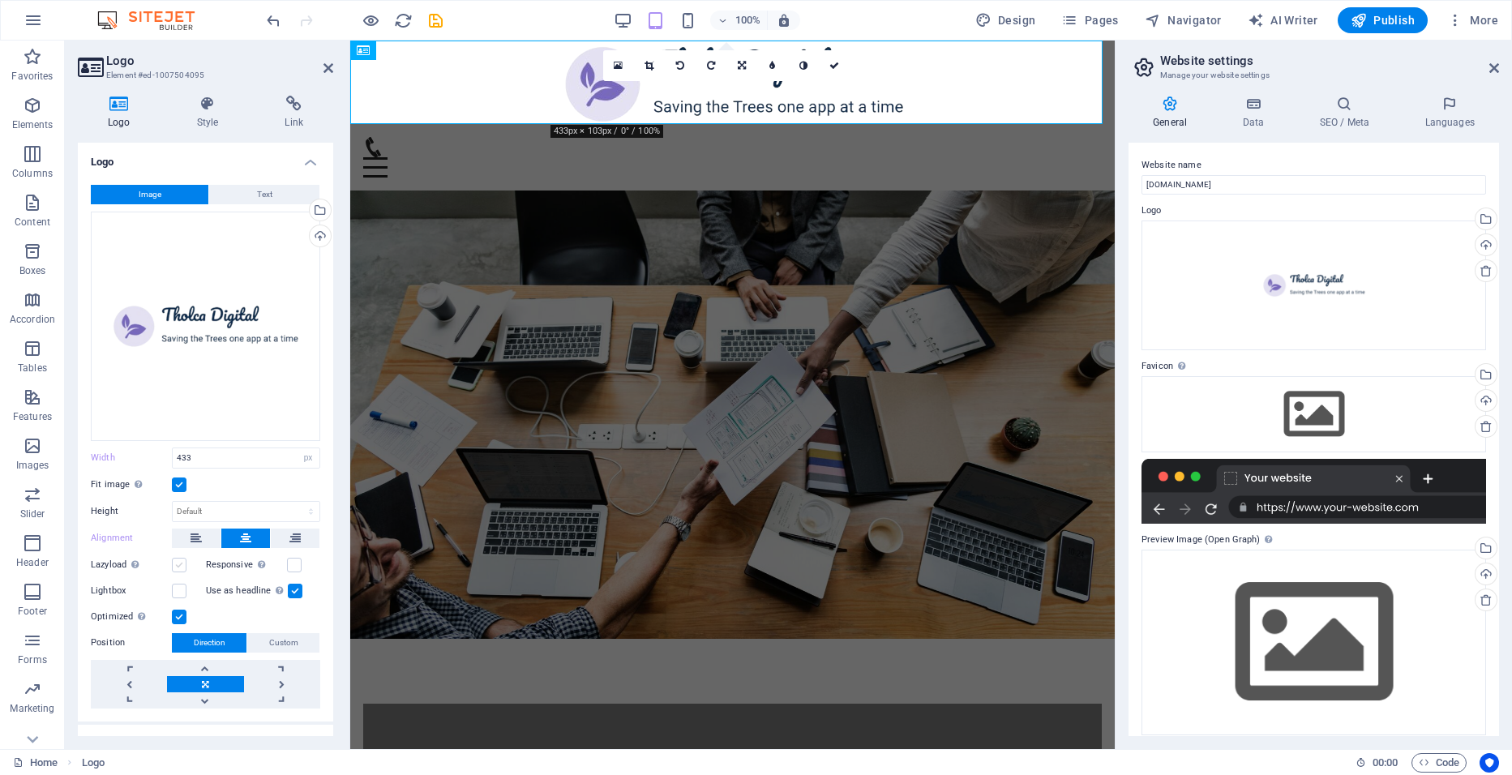
click at [182, 562] on label at bounding box center [179, 565] width 15 height 15
click at [0, 0] on input "Lazyload Loading images after the page loads improves page speed." at bounding box center [0, 0] width 0 height 0
click at [182, 562] on label at bounding box center [179, 565] width 15 height 15
click at [0, 0] on input "Lazyload Loading images after the page loads improves page speed." at bounding box center [0, 0] width 0 height 0
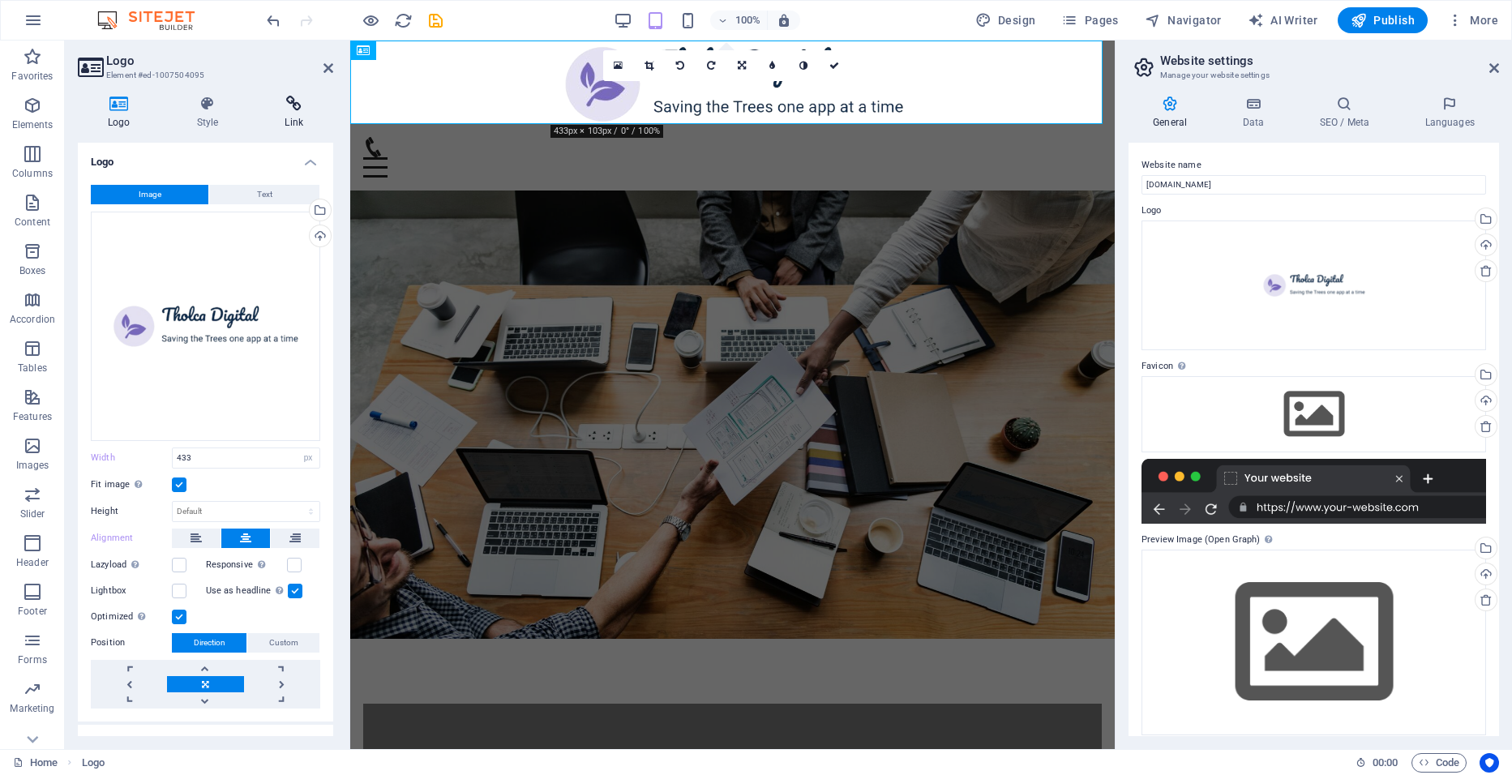
click at [285, 96] on icon at bounding box center [294, 104] width 79 height 16
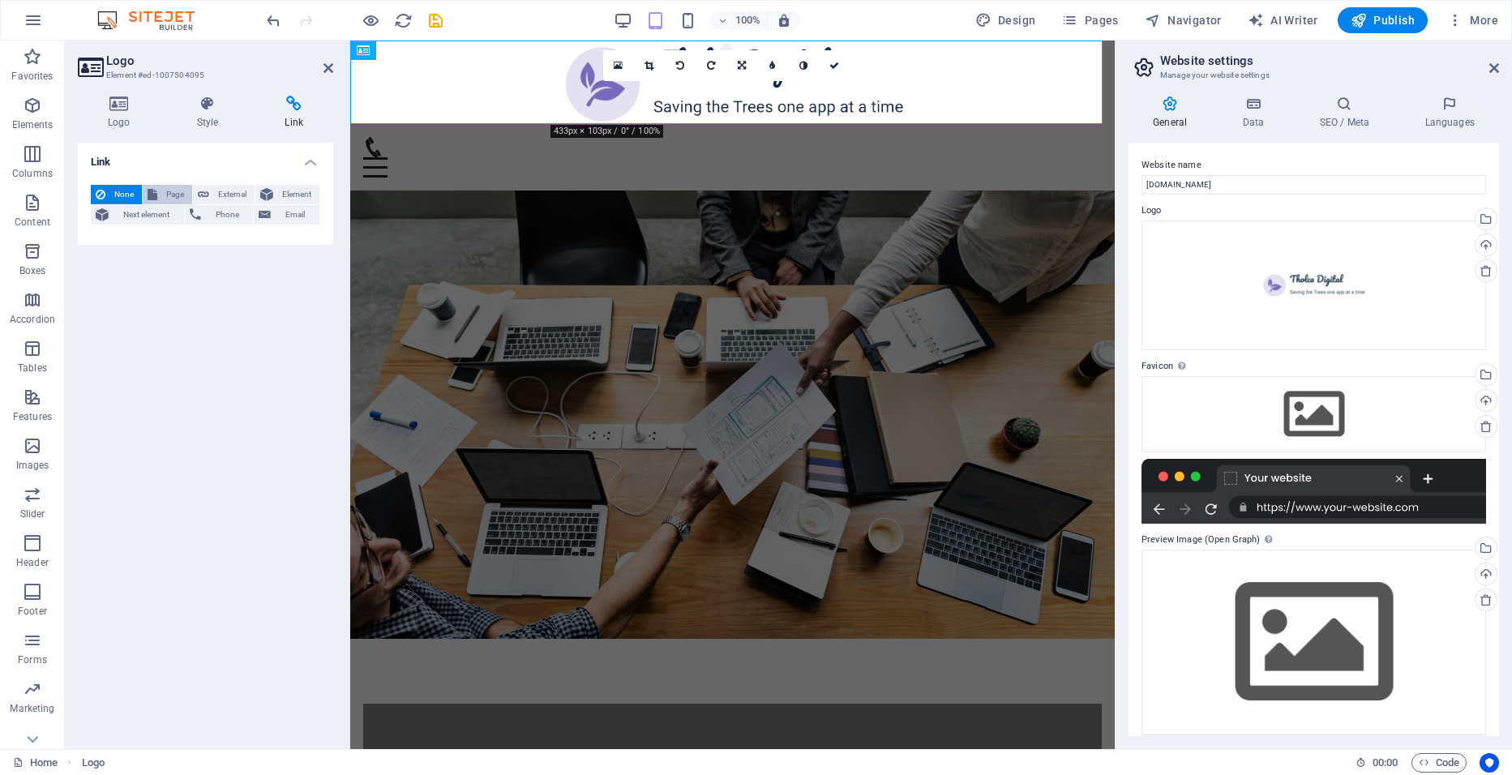
click at [169, 195] on span "Page" at bounding box center [174, 194] width 25 height 19
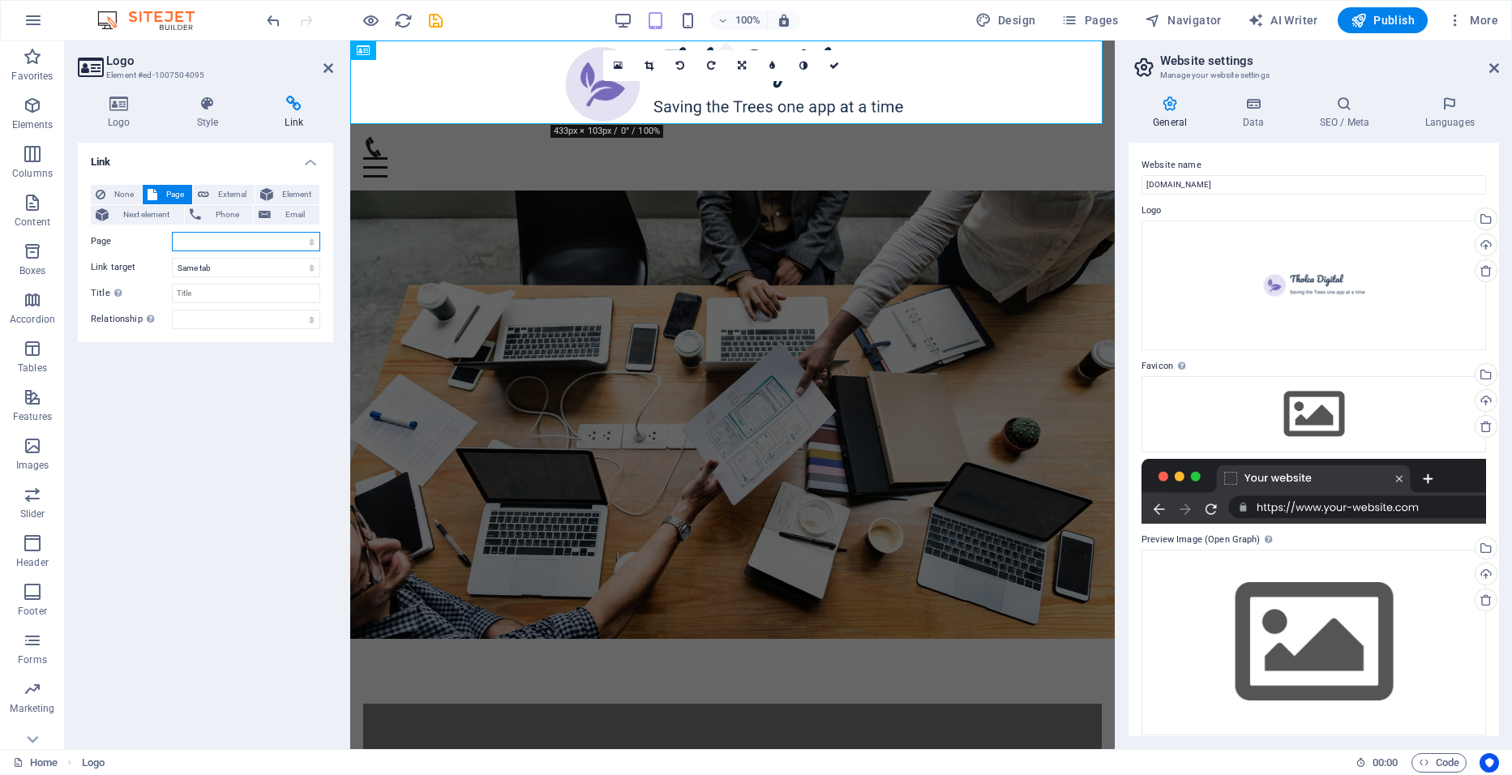
click at [230, 238] on select "Home Subpage Legal Notice Privacy" at bounding box center [246, 241] width 148 height 19
select select "0"
click at [172, 232] on select "Home Subpage Legal Notice Privacy" at bounding box center [246, 241] width 148 height 19
click at [234, 269] on select "New tab Same tab Overlay" at bounding box center [246, 267] width 148 height 19
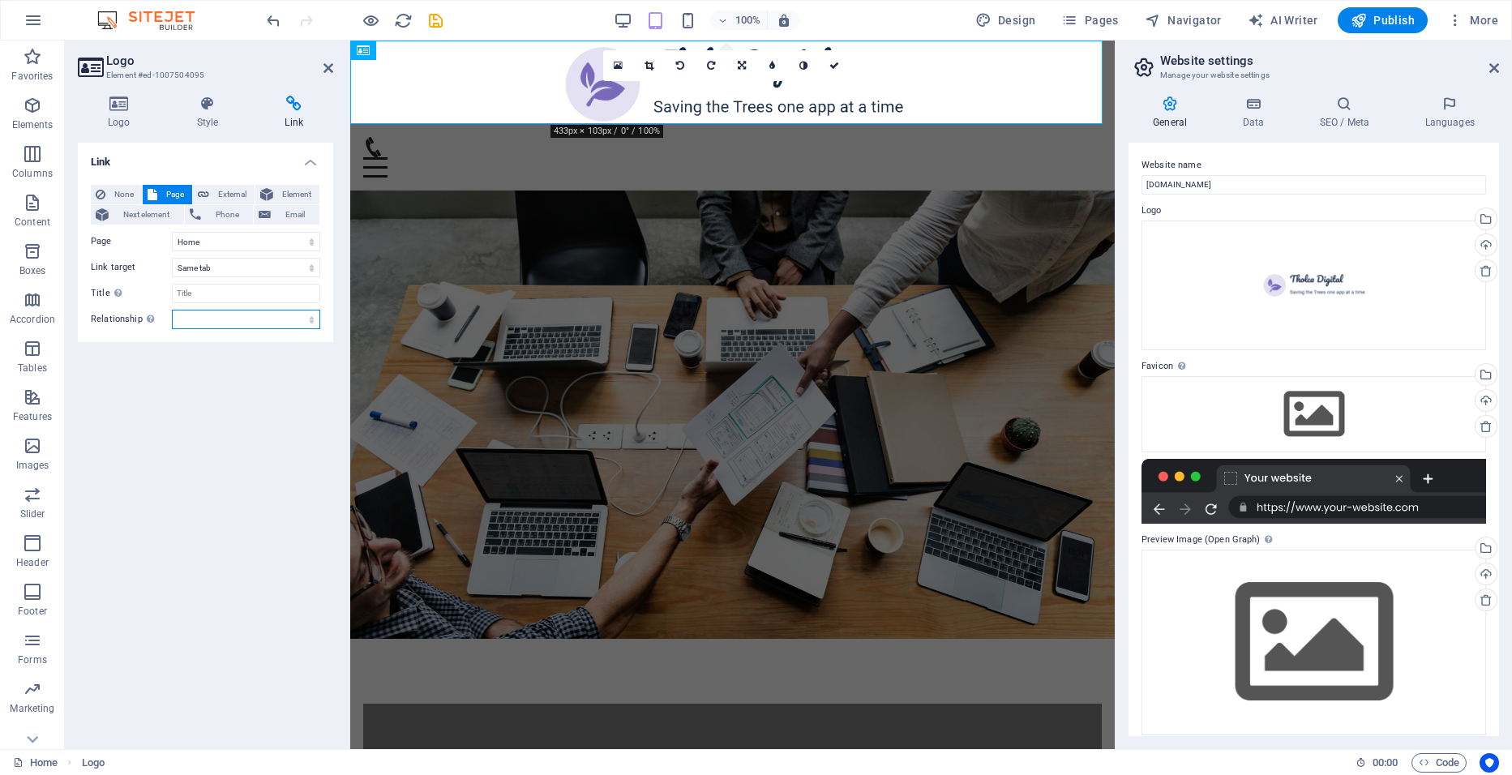
click at [225, 315] on select "alternate author bookmark external help license next nofollow noreferrer noopen…" at bounding box center [246, 319] width 148 height 19
click at [216, 105] on icon at bounding box center [208, 104] width 82 height 16
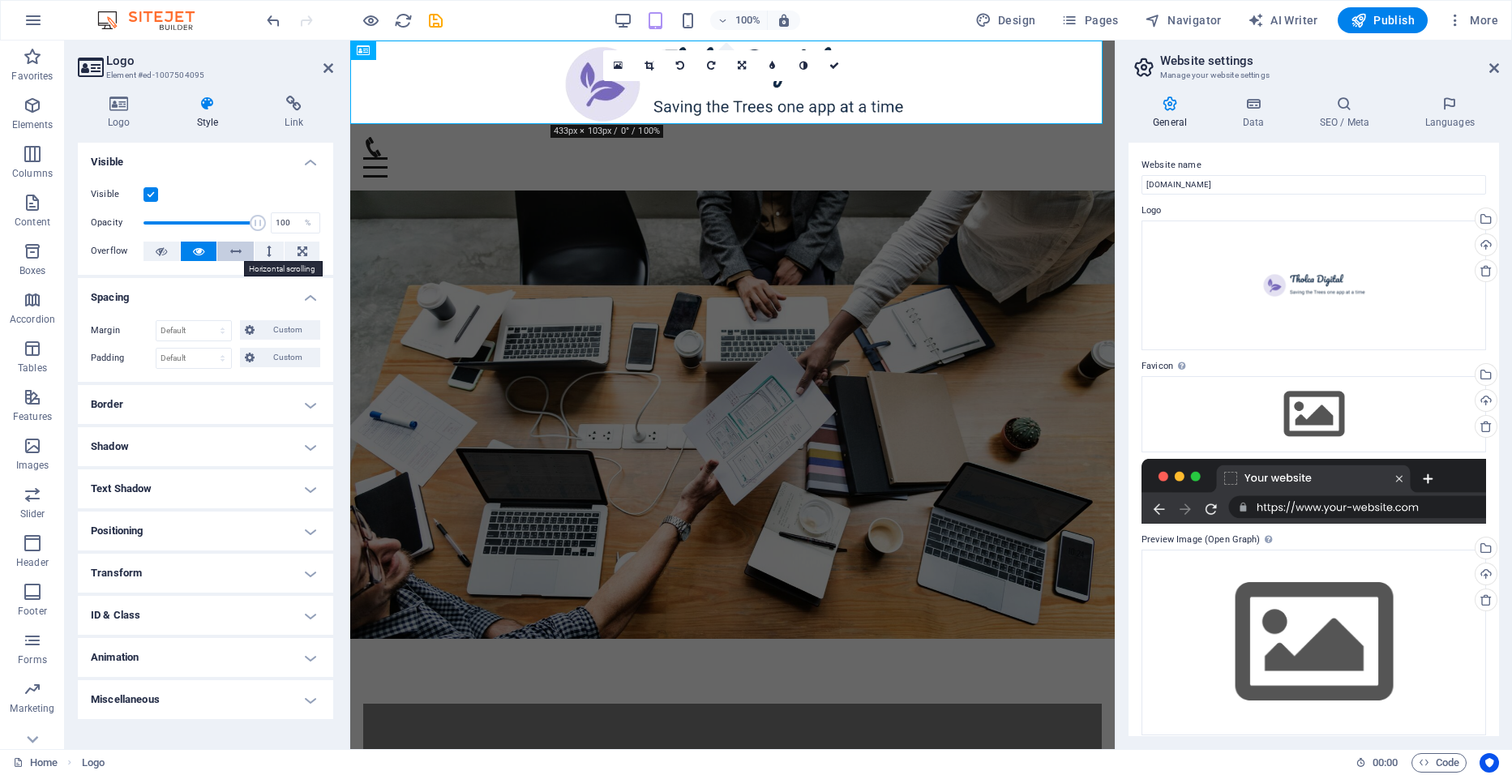
click at [233, 250] on icon at bounding box center [235, 251] width 11 height 19
click at [182, 249] on button at bounding box center [199, 251] width 36 height 19
click at [279, 251] on button at bounding box center [270, 251] width 30 height 19
click at [204, 255] on button at bounding box center [199, 251] width 36 height 19
click at [185, 404] on h4 "Border" at bounding box center [205, 404] width 255 height 39
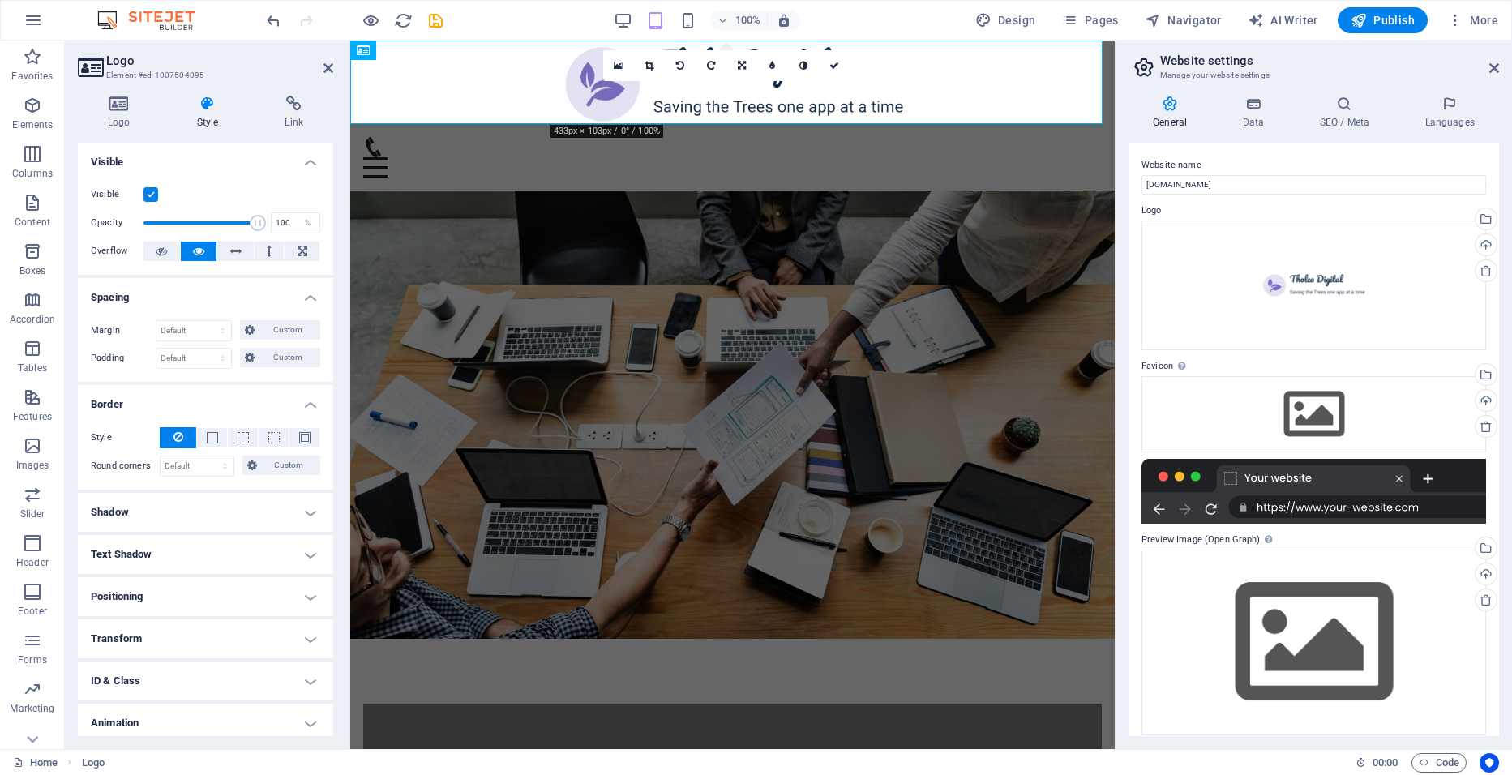
click at [185, 404] on h4 "Border" at bounding box center [205, 399] width 255 height 29
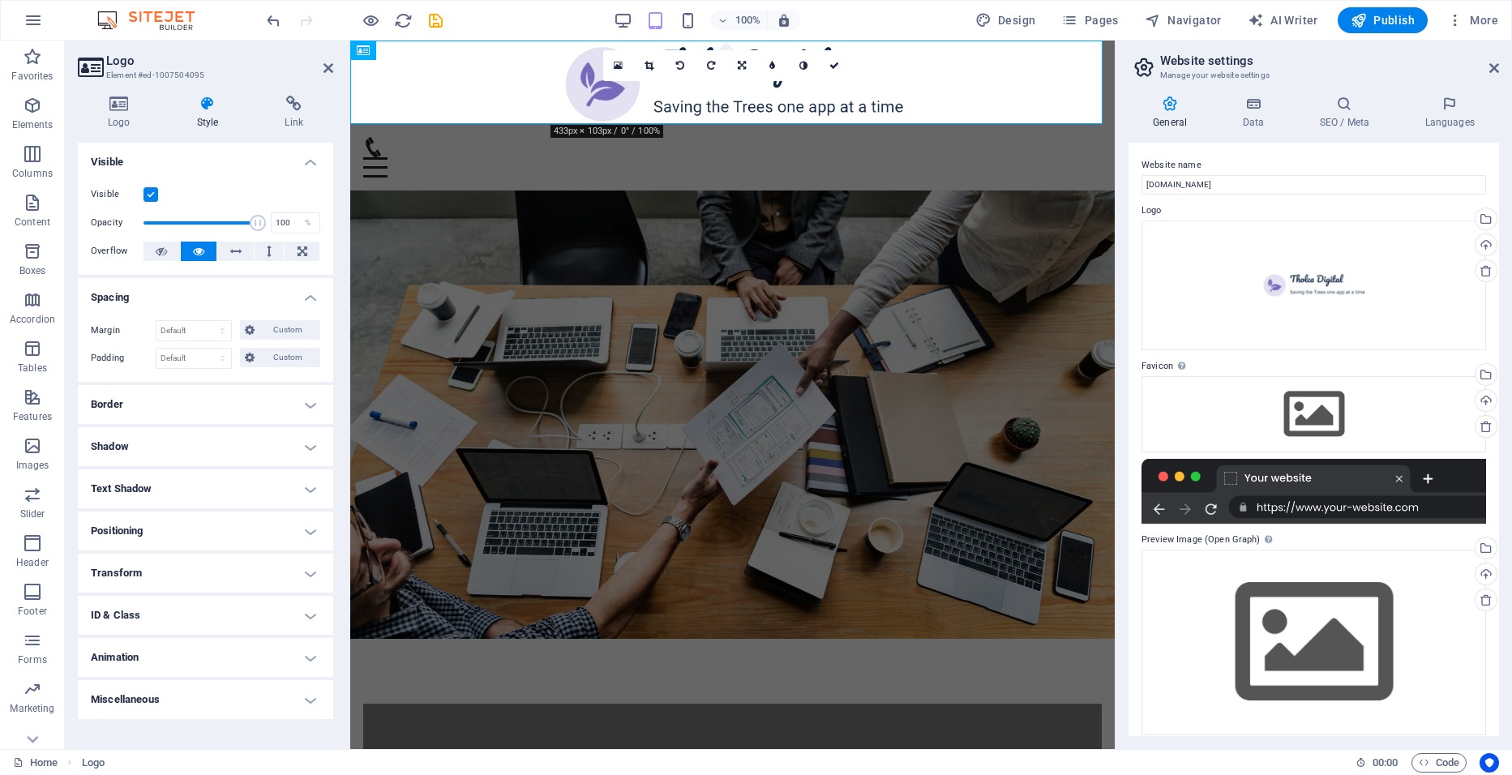
click at [215, 153] on h4 "Visible" at bounding box center [205, 157] width 255 height 29
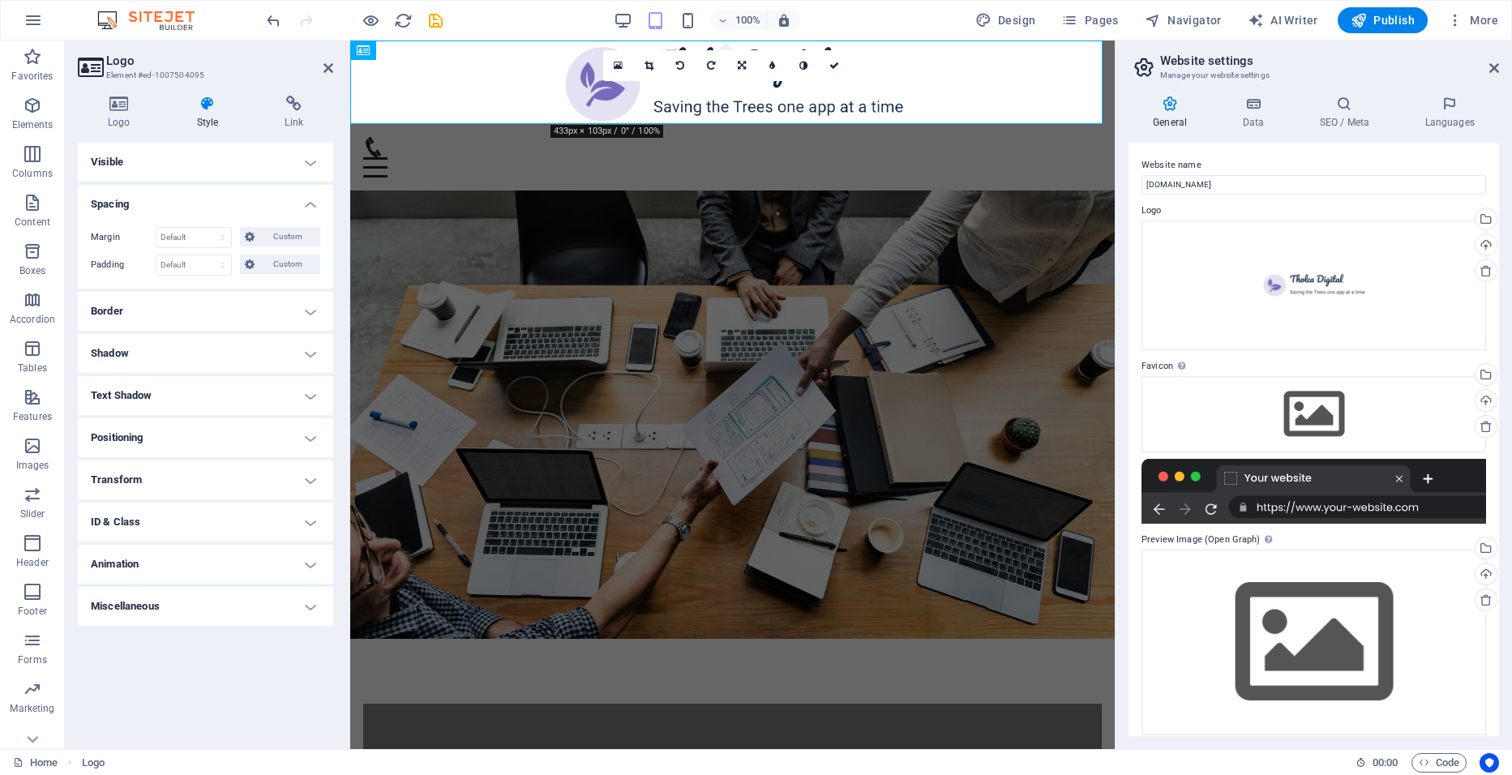
click at [212, 427] on h4 "Positioning" at bounding box center [205, 437] width 255 height 39
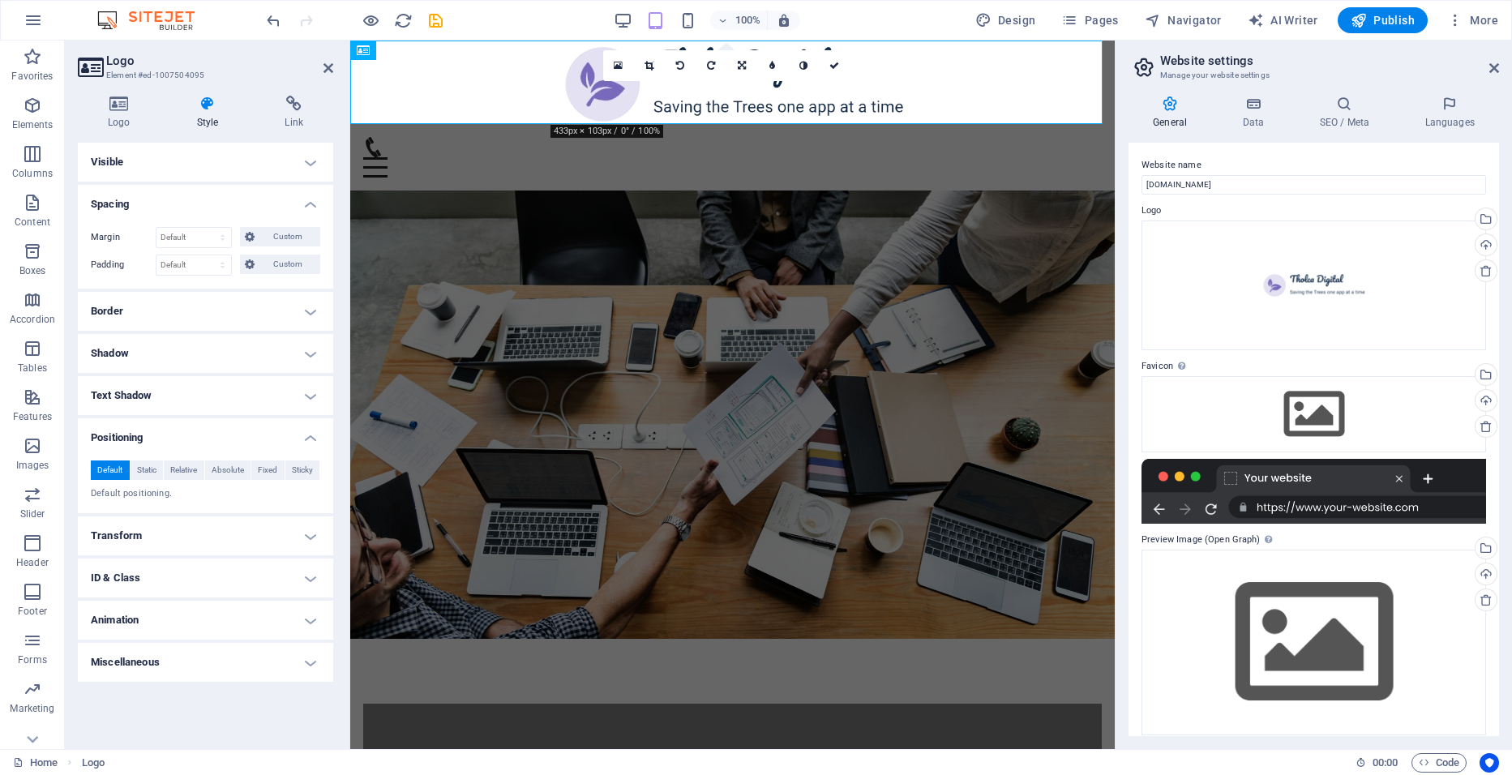
click at [222, 538] on h4 "Transform" at bounding box center [205, 535] width 255 height 39
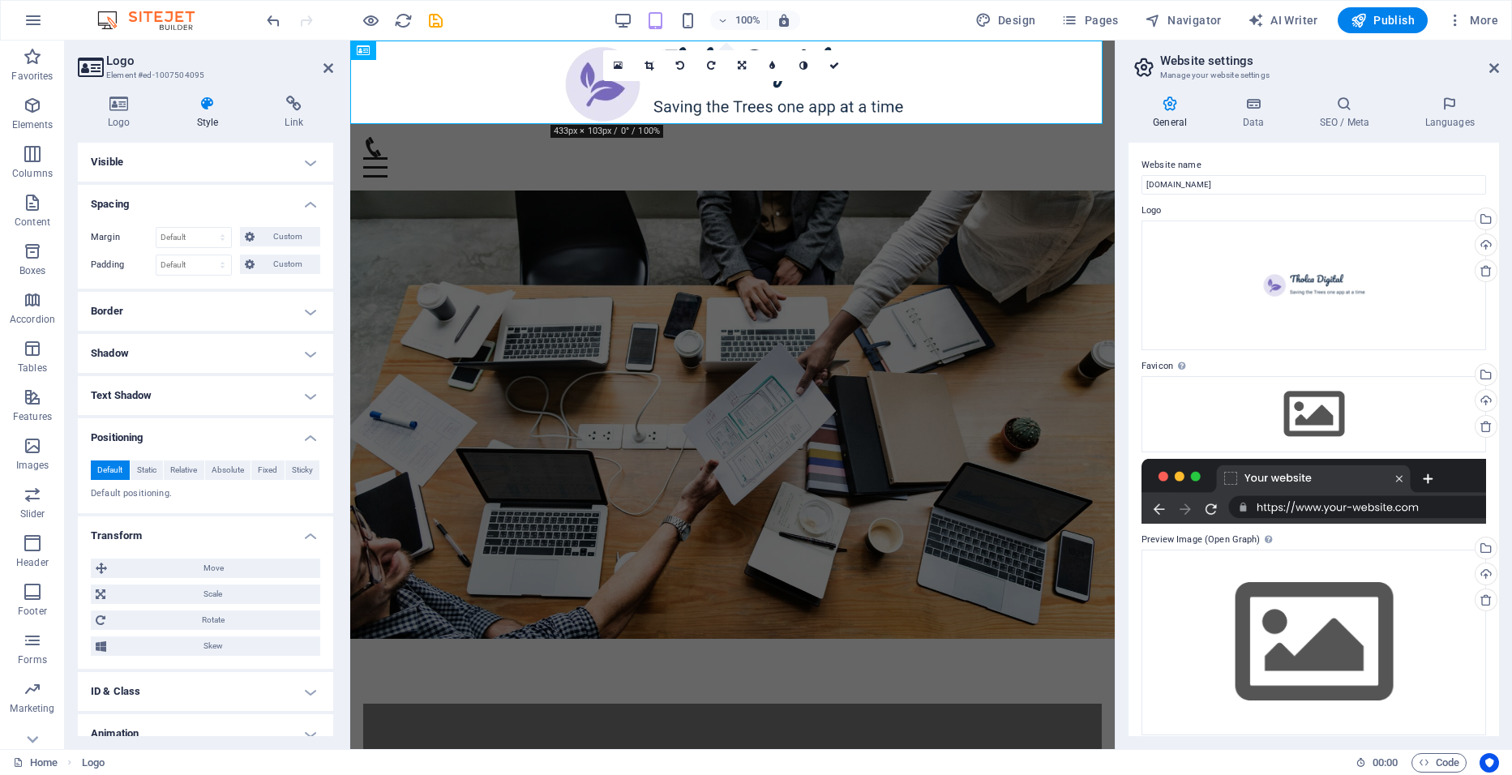
click at [222, 537] on h4 "Transform" at bounding box center [205, 530] width 255 height 29
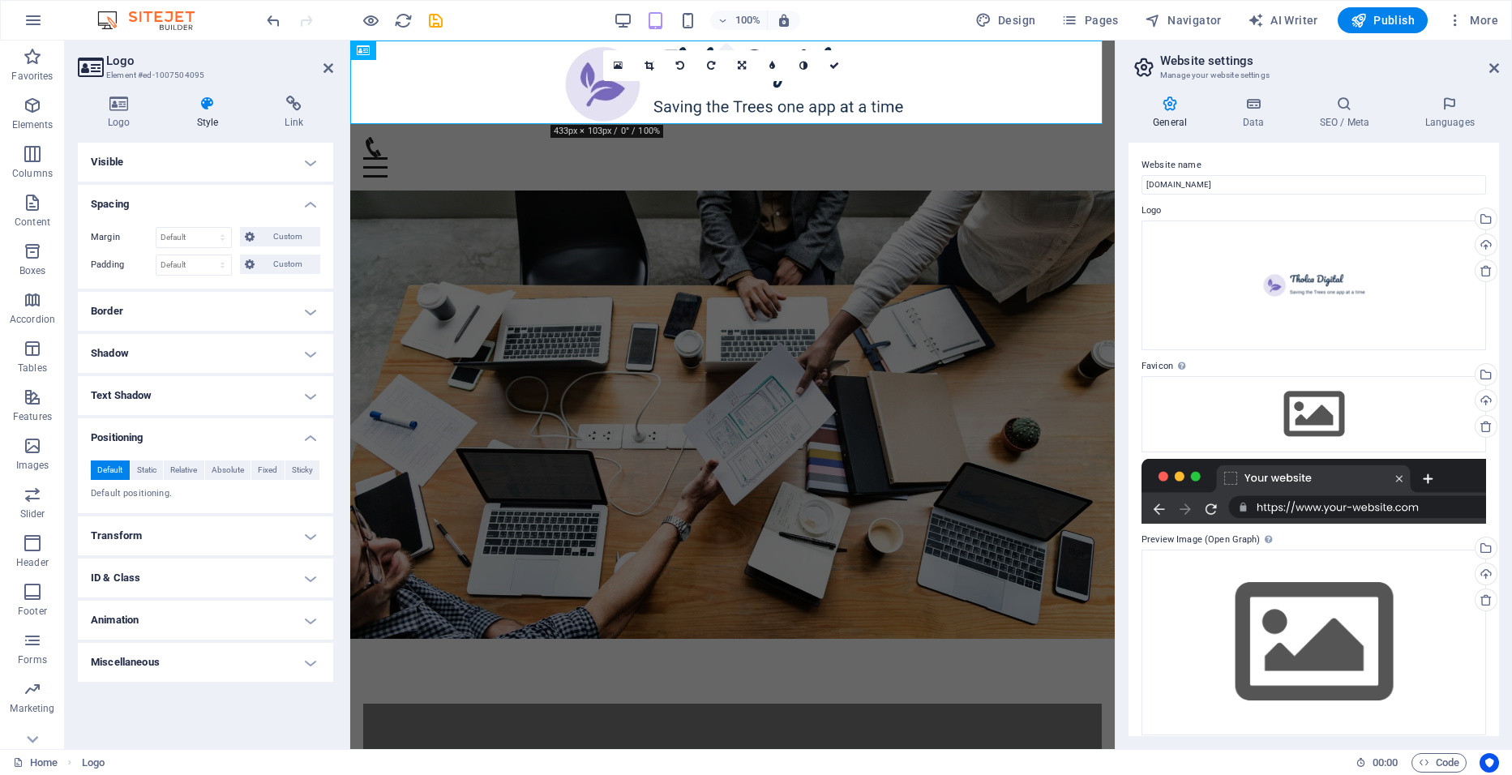
click at [208, 573] on h4 "ID & Class" at bounding box center [205, 578] width 255 height 39
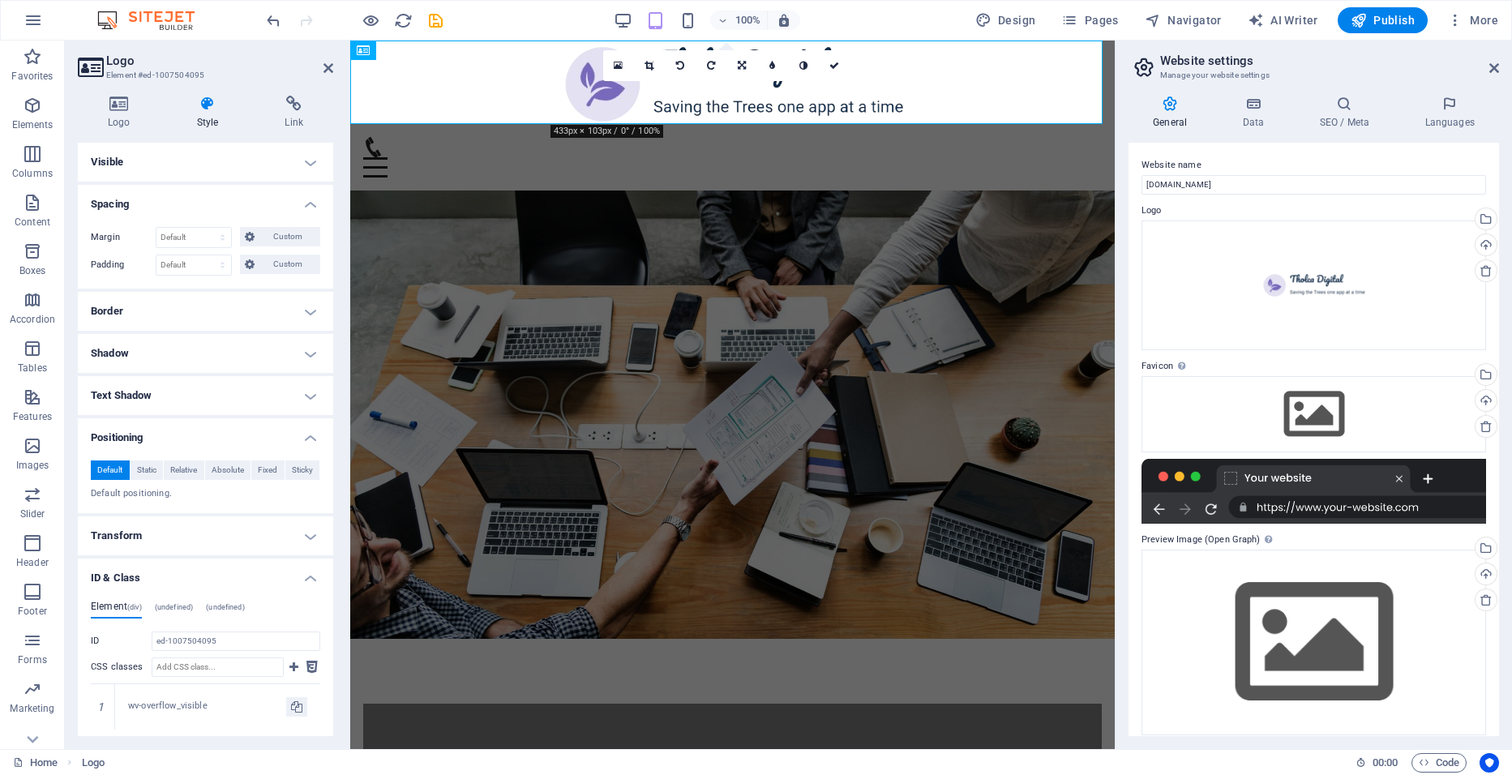
click at [208, 573] on h4 "ID & Class" at bounding box center [205, 573] width 255 height 29
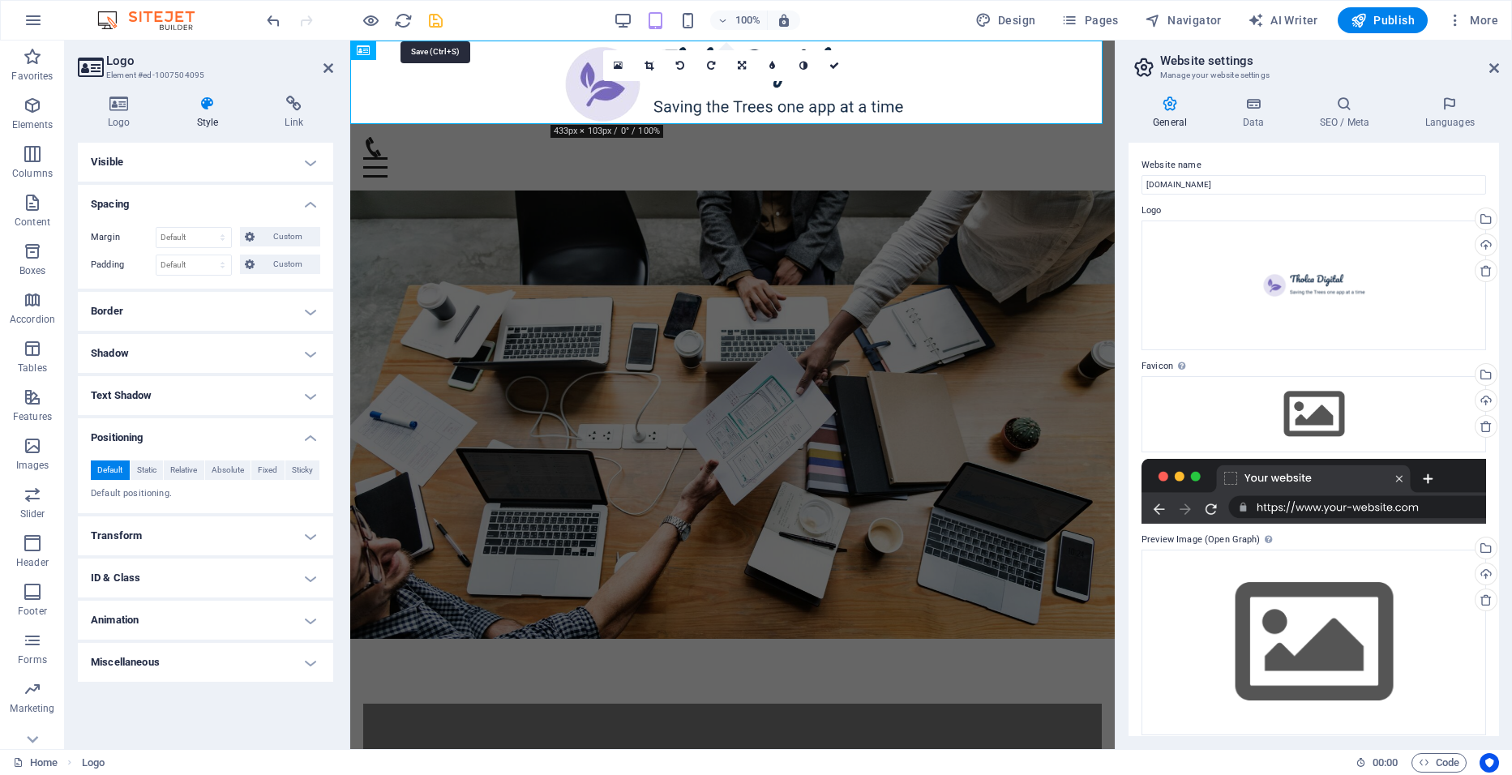
click at [433, 15] on icon "save" at bounding box center [435, 20] width 19 height 19
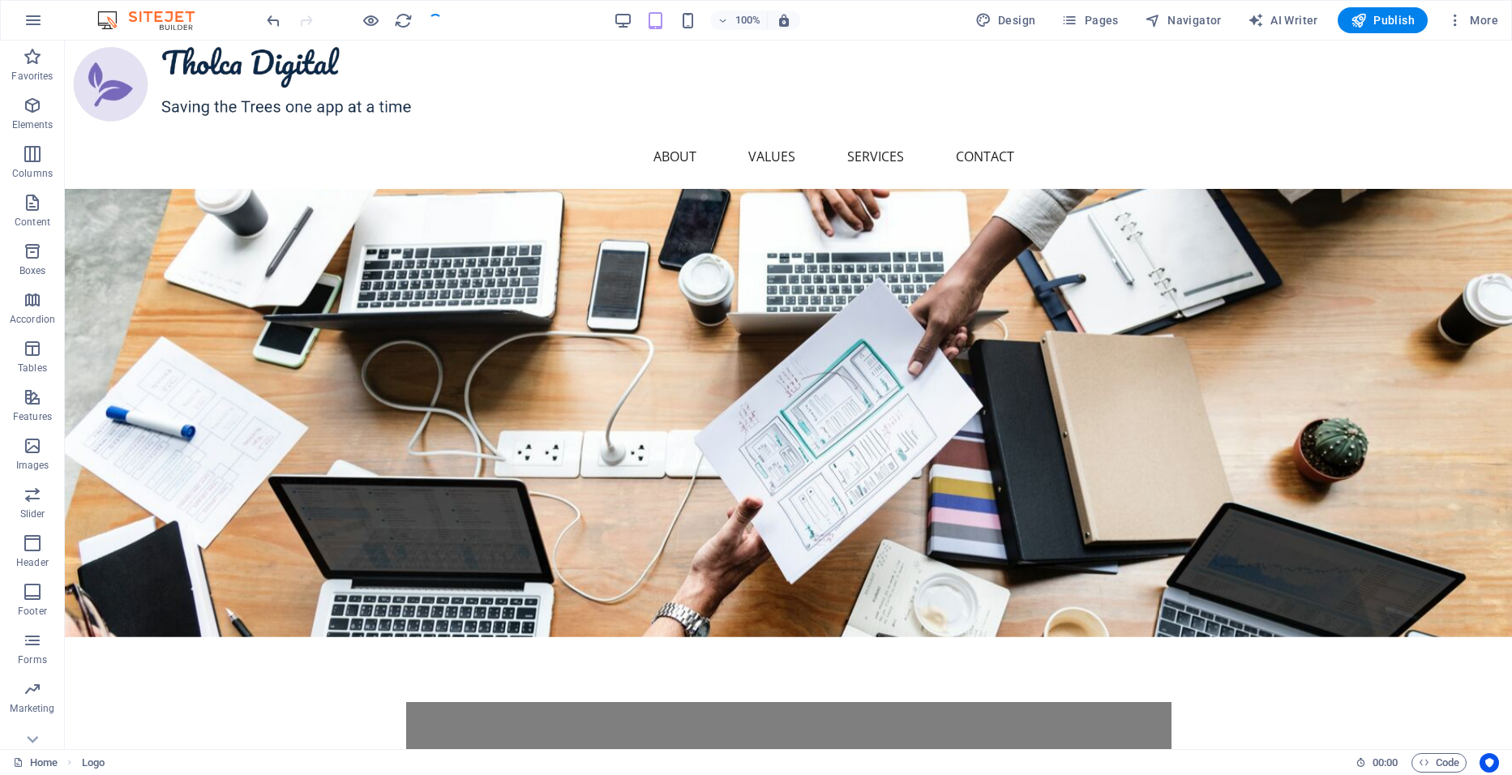
checkbox input "false"
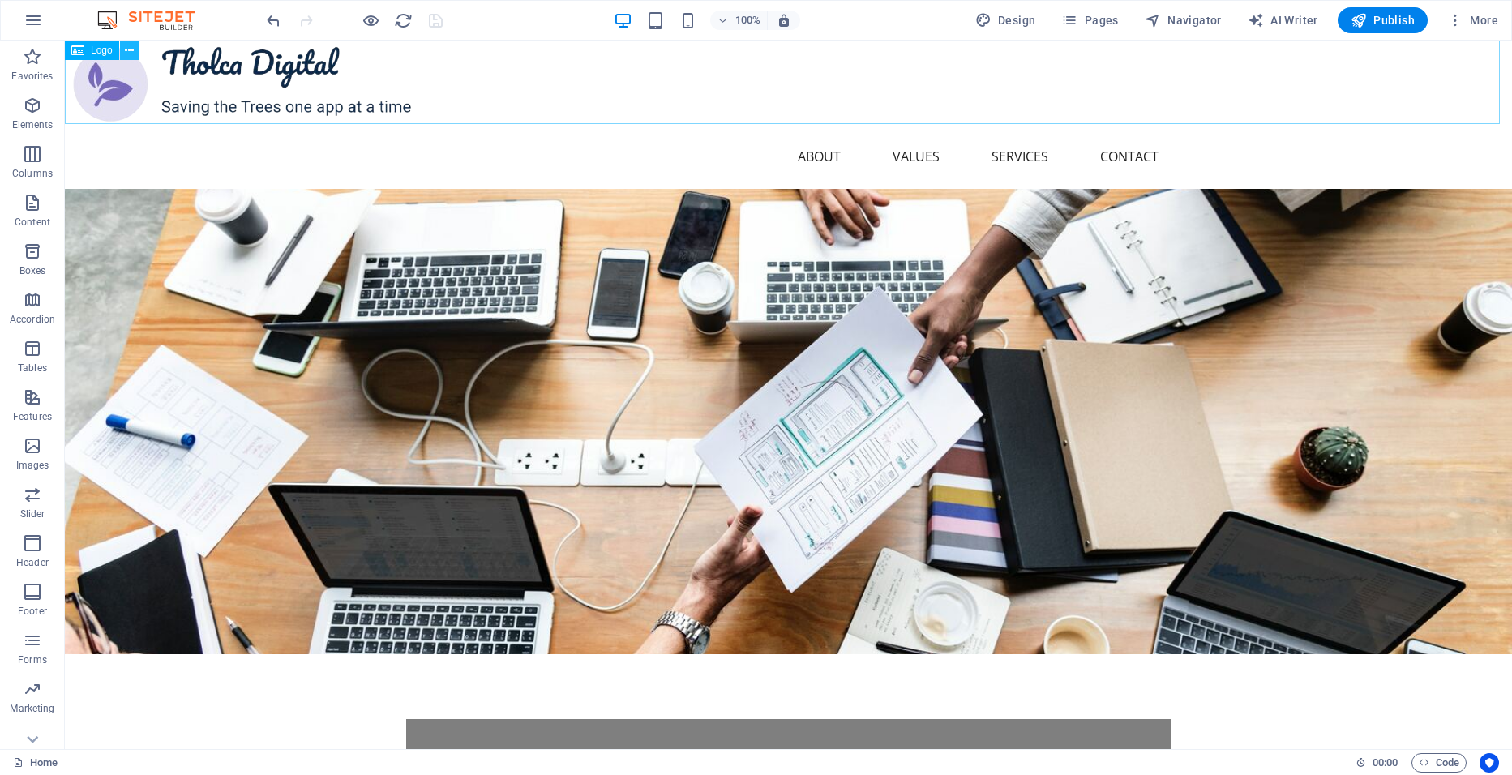
click at [130, 49] on icon at bounding box center [129, 50] width 9 height 17
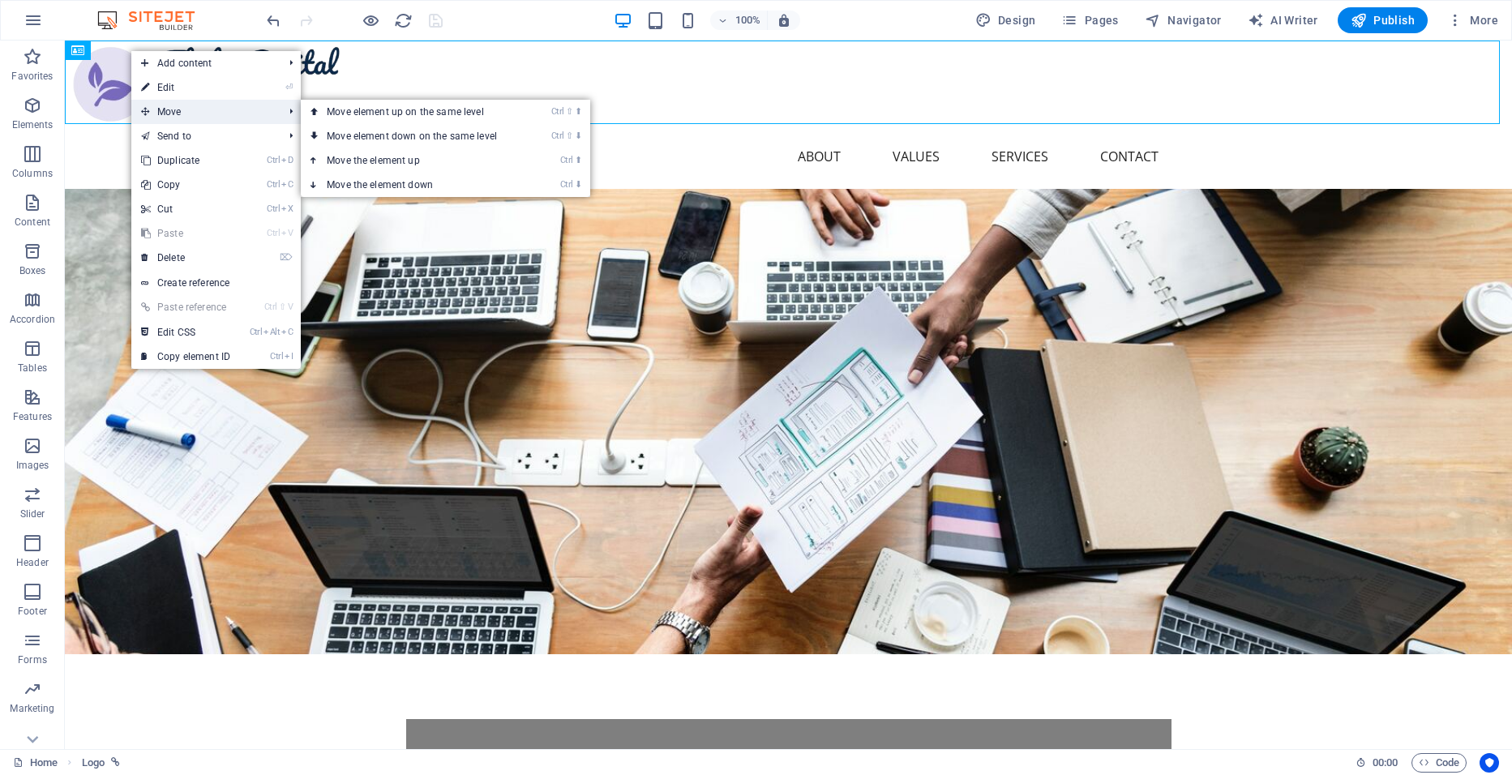
click at [158, 109] on span "Move" at bounding box center [203, 112] width 145 height 24
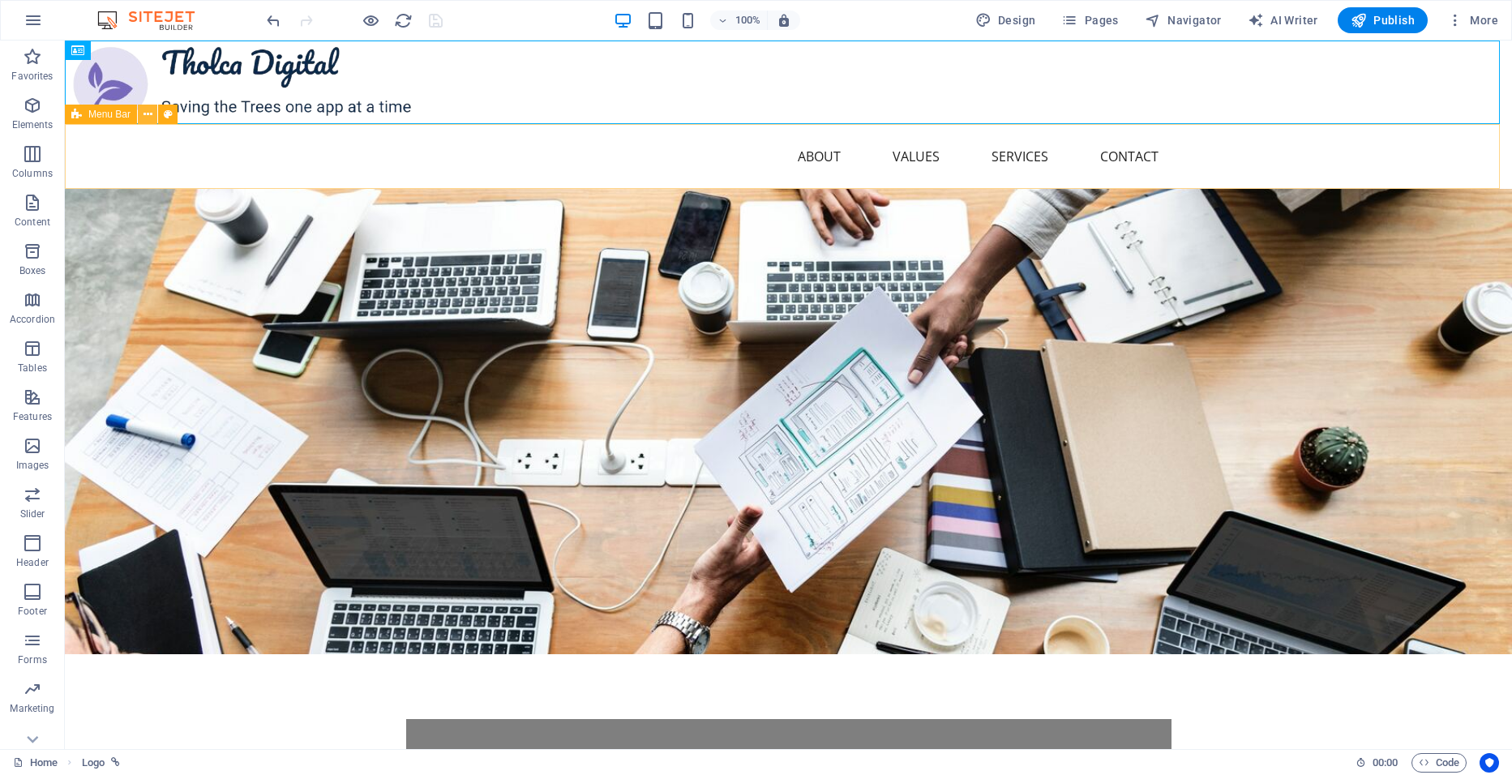
click at [143, 113] on icon at bounding box center [147, 114] width 9 height 17
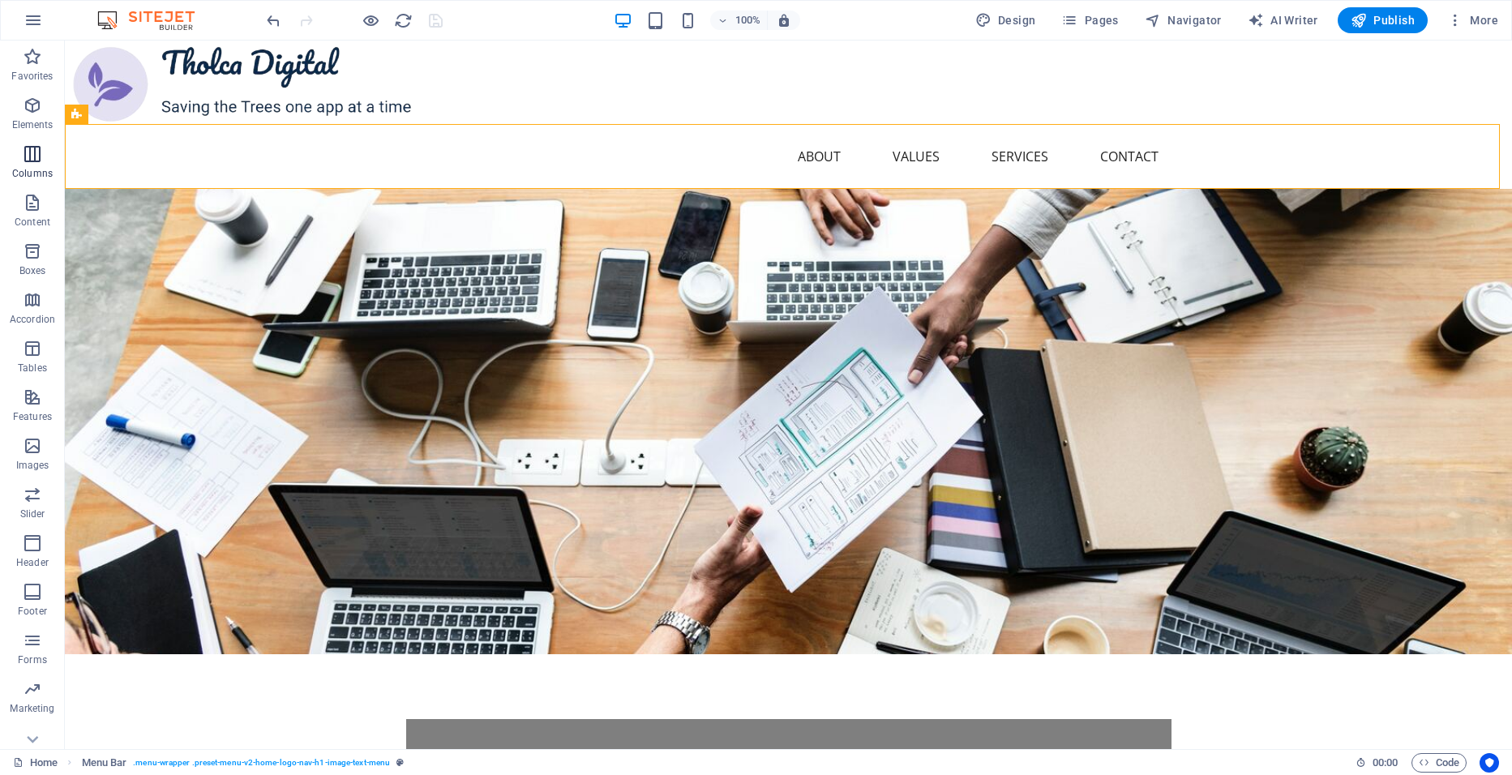
click at [32, 165] on span "Columns" at bounding box center [32, 163] width 65 height 39
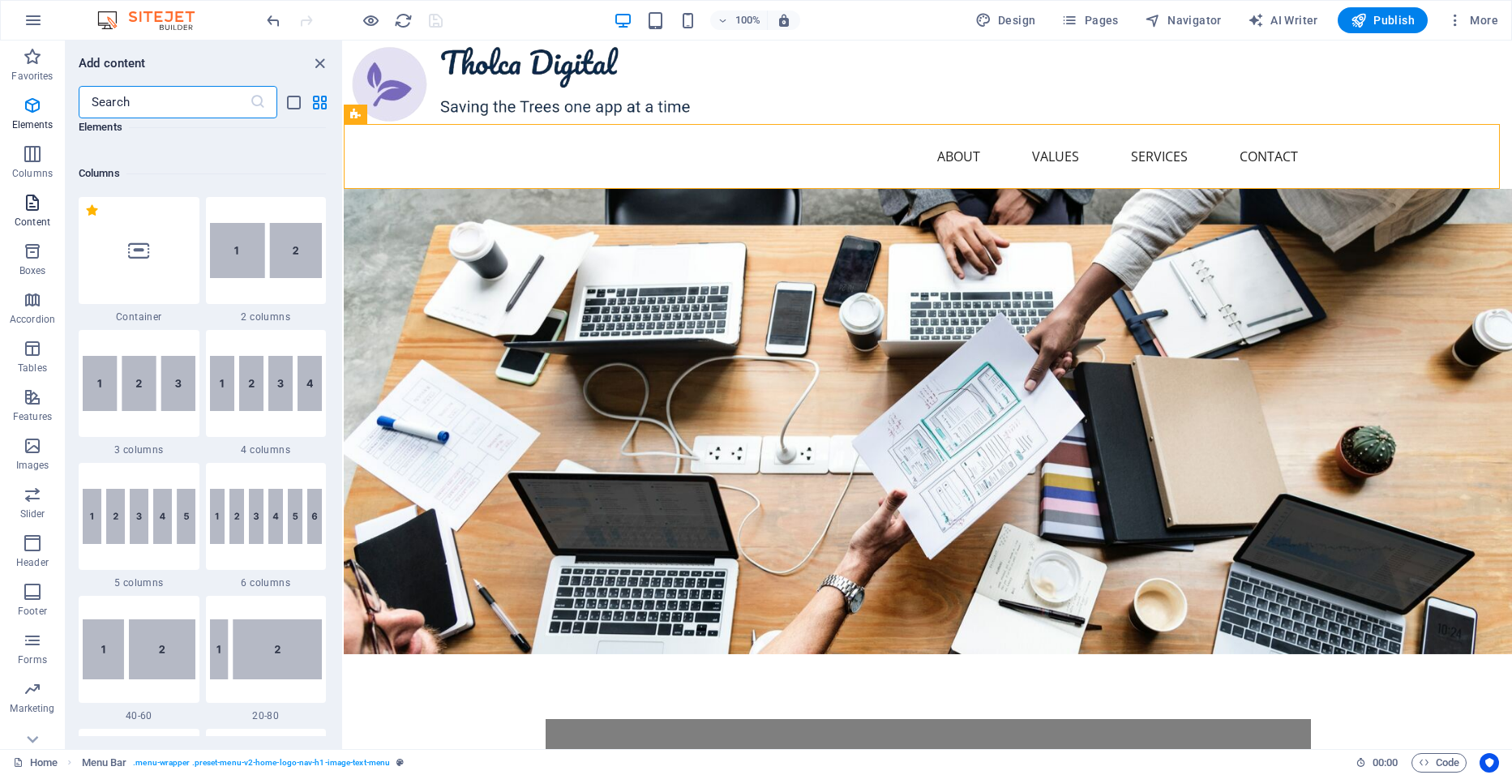
scroll to position [803, 0]
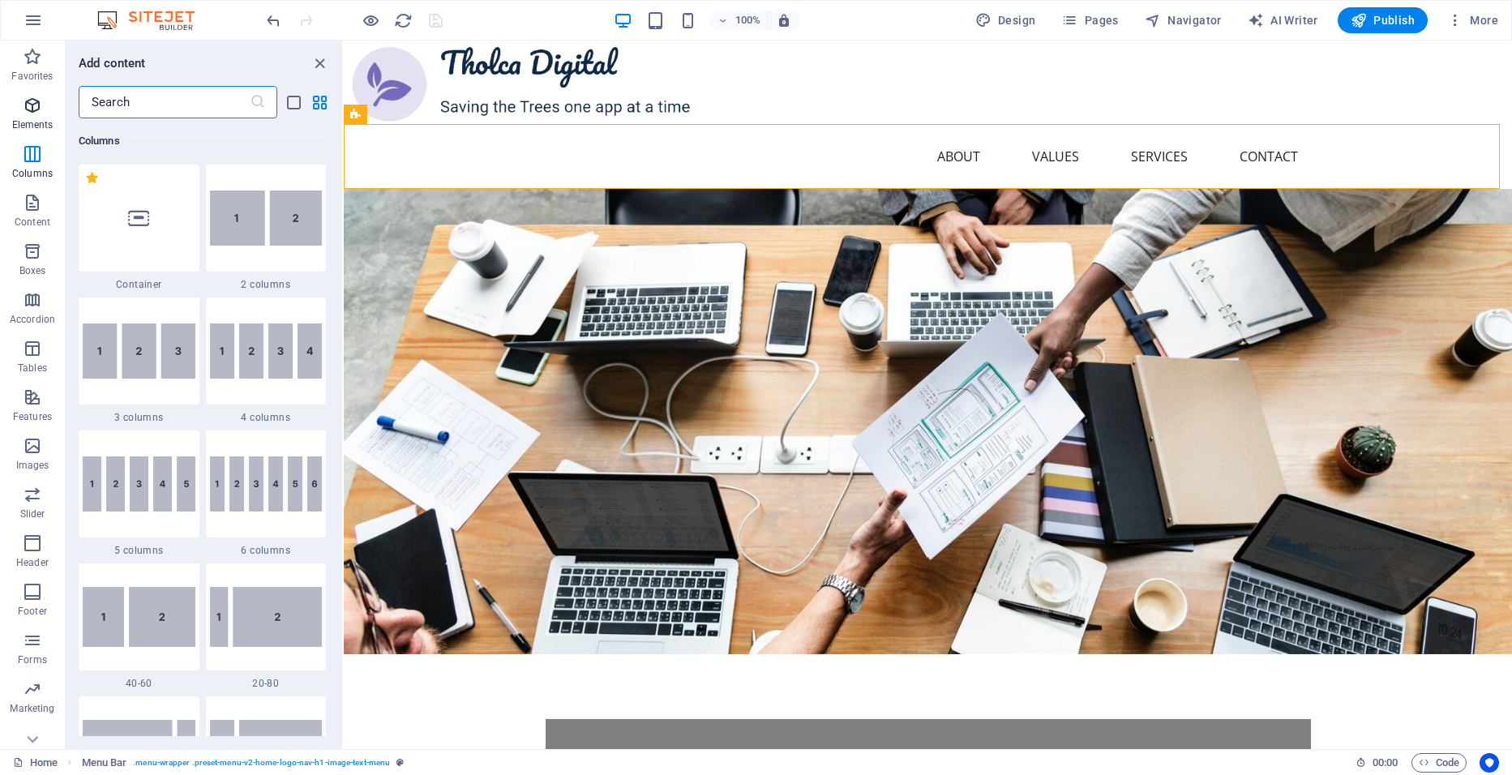
click at [32, 109] on icon "button" at bounding box center [32, 105] width 19 height 19
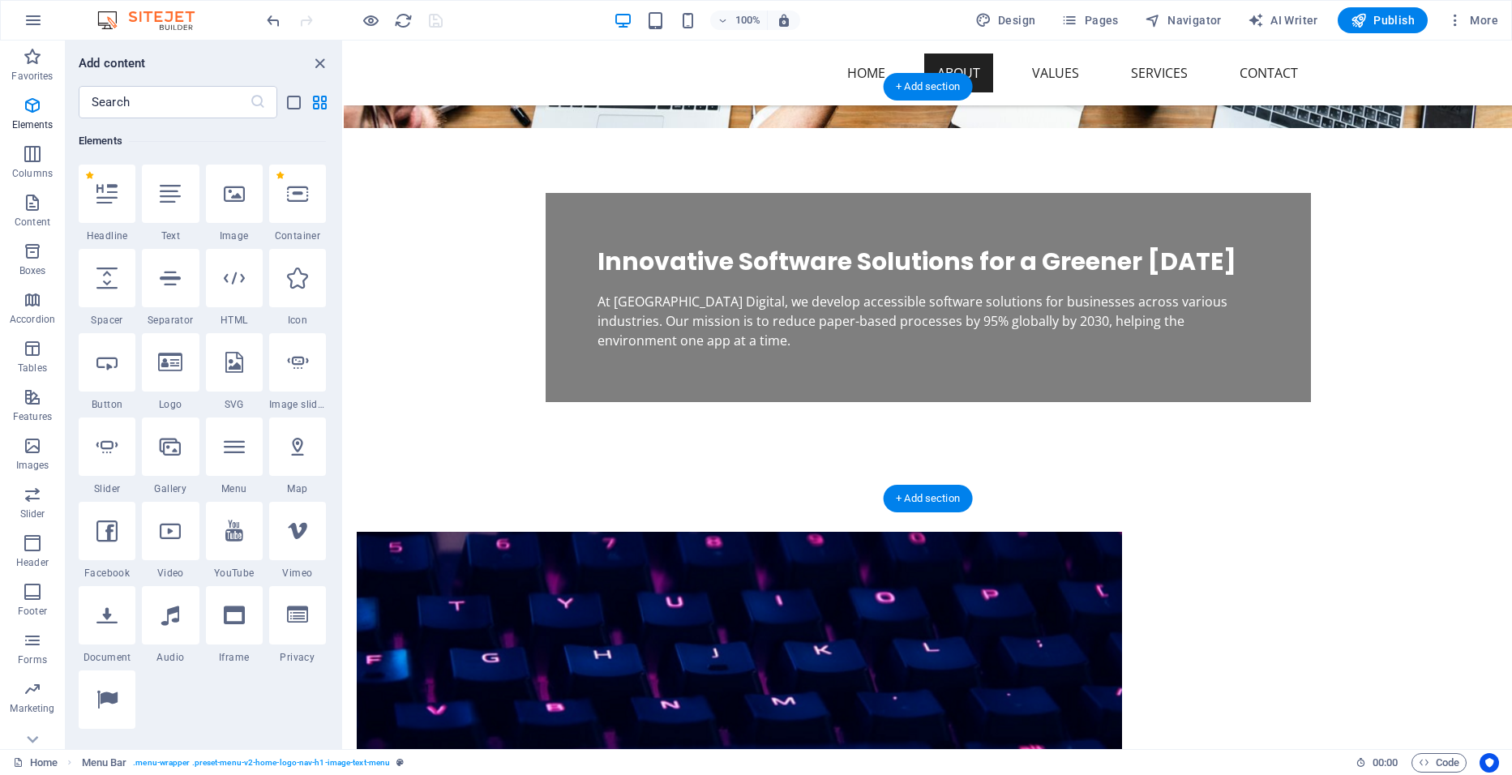
scroll to position [567, 0]
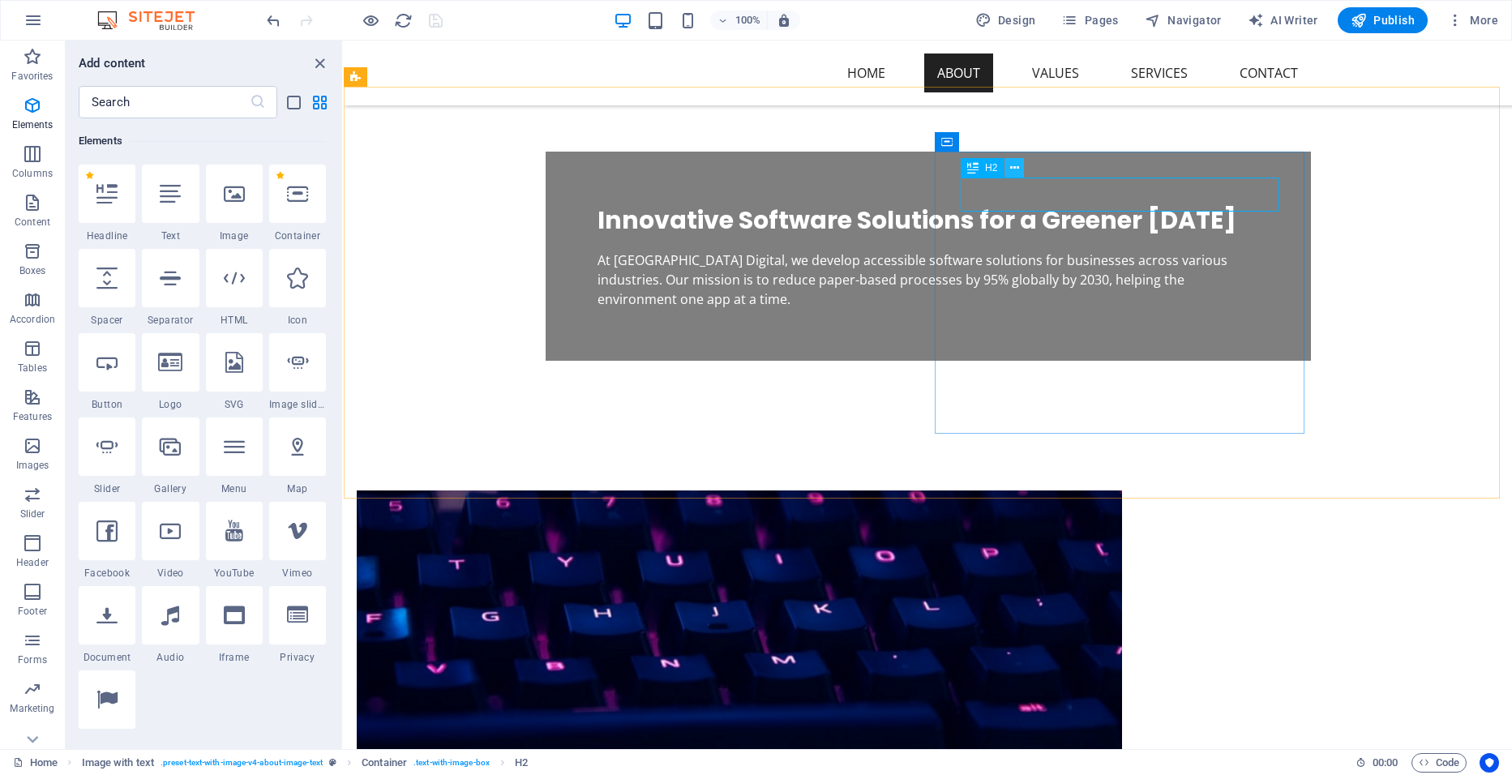
click at [1020, 167] on button at bounding box center [1013, 167] width 19 height 19
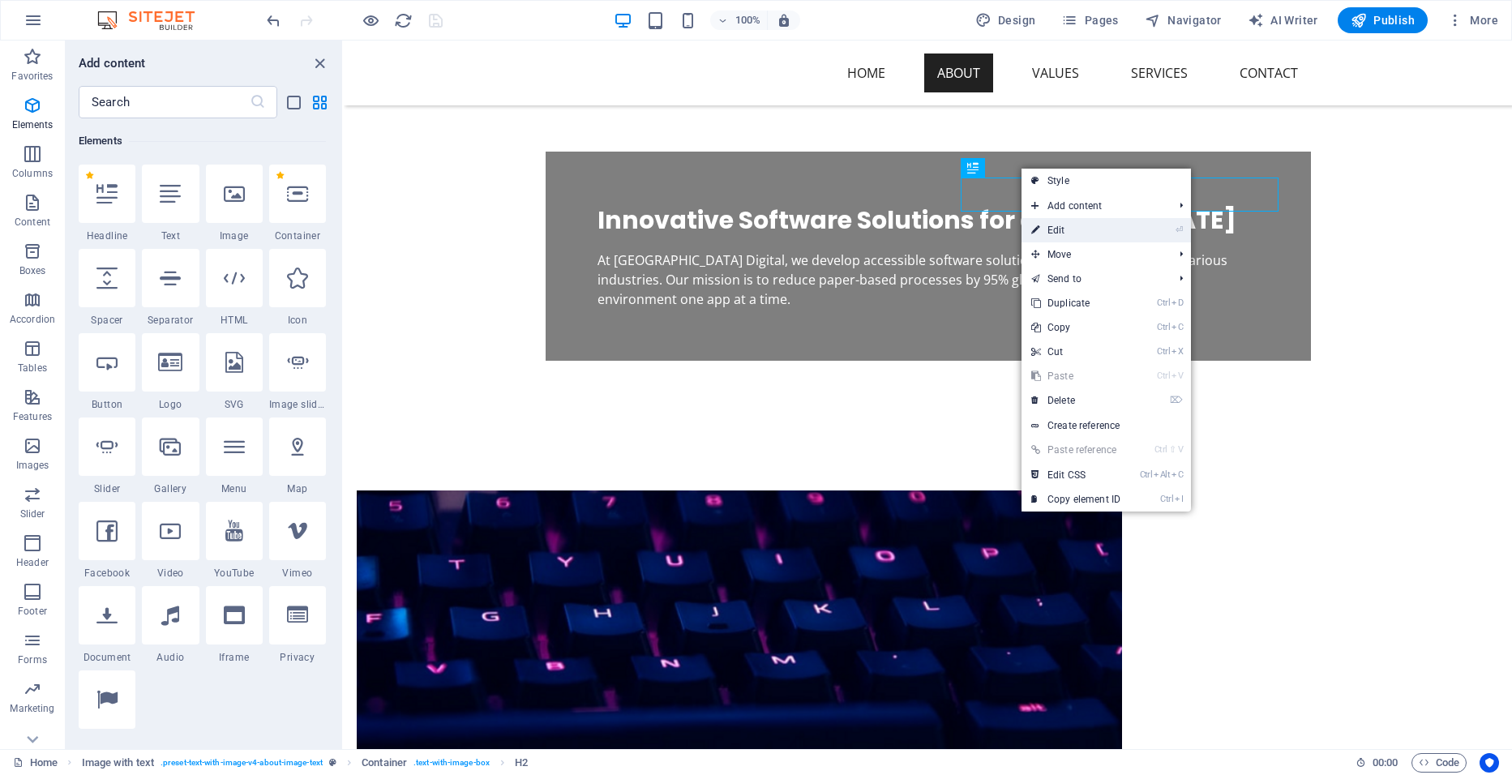
click at [1066, 225] on link "⏎ Edit" at bounding box center [1075, 230] width 109 height 24
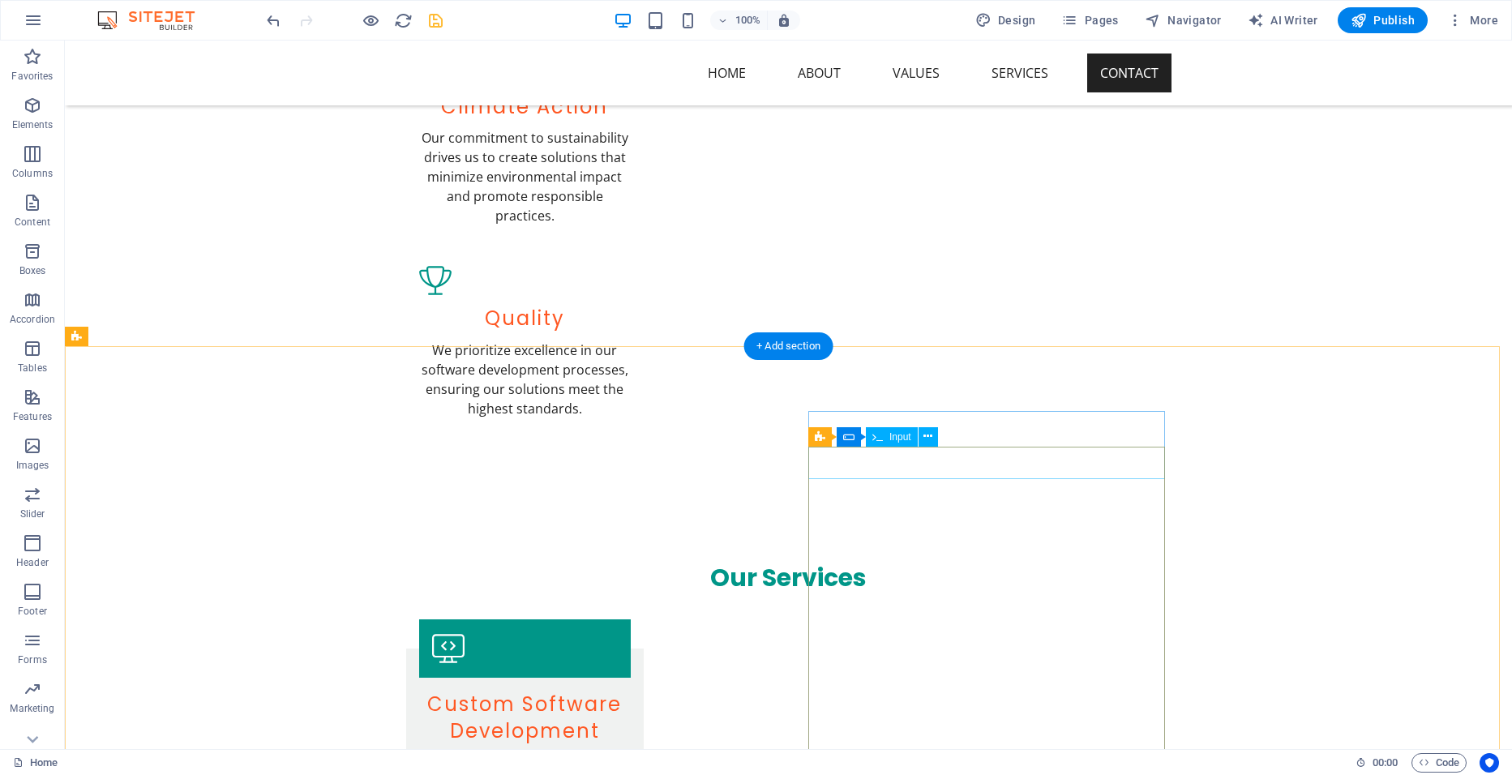
scroll to position [2108, 0]
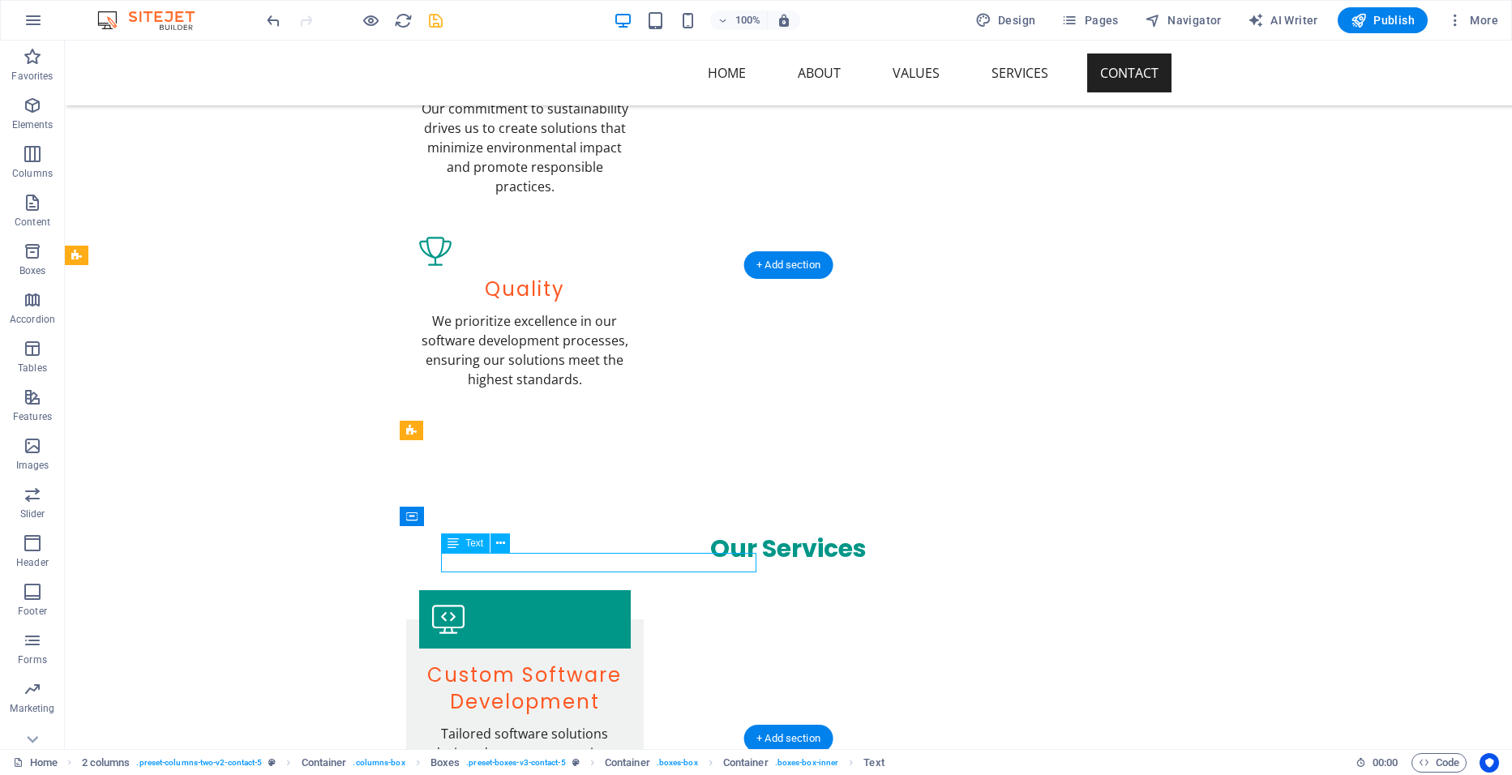
drag, startPoint x: 541, startPoint y: 563, endPoint x: 477, endPoint y: 563, distance: 63.2
drag, startPoint x: 531, startPoint y: 496, endPoint x: 440, endPoint y: 482, distance: 92.0
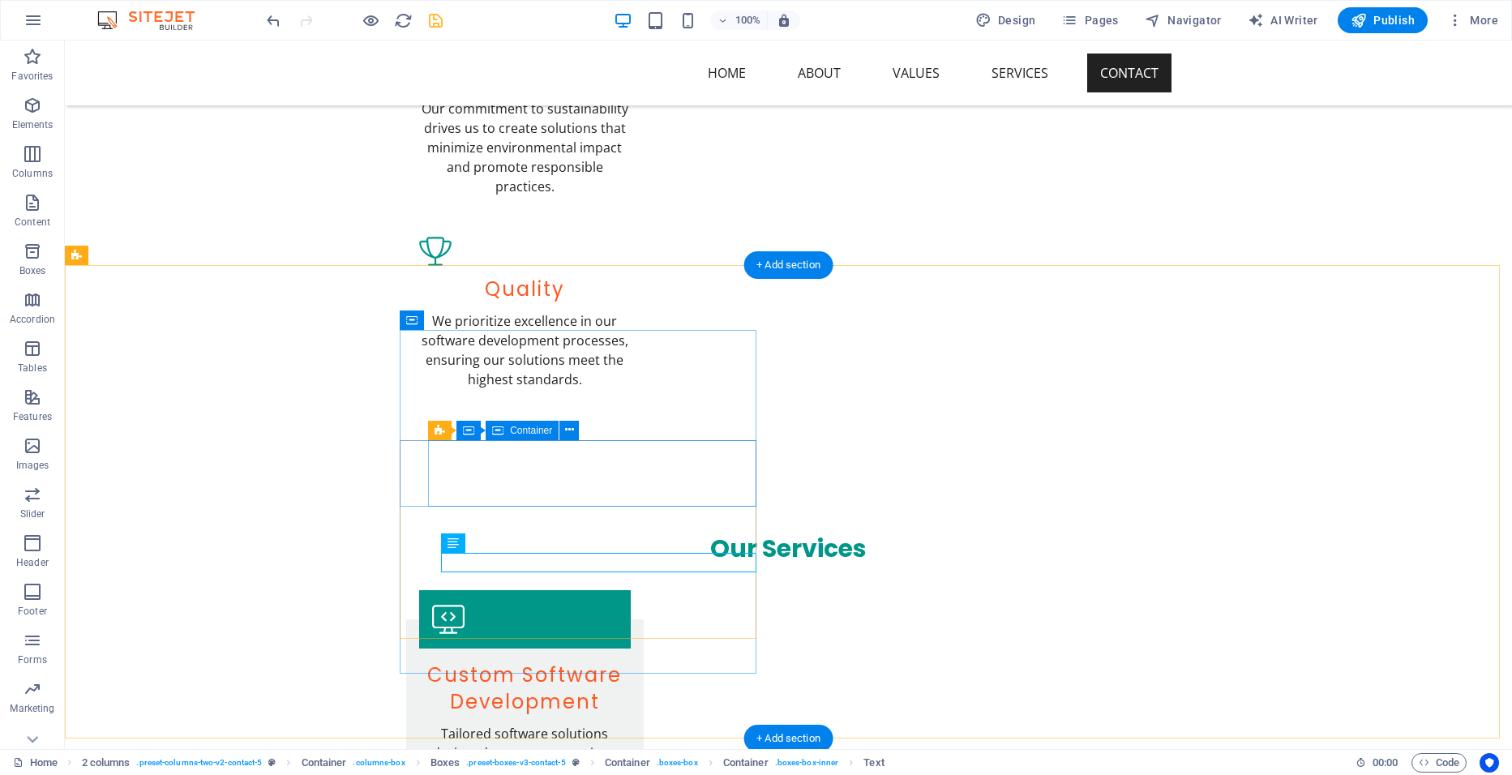
drag, startPoint x: 440, startPoint y: 482, endPoint x: 514, endPoint y: 486, distance: 73.9
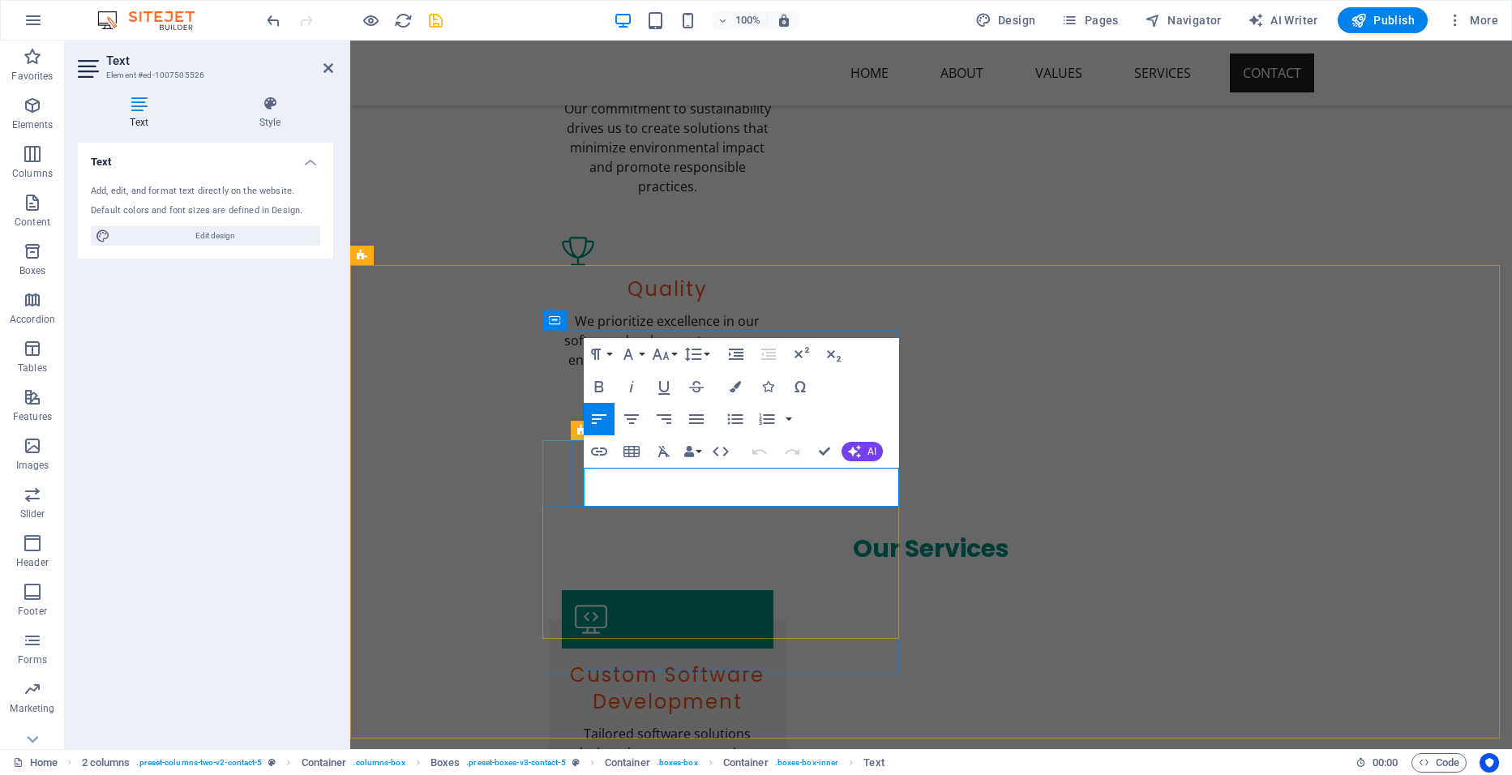
drag, startPoint x: 681, startPoint y: 497, endPoint x: 589, endPoint y: 471, distance: 95.2
drag, startPoint x: 589, startPoint y: 471, endPoint x: 690, endPoint y: 497, distance: 103.8
drag, startPoint x: 687, startPoint y: 498, endPoint x: 602, endPoint y: 480, distance: 87.0
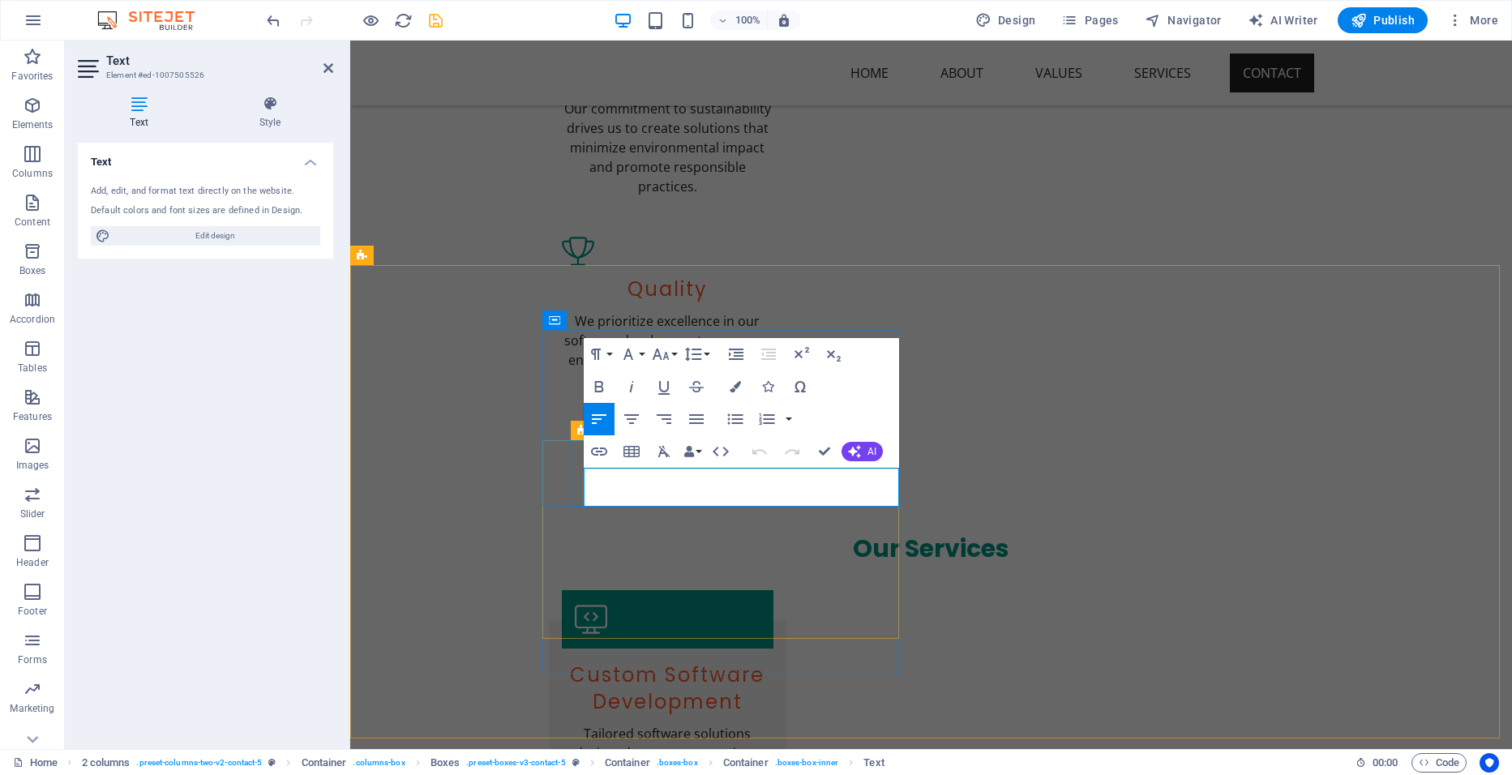
drag, startPoint x: 602, startPoint y: 480, endPoint x: 730, endPoint y: 494, distance: 128.9
drag, startPoint x: 697, startPoint y: 480, endPoint x: 598, endPoint y: 478, distance: 98.9
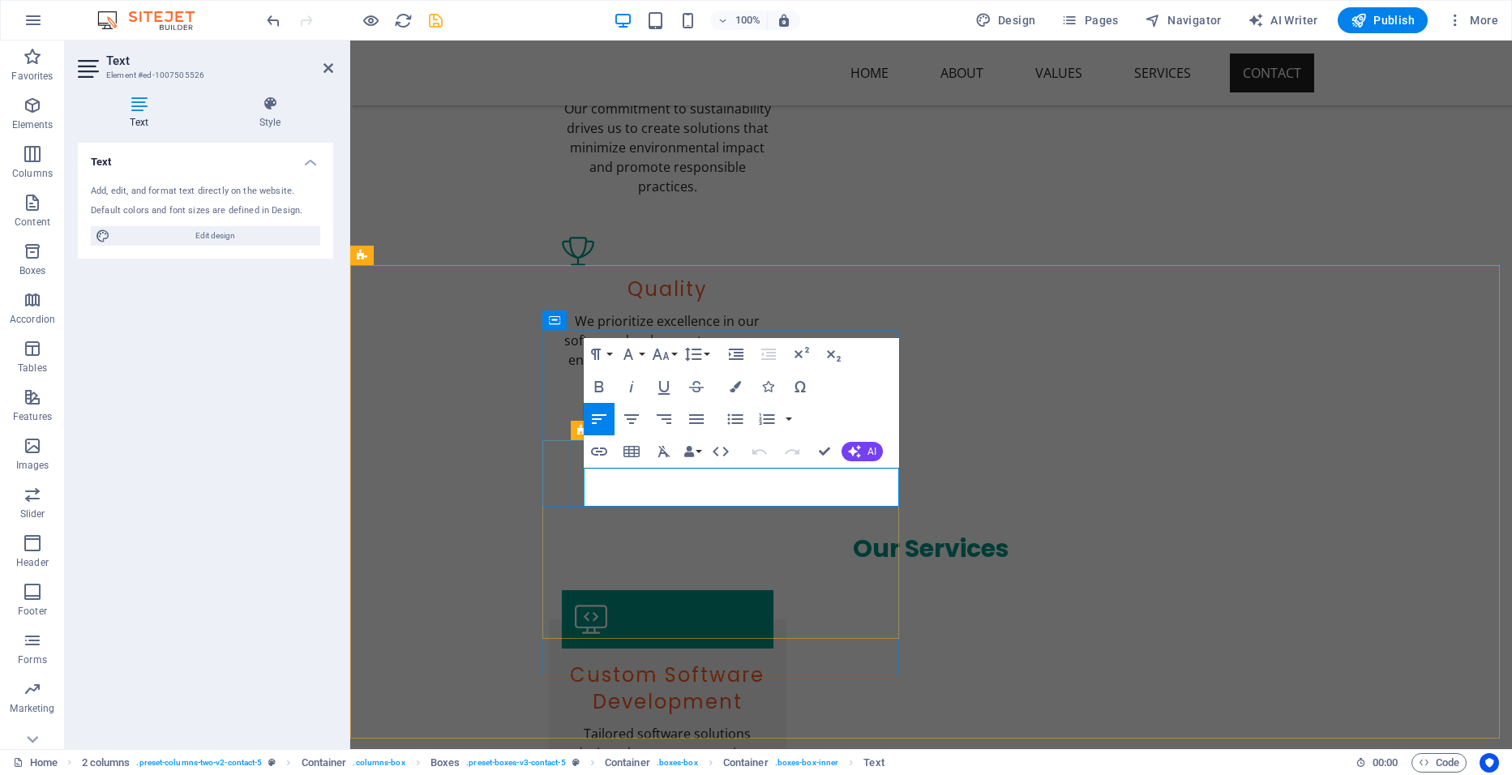
drag, startPoint x: 598, startPoint y: 478, endPoint x: 739, endPoint y: 483, distance: 141.1
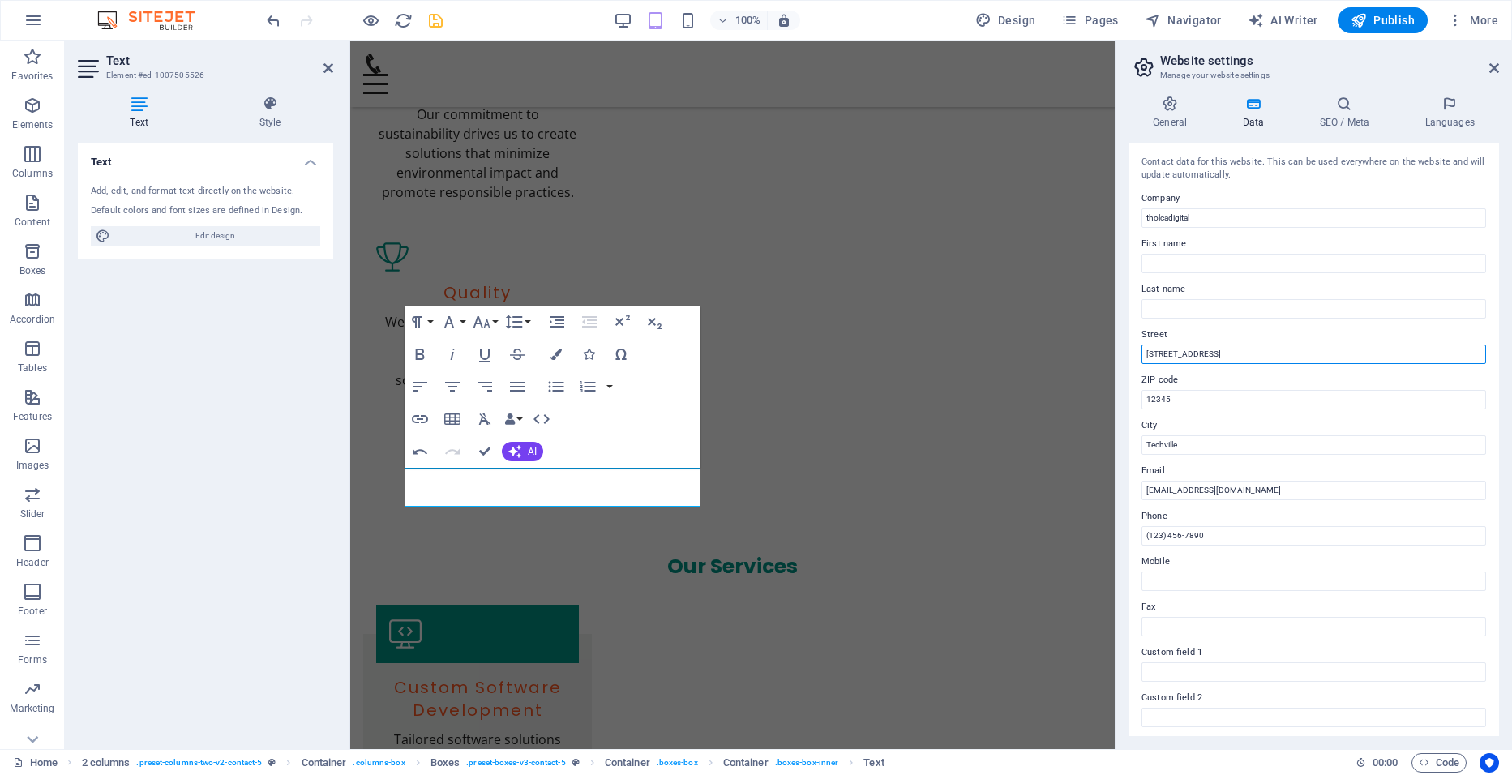
drag, startPoint x: 1224, startPoint y: 353, endPoint x: 1116, endPoint y: 357, distance: 107.9
click at [1116, 357] on aside "Website settings Manage your website settings General Data SEO / Meta Languages…" at bounding box center [1313, 395] width 397 height 709
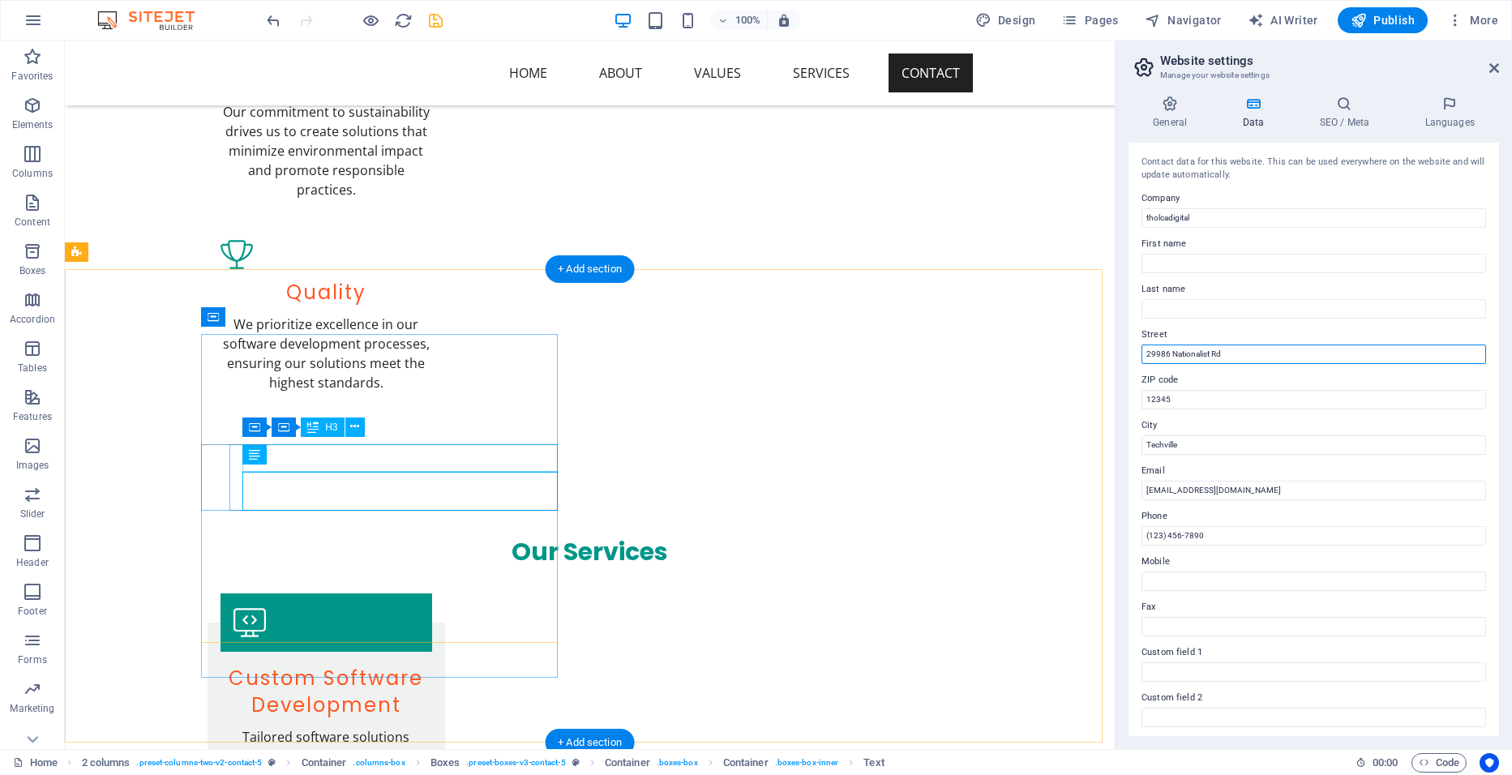
scroll to position [2111, 0]
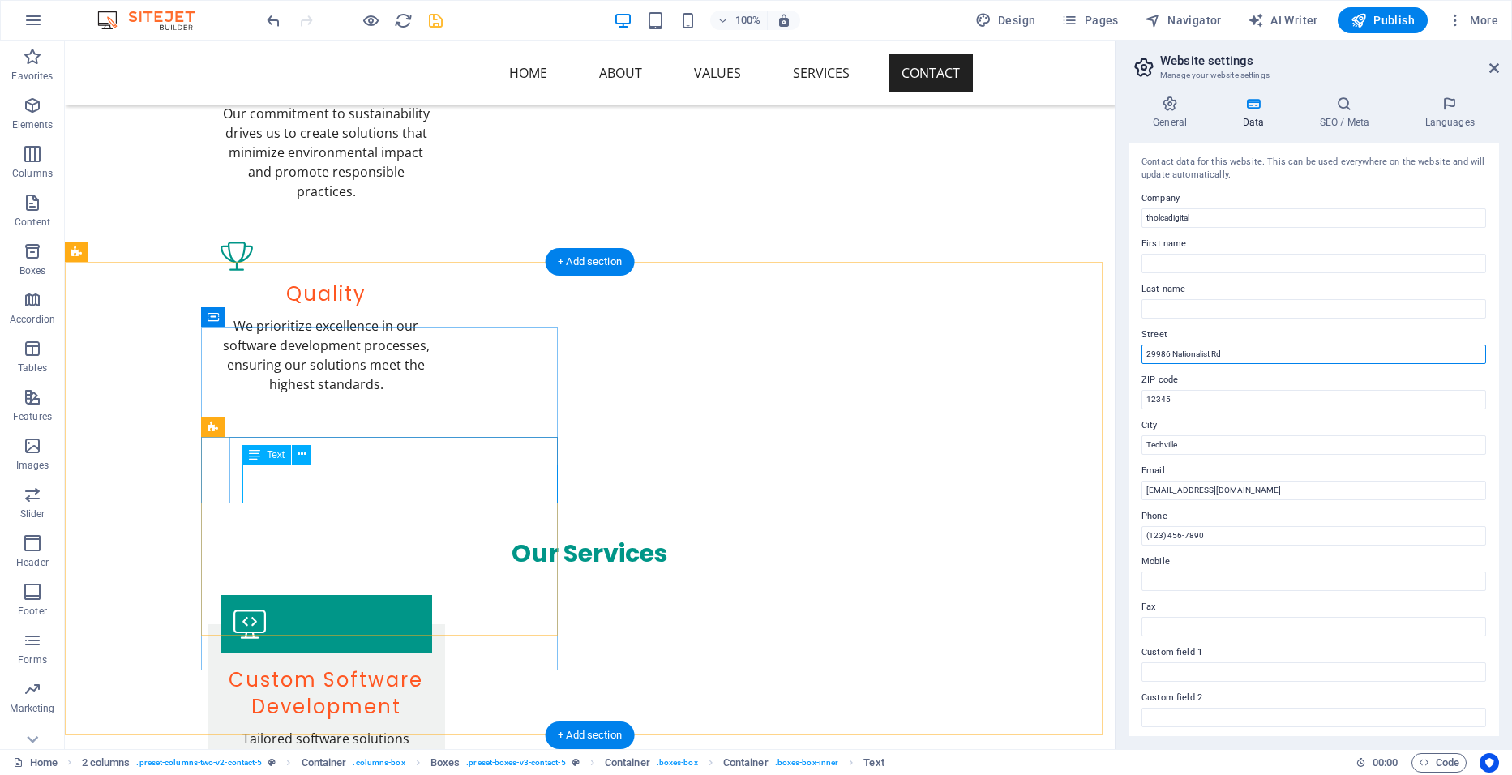
type input "29986 Nationalist Rd"
drag, startPoint x: 342, startPoint y: 494, endPoint x: 264, endPoint y: 494, distance: 77.8
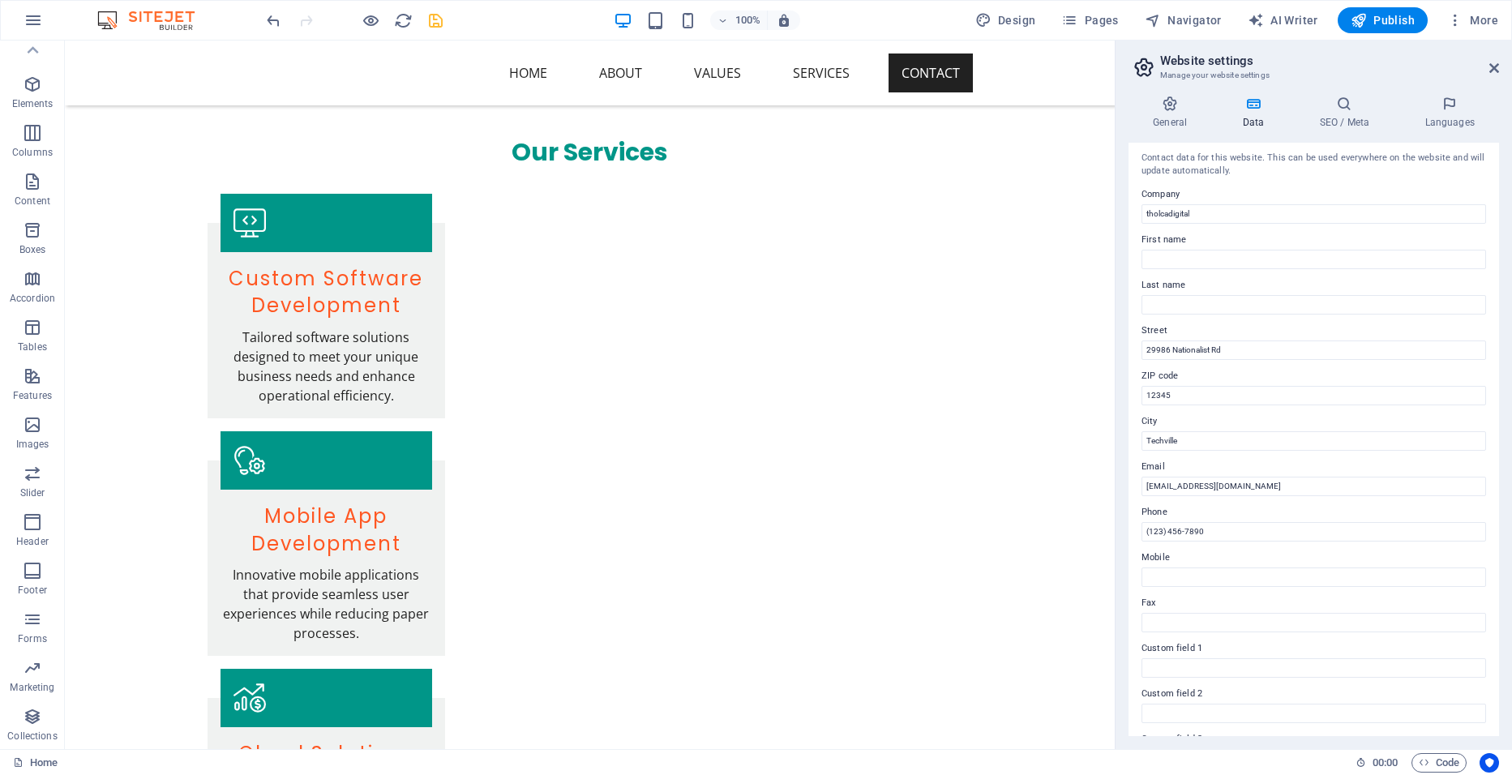
scroll to position [0, 0]
drag, startPoint x: 1223, startPoint y: 440, endPoint x: 1102, endPoint y: 402, distance: 127.4
click at [1192, 406] on input "12345" at bounding box center [1313, 399] width 345 height 19
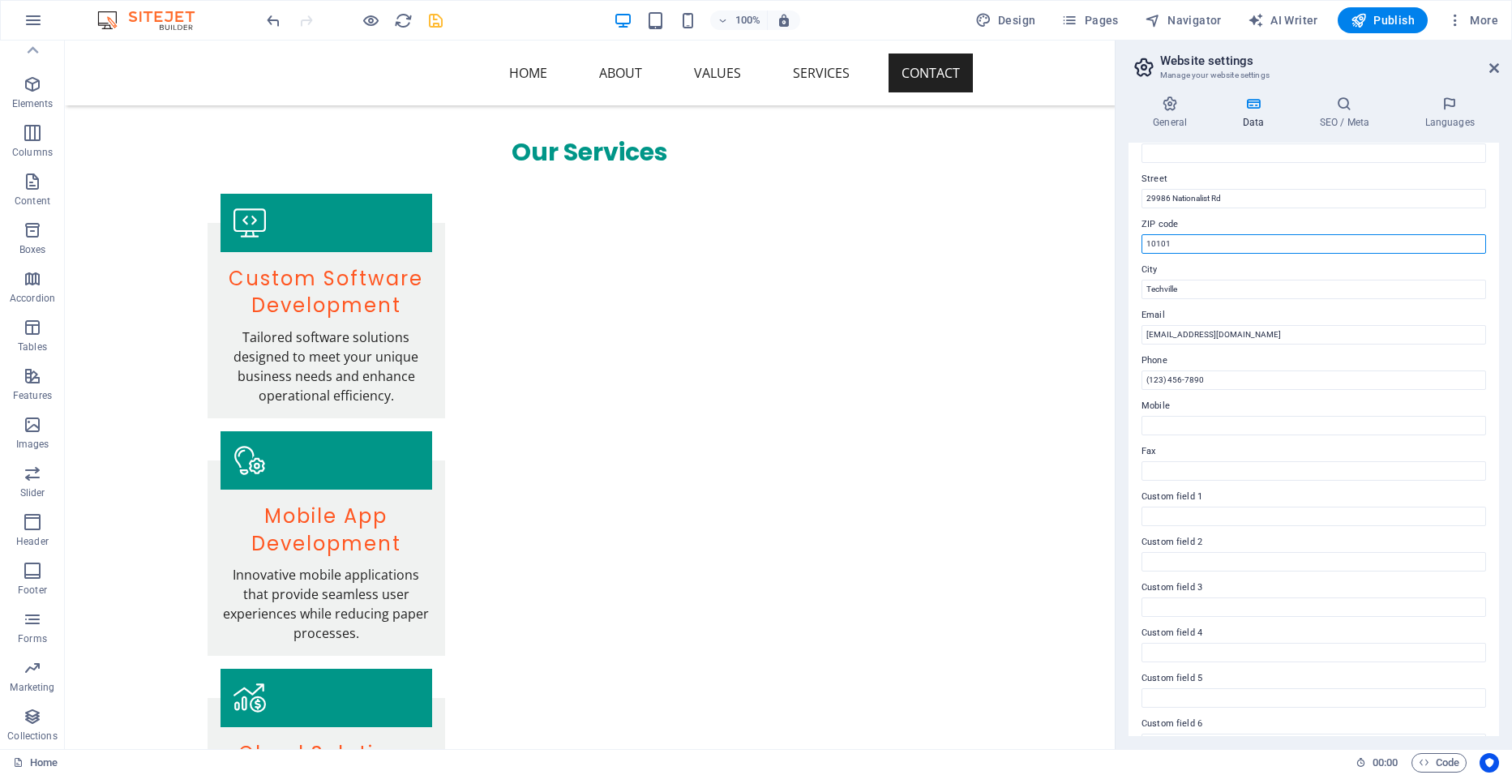
scroll to position [162, 0]
type input "10101"
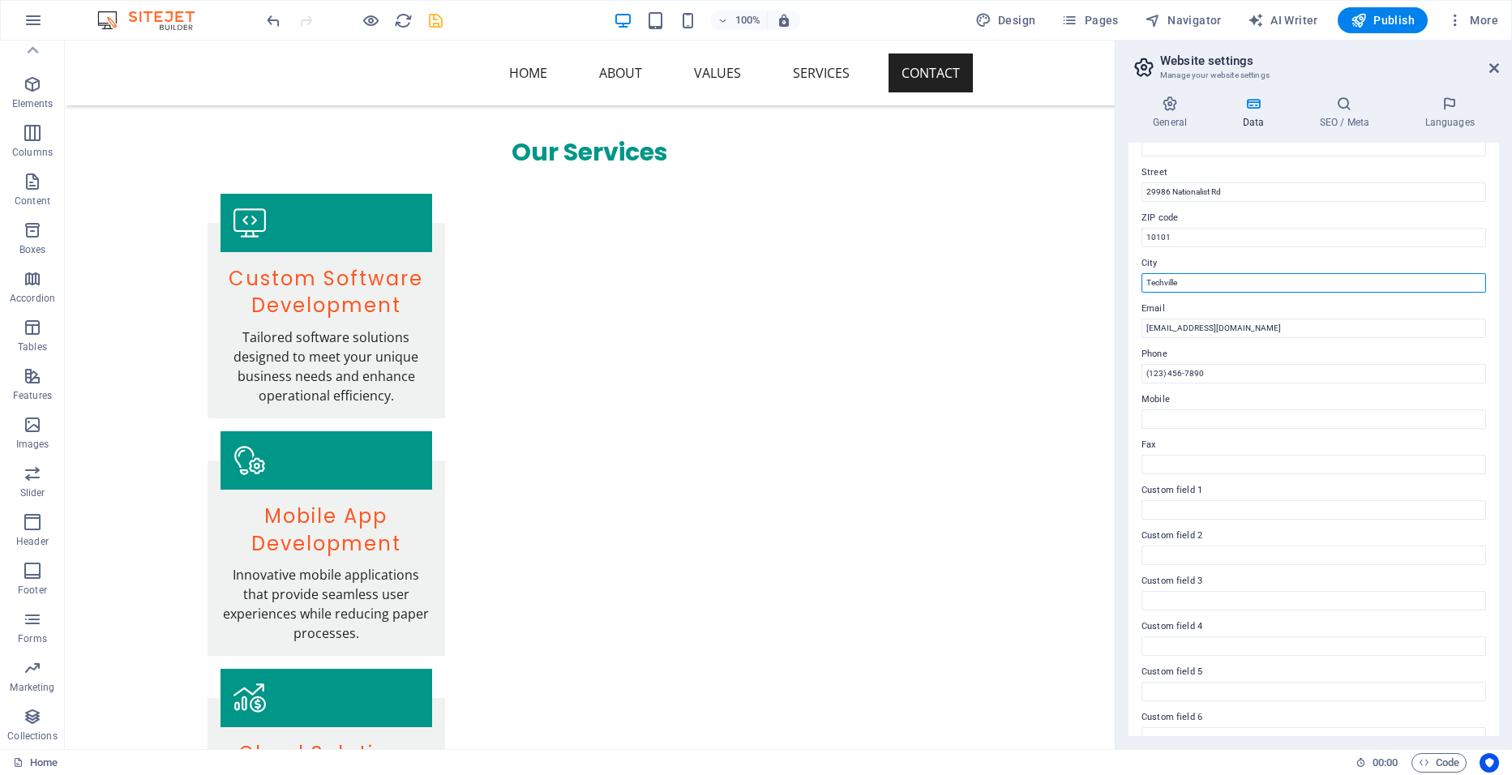
drag, startPoint x: 1206, startPoint y: 284, endPoint x: 1136, endPoint y: 284, distance: 70.5
click at [1136, 284] on div "Contact data for this website. This can be used everywhere on the website and w…" at bounding box center [1313, 439] width 370 height 593
type input "Lusaka"
click at [1158, 422] on input "Mobile" at bounding box center [1313, 418] width 345 height 19
type input "0979059192"
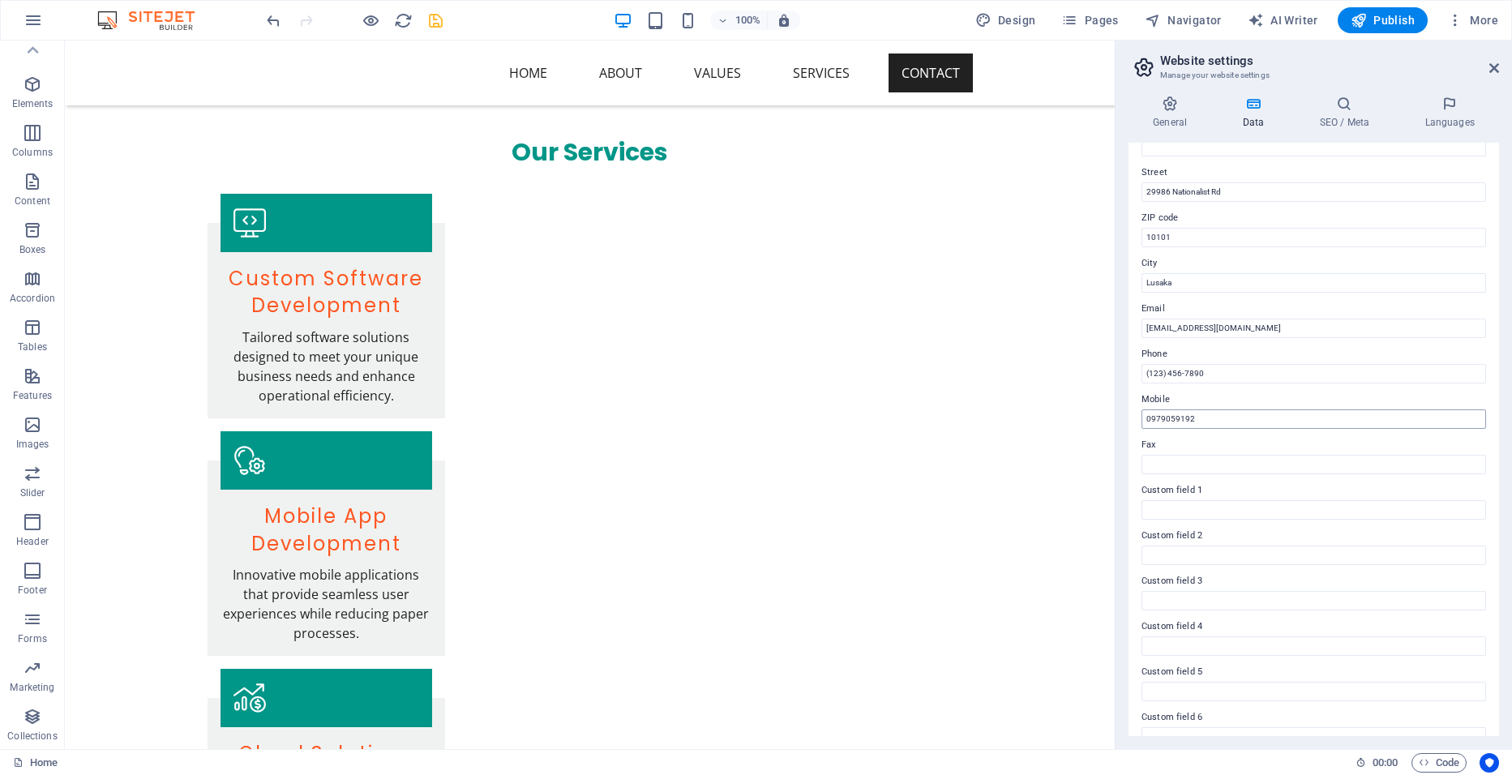
type input "Thabiso"
type input "Lungu"
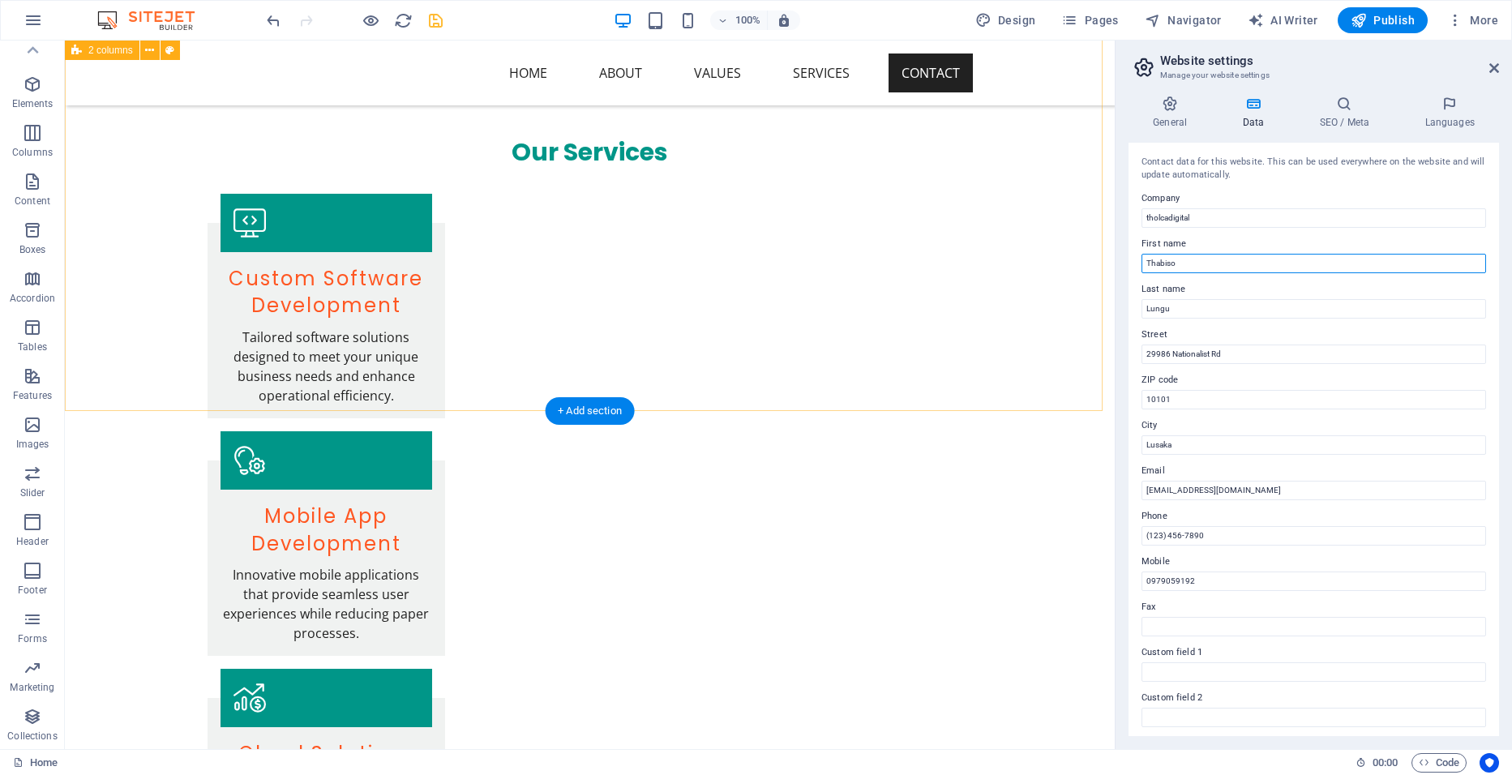
drag, startPoint x: 1255, startPoint y: 302, endPoint x: 1100, endPoint y: 265, distance: 159.3
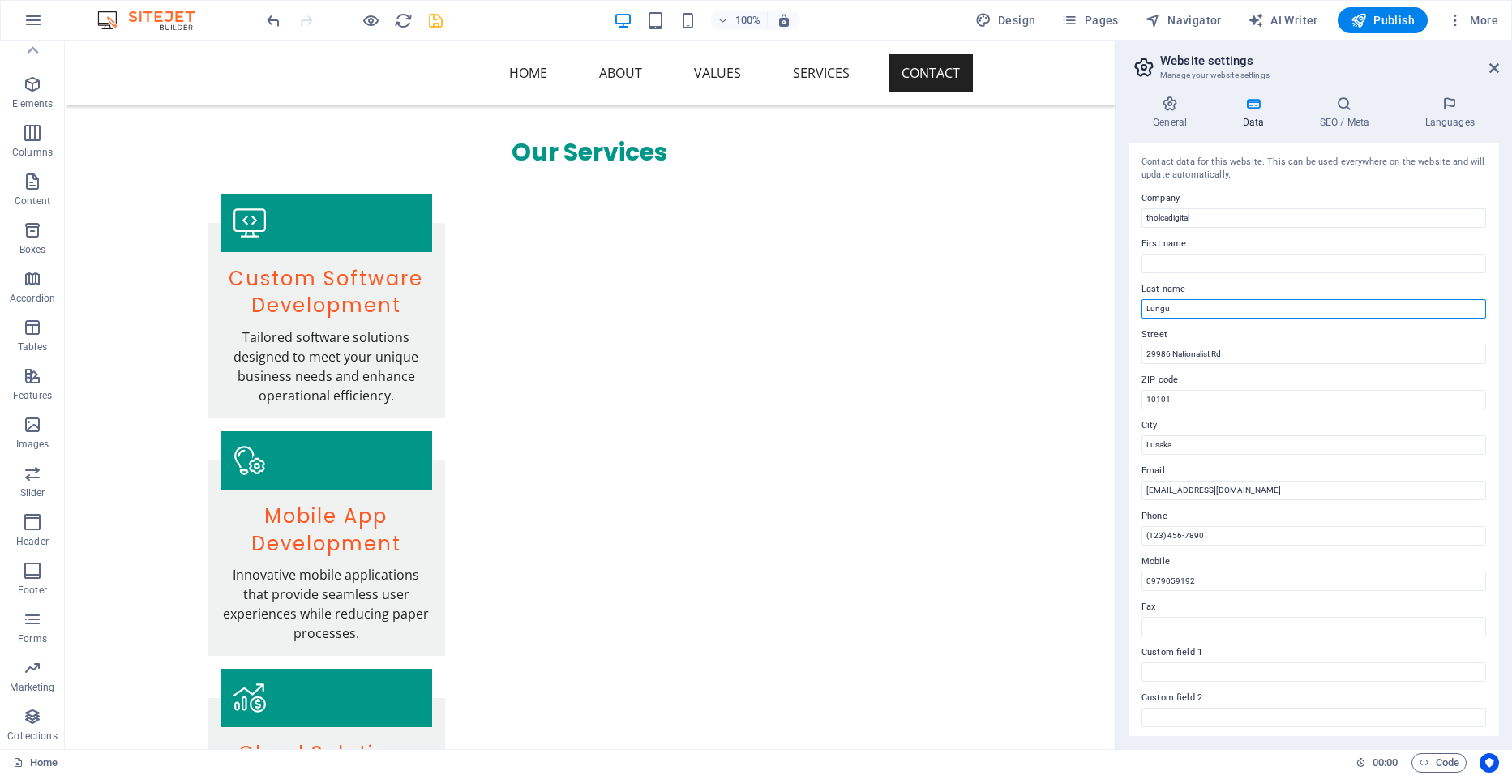
drag, startPoint x: 1174, startPoint y: 308, endPoint x: 1115, endPoint y: 312, distance: 59.3
click at [1115, 312] on aside "Website settings Manage your website settings General Data SEO / Meta Languages…" at bounding box center [1313, 395] width 397 height 709
drag, startPoint x: 1205, startPoint y: 587, endPoint x: 1123, endPoint y: 591, distance: 82.0
click at [1123, 591] on div "General Data SEO / Meta Languages Website name [DOMAIN_NAME] Logo Drag files he…" at bounding box center [1313, 416] width 396 height 666
click at [1131, 542] on div "Contact data for this website. This can be used everywhere on the website and w…" at bounding box center [1313, 439] width 370 height 593
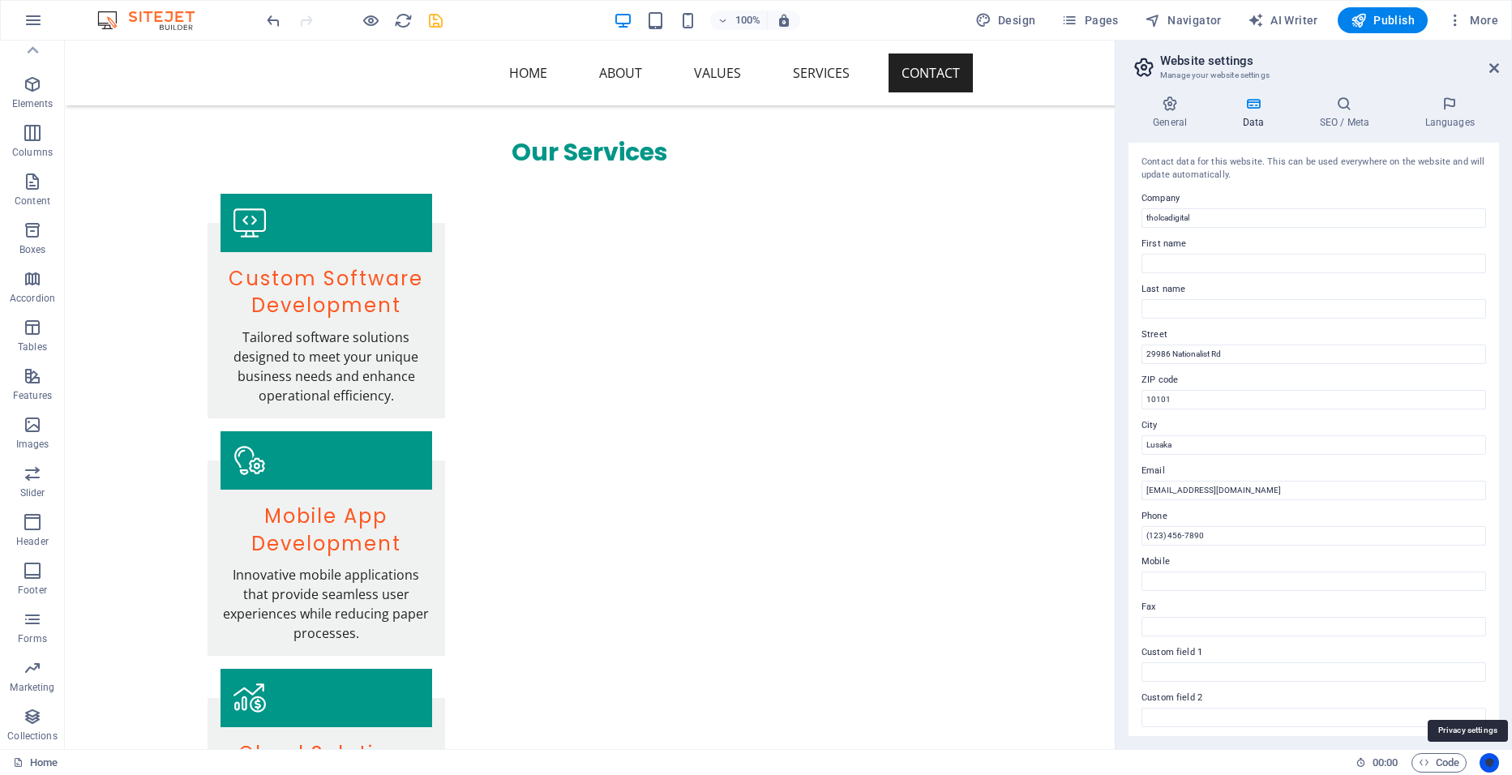
click at [1489, 758] on icon "Usercentrics" at bounding box center [1488, 762] width 11 height 11
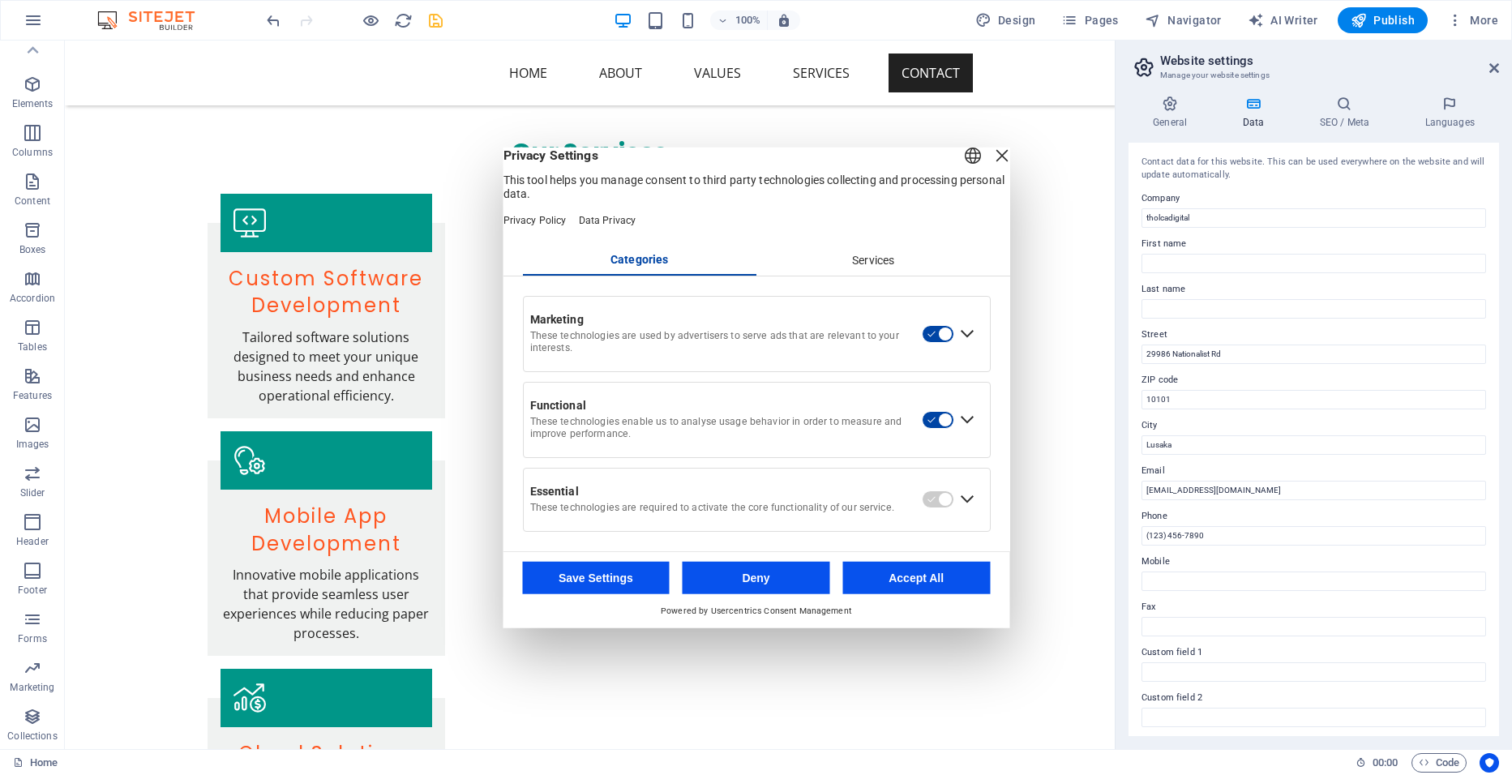
click at [875, 272] on div "Services" at bounding box center [873, 261] width 234 height 28
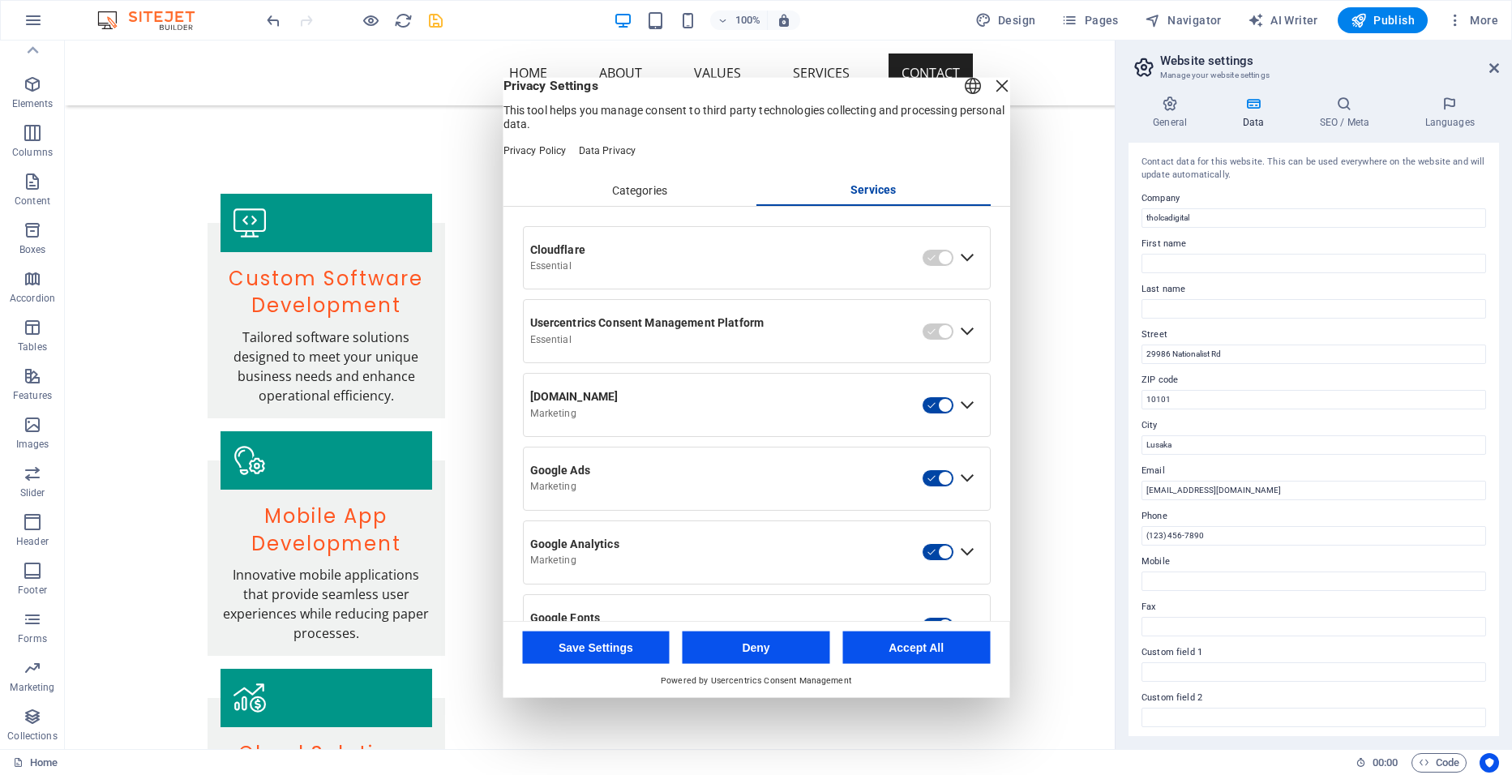
click at [959, 417] on div "Expand G2.com" at bounding box center [966, 405] width 26 height 26
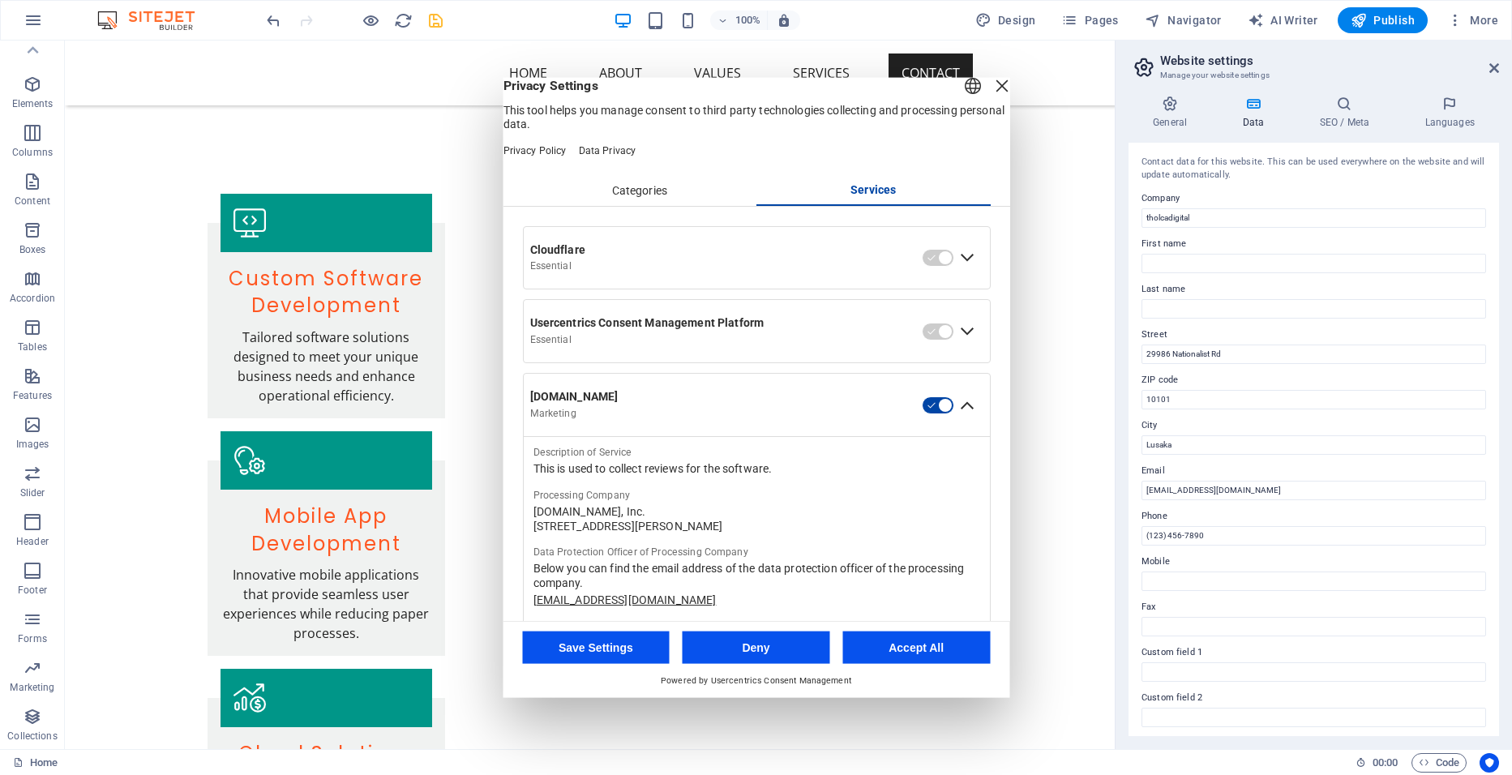
click at [959, 417] on div "Collapse G2.com" at bounding box center [966, 405] width 26 height 26
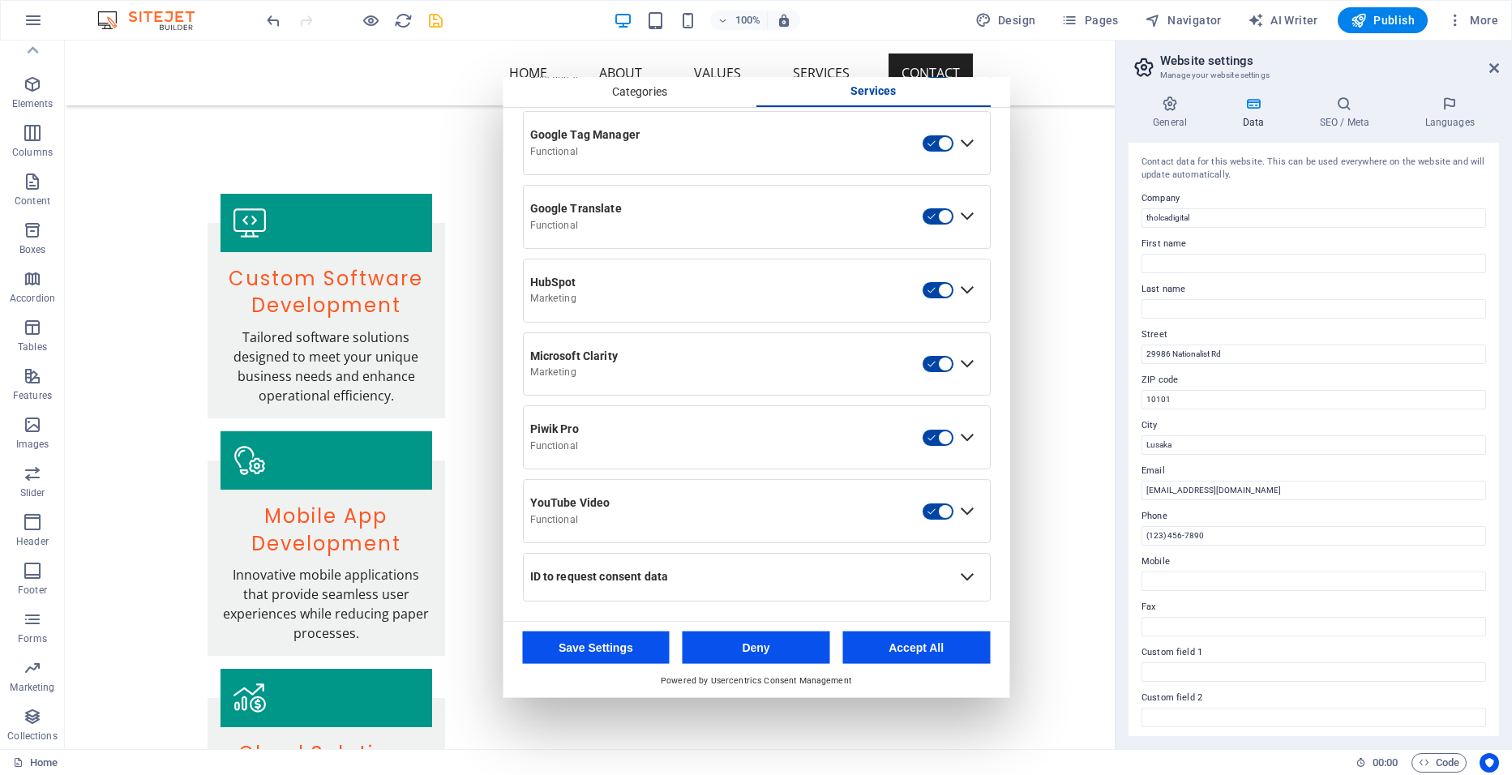
scroll to position [649, 0]
click at [893, 647] on button "Accept All" at bounding box center [916, 647] width 148 height 32
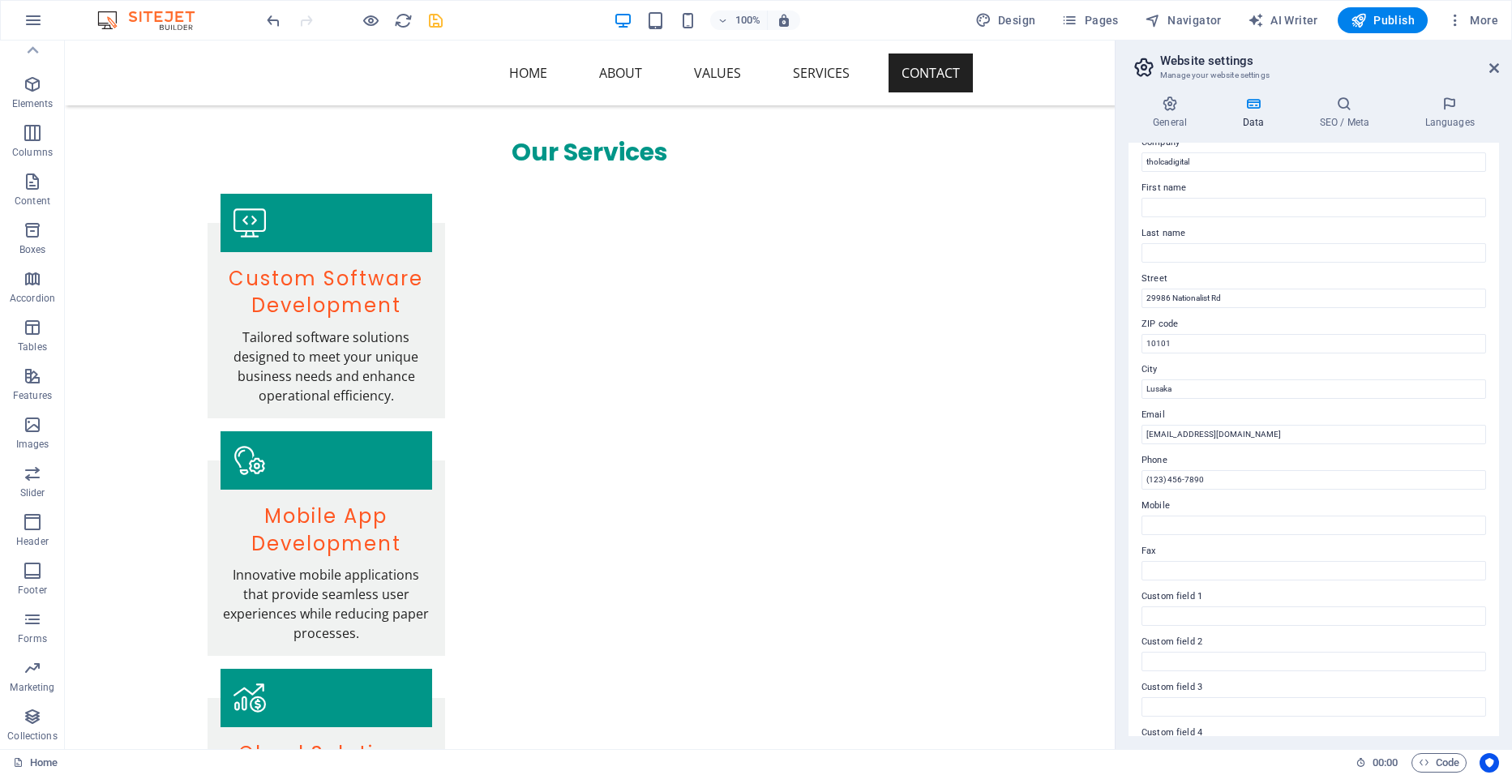
scroll to position [81, 0]
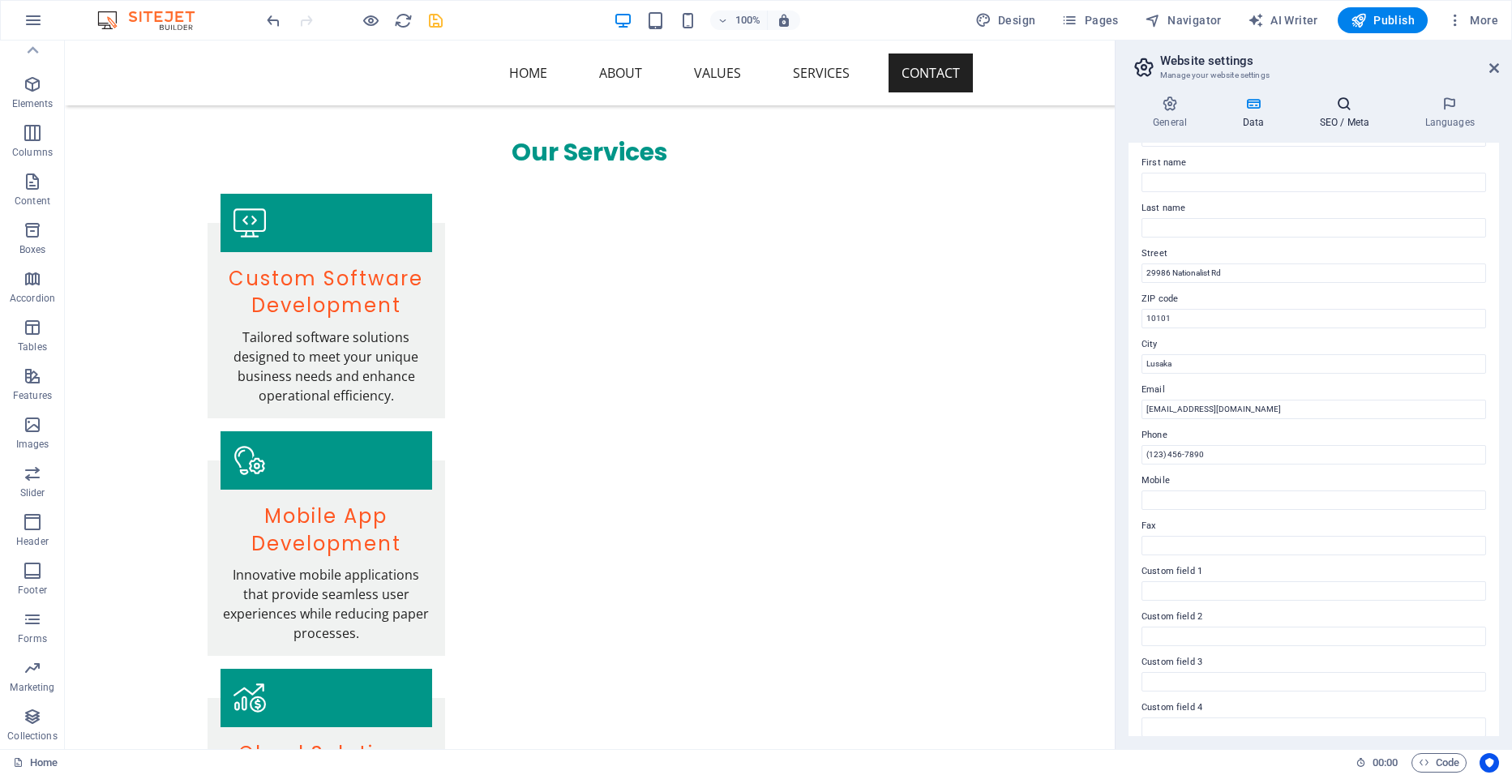
click at [1353, 107] on icon at bounding box center [1344, 104] width 99 height 16
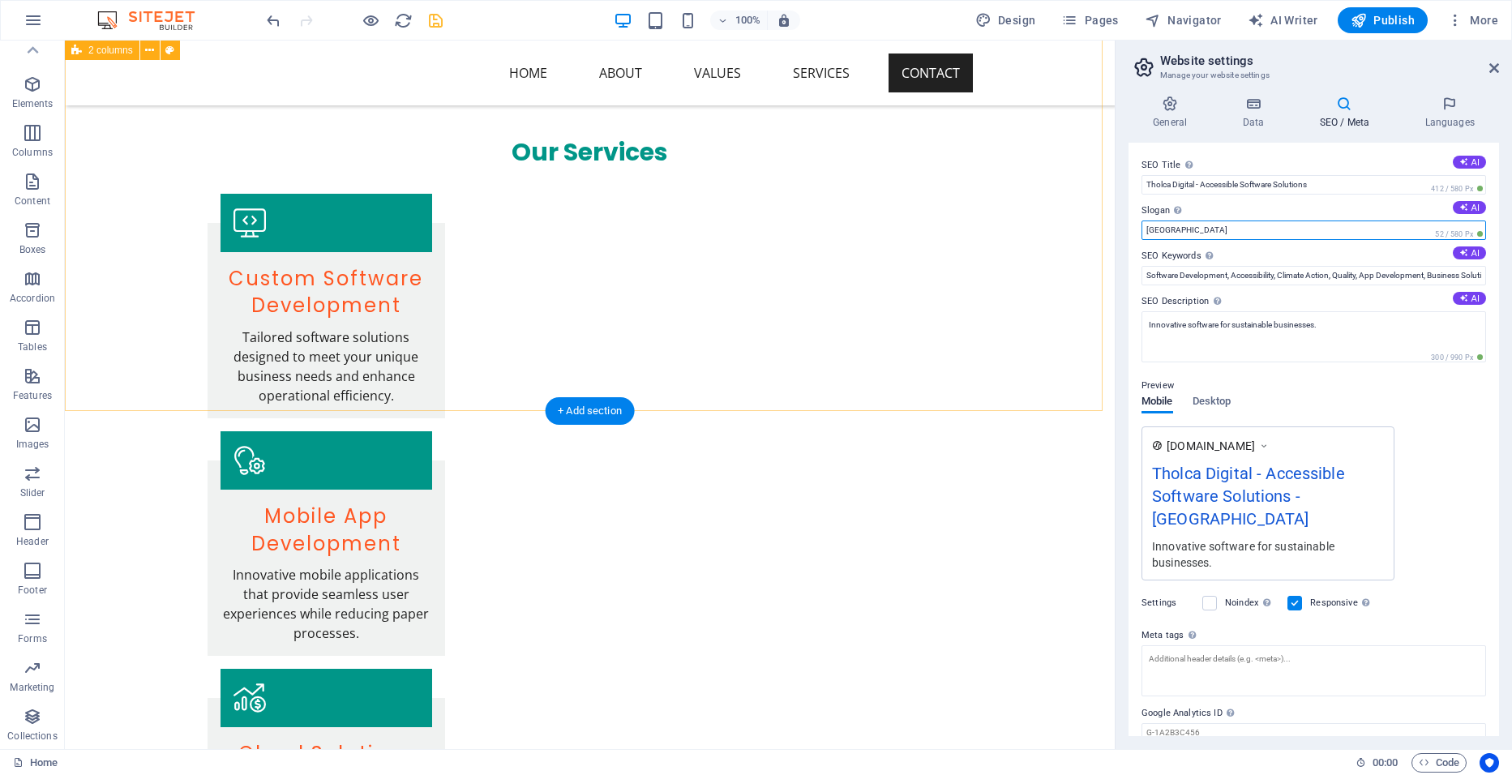
drag, startPoint x: 1236, startPoint y: 272, endPoint x: 1097, endPoint y: 233, distance: 145.0
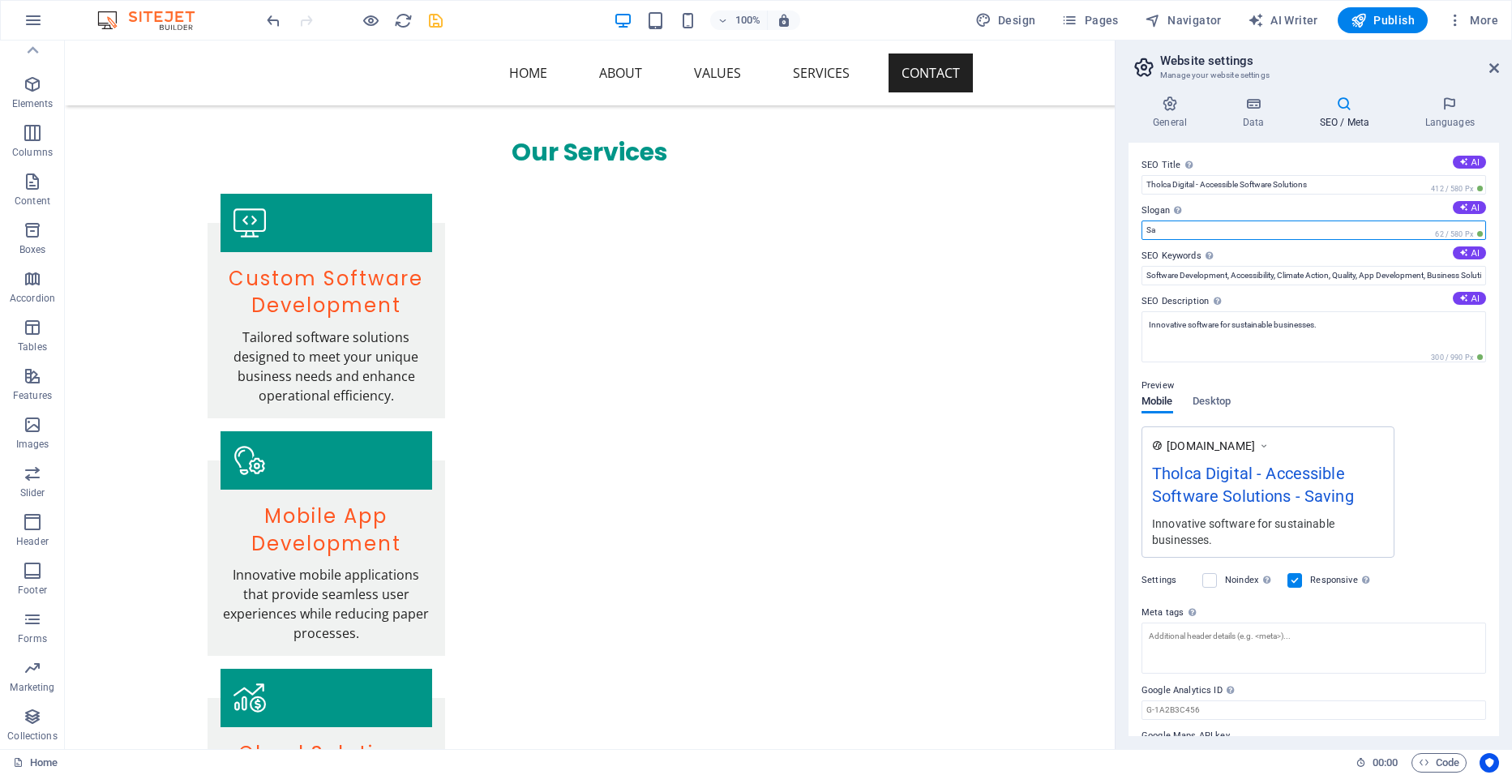
type input "S"
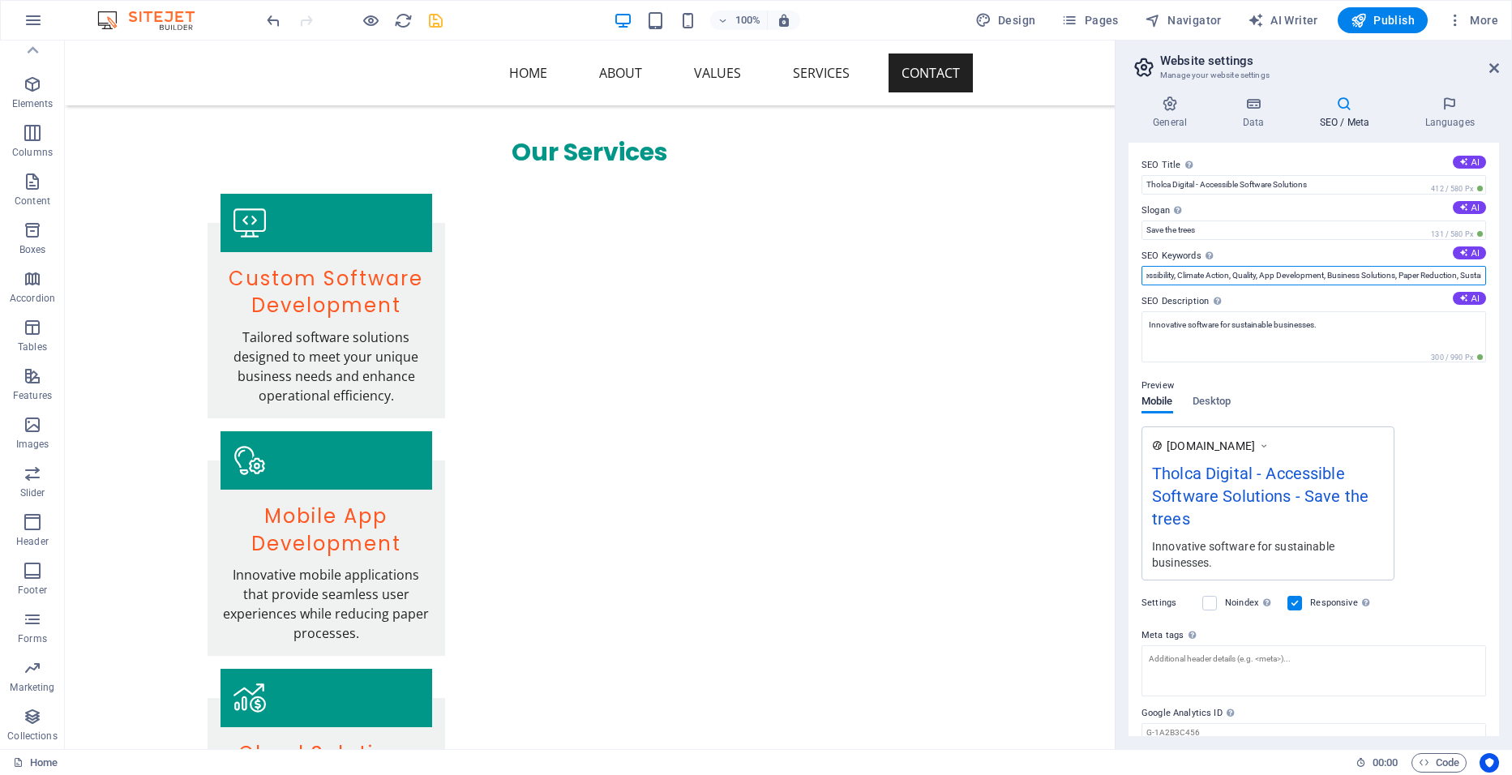
scroll to position [0, 152]
drag, startPoint x: 1455, startPoint y: 276, endPoint x: 1514, endPoint y: 276, distance: 59.2
click at [1511, 276] on html "tholcadigital Home Favorites Elements Columns Content Boxes Accordion Tables Fe…" at bounding box center [756, 387] width 1512 height 775
click at [1261, 335] on textarea "Innovative software for sustainable businesses." at bounding box center [1313, 336] width 345 height 51
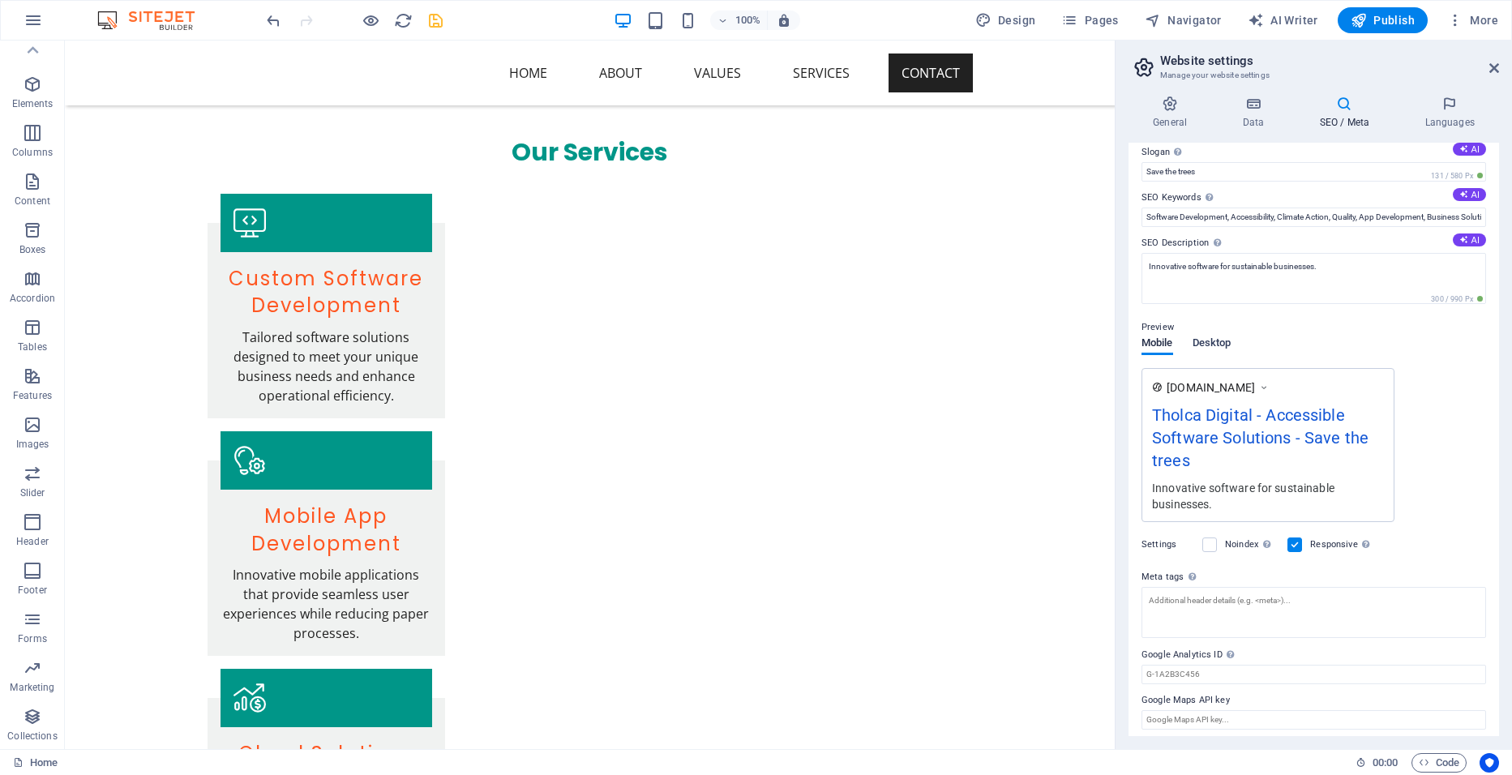
click at [1212, 335] on span "Desktop" at bounding box center [1211, 344] width 39 height 23
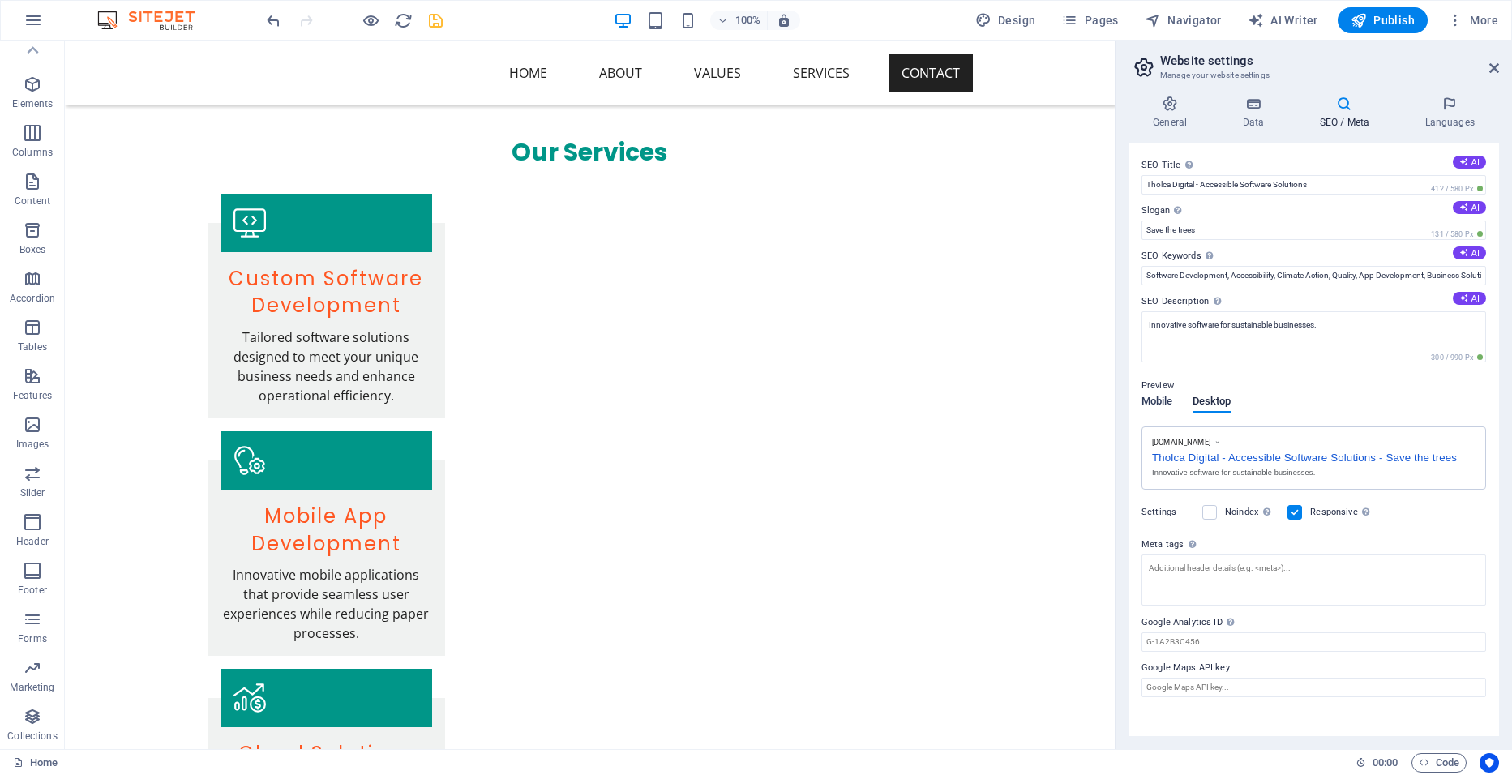
click at [1159, 398] on span "Mobile" at bounding box center [1157, 403] width 32 height 23
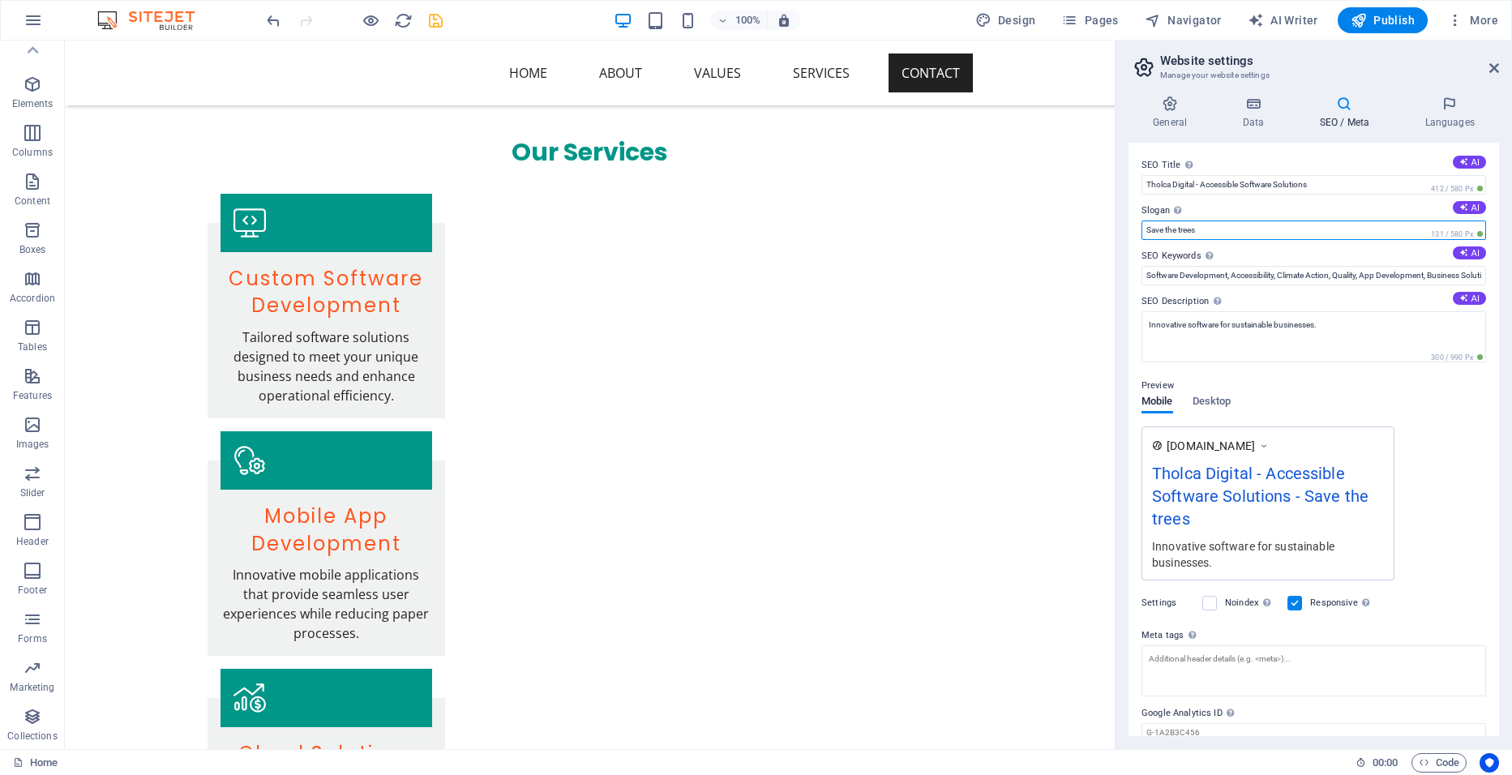
drag, startPoint x: 1209, startPoint y: 228, endPoint x: 1137, endPoint y: 228, distance: 72.1
click at [1137, 228] on div "SEO Title The title of your website - make it something that stands out in sear…" at bounding box center [1313, 439] width 370 height 593
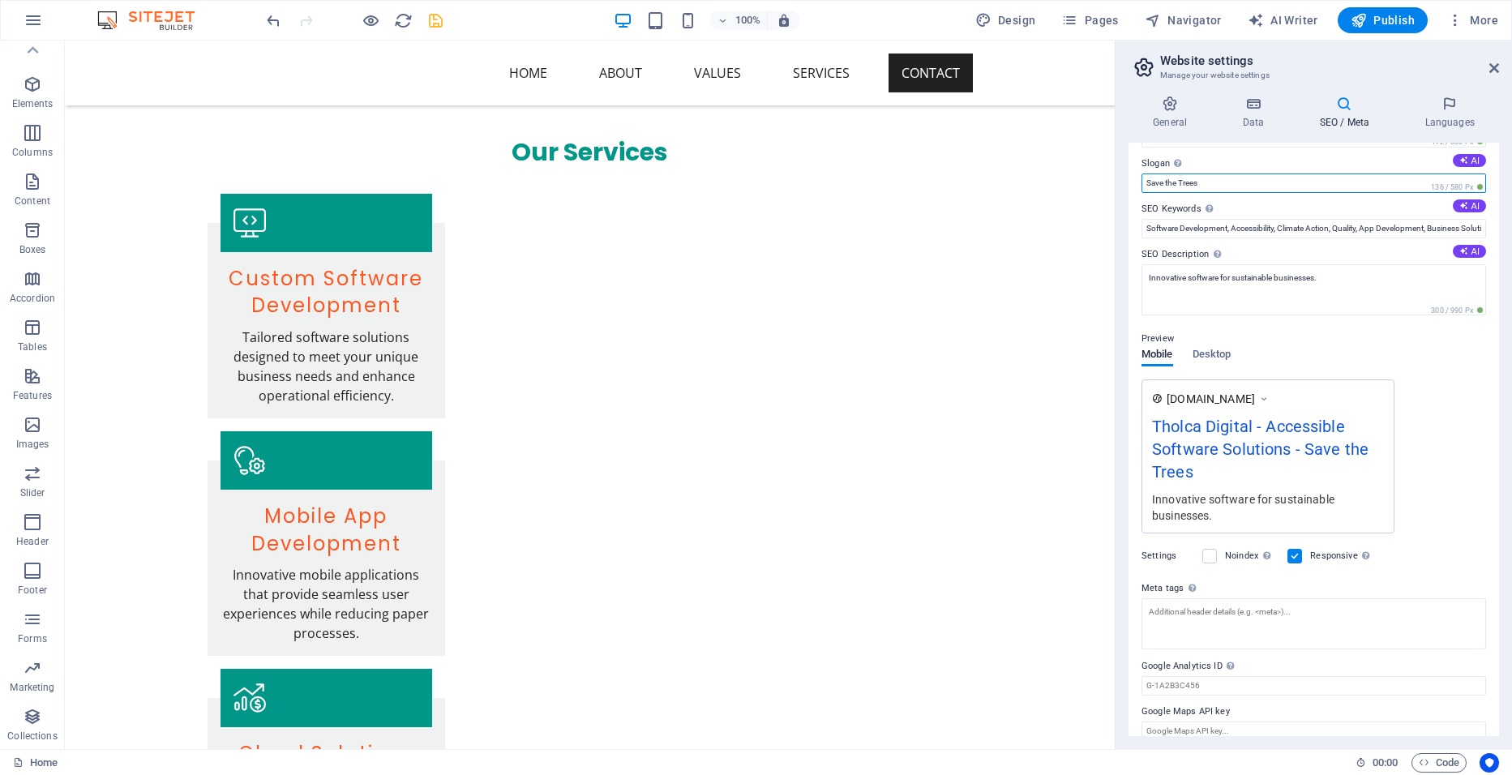
scroll to position [65, 0]
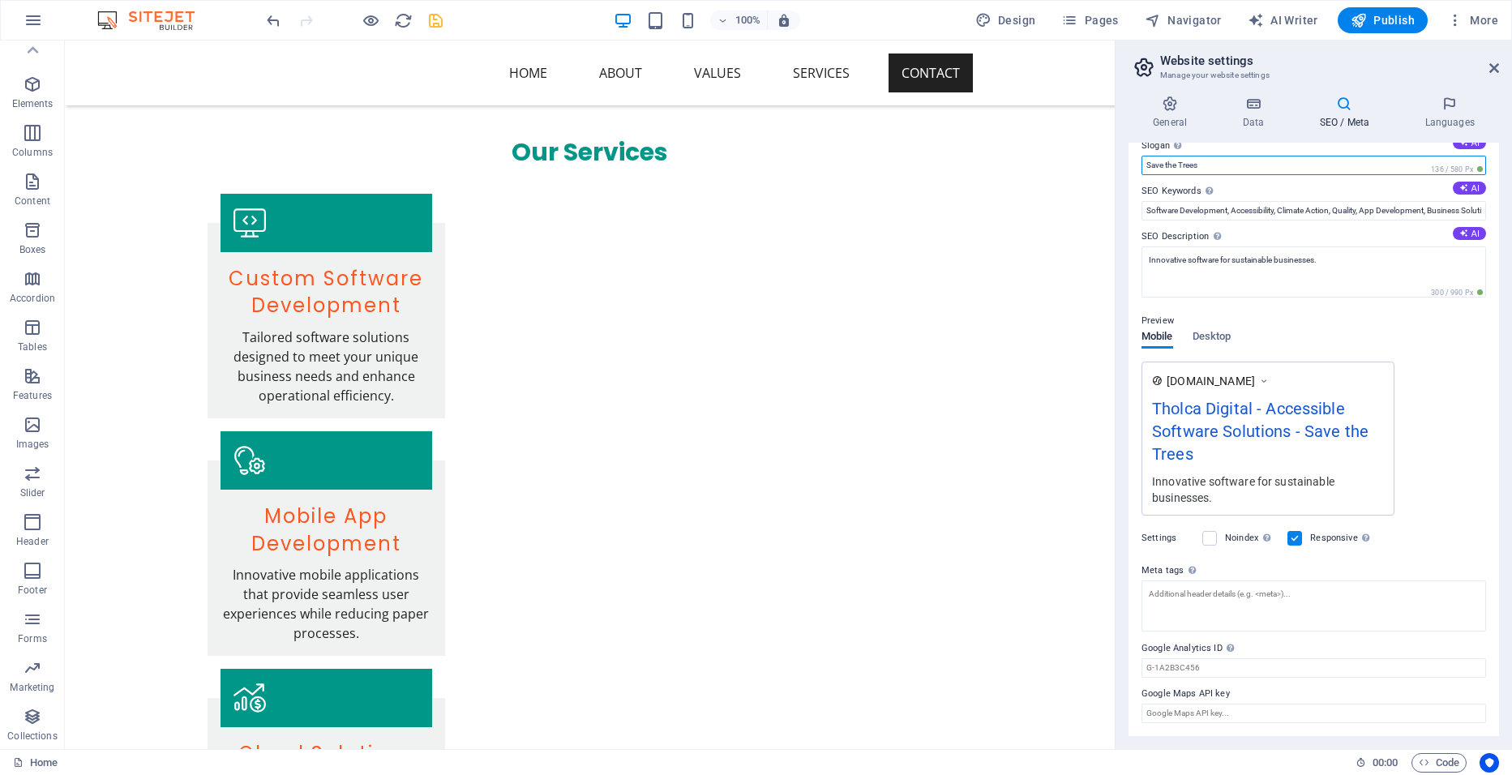
type input "Save the Trees"
click at [1218, 535] on div "Noindex Instruct search engines to exclude this website from search results." at bounding box center [1238, 538] width 72 height 19
click at [1211, 538] on label at bounding box center [1209, 538] width 15 height 15
click at [0, 0] on input "Noindex Instruct search engines to exclude this website from search results." at bounding box center [0, 0] width 0 height 0
click at [1211, 538] on label at bounding box center [1209, 538] width 15 height 15
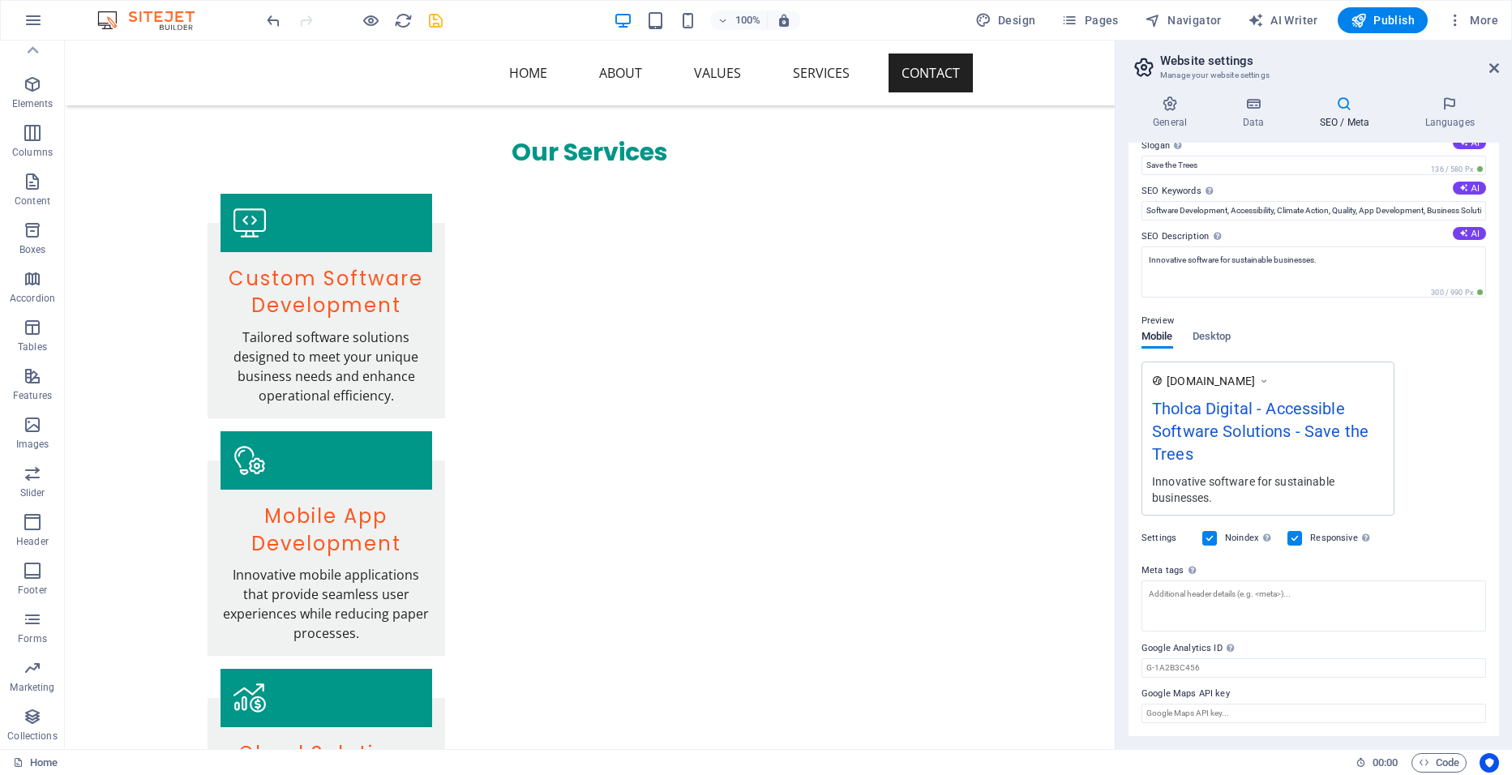
click at [0, 0] on input "Noindex Instruct search engines to exclude this website from search results." at bounding box center [0, 0] width 0 height 0
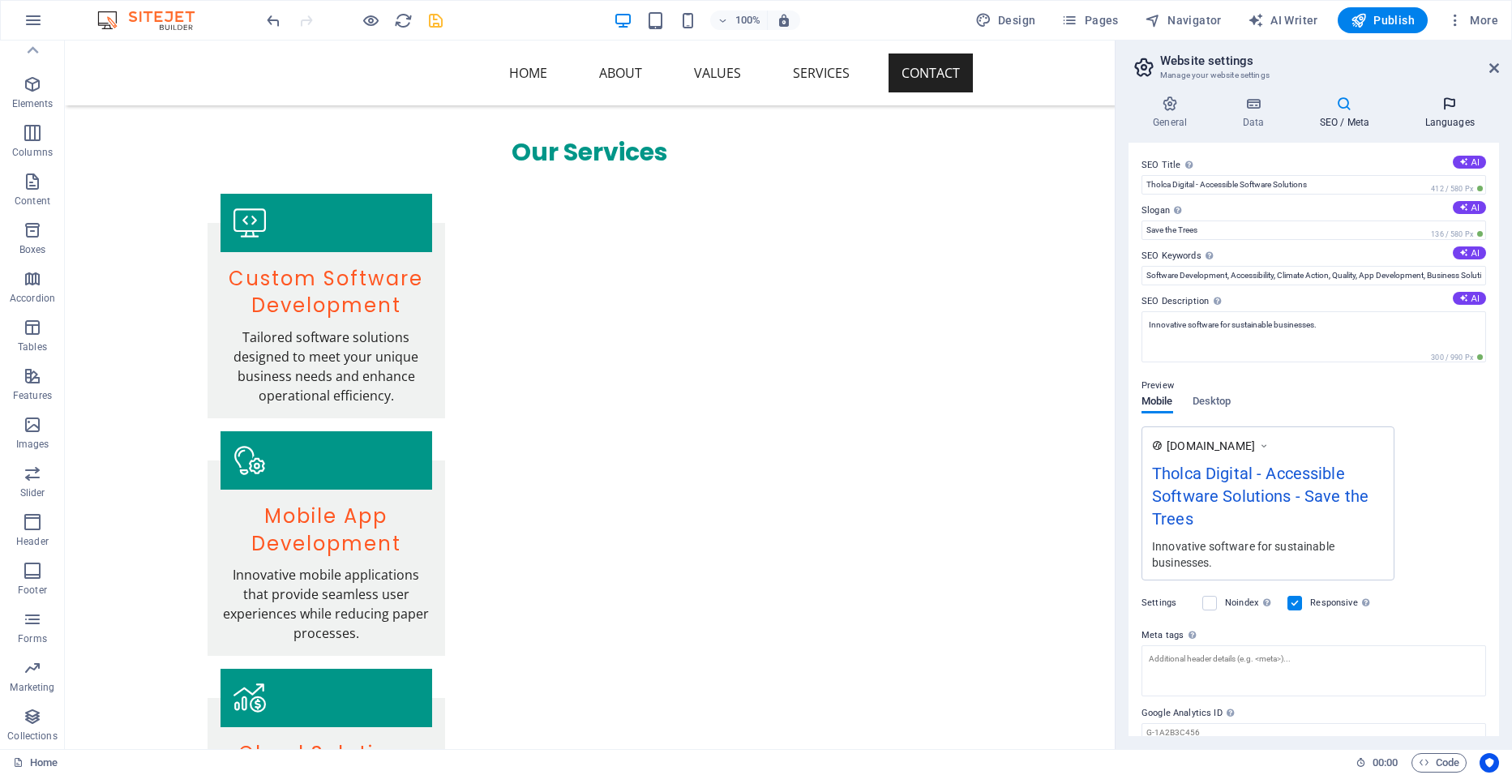
click at [1449, 107] on icon at bounding box center [1449, 104] width 99 height 16
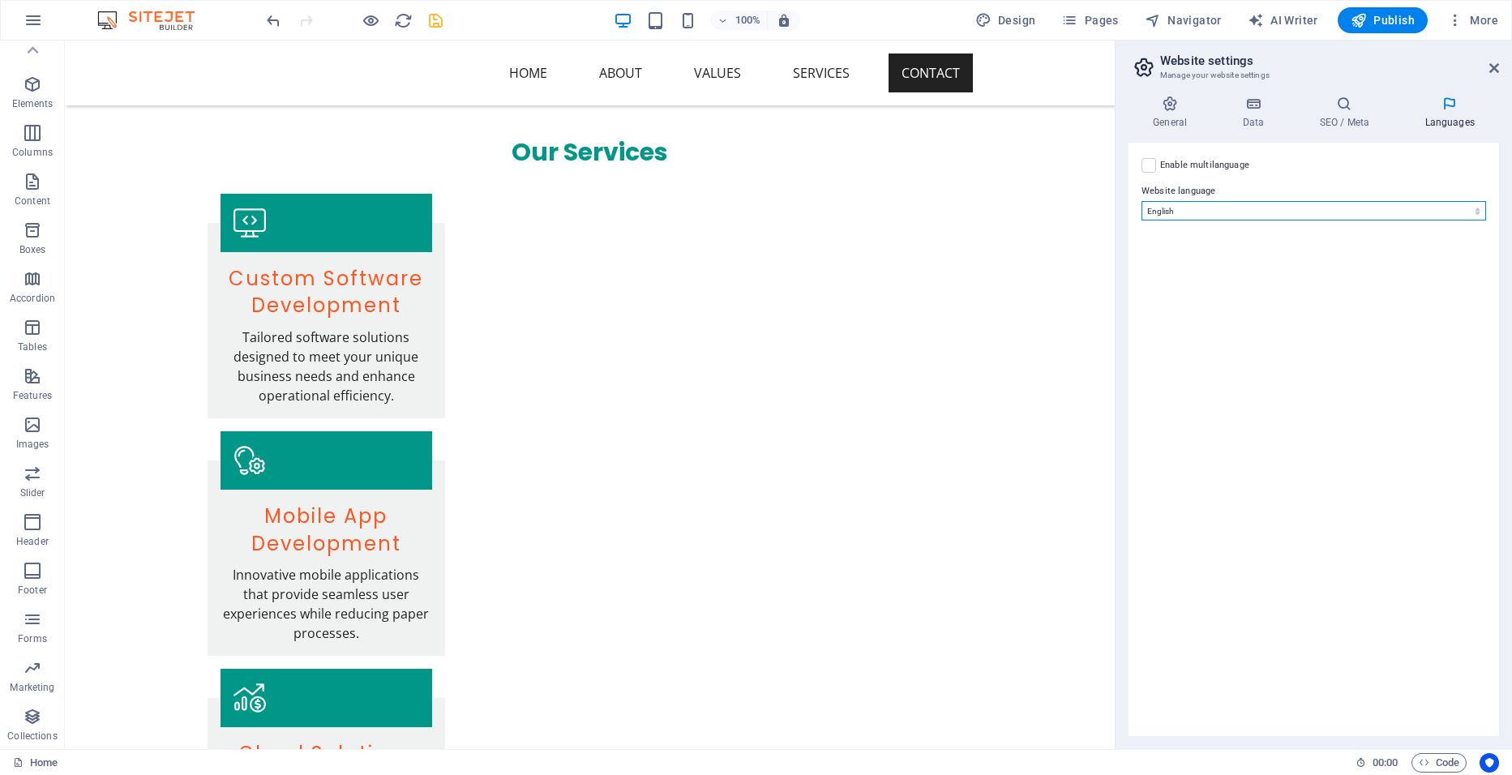
click at [1182, 208] on select "Abkhazian Afar Afrikaans Akan Albanian Amharic Arabic Aragonese Armenian Assame…" at bounding box center [1313, 210] width 345 height 19
drag, startPoint x: 1182, startPoint y: 208, endPoint x: 1180, endPoint y: 187, distance: 21.1
click at [1182, 208] on select "Abkhazian Afar Afrikaans Akan Albanian Amharic Arabic Aragonese Armenian Assame…" at bounding box center [1313, 210] width 345 height 19
click at [1170, 157] on label "Enable multilanguage To disable multilanguage delete all languages until only o…" at bounding box center [1204, 165] width 89 height 19
click at [0, 0] on input "Enable multilanguage To disable multilanguage delete all languages until only o…" at bounding box center [0, 0] width 0 height 0
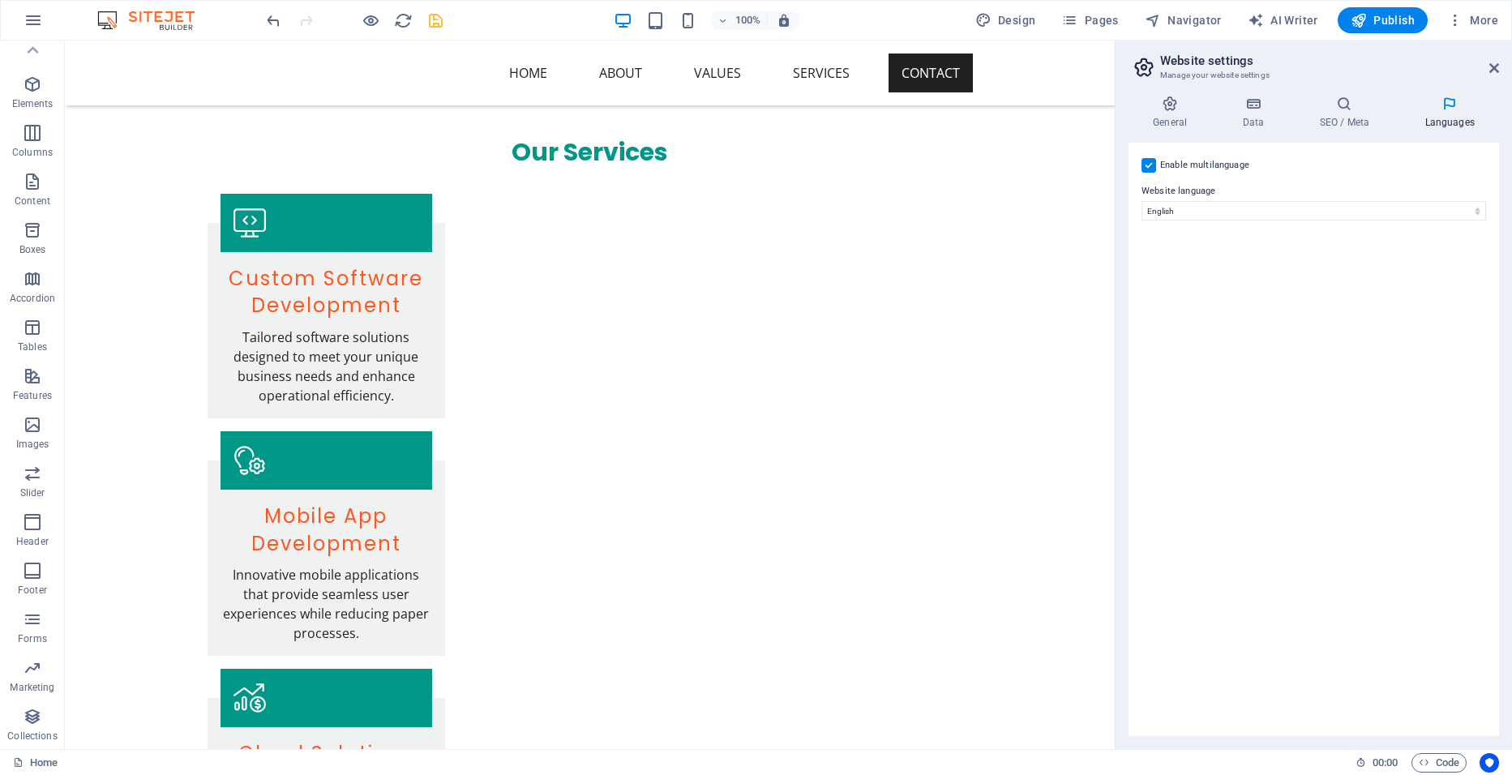
select select
drag, startPoint x: 1150, startPoint y: 169, endPoint x: 1151, endPoint y: 161, distance: 8.1
click at [1150, 165] on label at bounding box center [1148, 165] width 15 height 15
click at [0, 0] on input "Enable multilanguage To disable multilanguage delete all languages until only o…" at bounding box center [0, 0] width 0 height 0
click at [1171, 104] on icon at bounding box center [1169, 104] width 83 height 16
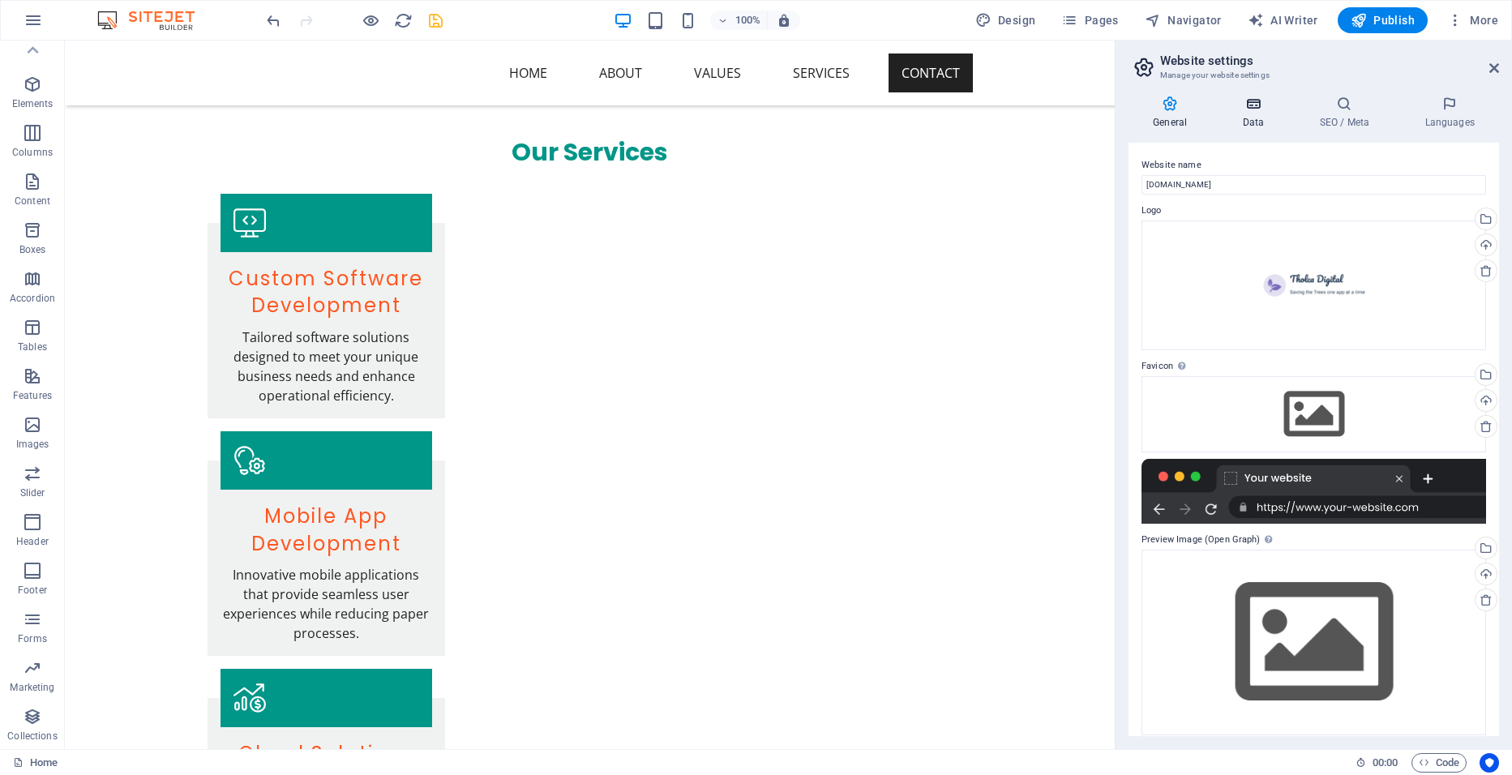
click at [1258, 106] on icon at bounding box center [1253, 104] width 71 height 16
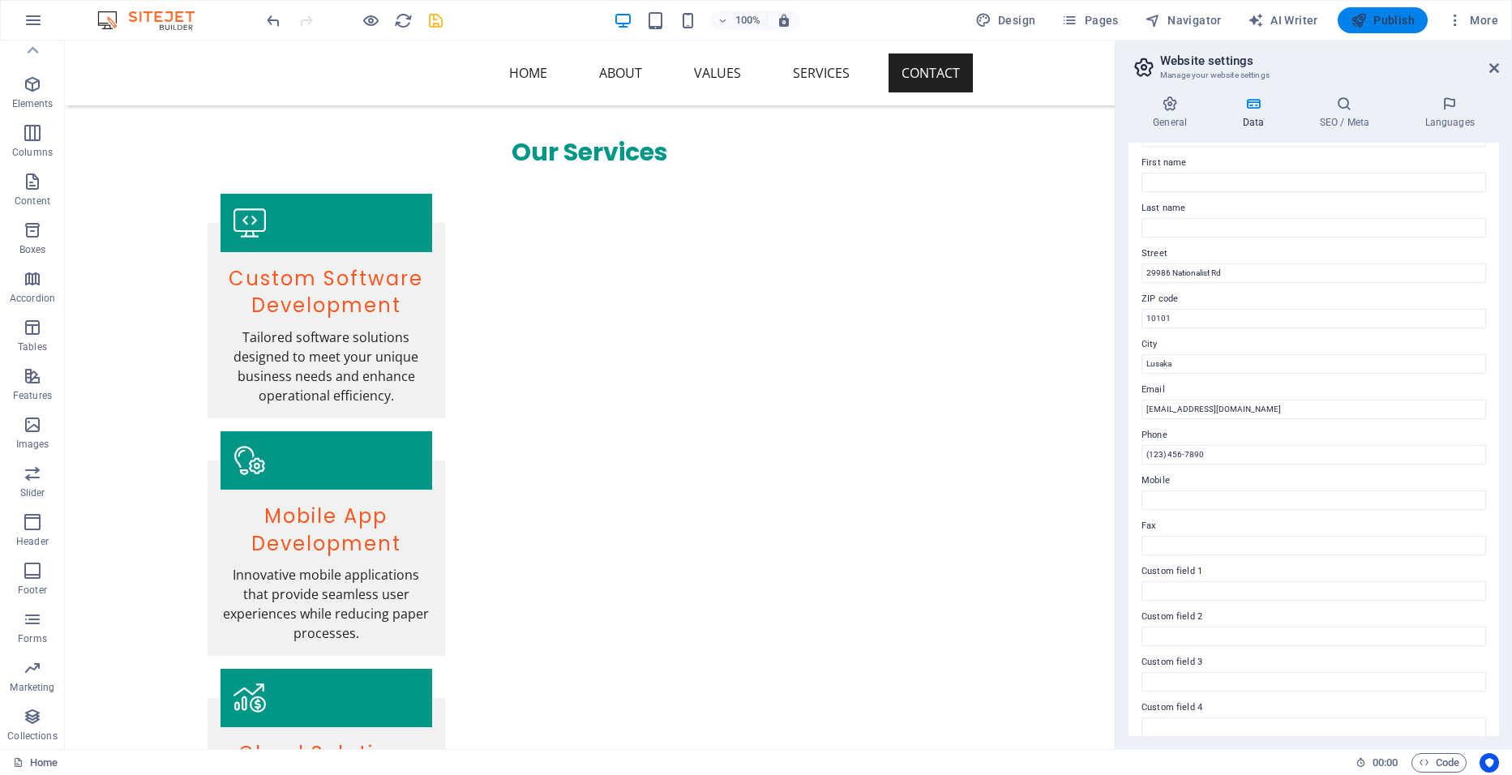
click at [1384, 19] on span "Publish" at bounding box center [1383, 20] width 64 height 16
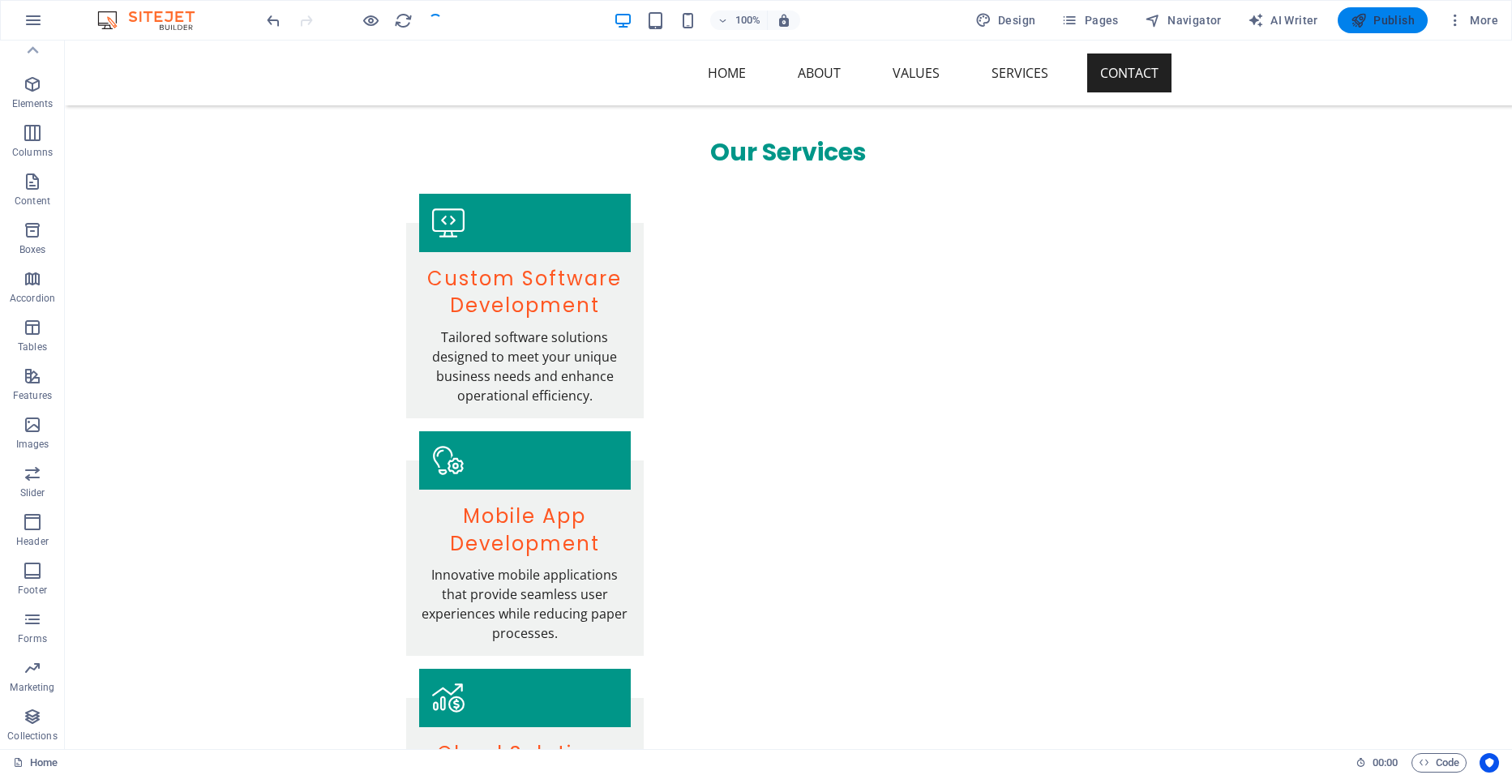
checkbox input "false"
